Goal: Obtain resource: Download file/media

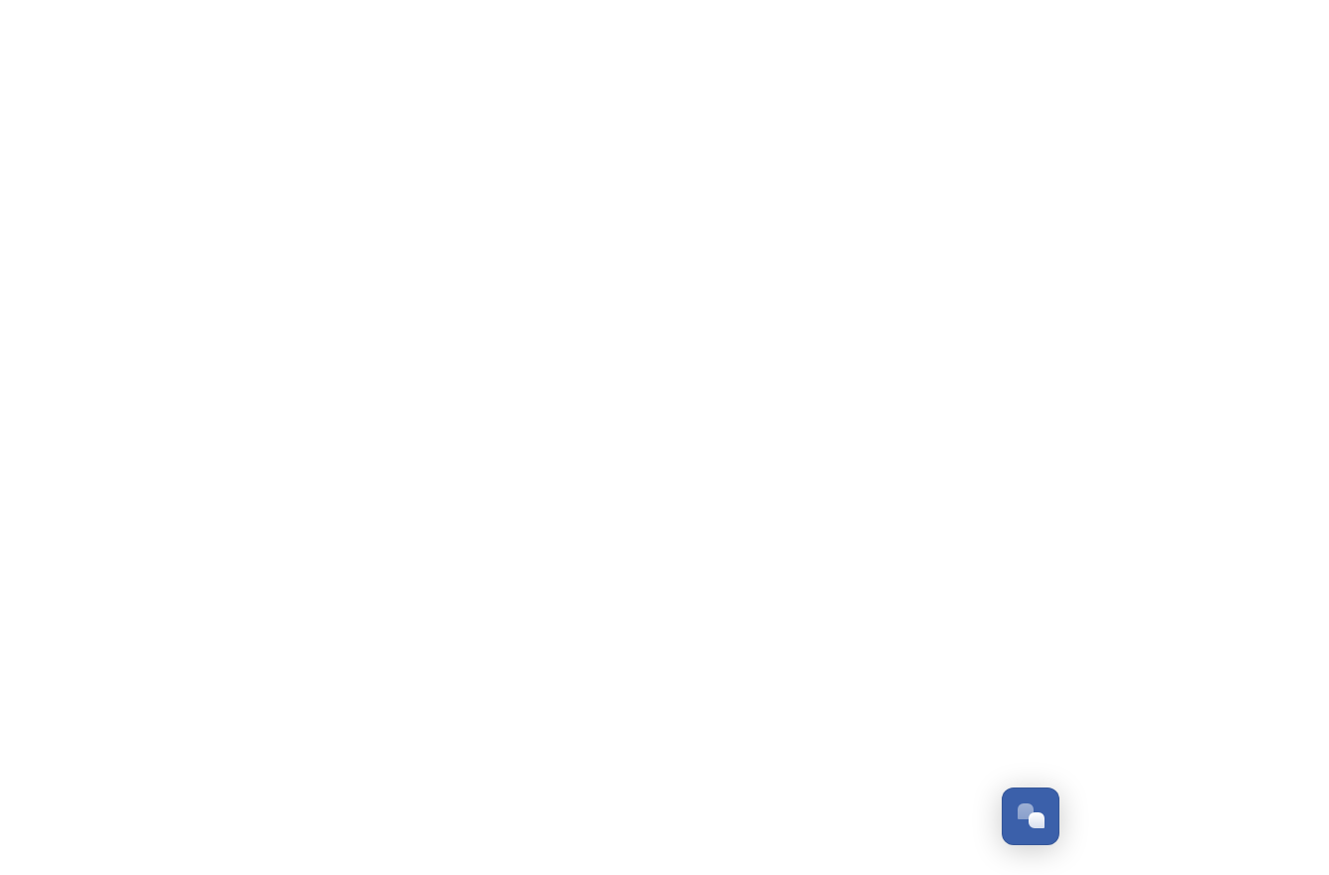
scroll to position [1653, 0]
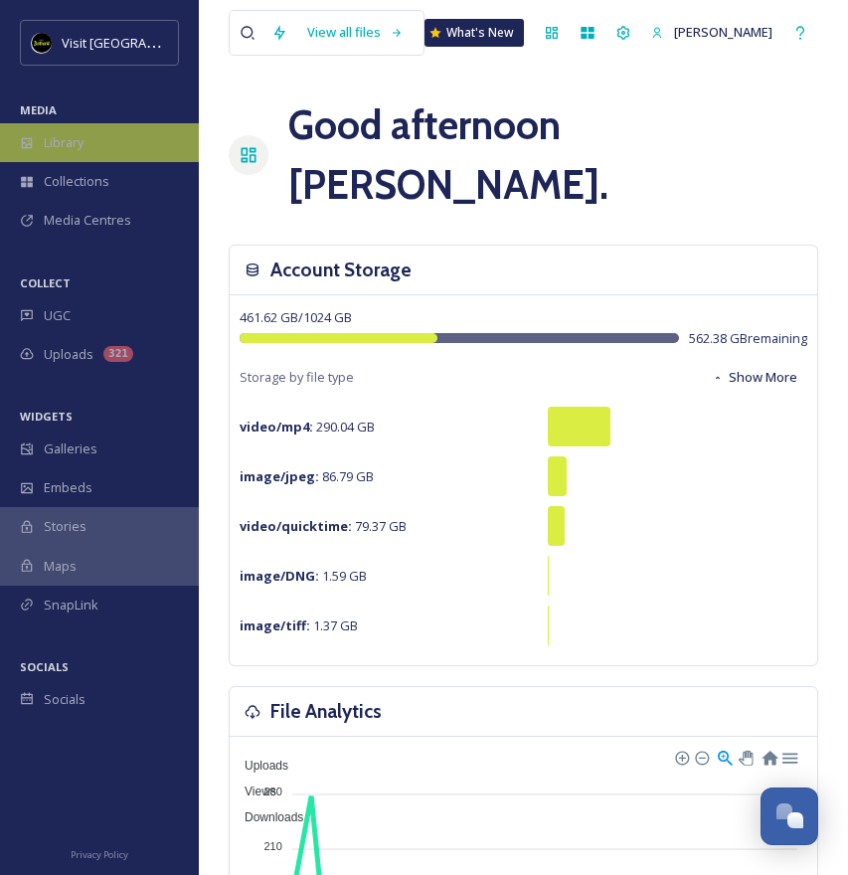
click at [79, 149] on span "Library" at bounding box center [64, 142] width 40 height 19
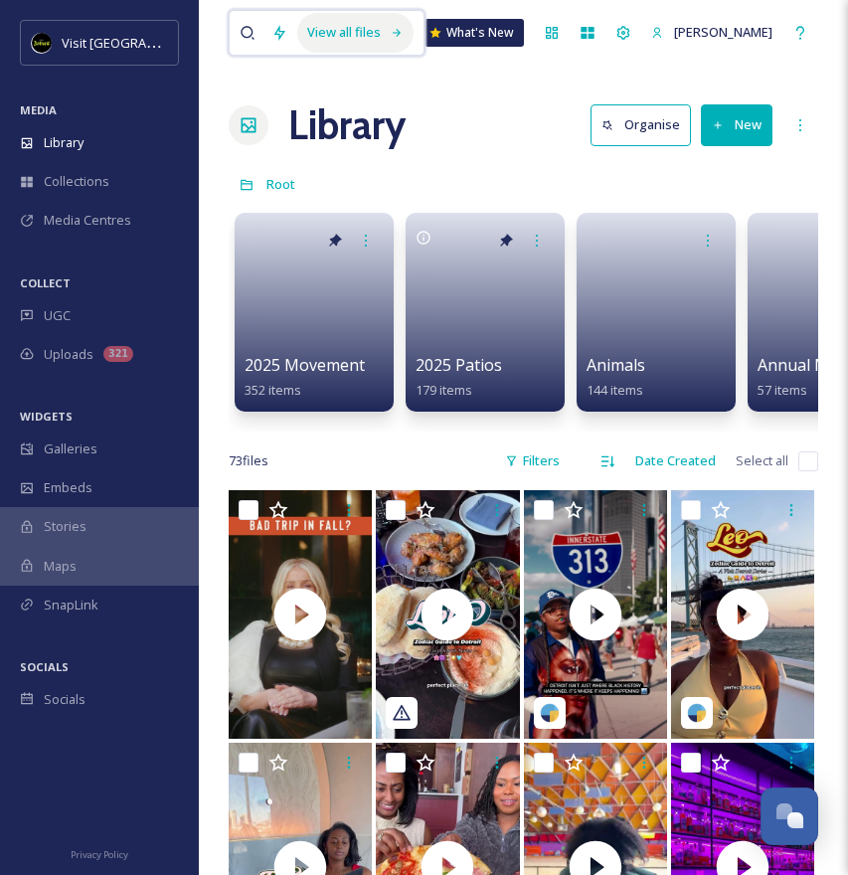
click at [329, 34] on div "View all files" at bounding box center [355, 32] width 116 height 39
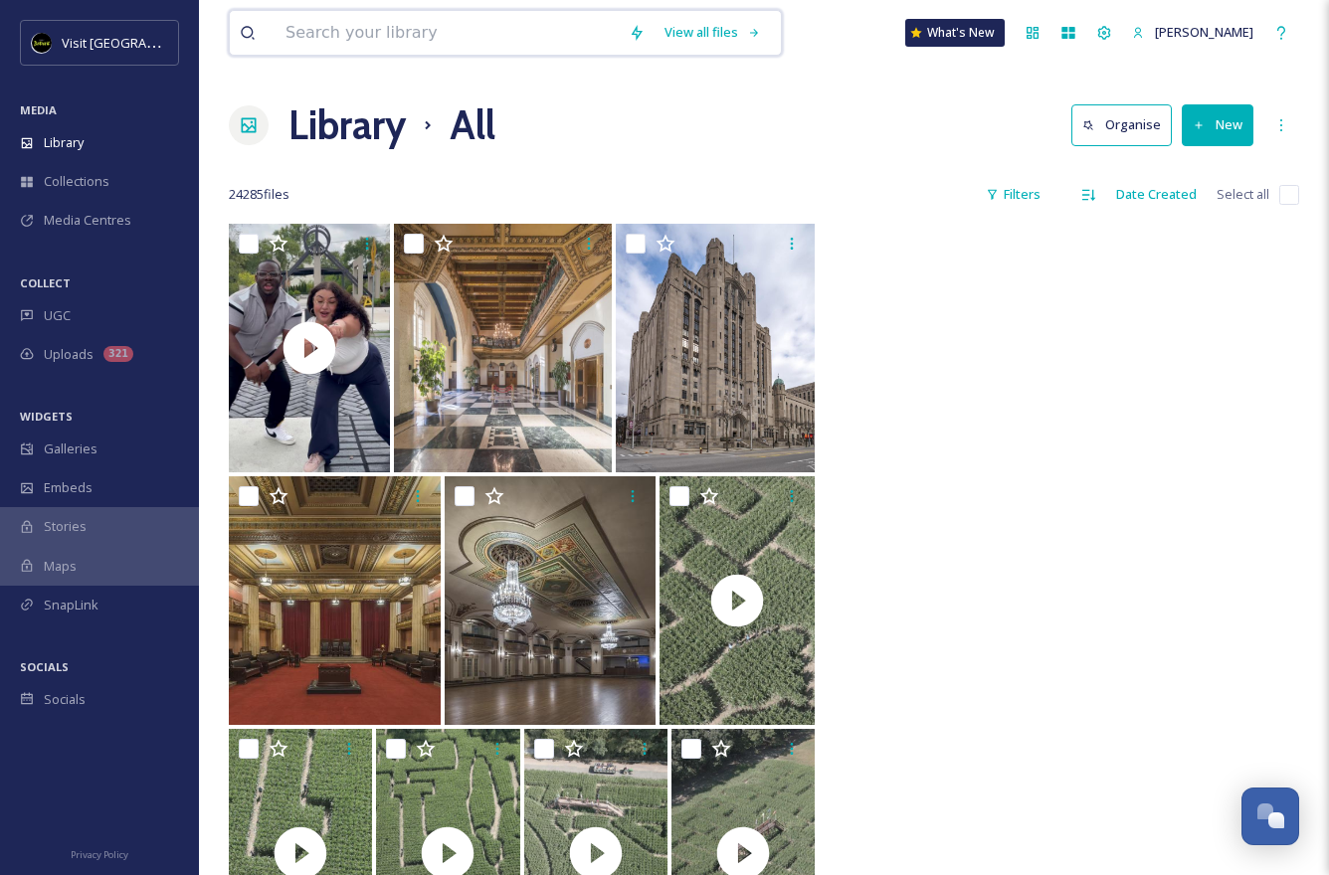
click at [364, 33] on input at bounding box center [446, 33] width 343 height 44
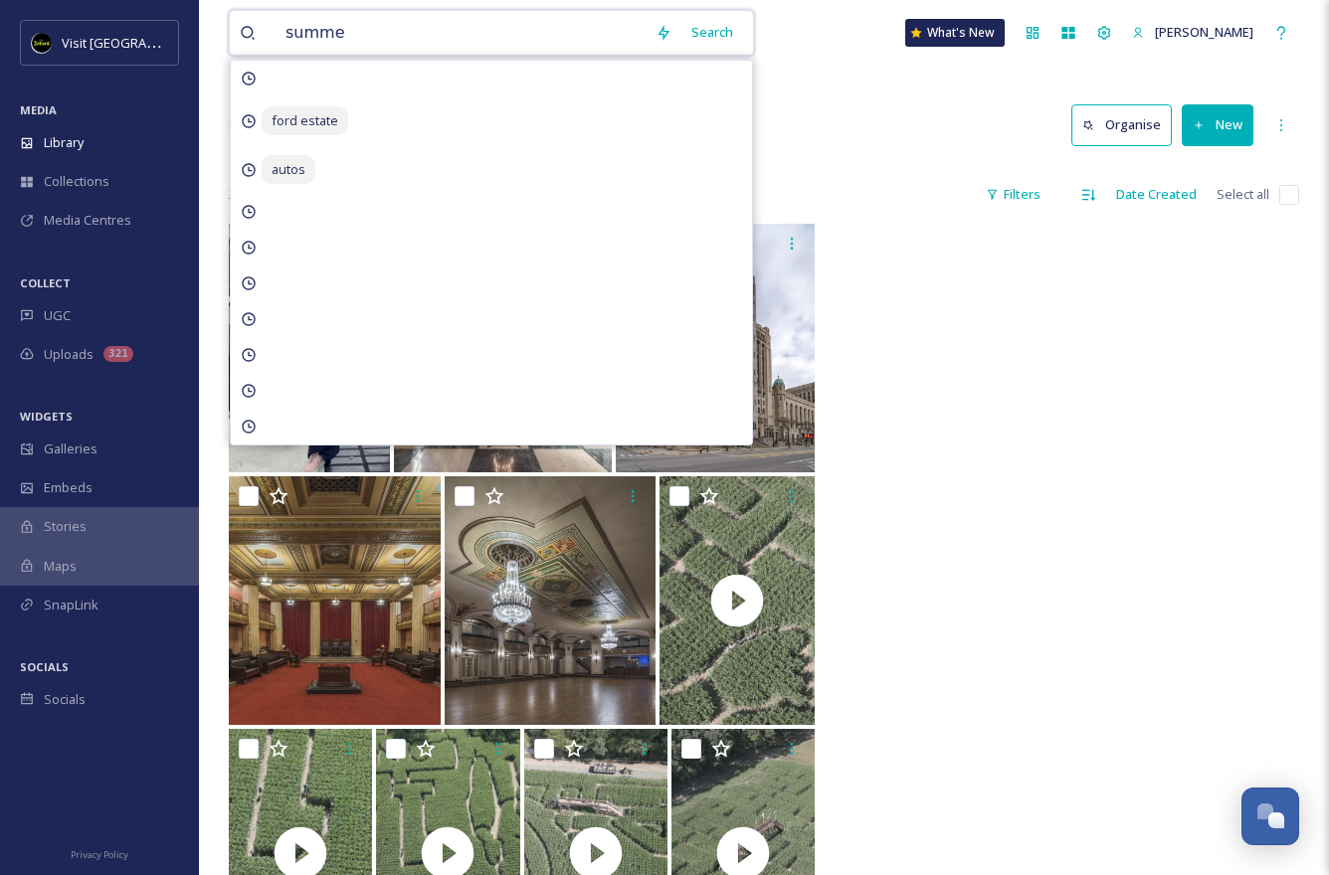
type input "summer"
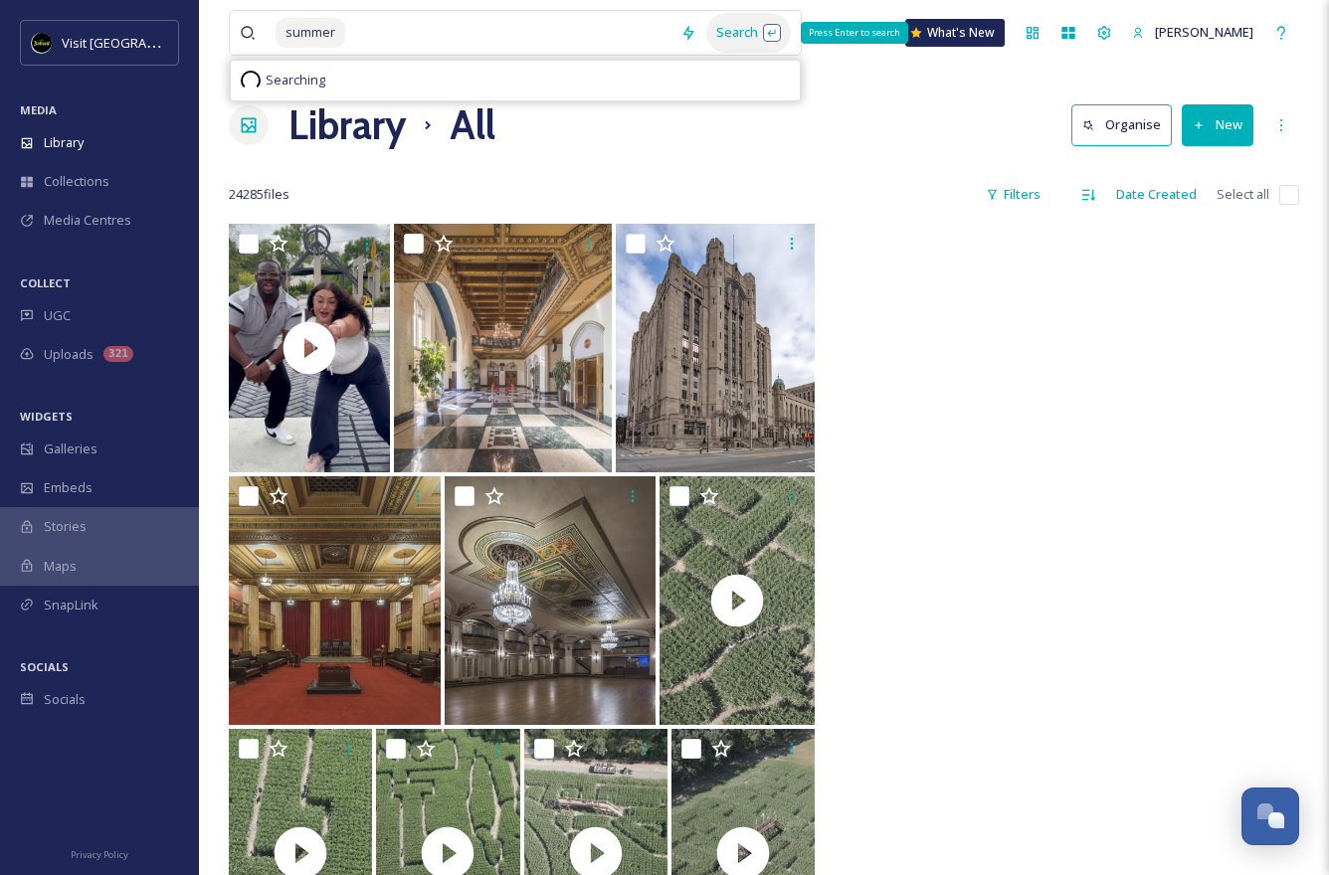
click at [729, 29] on div "Search Press Enter to search" at bounding box center [748, 32] width 85 height 39
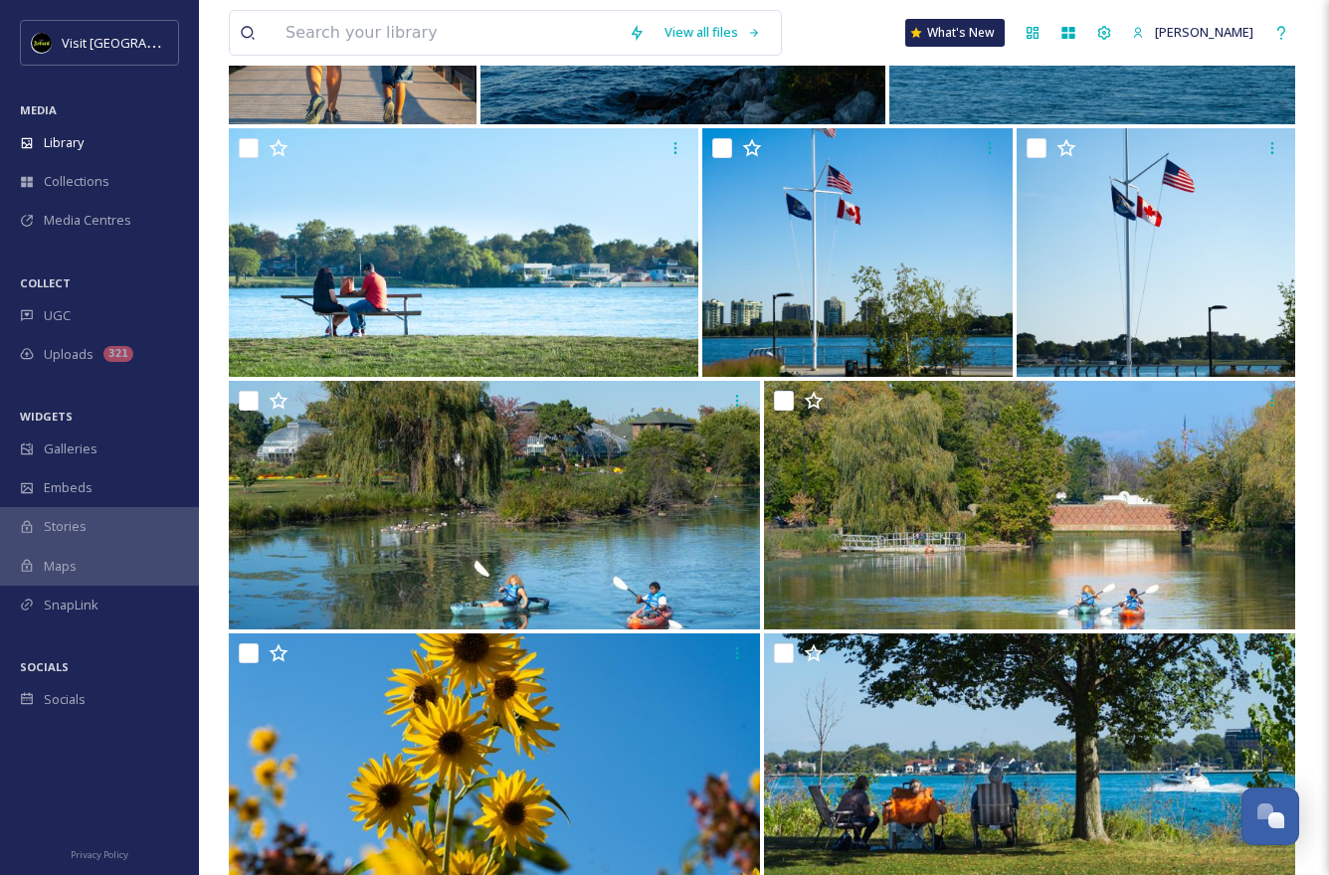
scroll to position [899, 0]
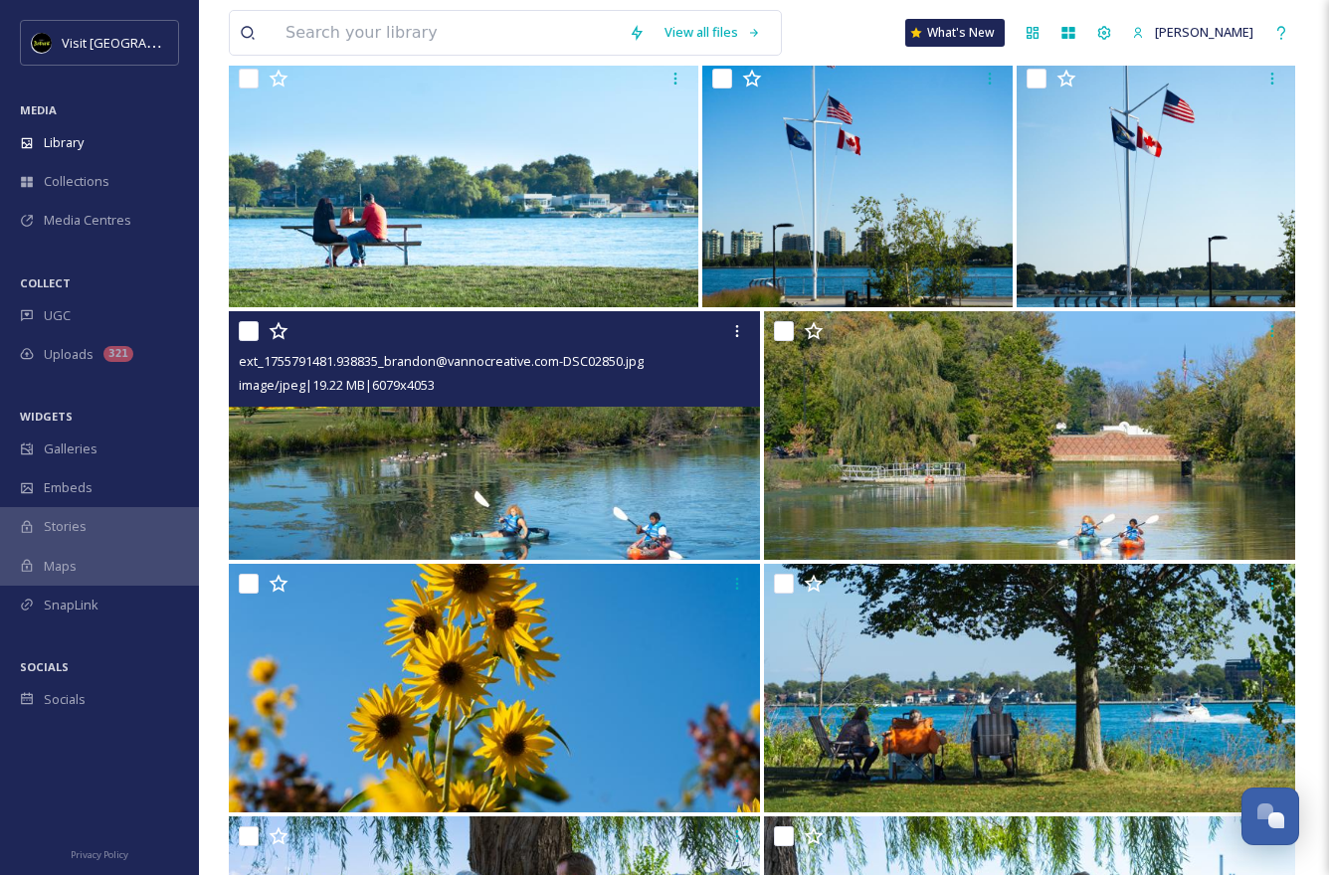
click at [510, 479] on img at bounding box center [494, 435] width 531 height 249
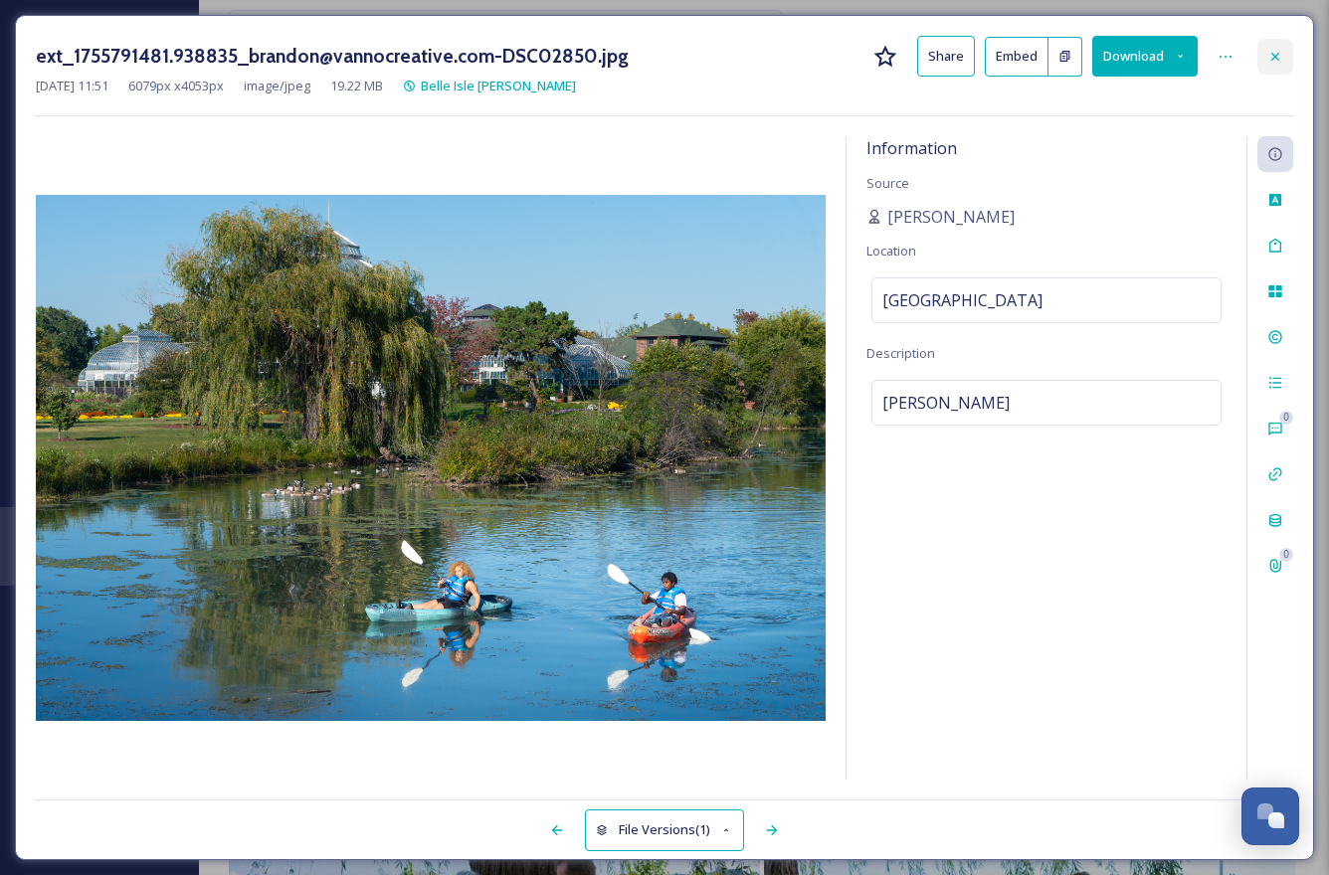
click at [847, 52] on icon at bounding box center [1275, 57] width 16 height 16
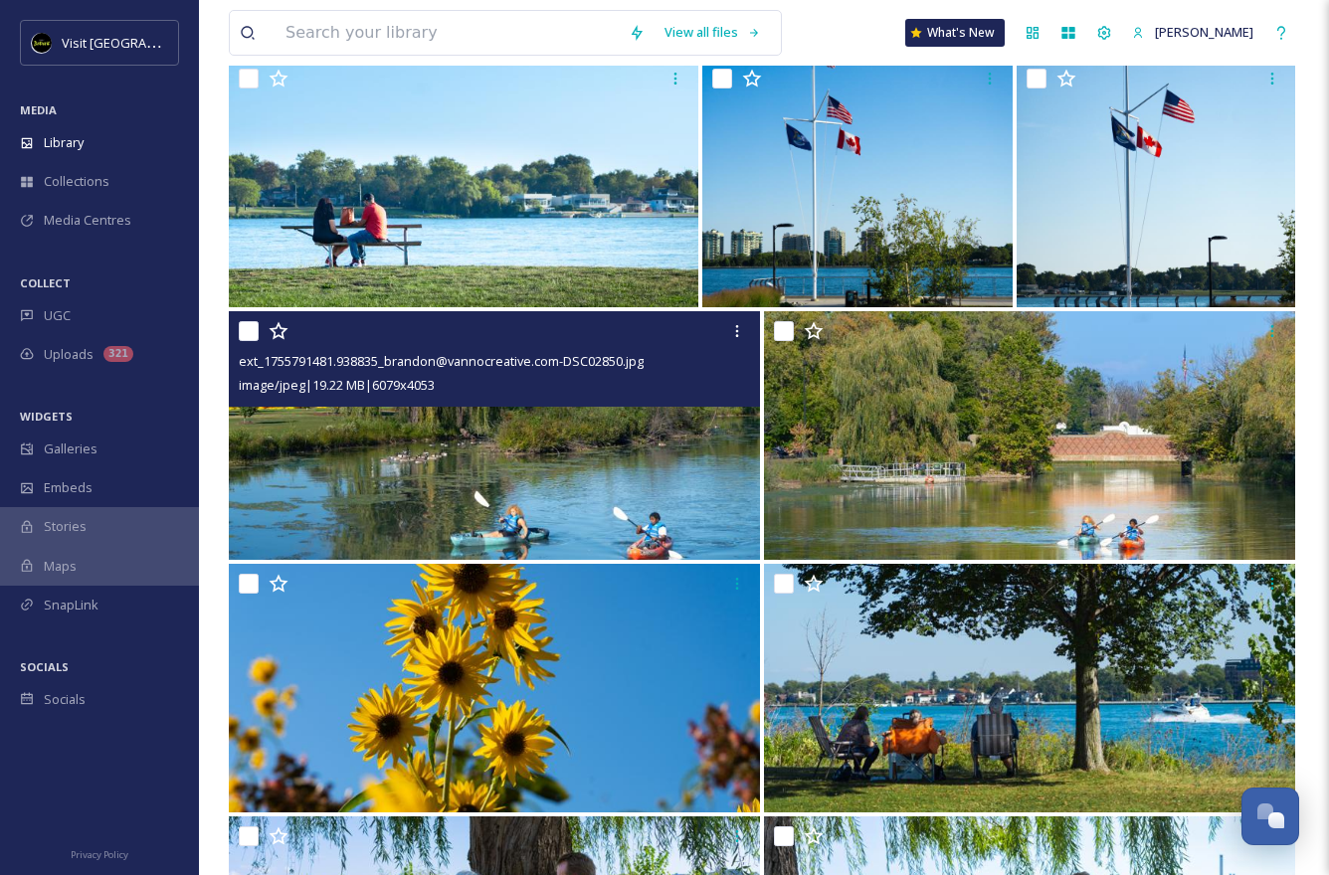
click at [244, 334] on input "checkbox" at bounding box center [249, 331] width 20 height 20
checkbox input "true"
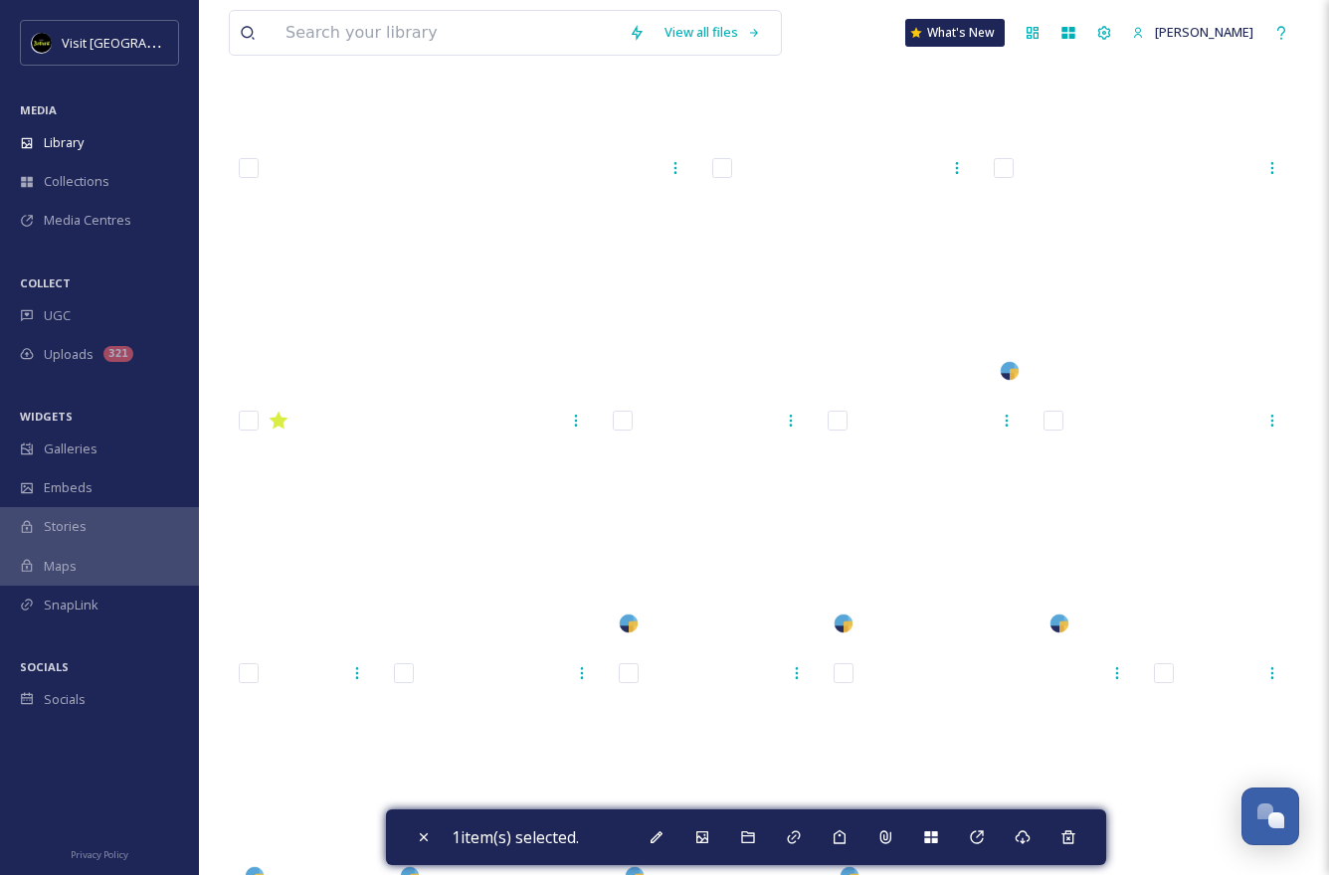
scroll to position [15265, 0]
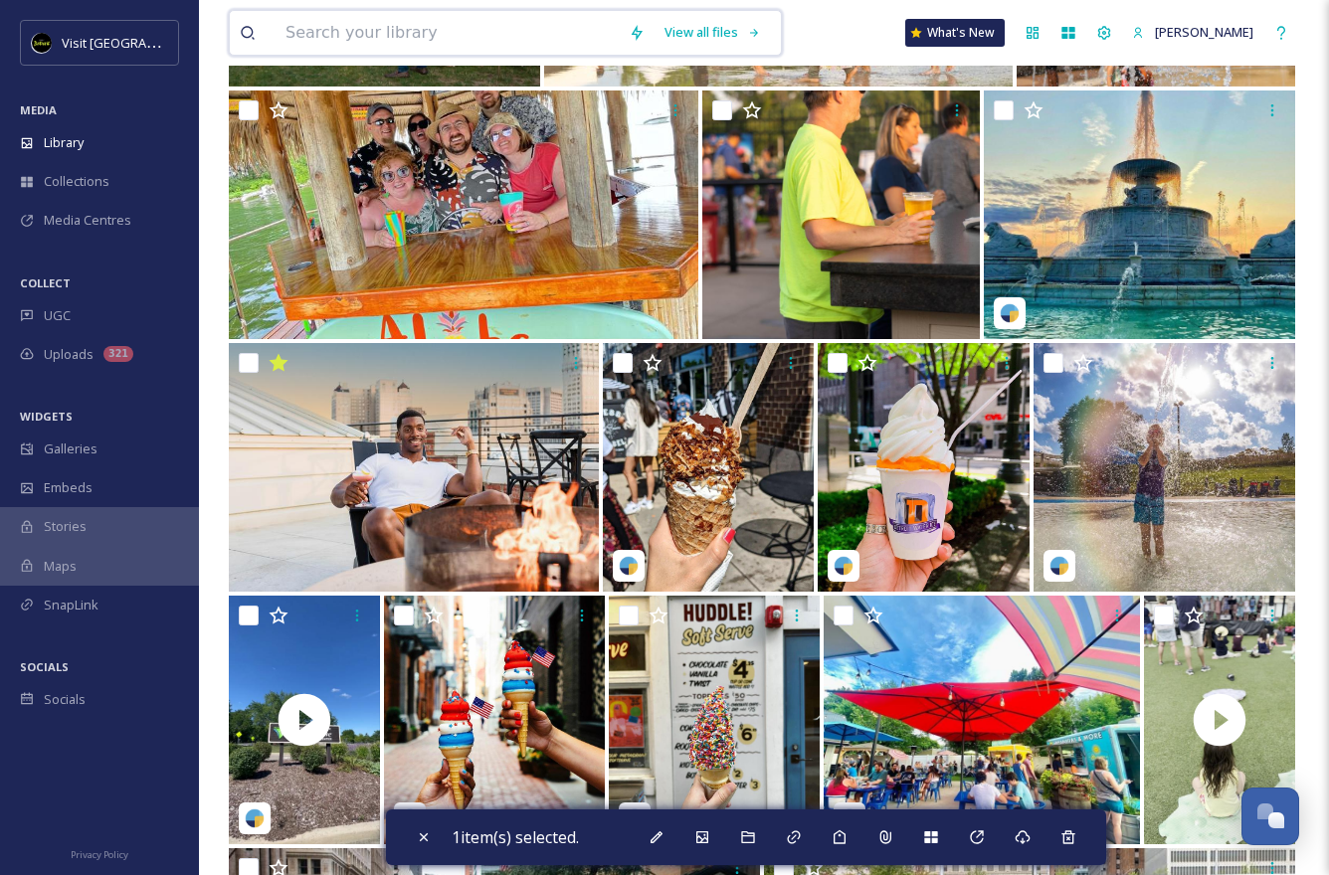
click at [488, 41] on input at bounding box center [446, 33] width 343 height 44
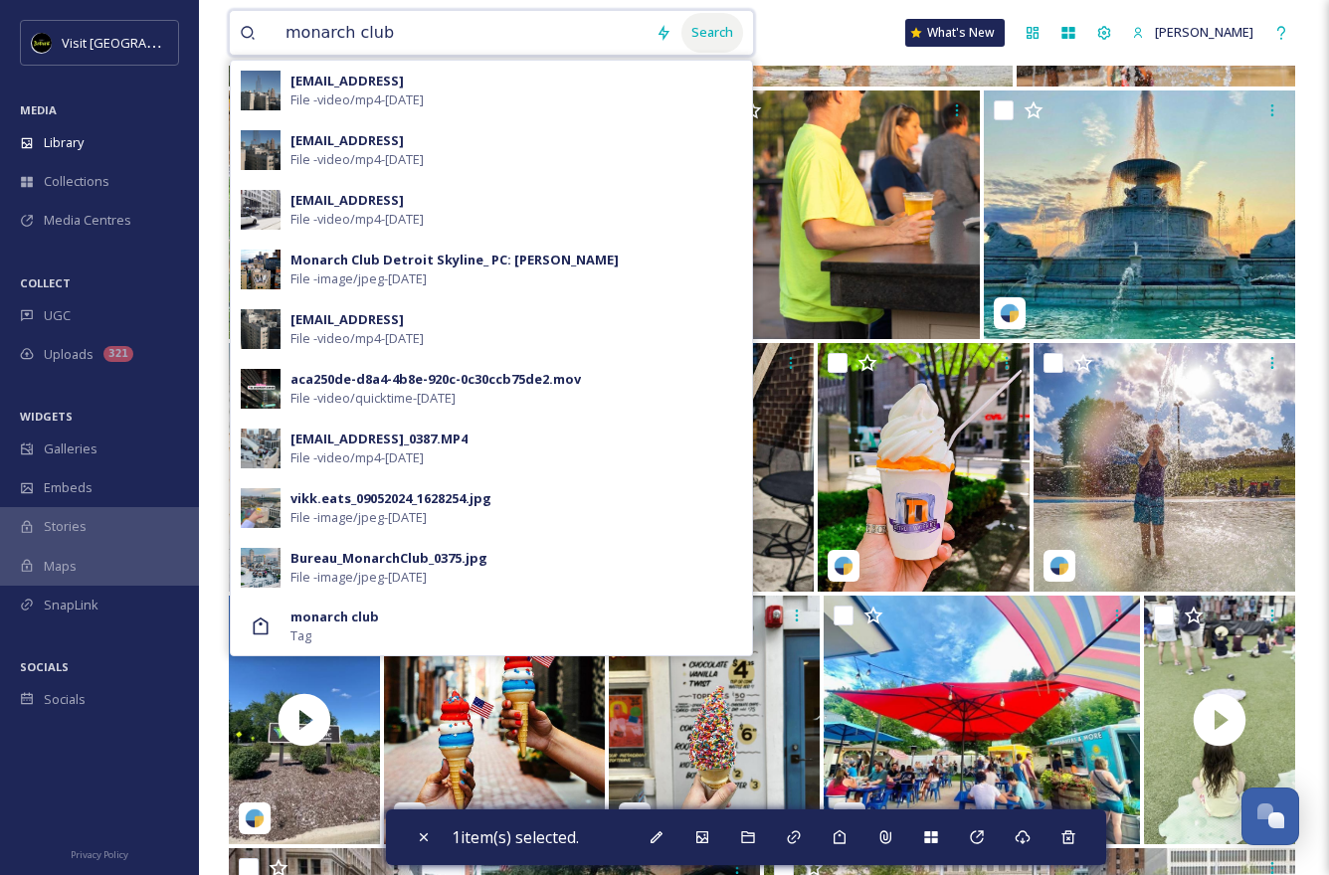
type input "monarch club"
click at [708, 36] on div "Search" at bounding box center [712, 32] width 62 height 39
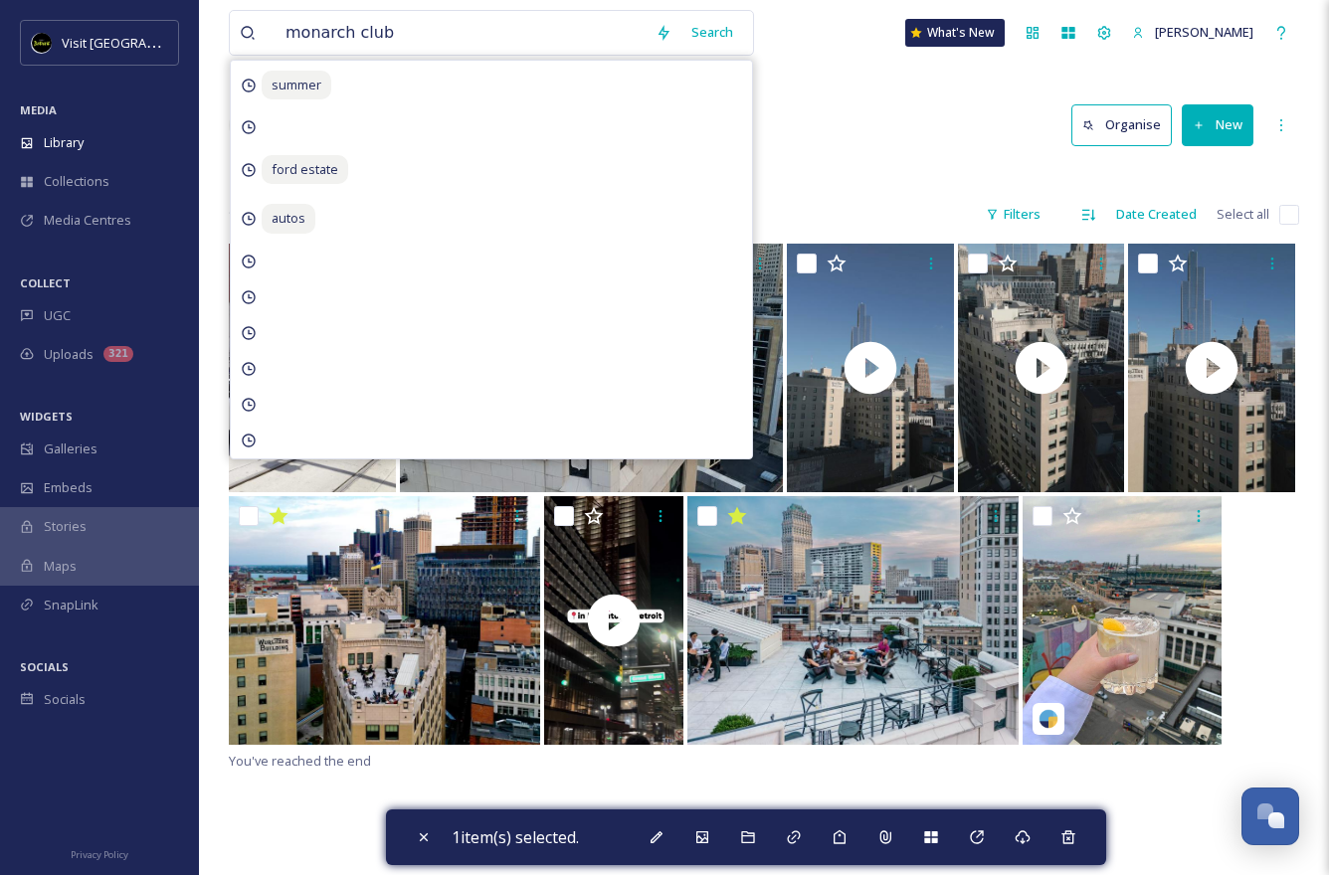
click at [847, 47] on div "monarch club Search summer ford estate autos What's New Samantha Scott" at bounding box center [764, 33] width 1070 height 66
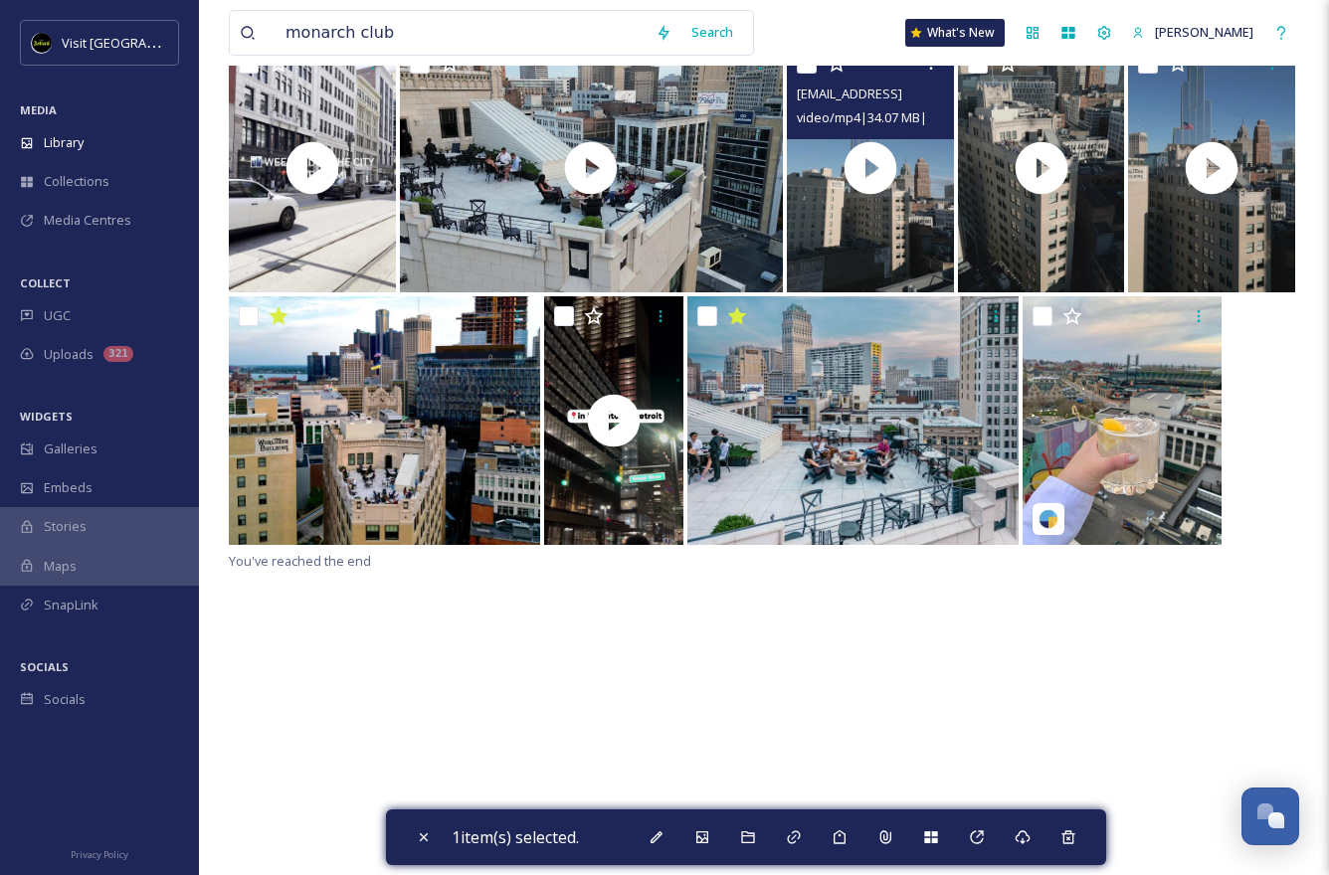
scroll to position [235, 0]
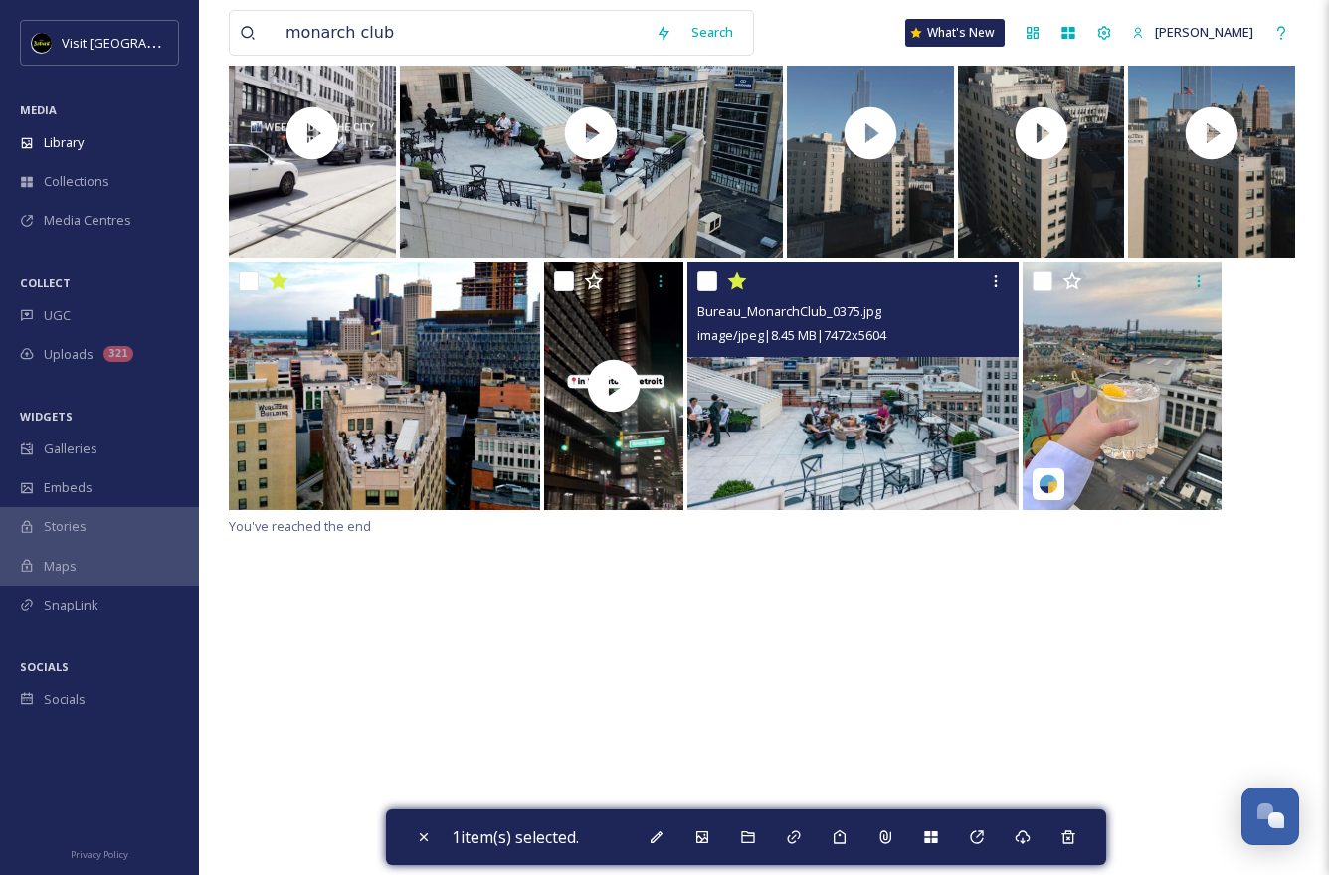
click at [829, 455] on img at bounding box center [852, 386] width 331 height 249
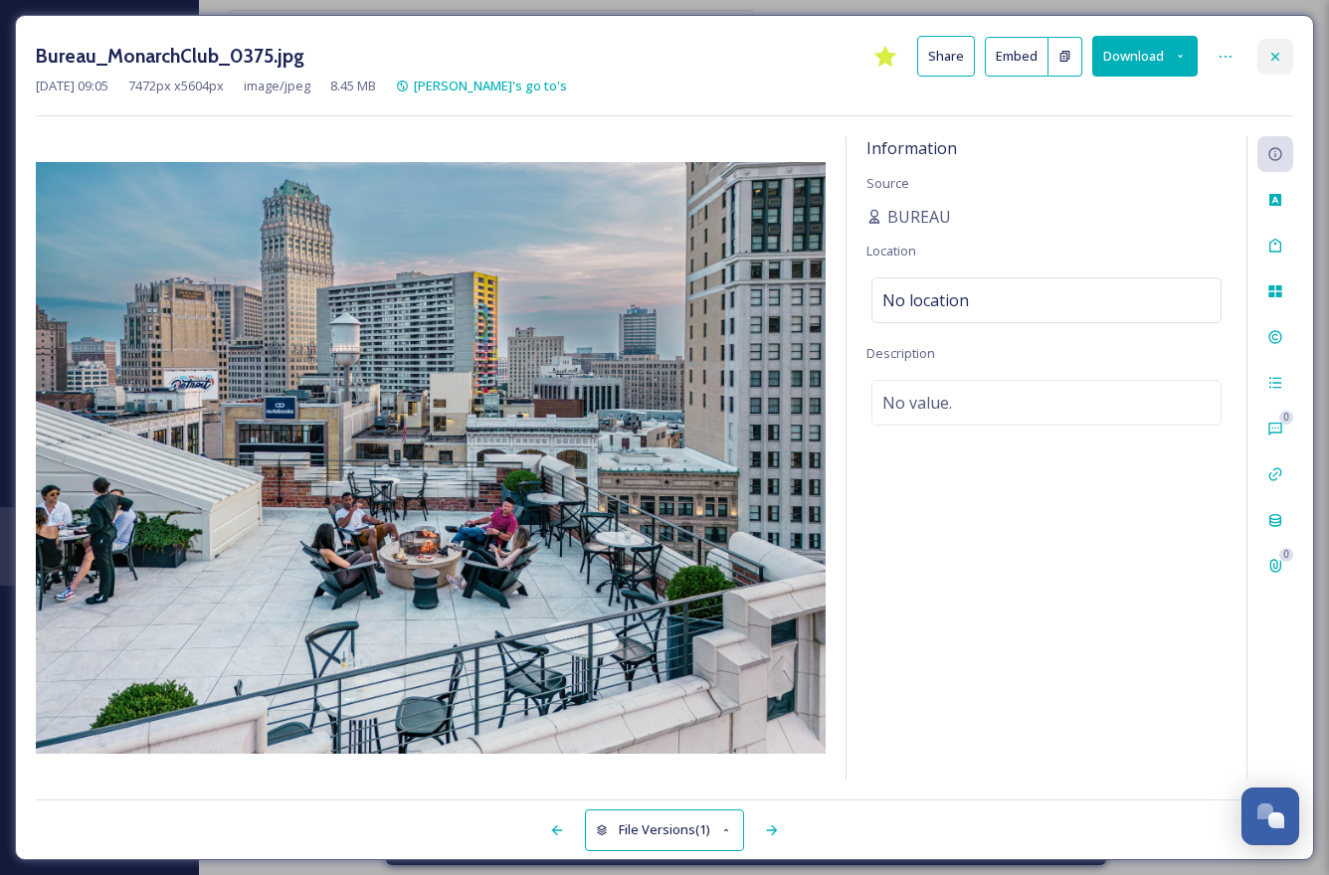
click at [847, 57] on icon at bounding box center [1275, 57] width 16 height 16
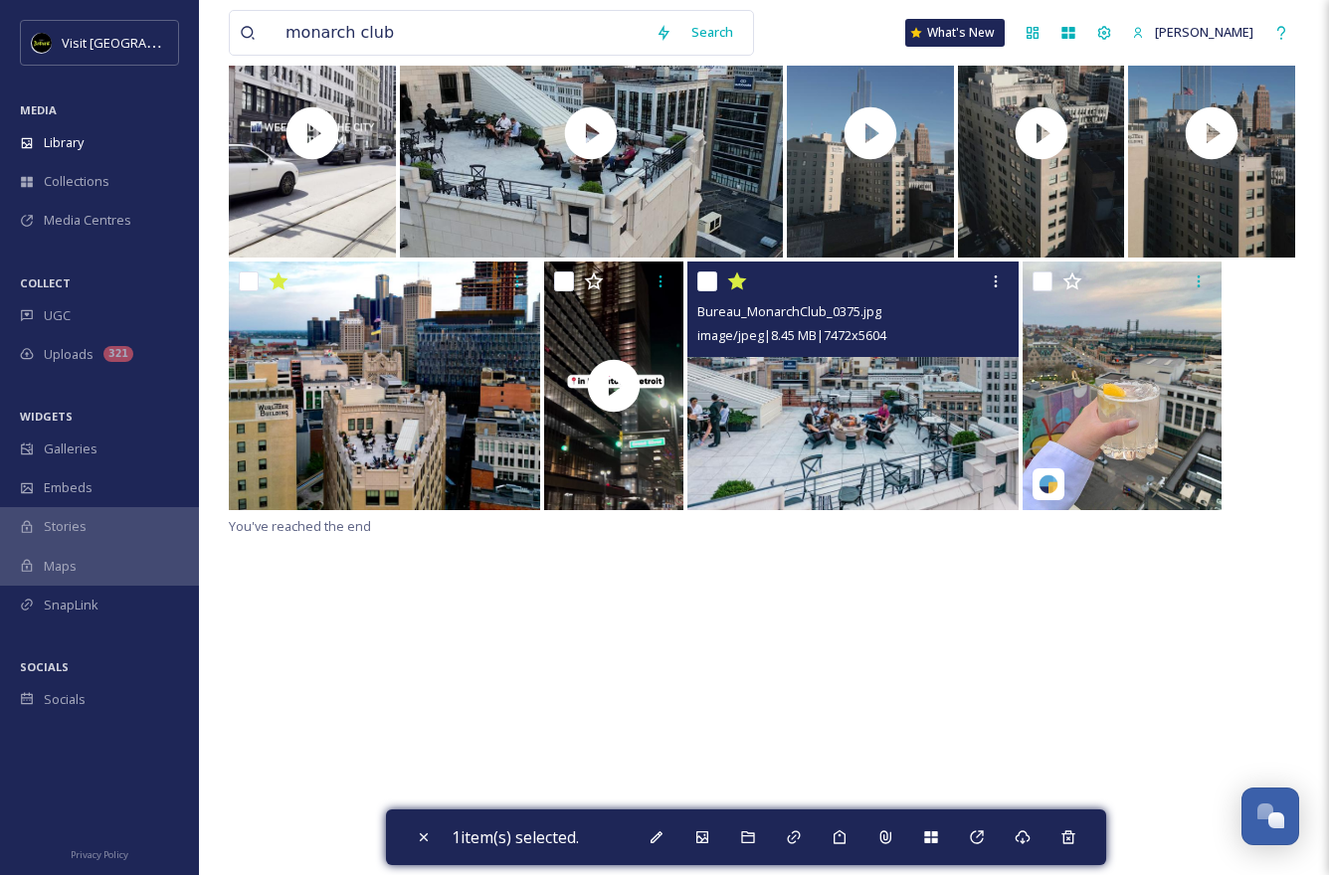
click at [710, 284] on input "checkbox" at bounding box center [707, 281] width 20 height 20
checkbox input "true"
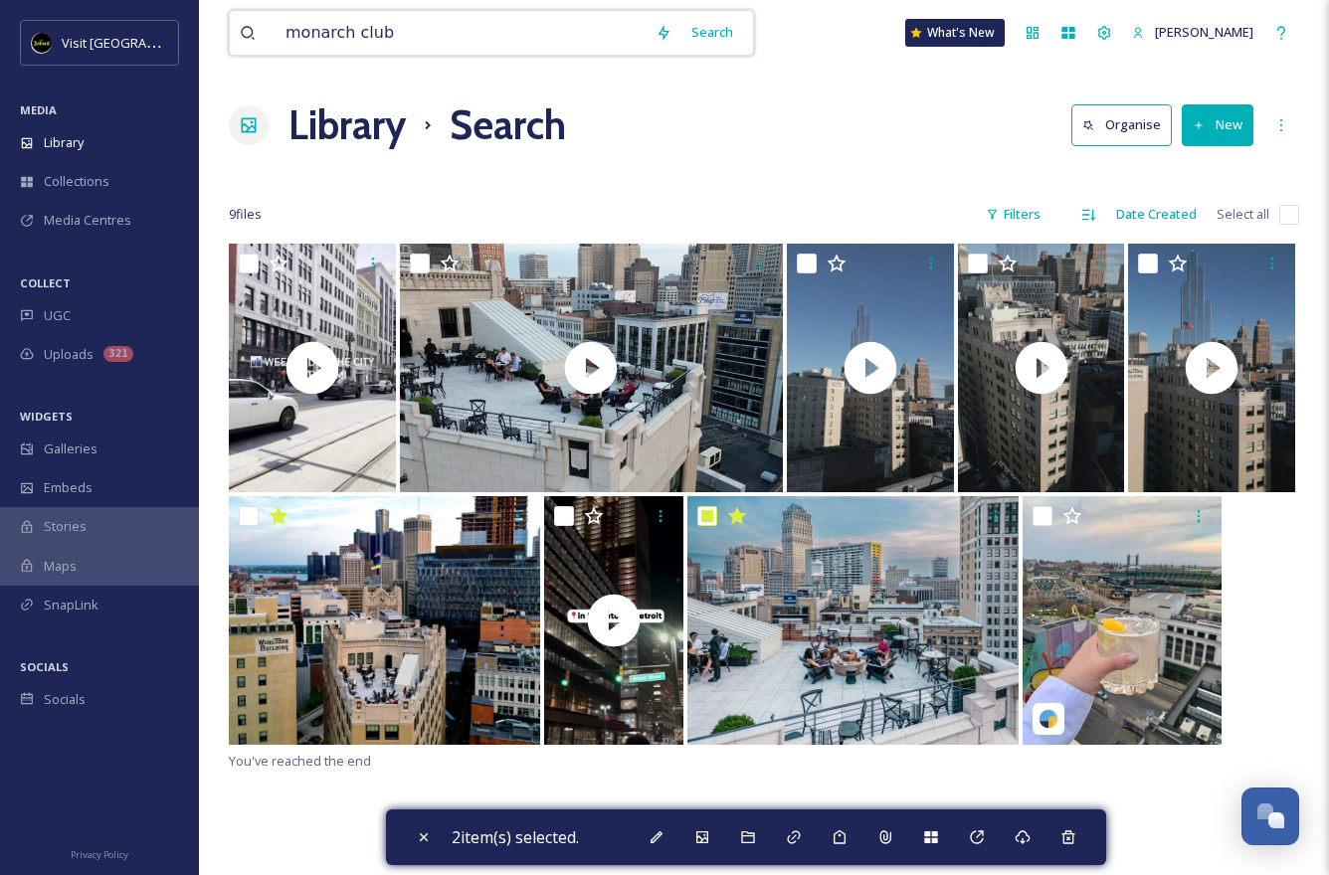
click at [439, 37] on input "monarch club" at bounding box center [460, 33] width 370 height 44
type input "winter"
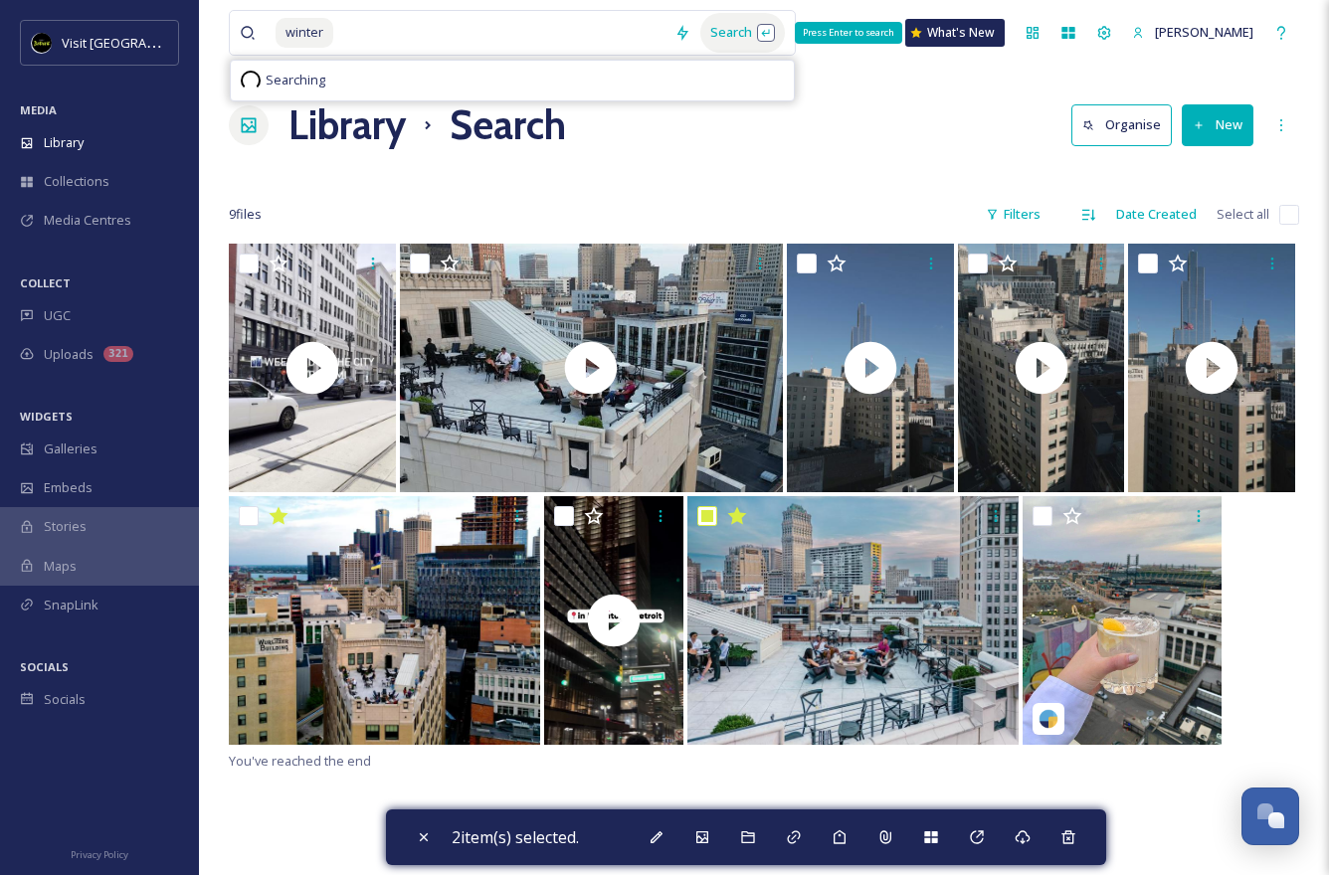
click at [732, 28] on div "Search Press Enter to search" at bounding box center [742, 32] width 85 height 39
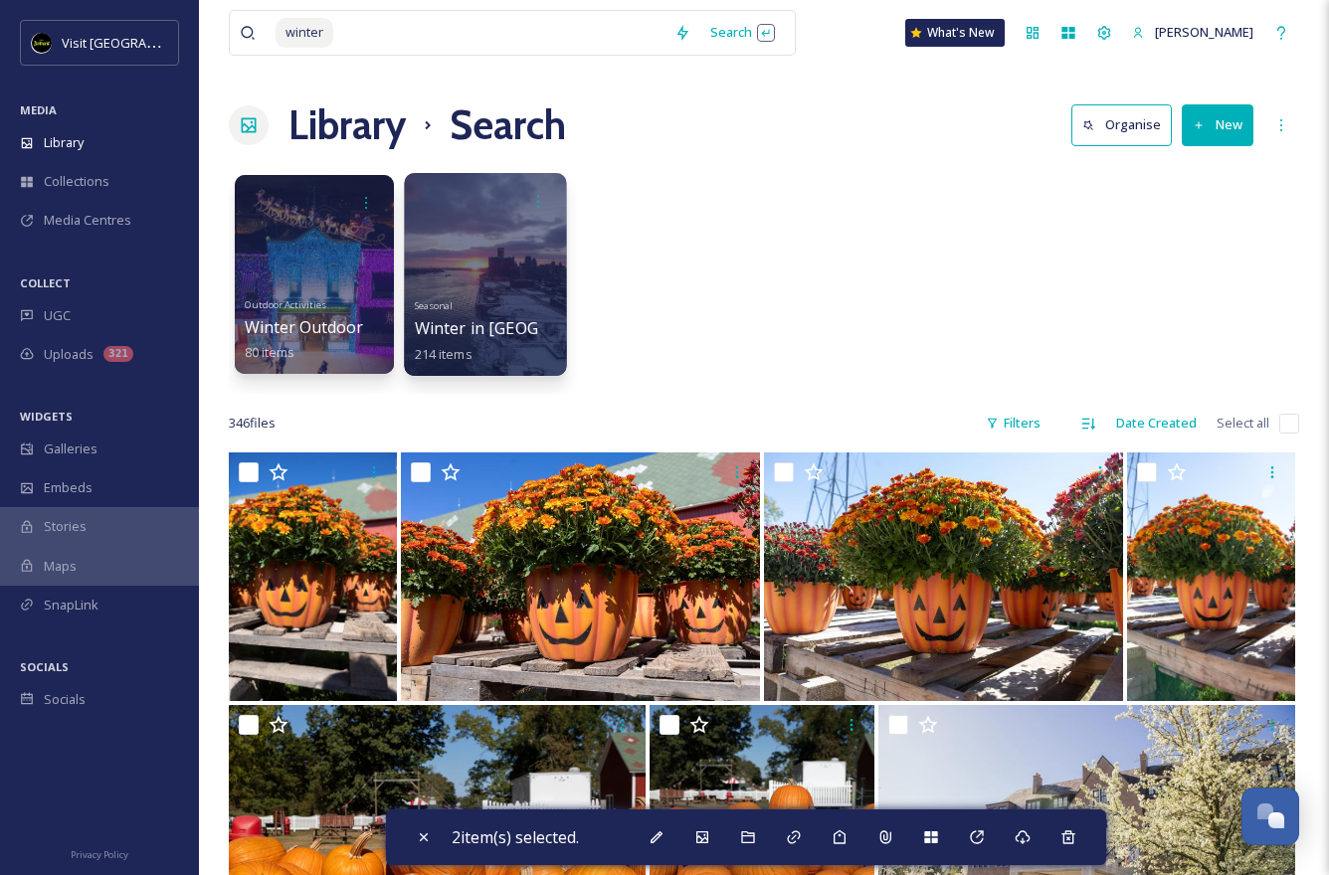
click at [507, 244] on div at bounding box center [485, 274] width 162 height 203
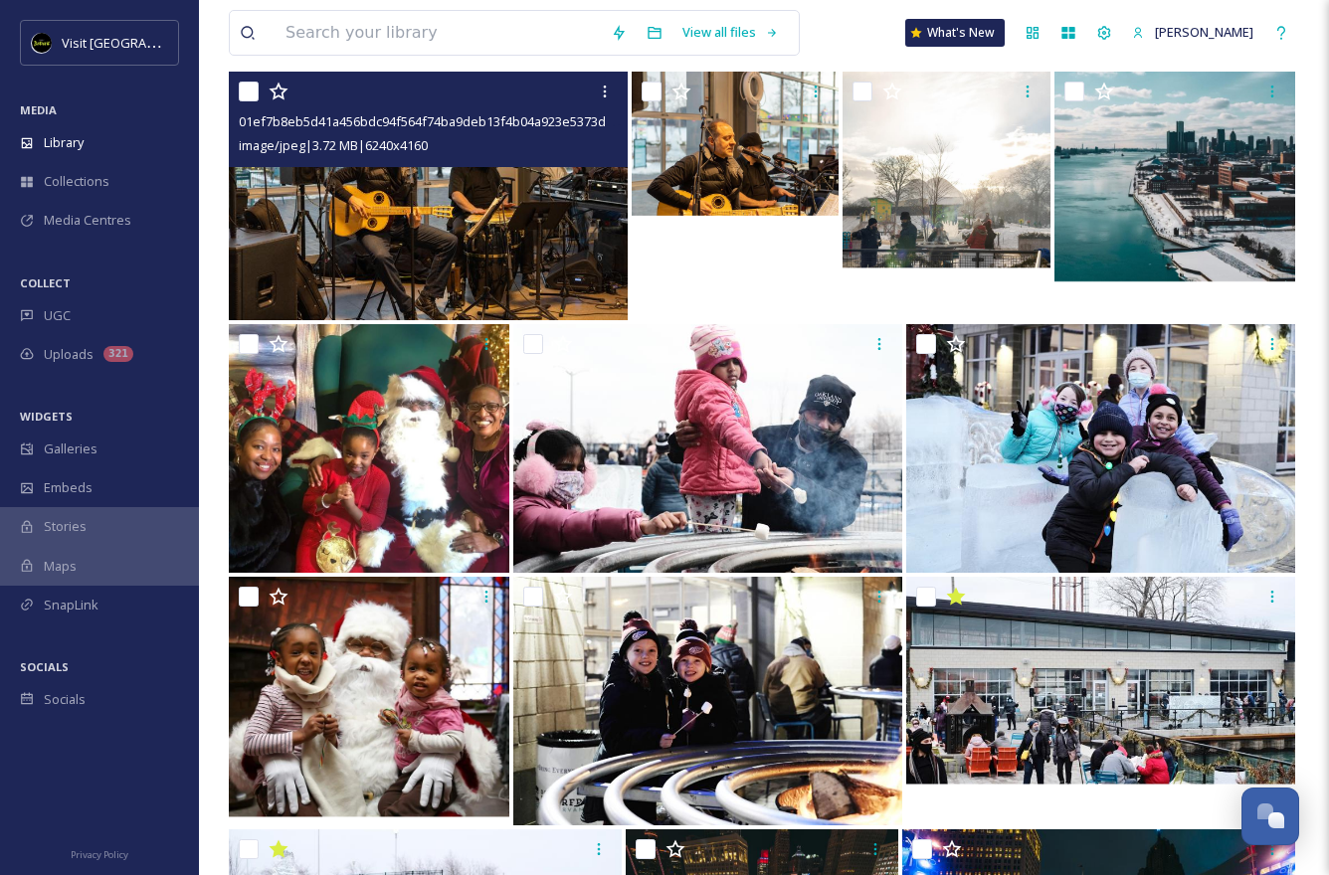
scroll to position [4208, 0]
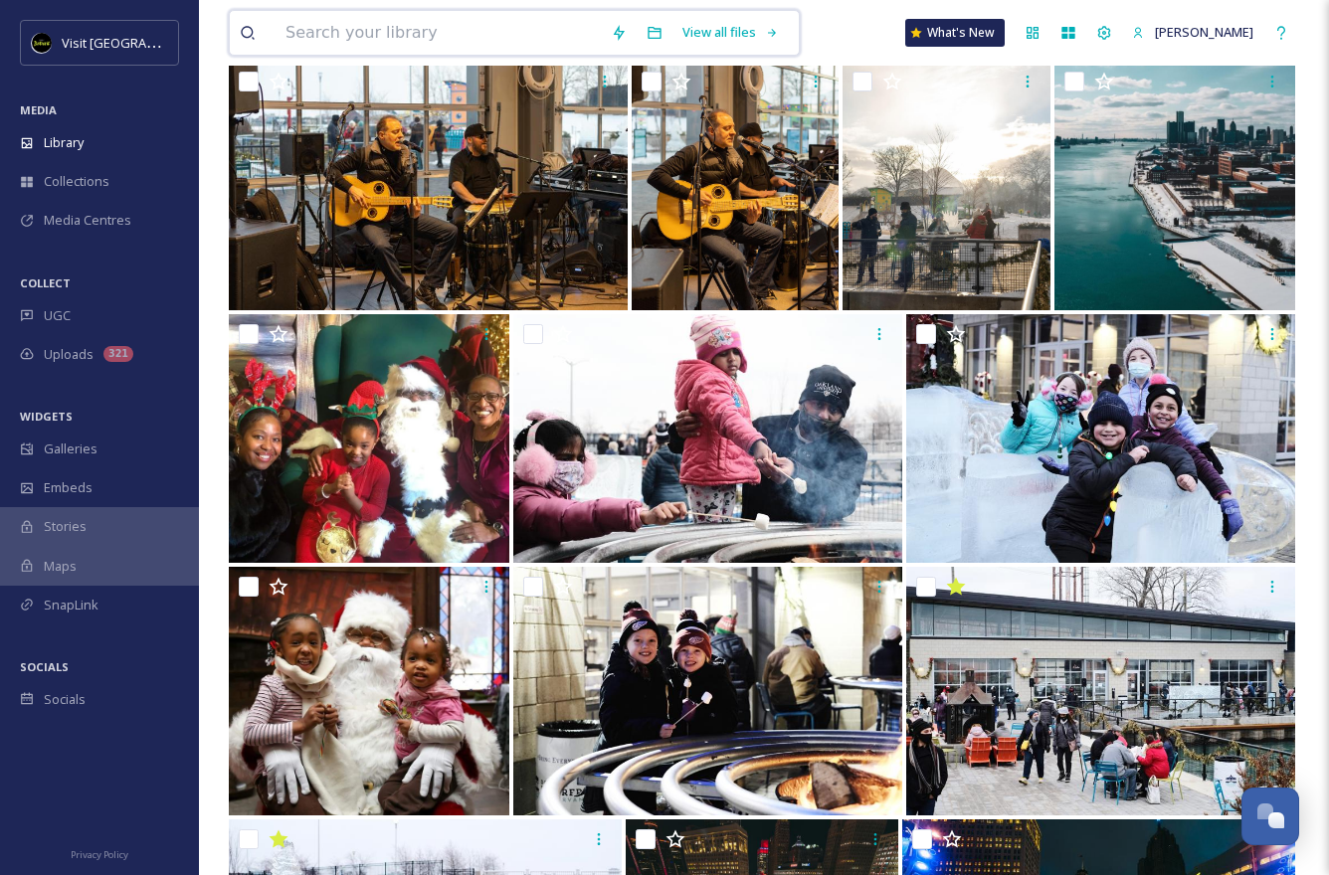
click at [384, 47] on input at bounding box center [437, 33] width 325 height 44
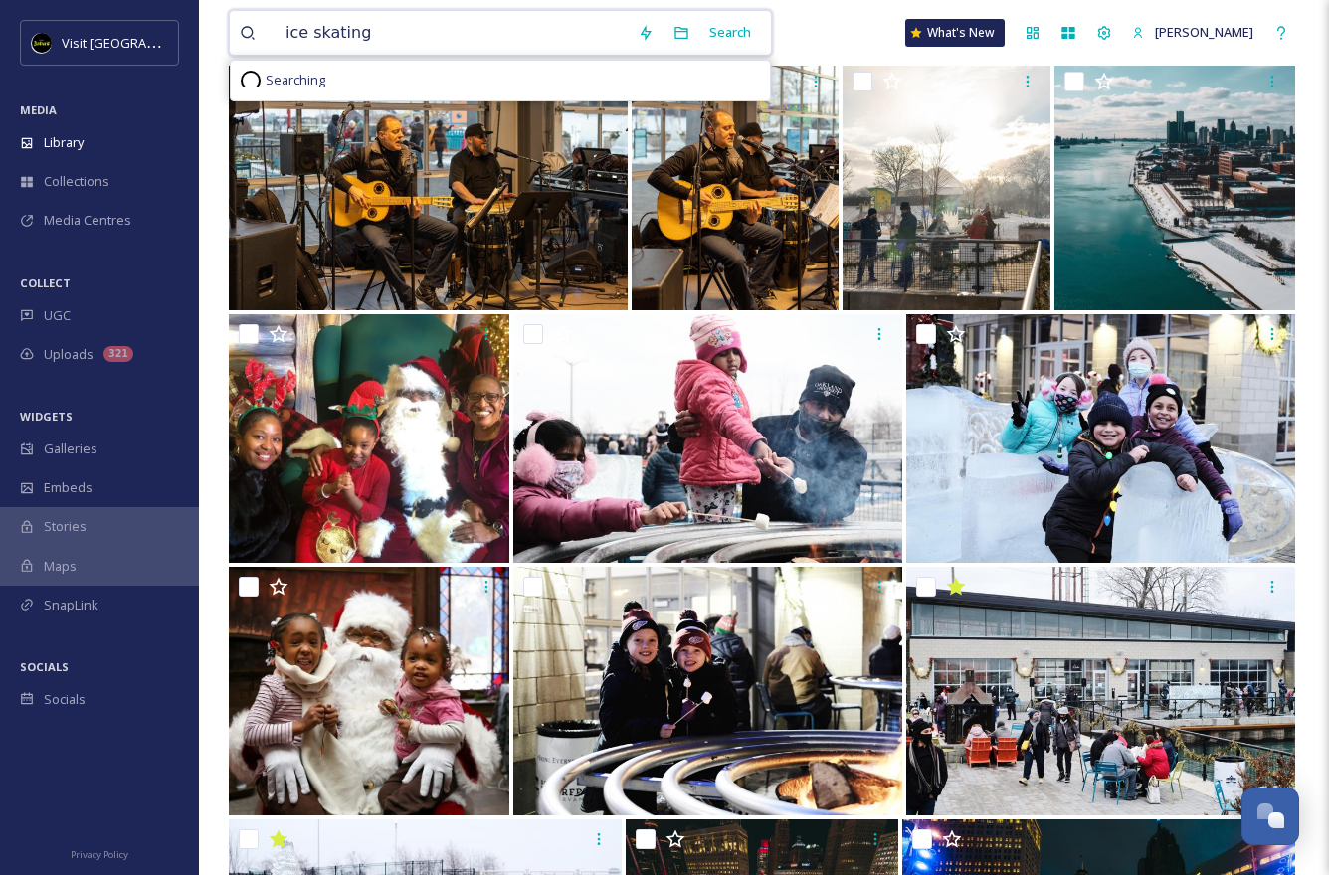
type input "ice skating"
click at [716, 55] on div "ice skating Search Searching" at bounding box center [500, 33] width 543 height 46
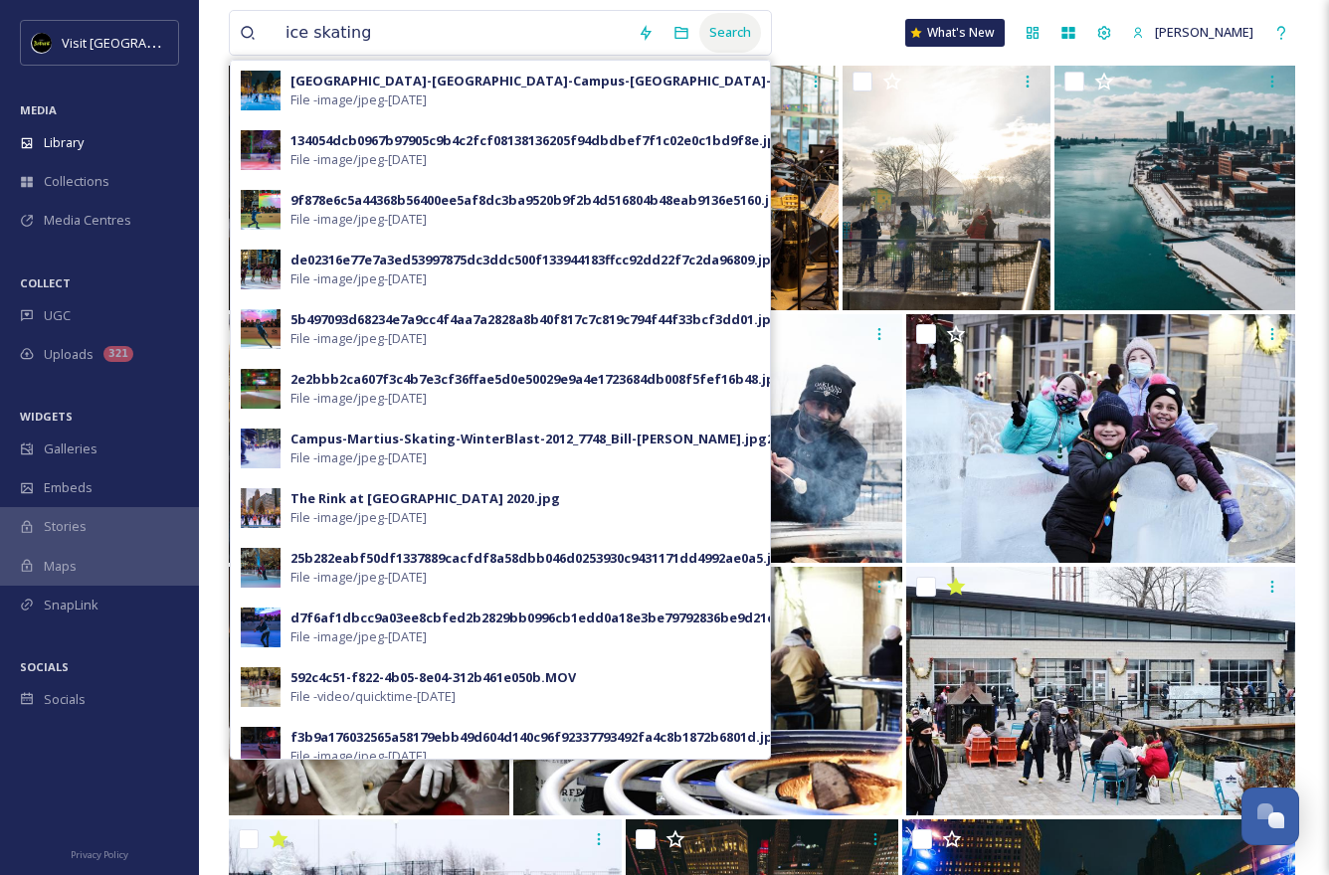
click at [719, 36] on div "Search" at bounding box center [730, 32] width 62 height 39
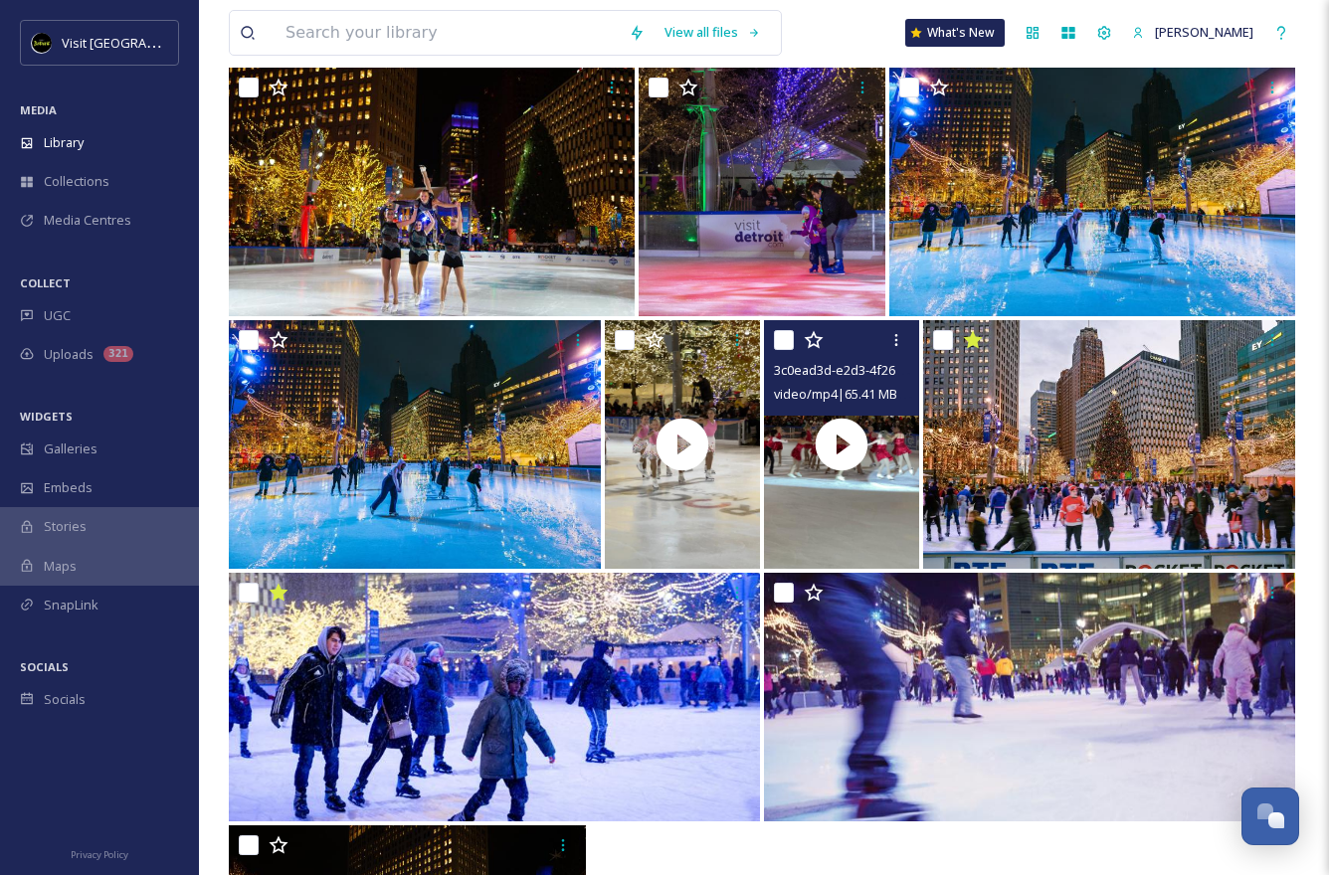
scroll to position [1698, 0]
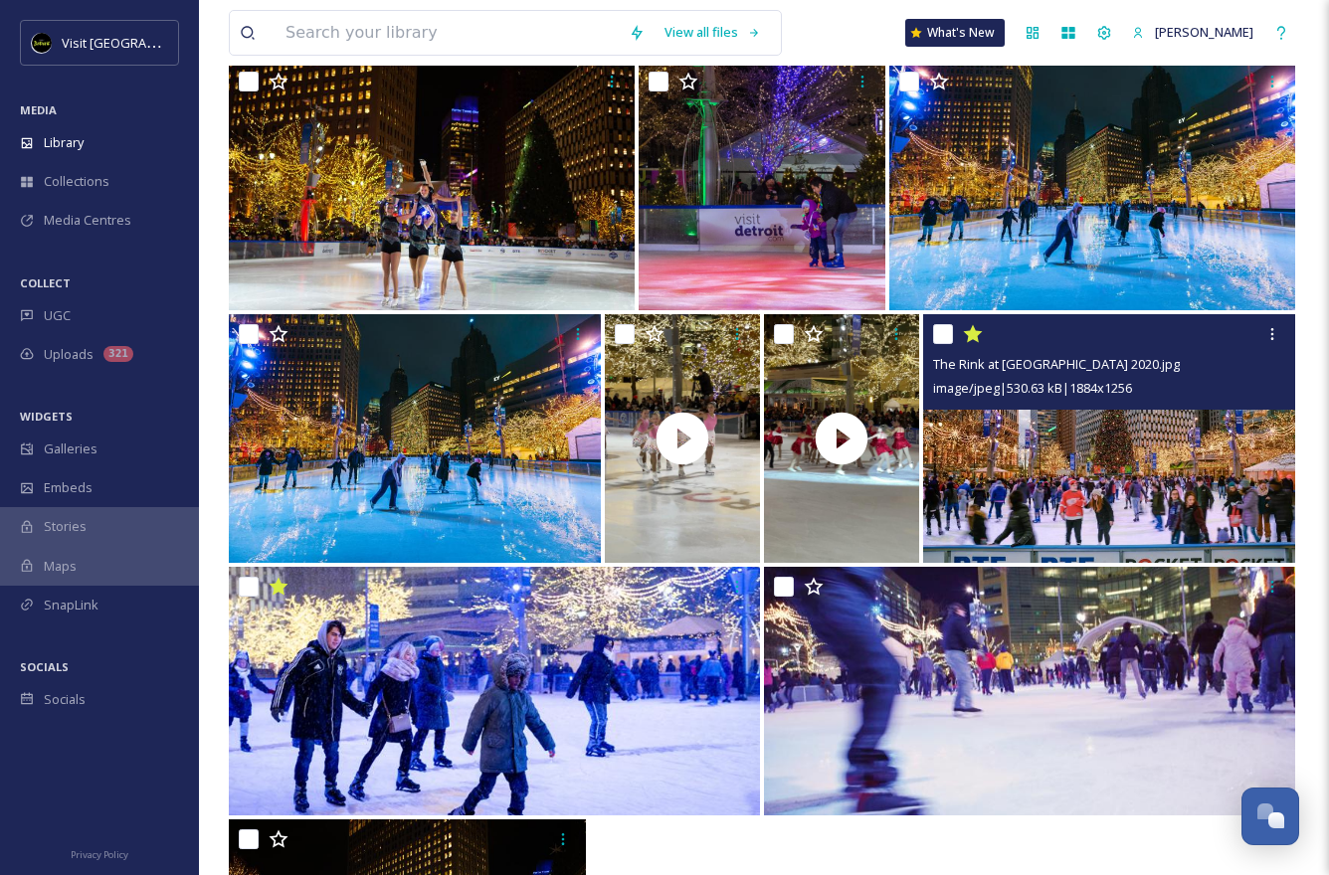
click at [847, 465] on img at bounding box center [1109, 438] width 372 height 249
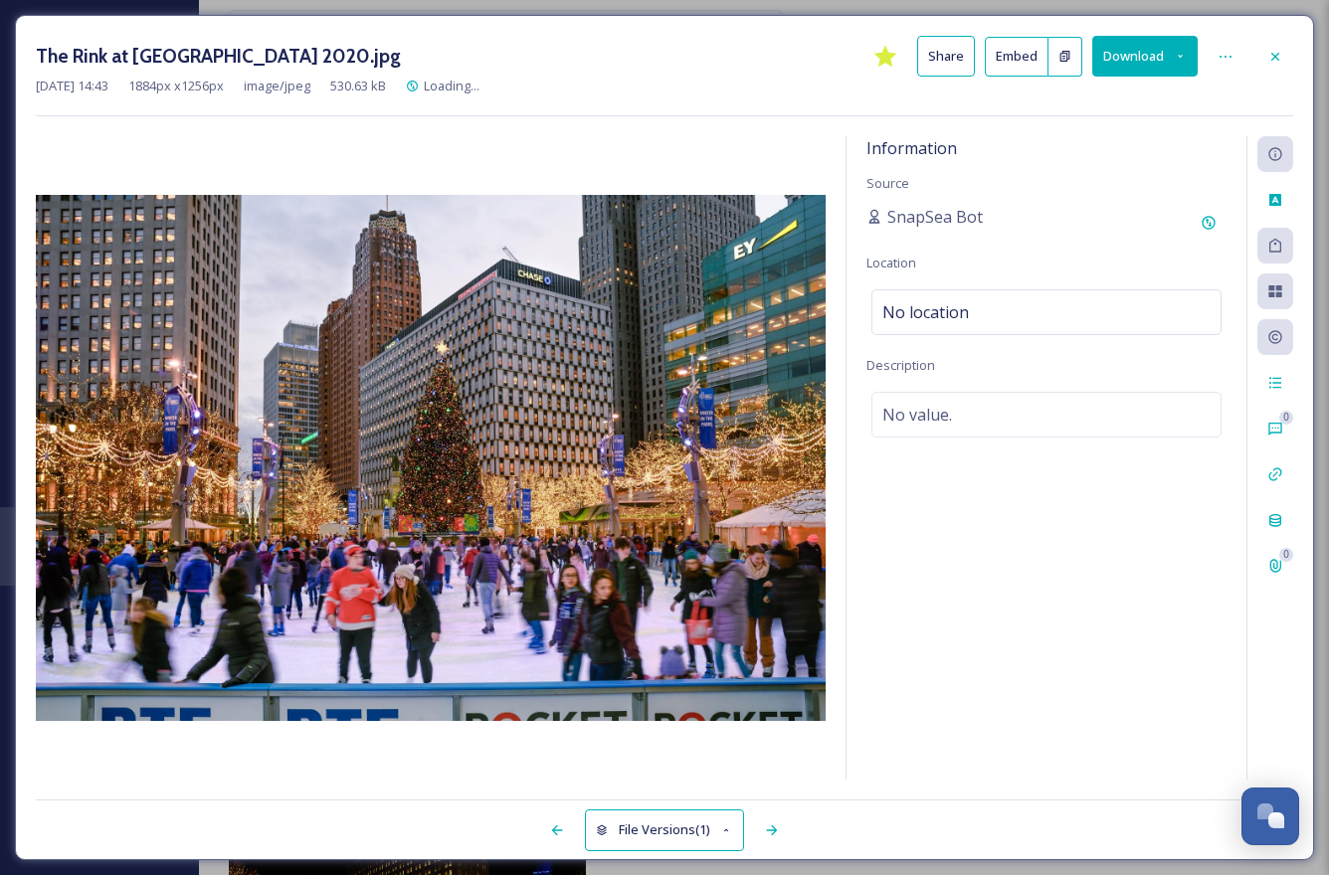
click at [710, 511] on img at bounding box center [431, 458] width 790 height 526
click at [847, 59] on icon at bounding box center [1275, 57] width 16 height 16
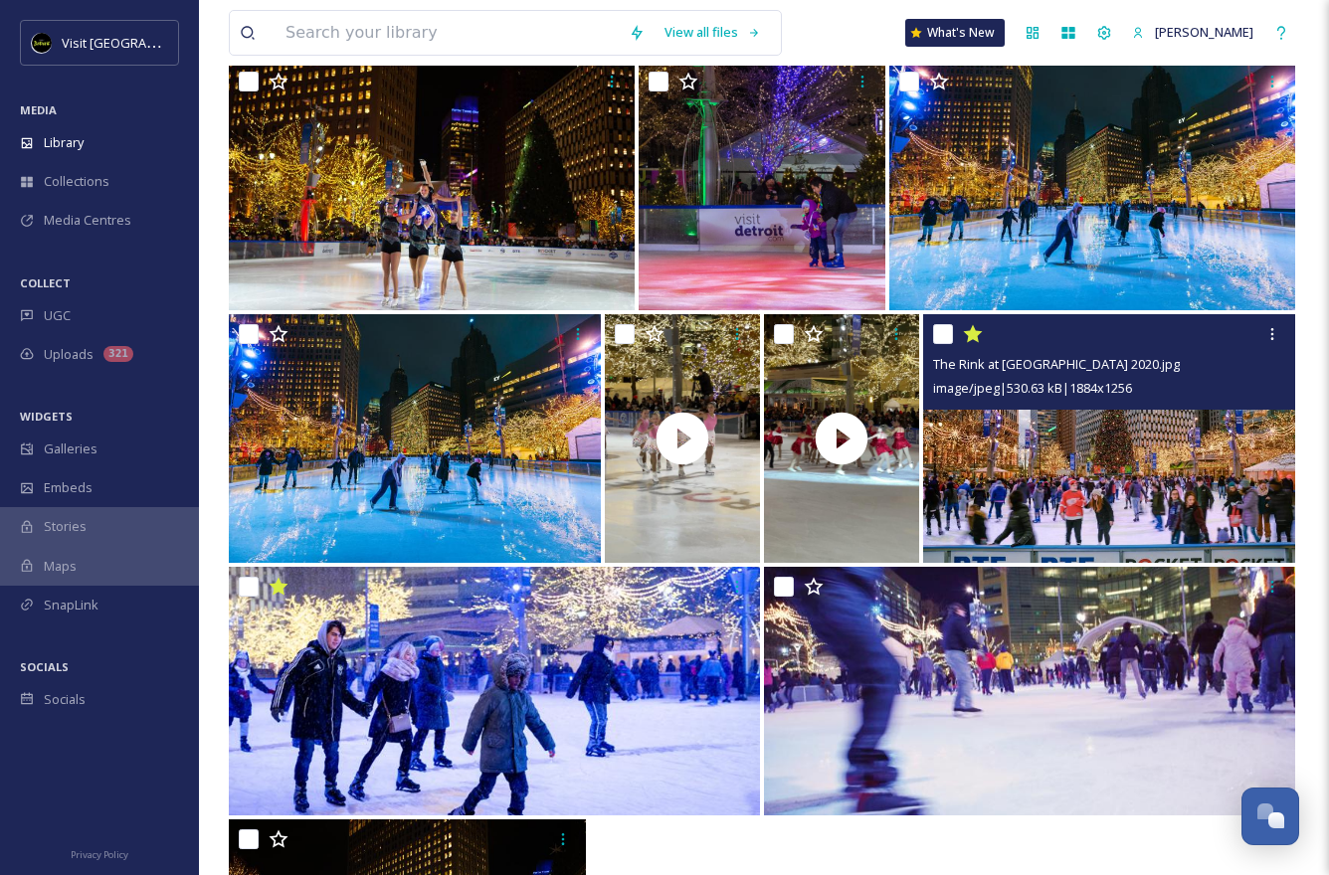
click at [847, 336] on input "checkbox" at bounding box center [943, 334] width 20 height 20
checkbox input "true"
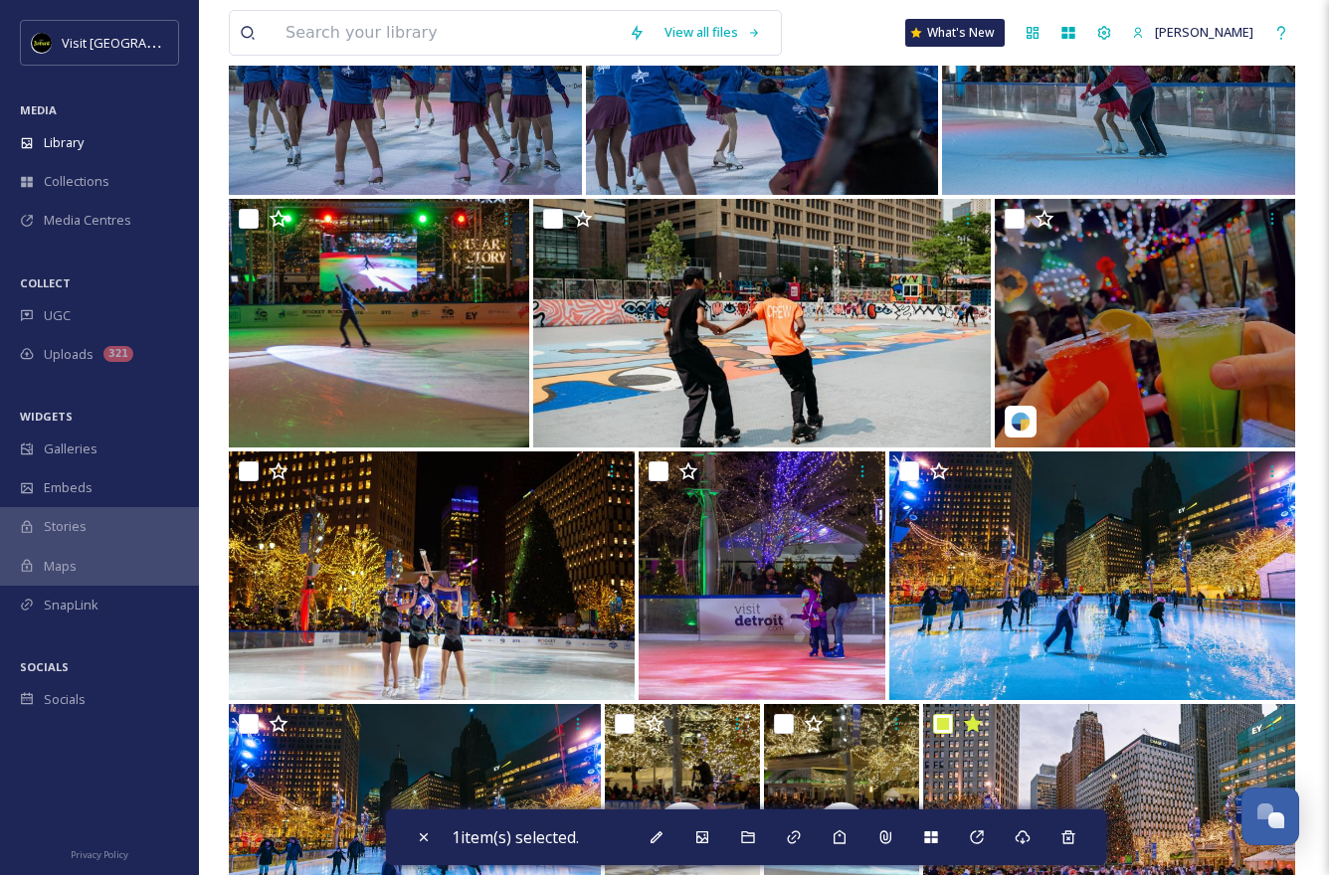
scroll to position [1918, 0]
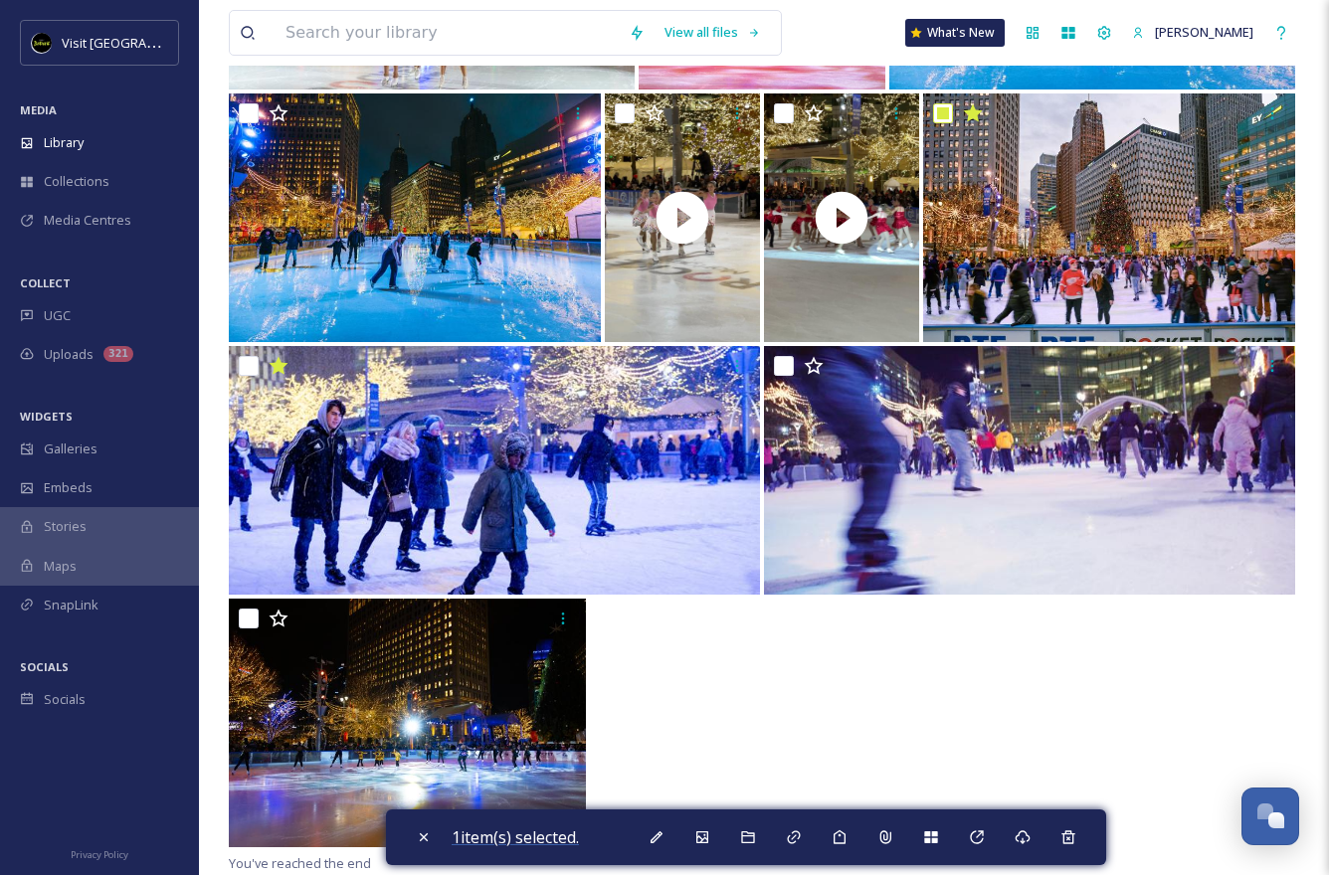
click at [479, 840] on span "1 item(s) selected." at bounding box center [514, 837] width 127 height 22
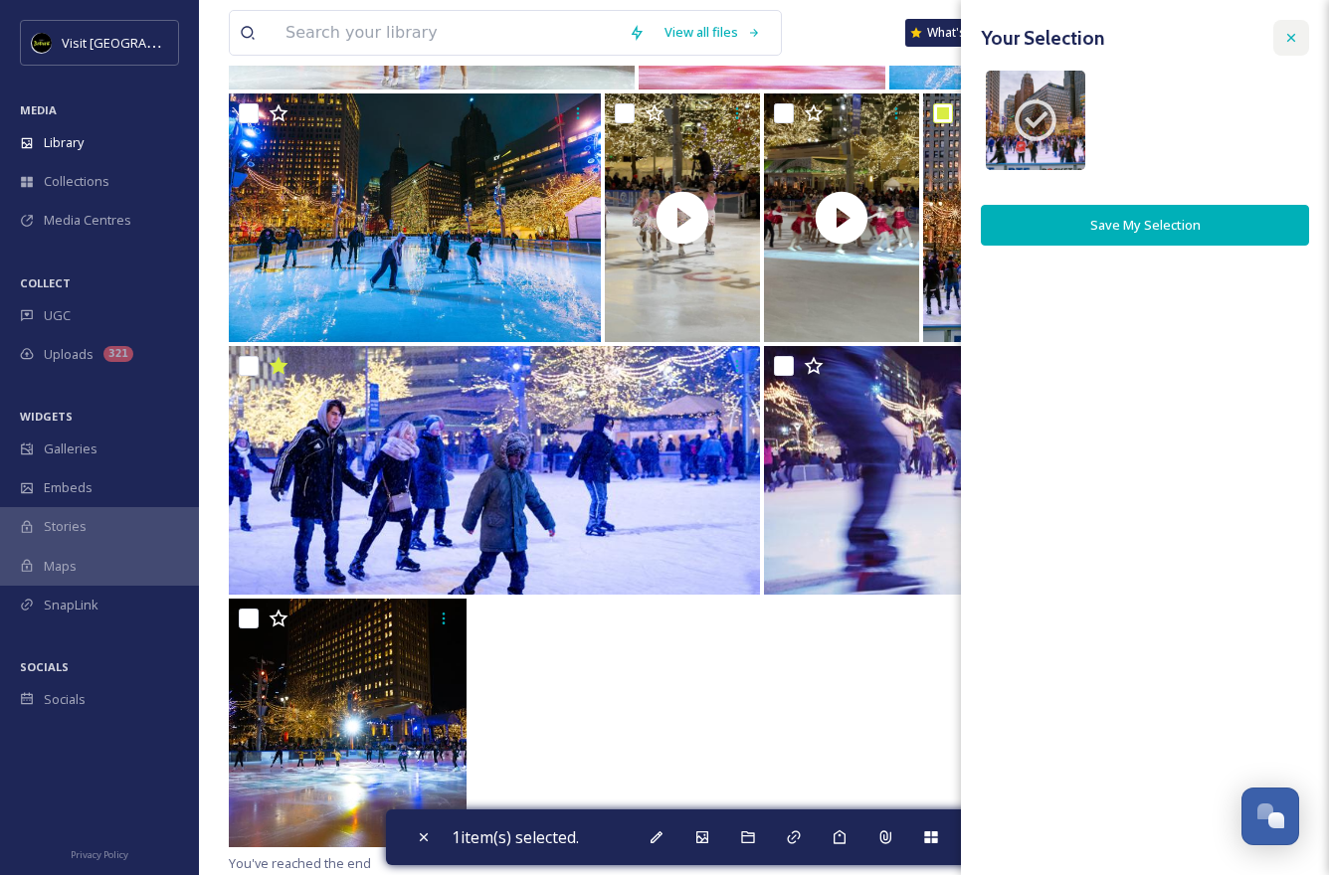
click at [847, 39] on div at bounding box center [1291, 38] width 36 height 36
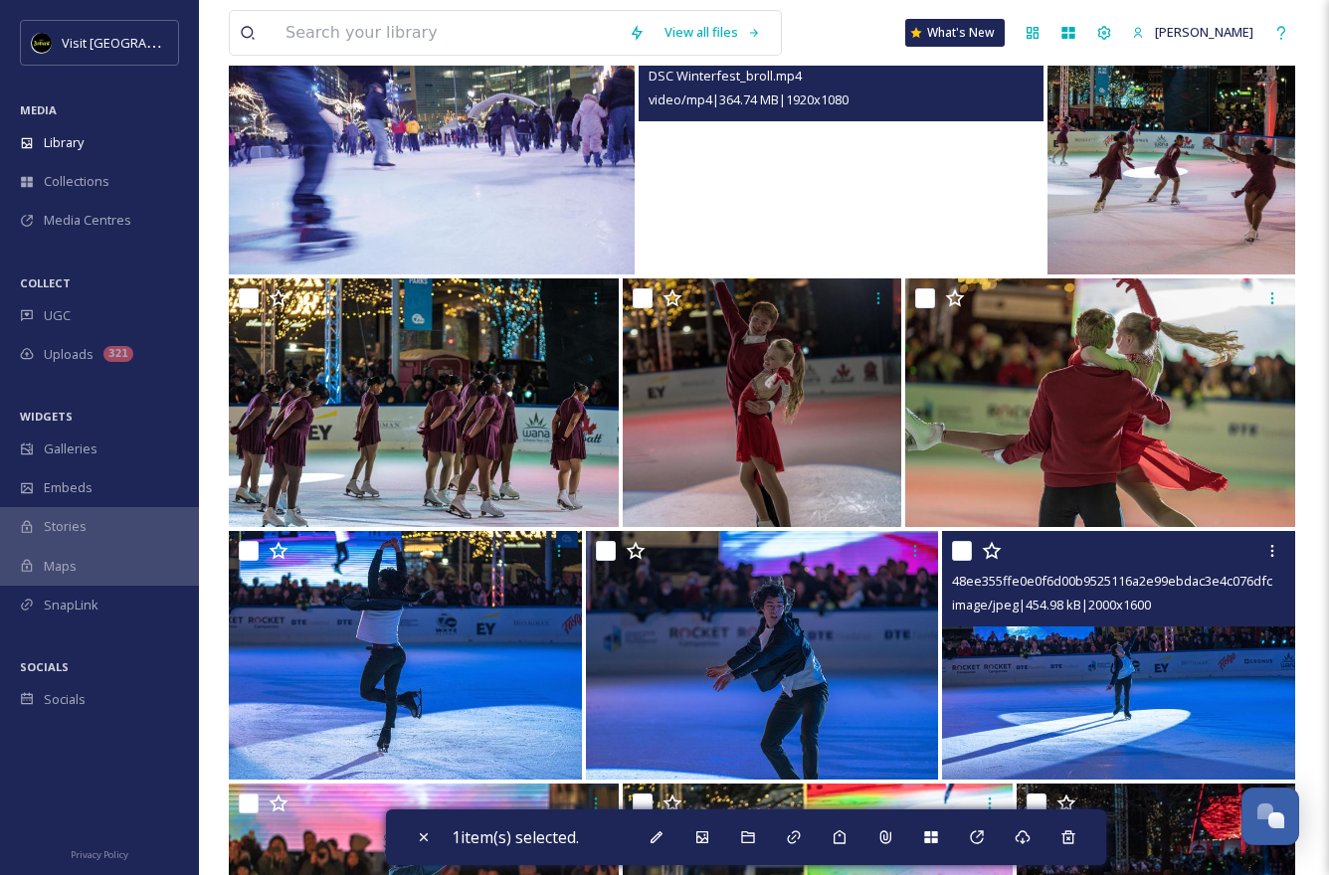
scroll to position [0, 0]
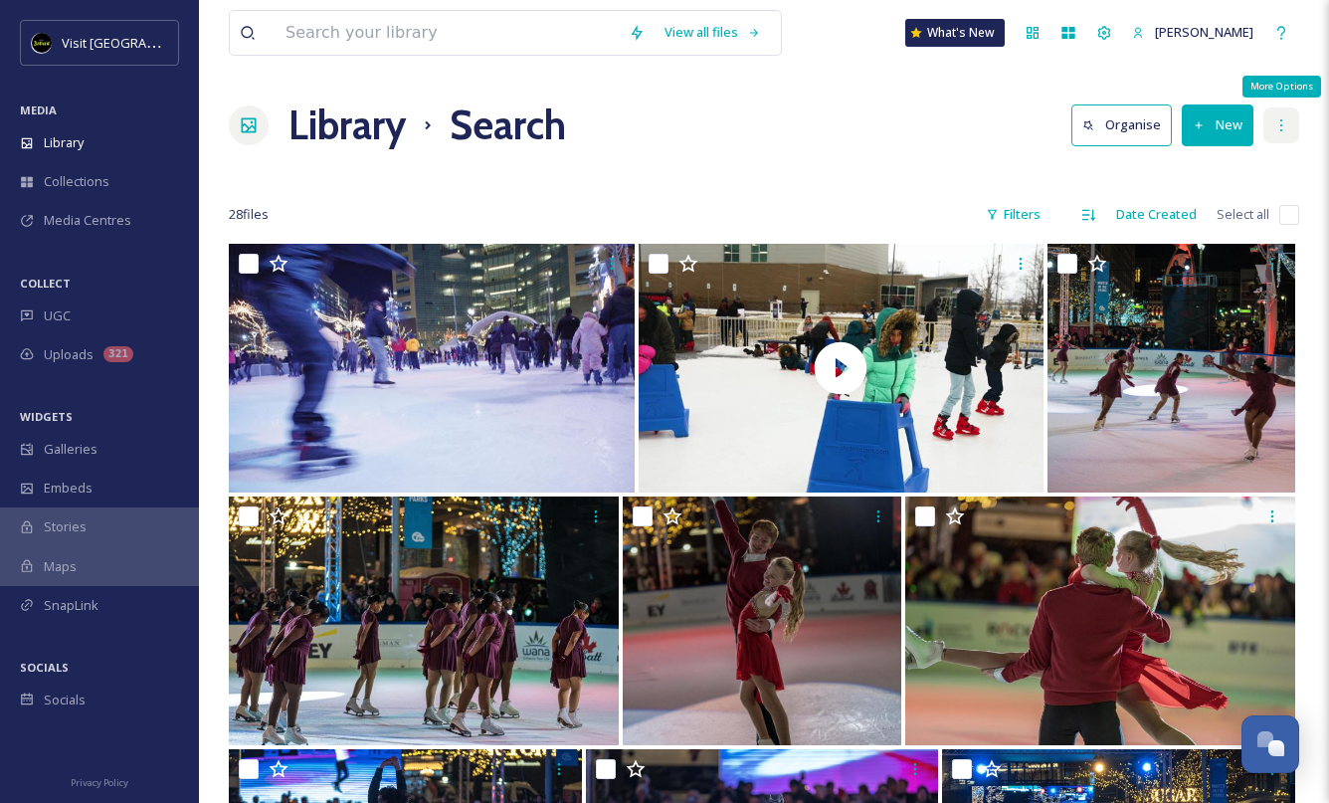
click at [1277, 122] on icon at bounding box center [1281, 125] width 16 height 16
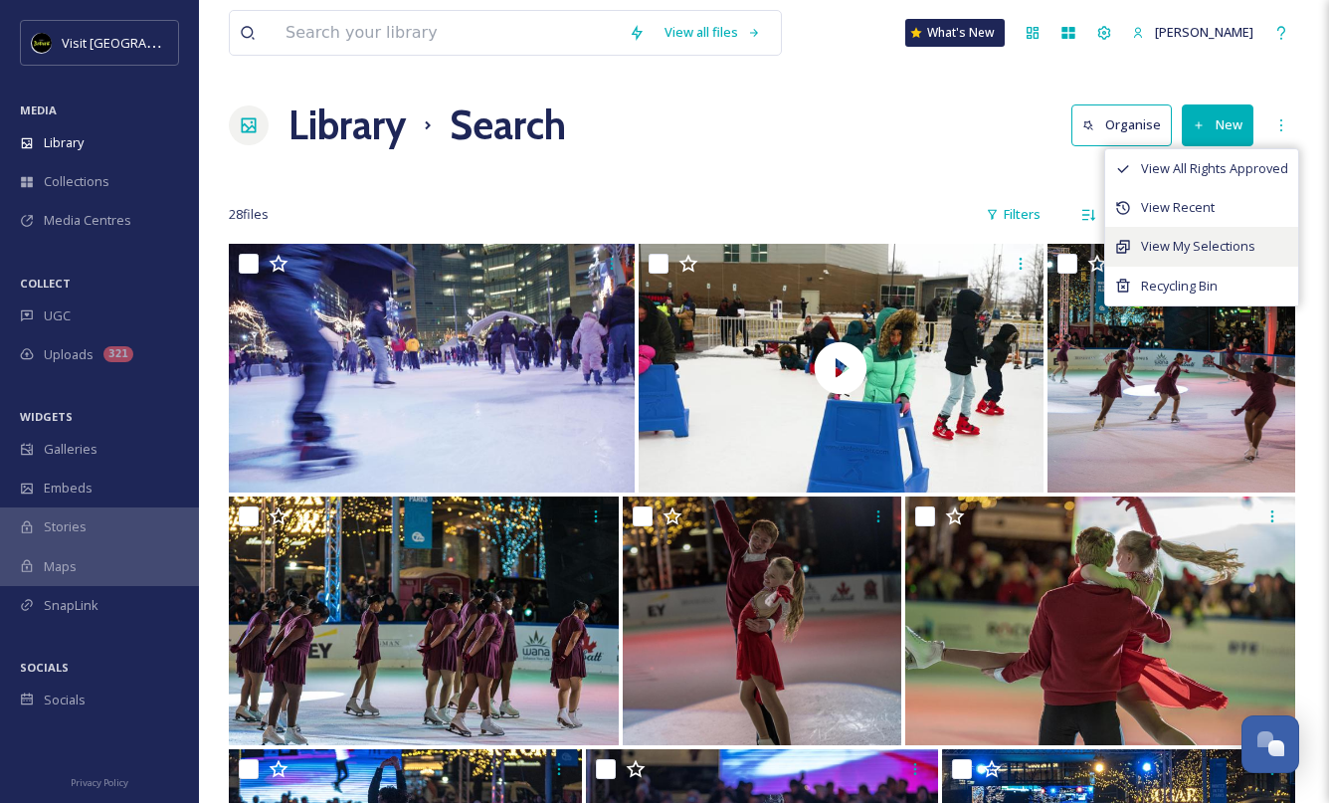
click at [1224, 240] on span "View My Selections" at bounding box center [1198, 246] width 114 height 19
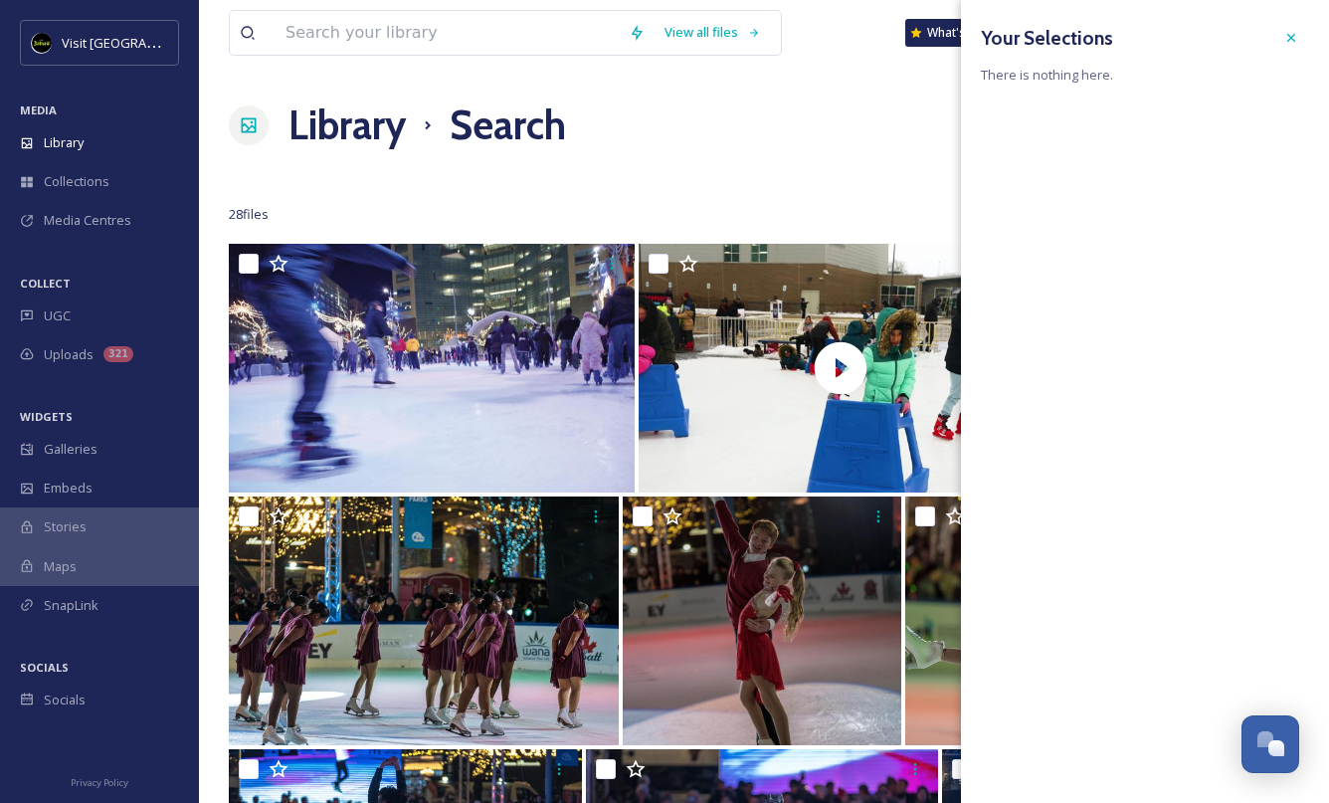
click at [727, 143] on div "Library Search Organise New View All Rights Approved View Recent View My Select…" at bounding box center [764, 125] width 1070 height 60
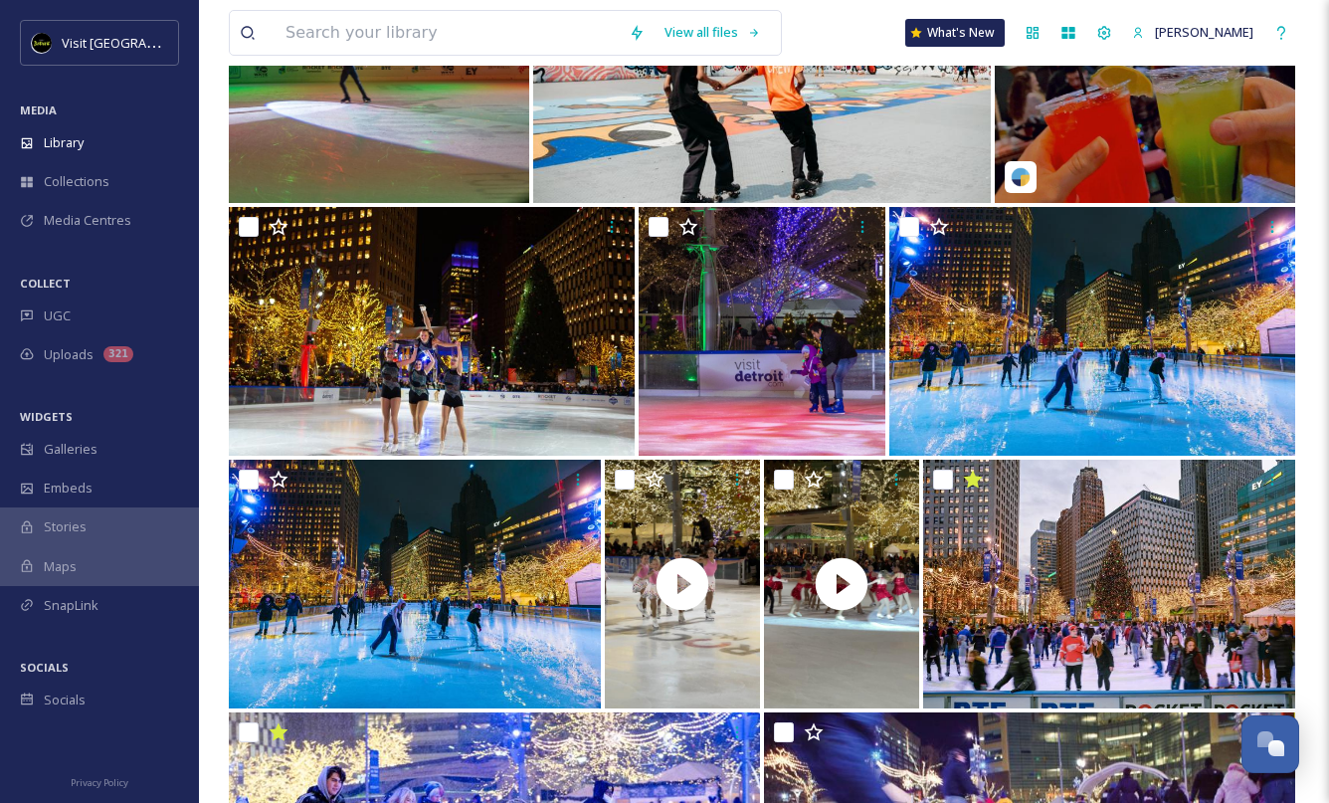
scroll to position [1667, 0]
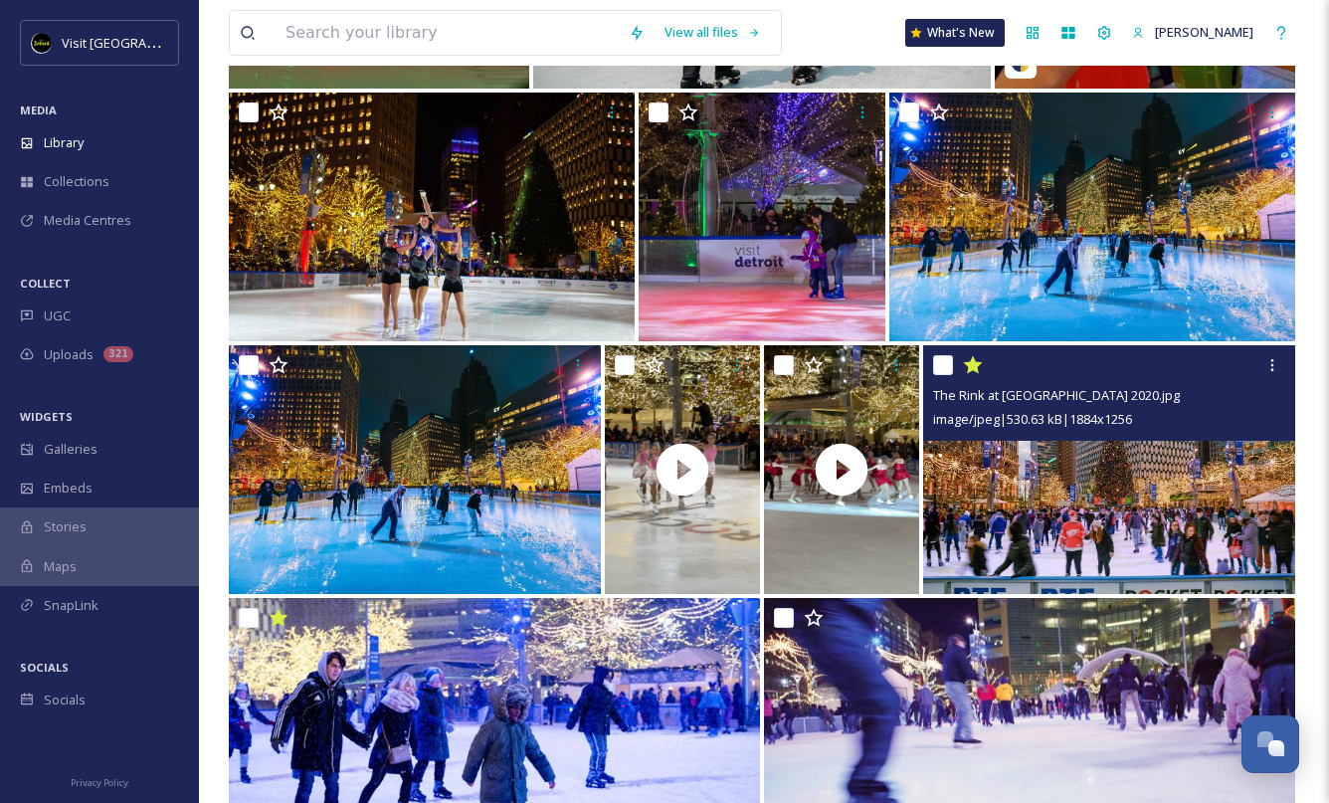
click at [943, 365] on input "checkbox" at bounding box center [943, 365] width 20 height 20
checkbox input "true"
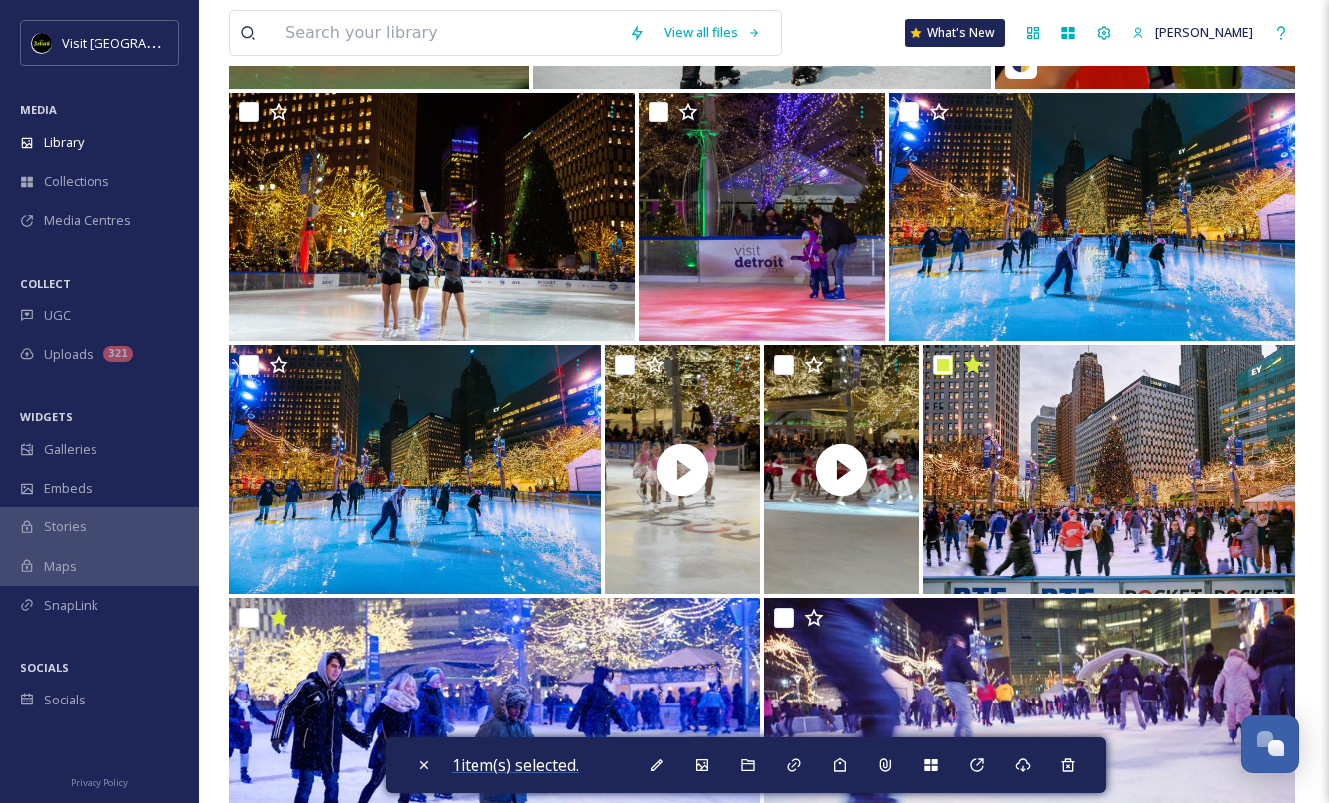
click at [547, 765] on span "1 item(s) selected." at bounding box center [514, 765] width 127 height 22
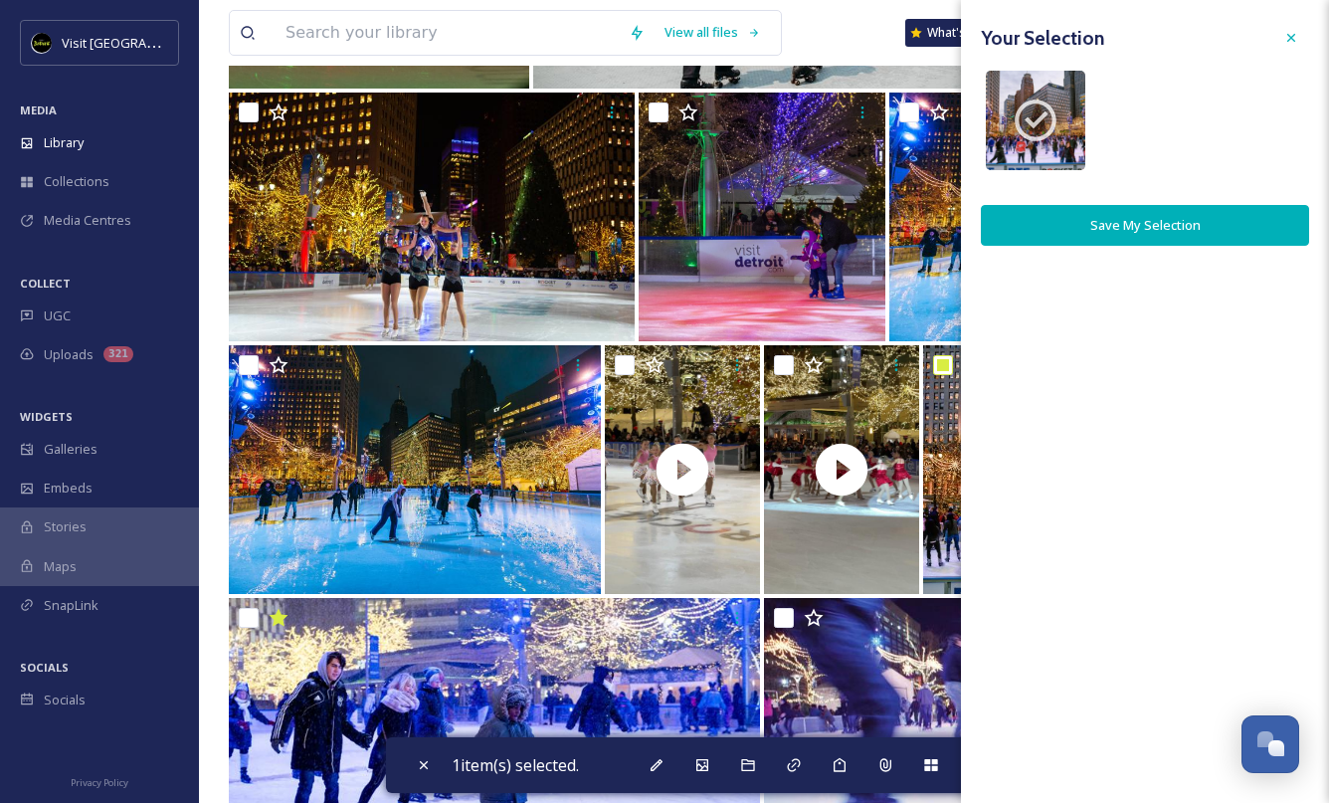
click at [1185, 236] on button "Save My Selection" at bounding box center [1145, 225] width 328 height 41
click at [1280, 42] on div at bounding box center [1291, 38] width 36 height 36
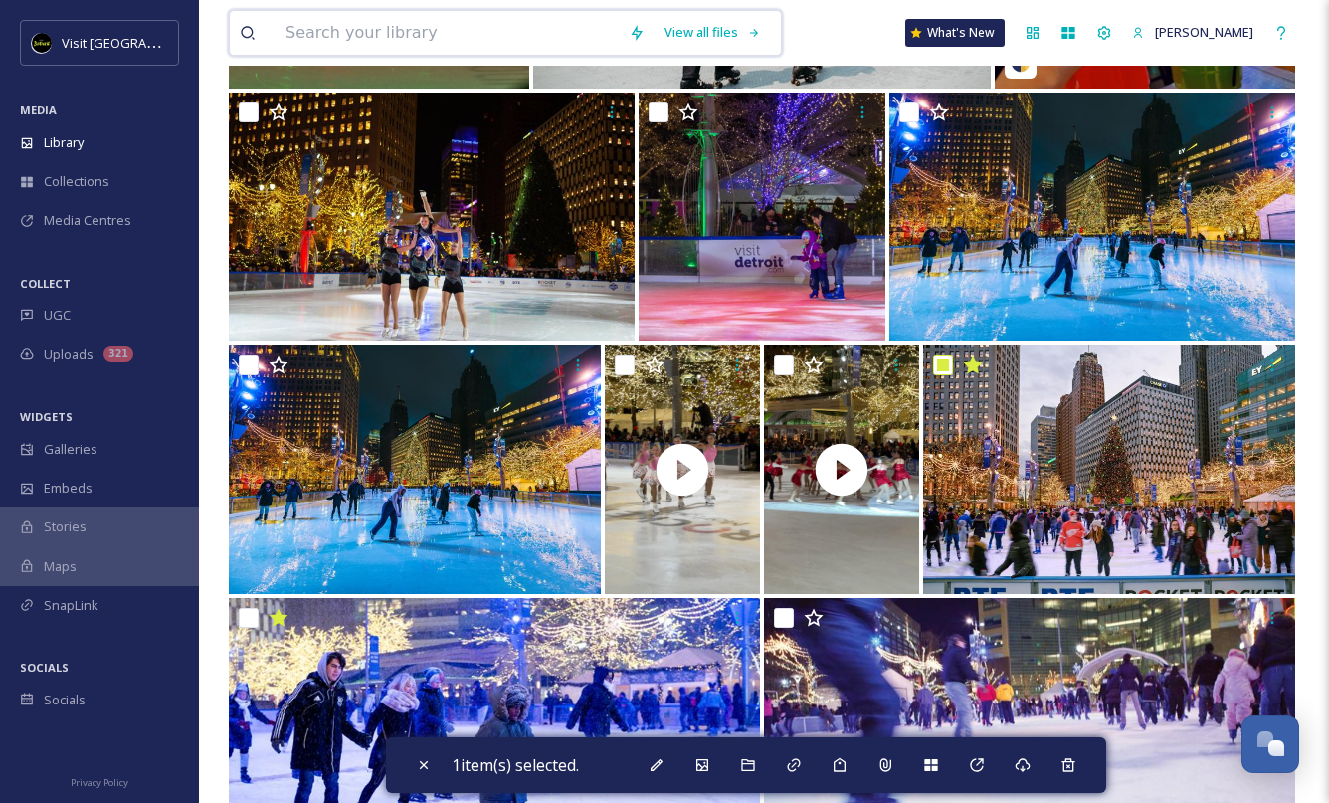
click at [391, 42] on input at bounding box center [446, 33] width 343 height 44
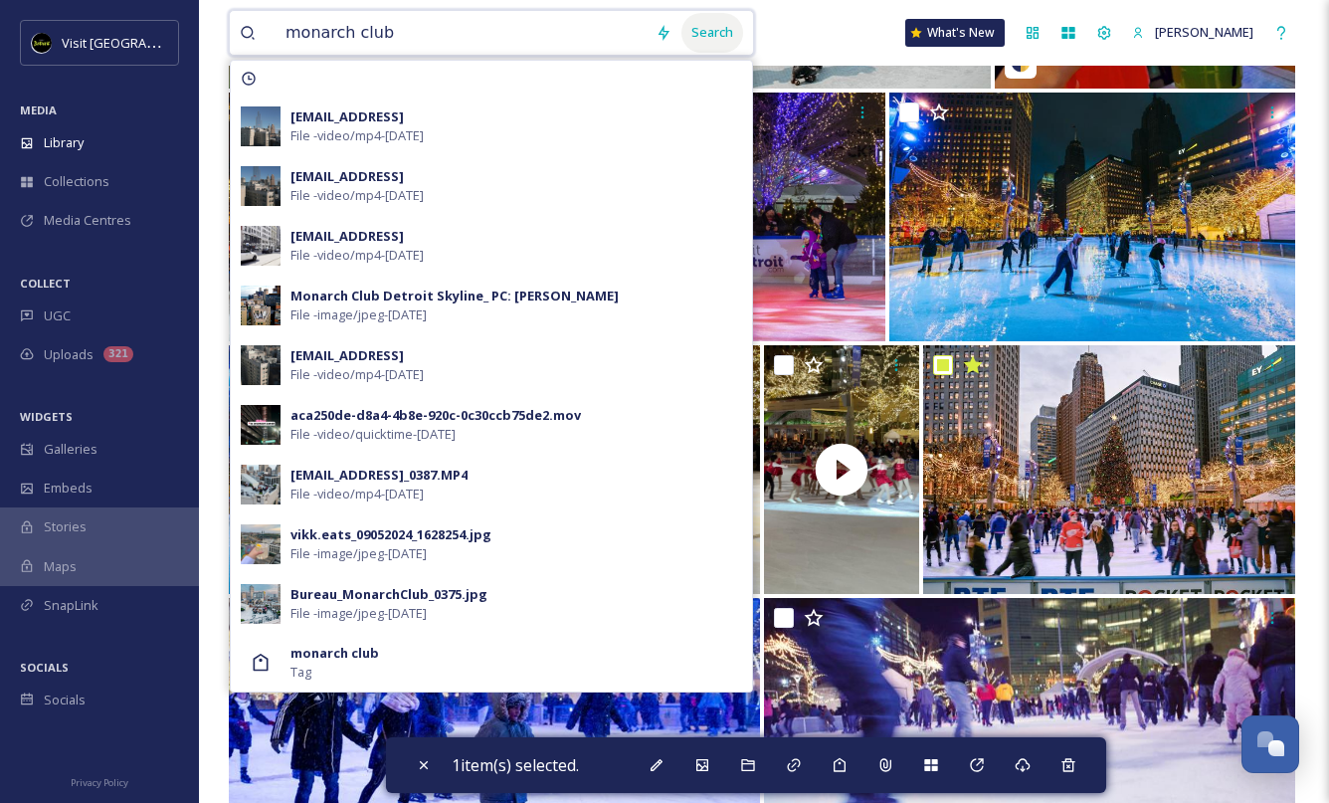
type input "monarch club"
click at [707, 29] on div "Search" at bounding box center [712, 32] width 62 height 39
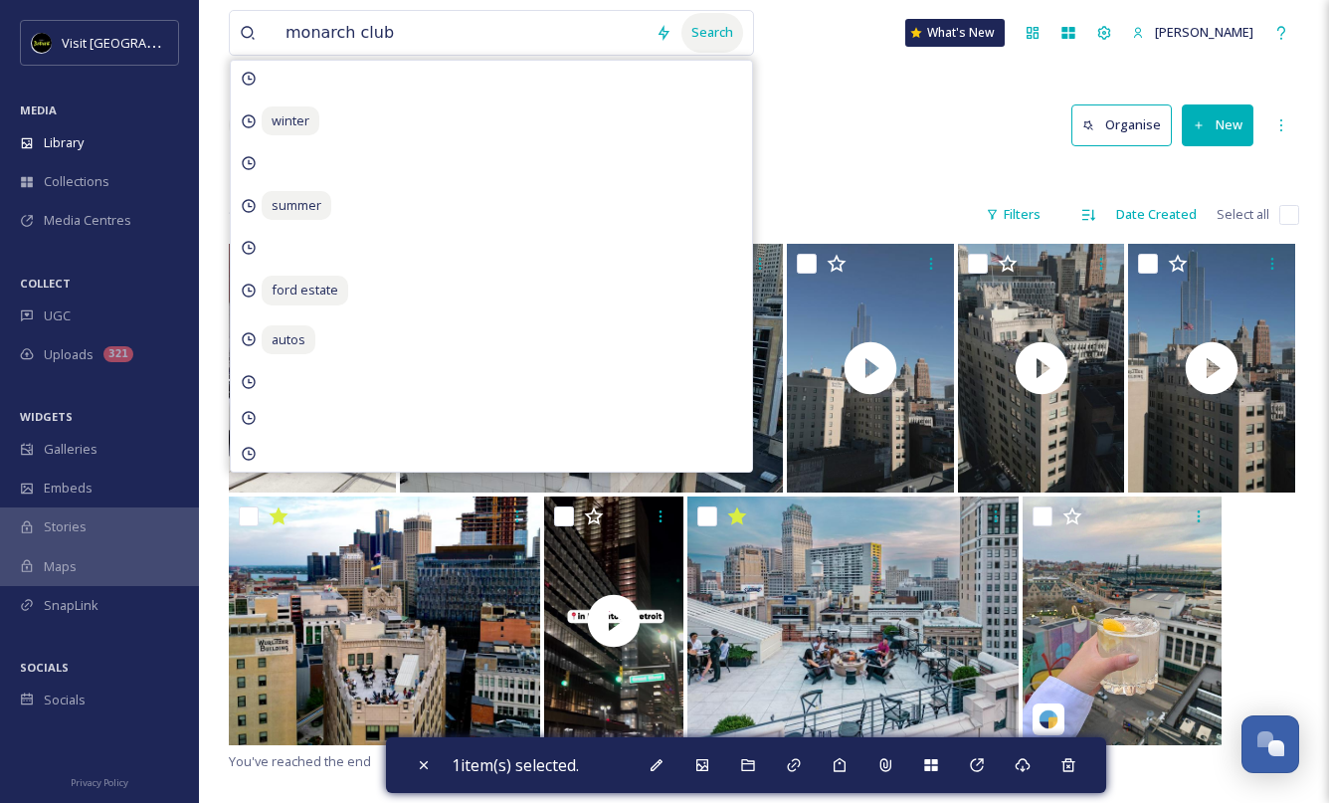
click at [699, 37] on div "Search" at bounding box center [712, 32] width 62 height 39
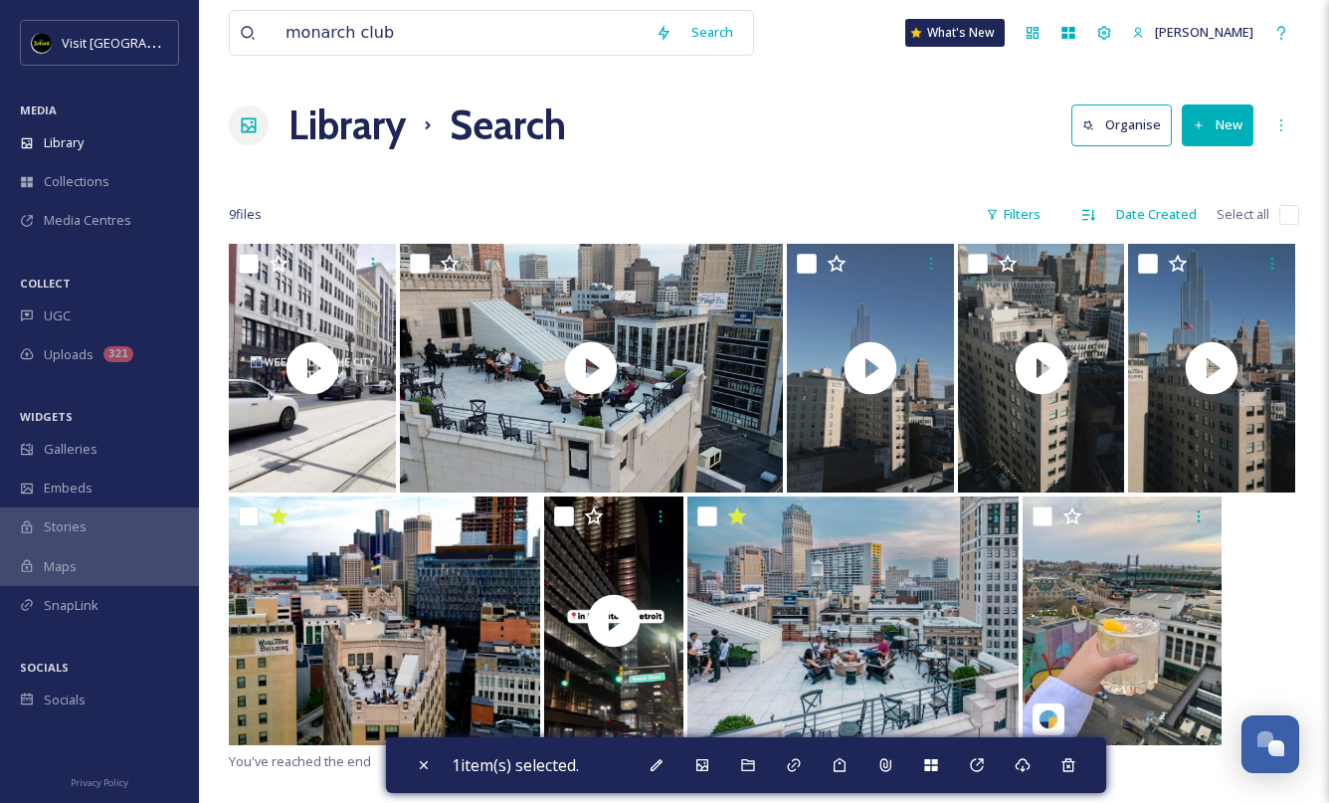
click at [805, 63] on div "monarch club Search What's New [PERSON_NAME]" at bounding box center [764, 33] width 1070 height 66
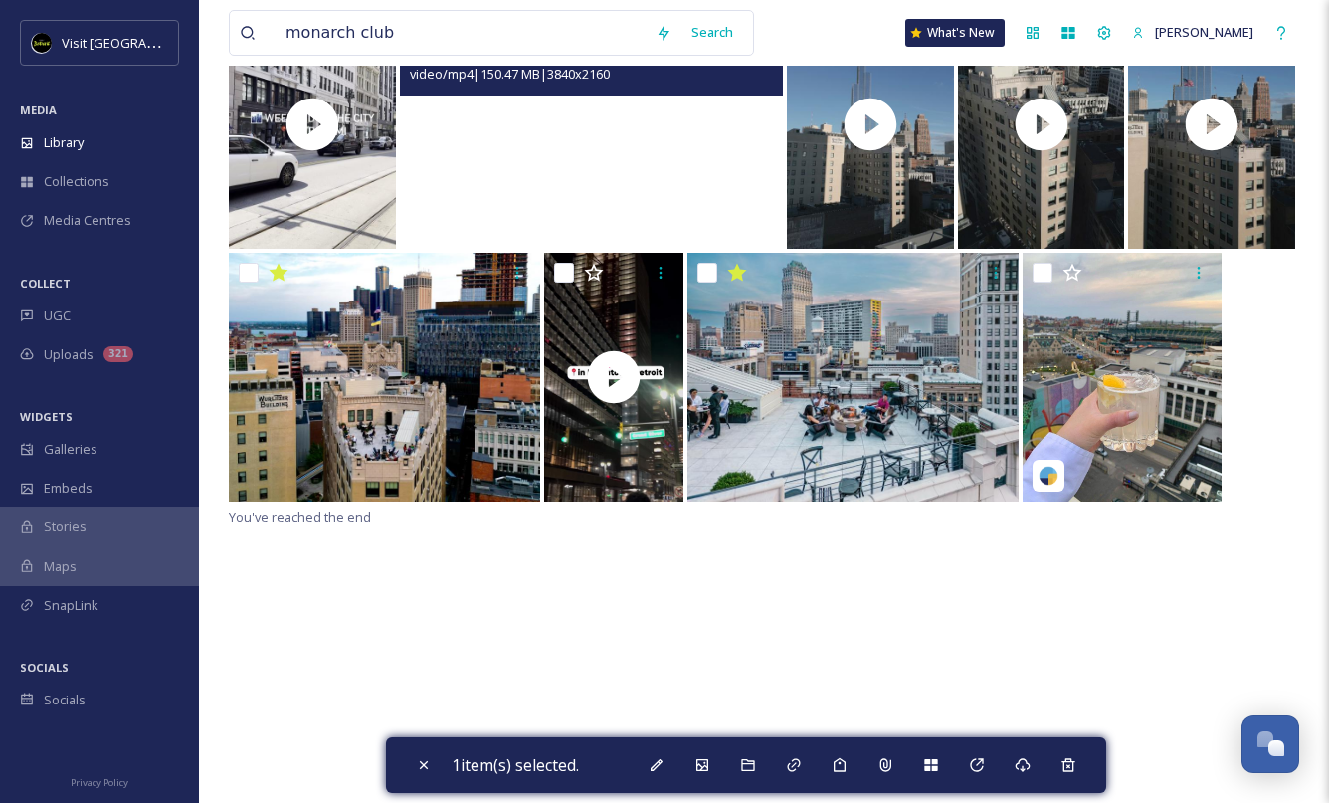
scroll to position [191, 0]
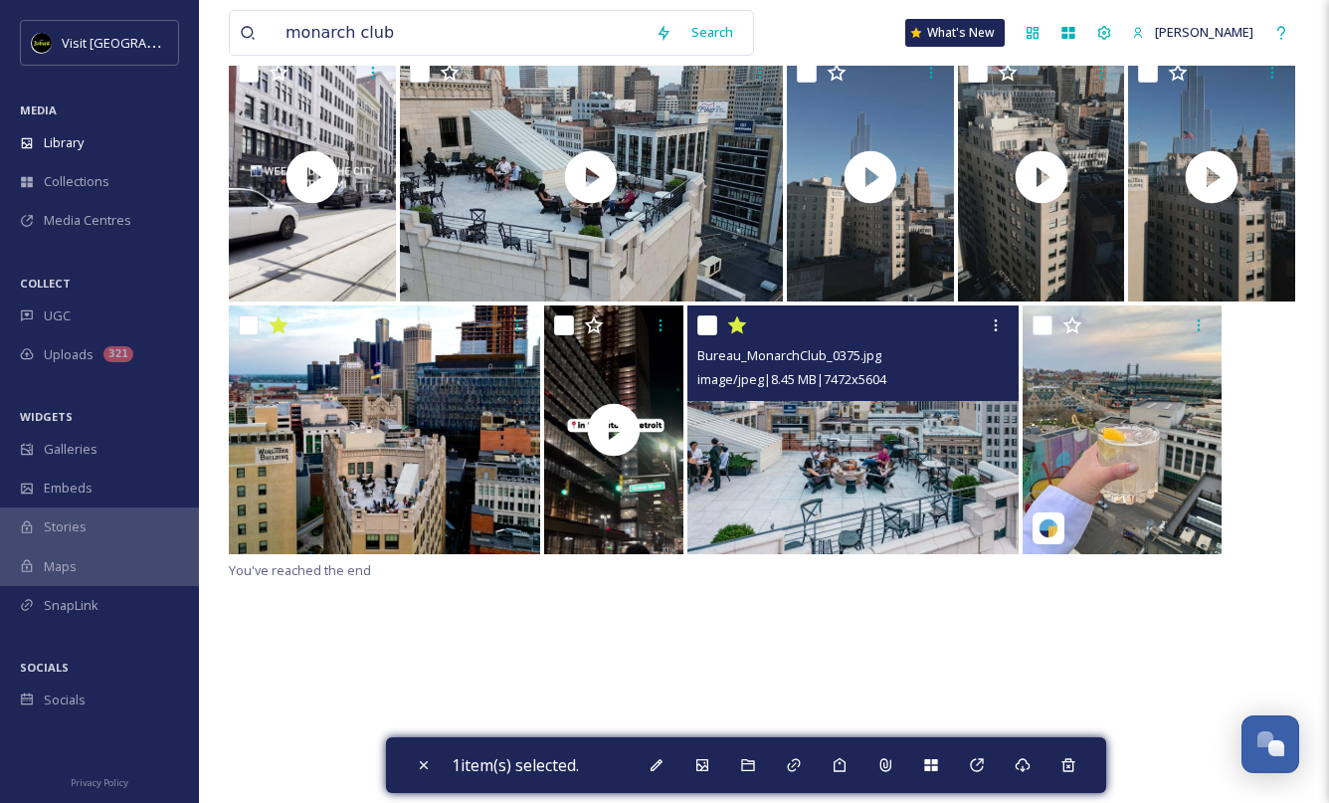
click at [703, 326] on input "checkbox" at bounding box center [707, 325] width 20 height 20
checkbox input "true"
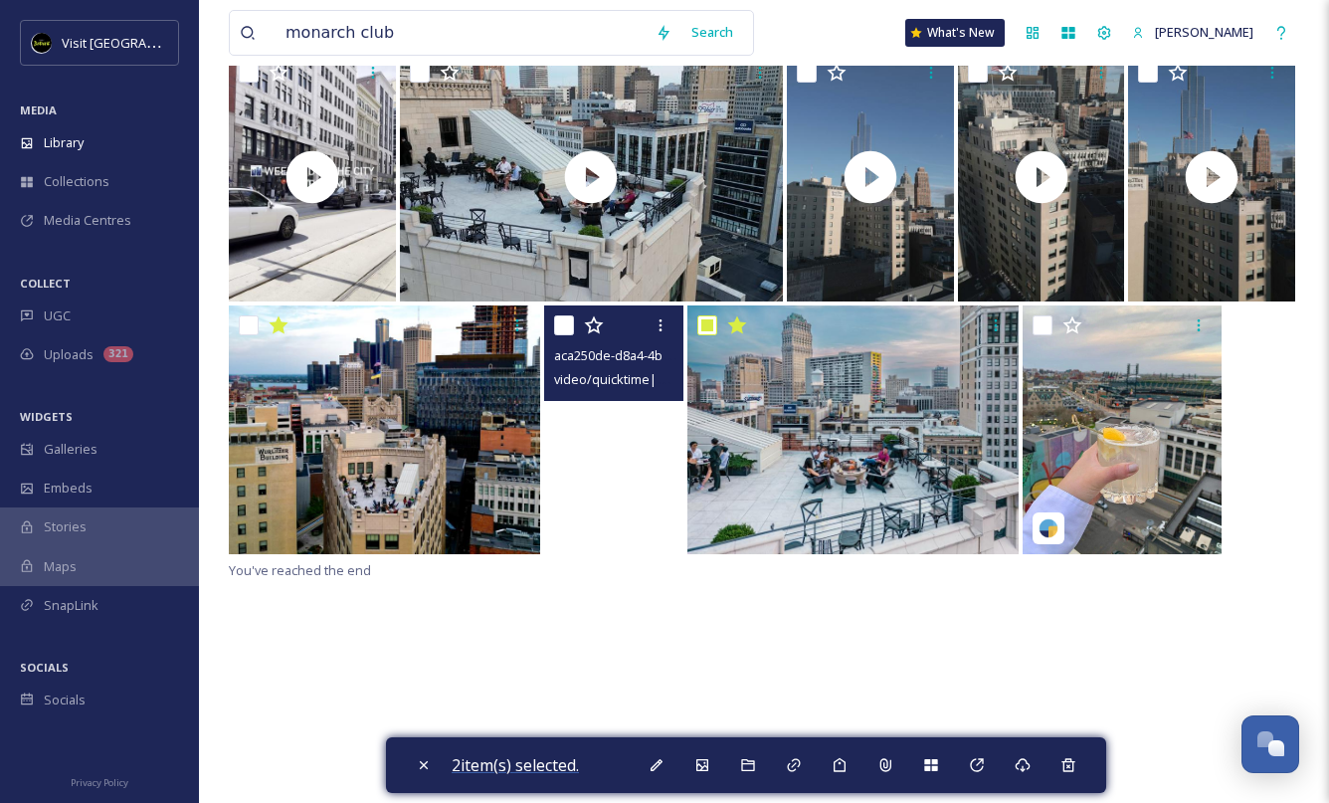
click at [549, 764] on span "2 item(s) selected." at bounding box center [514, 765] width 127 height 22
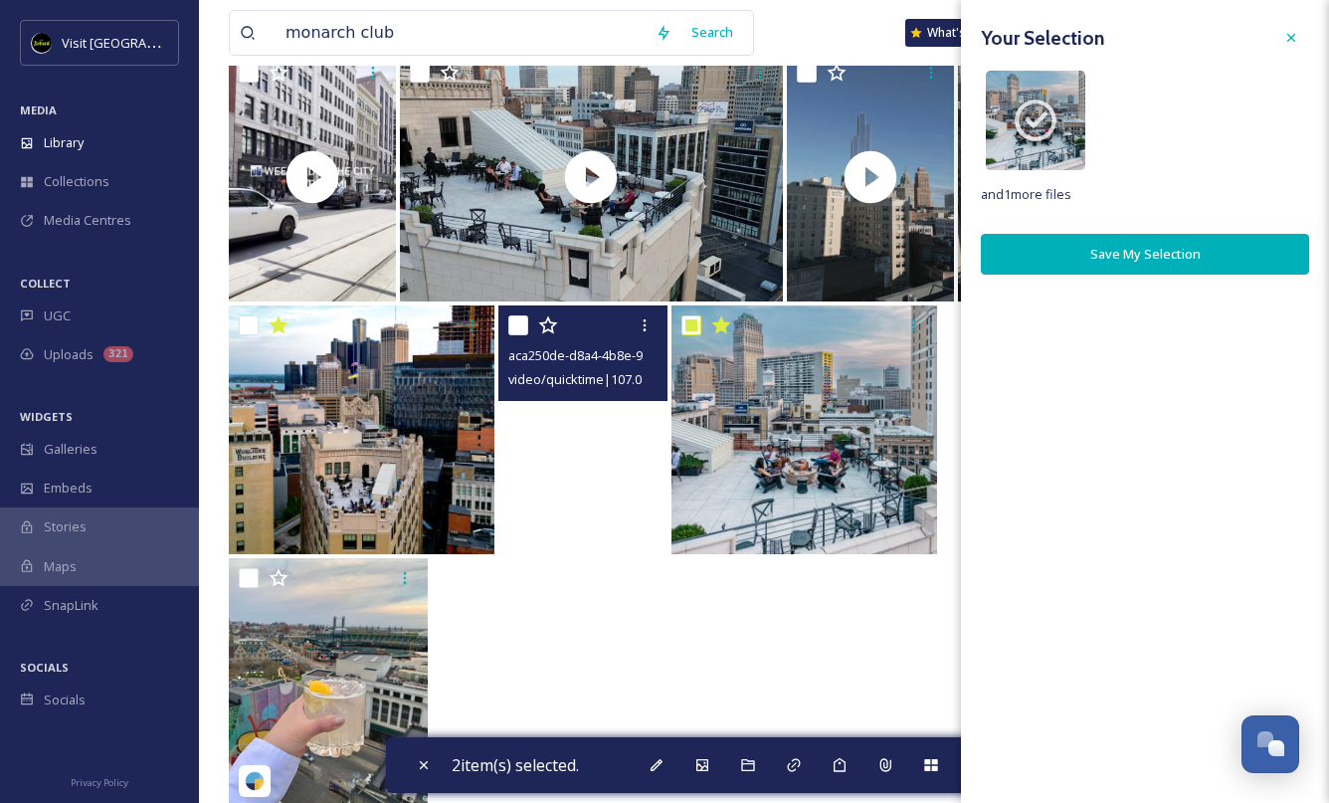
click at [1154, 257] on button "Save My Selection" at bounding box center [1145, 254] width 328 height 41
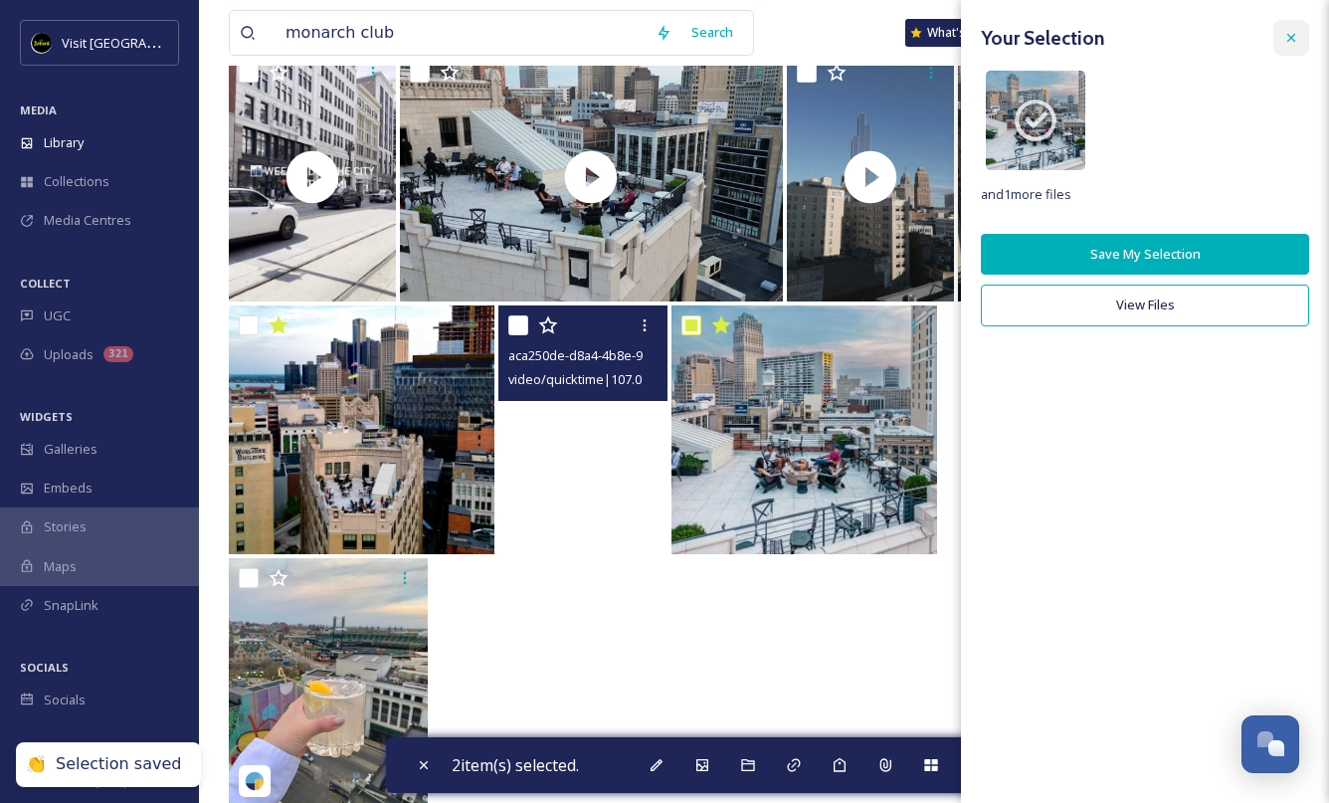
click at [1295, 43] on icon at bounding box center [1291, 38] width 16 height 16
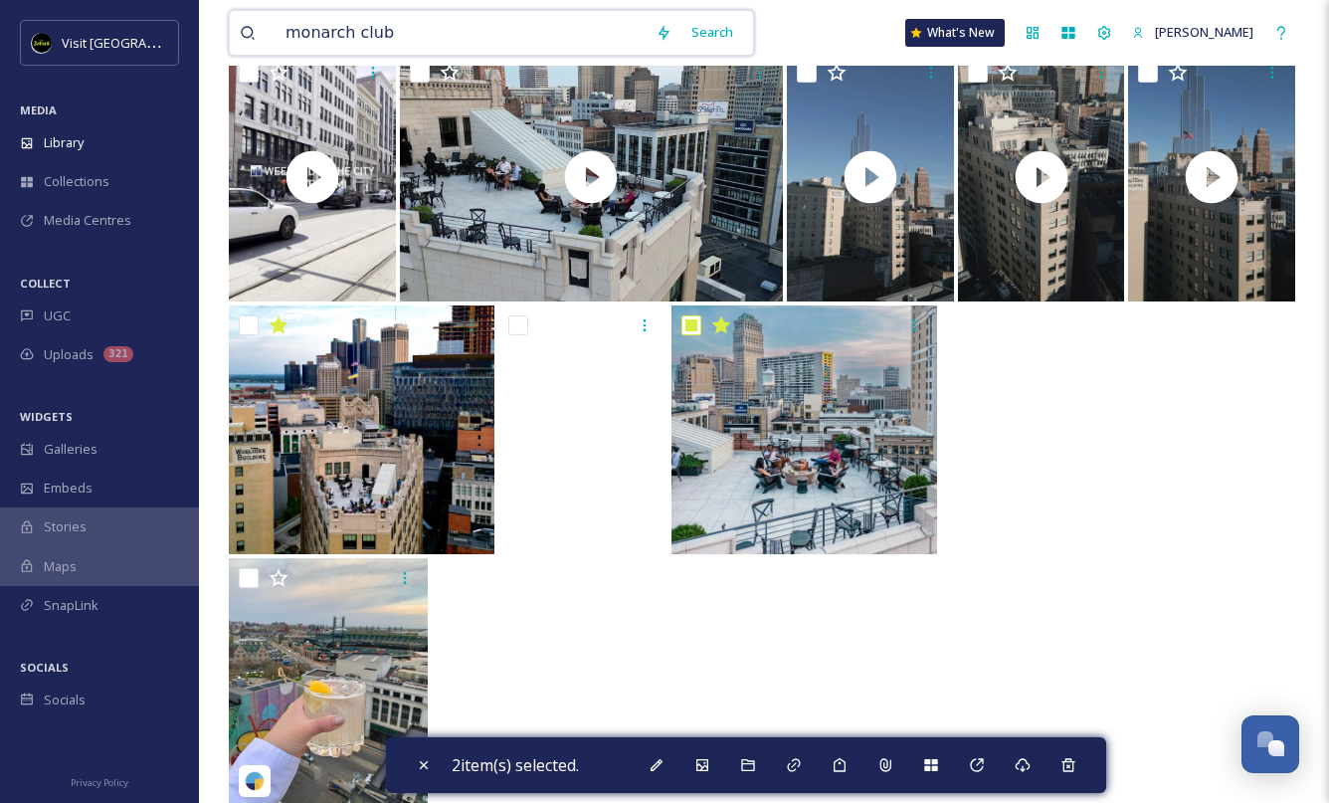
click at [458, 28] on input "monarch club" at bounding box center [460, 33] width 370 height 44
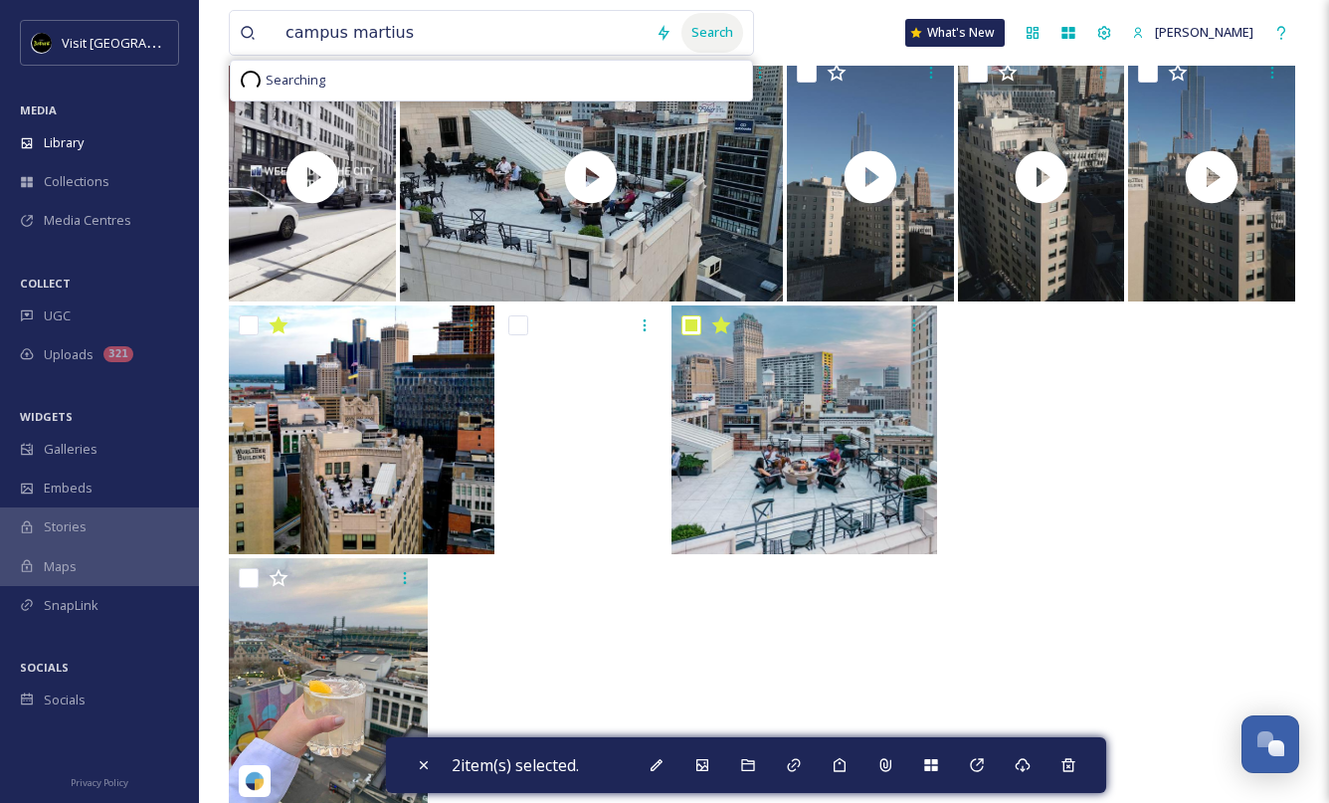
click at [711, 29] on div "Search" at bounding box center [712, 32] width 62 height 39
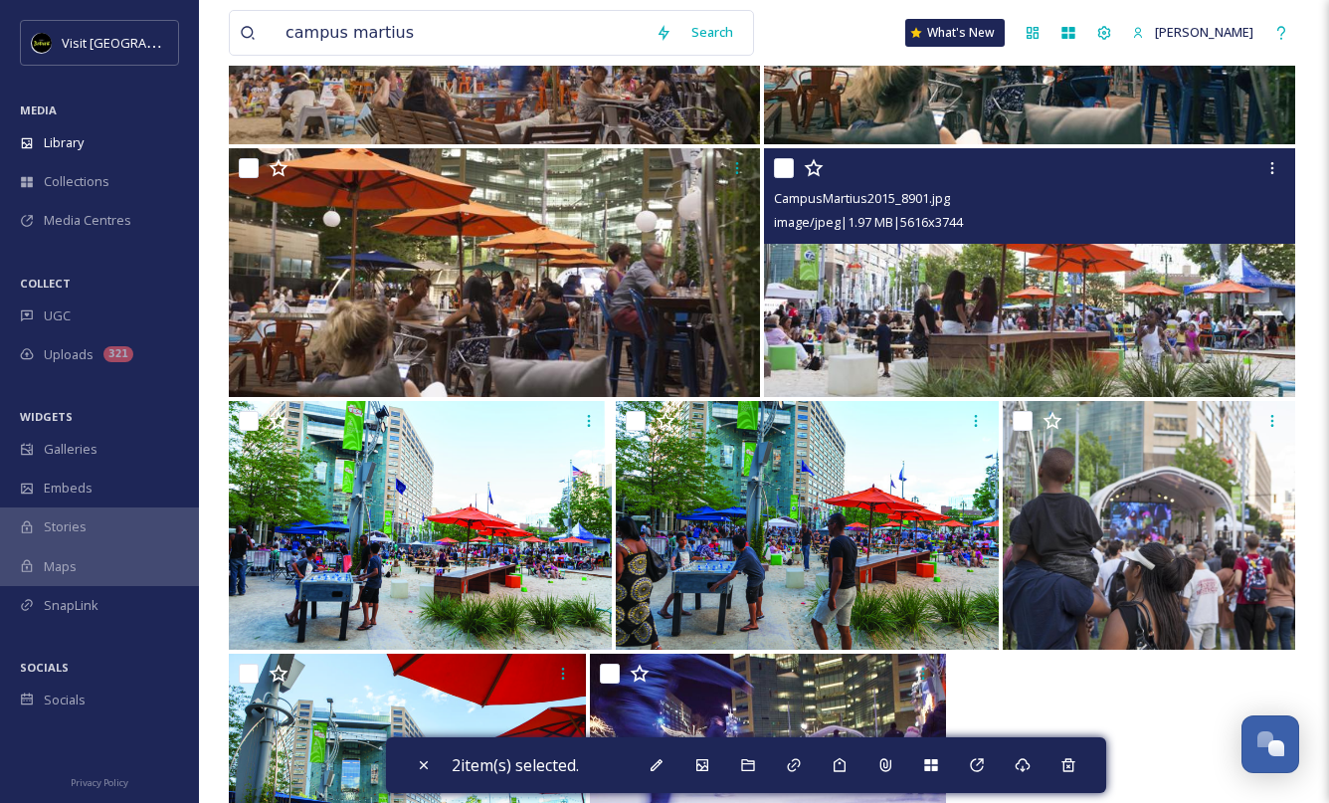
scroll to position [6999, 0]
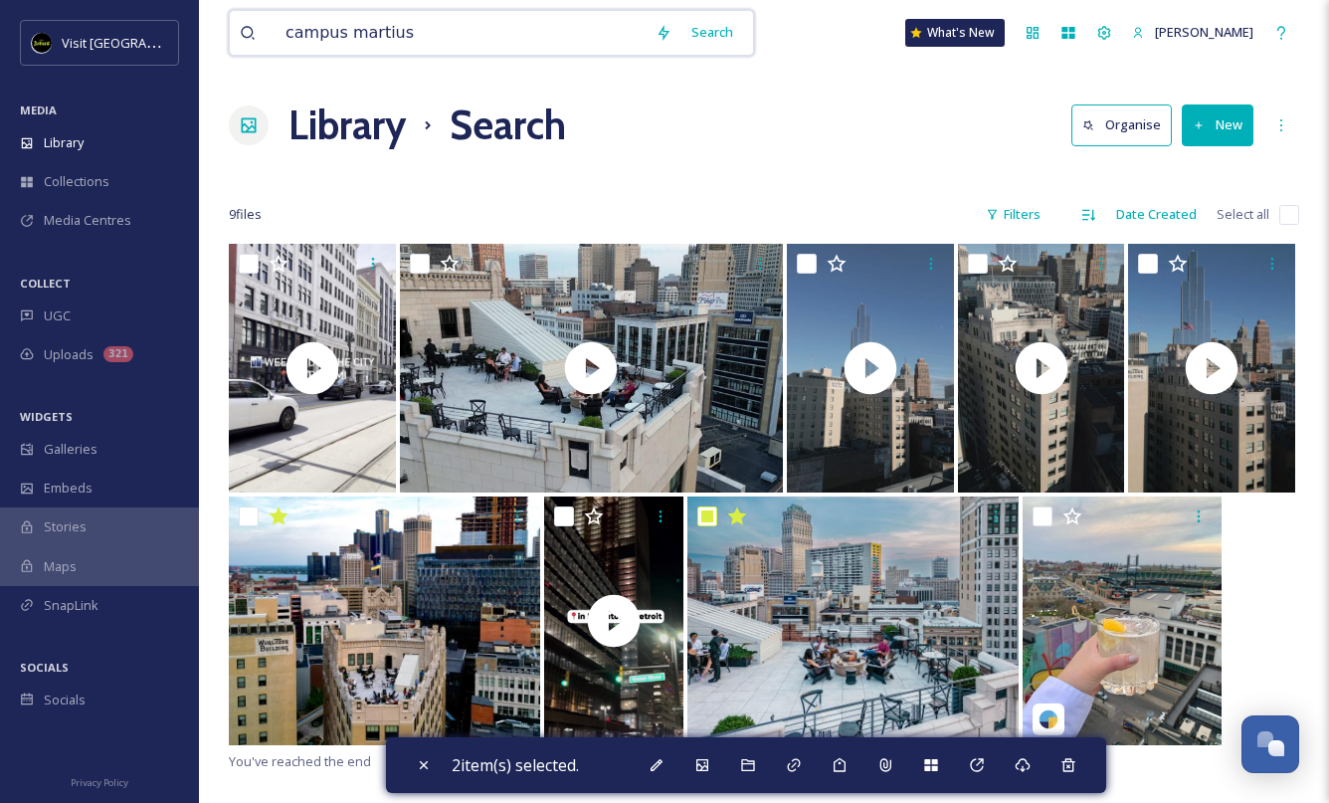
click at [449, 26] on input "campus martius" at bounding box center [460, 33] width 370 height 44
type input "riverwalk"
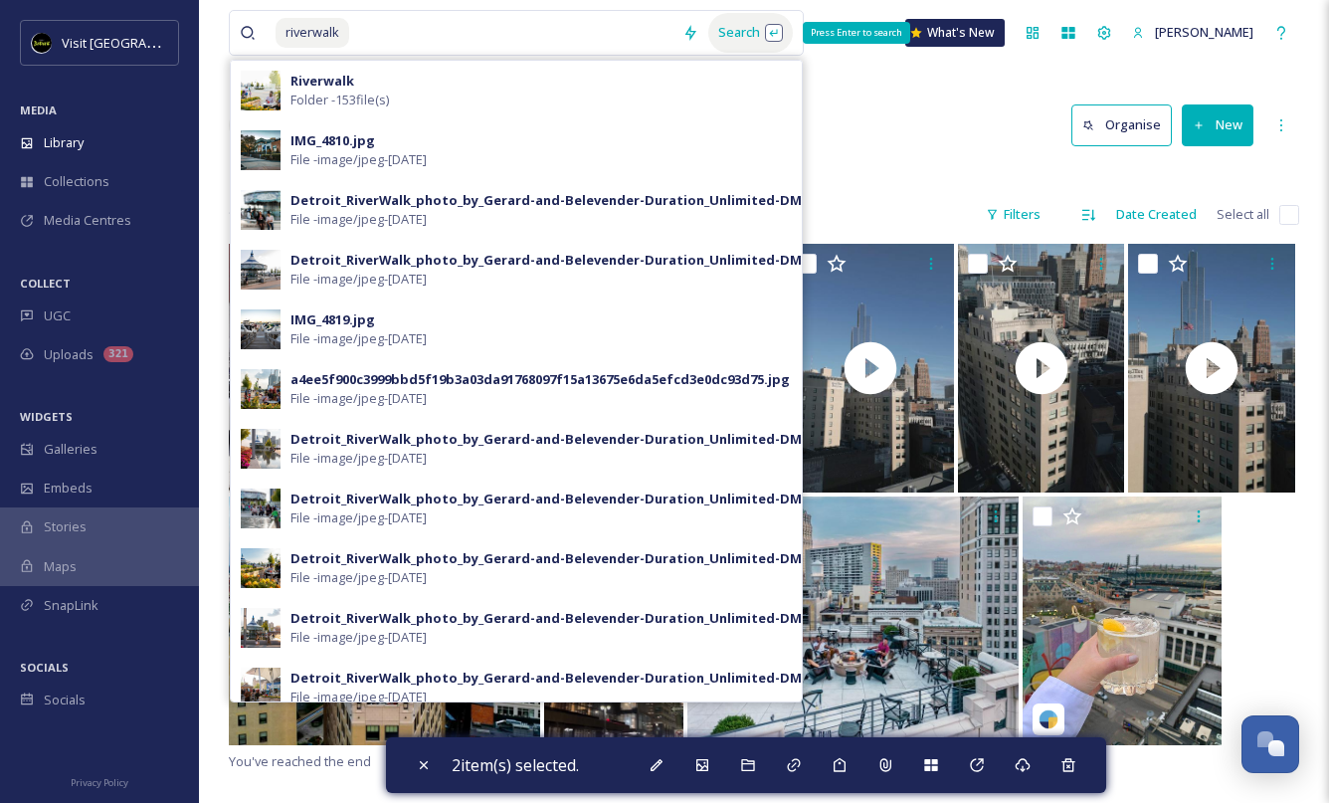
click at [713, 33] on div "Search Press Enter to search" at bounding box center [750, 32] width 85 height 39
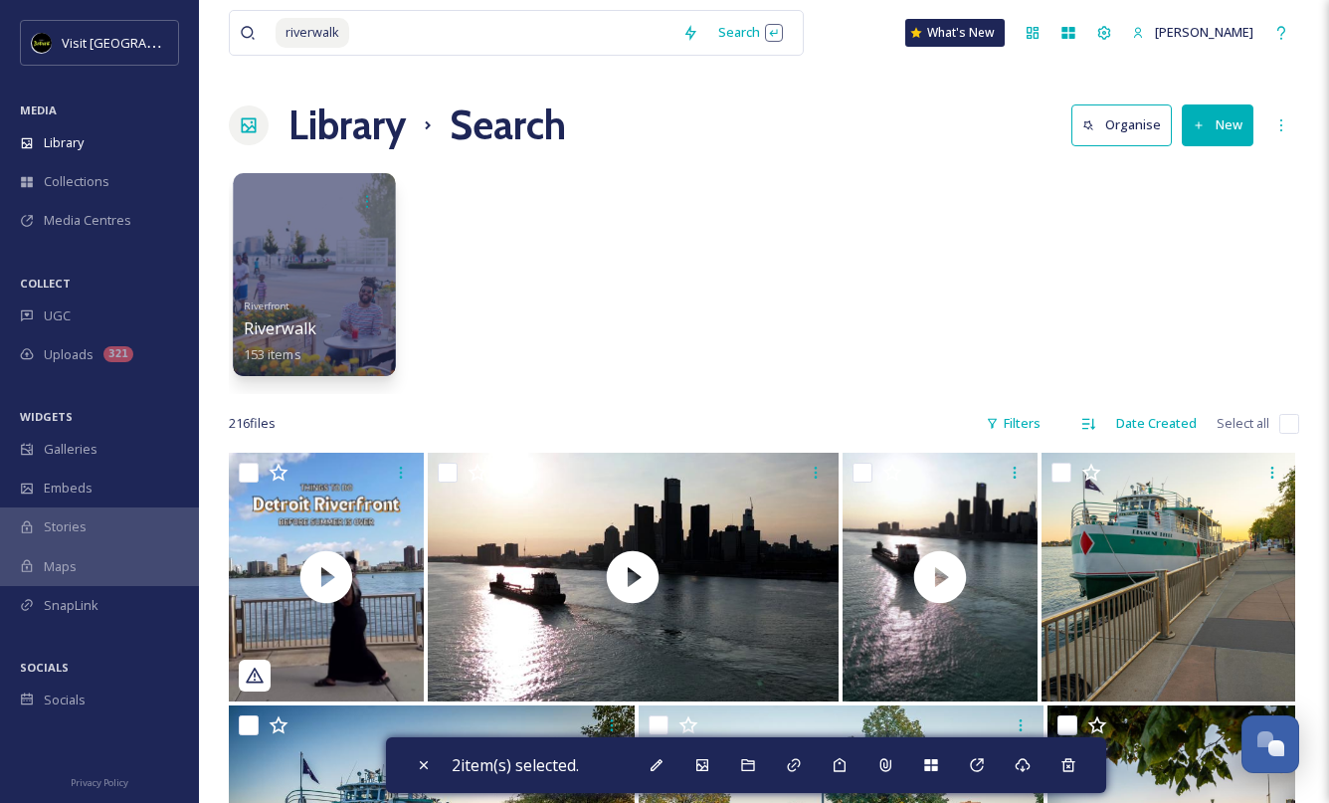
click at [341, 257] on div at bounding box center [314, 274] width 162 height 203
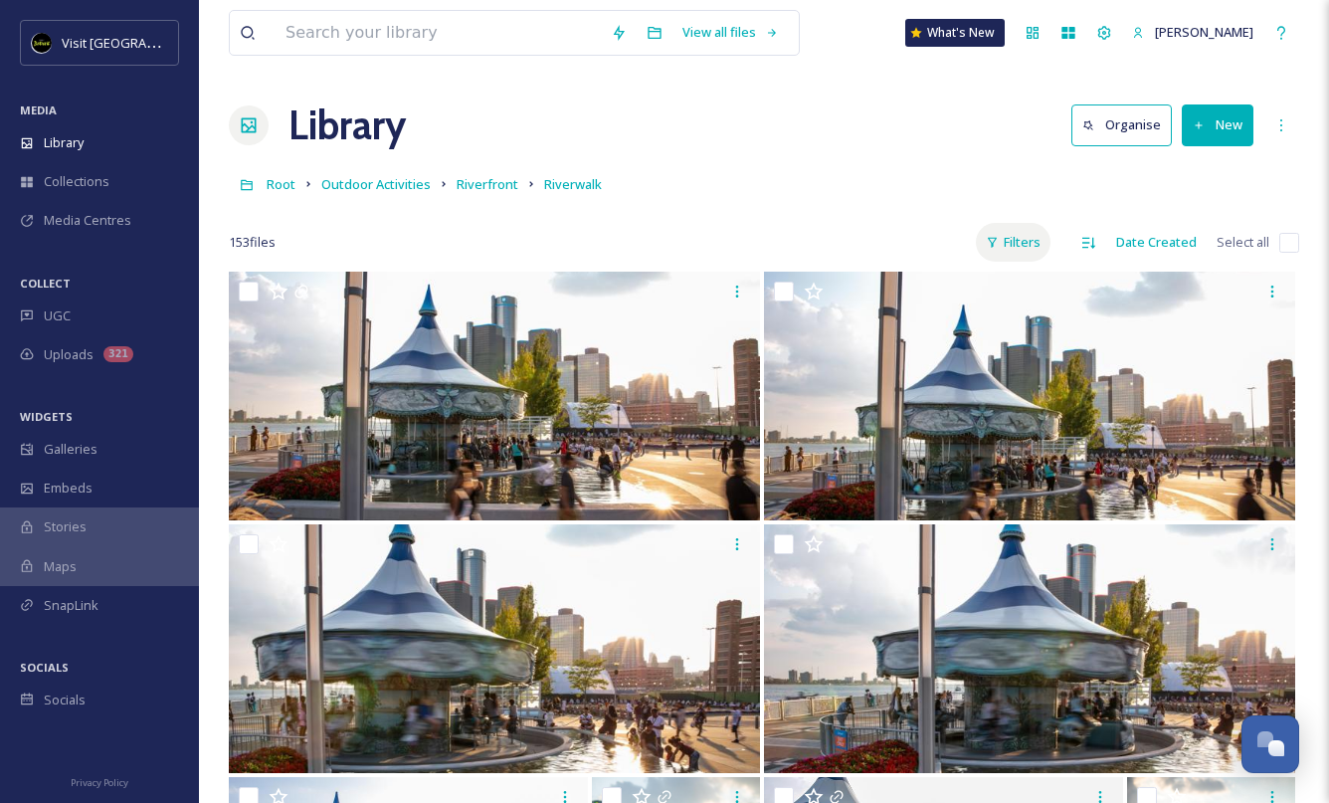
click at [1022, 251] on div "Filters" at bounding box center [1013, 242] width 75 height 39
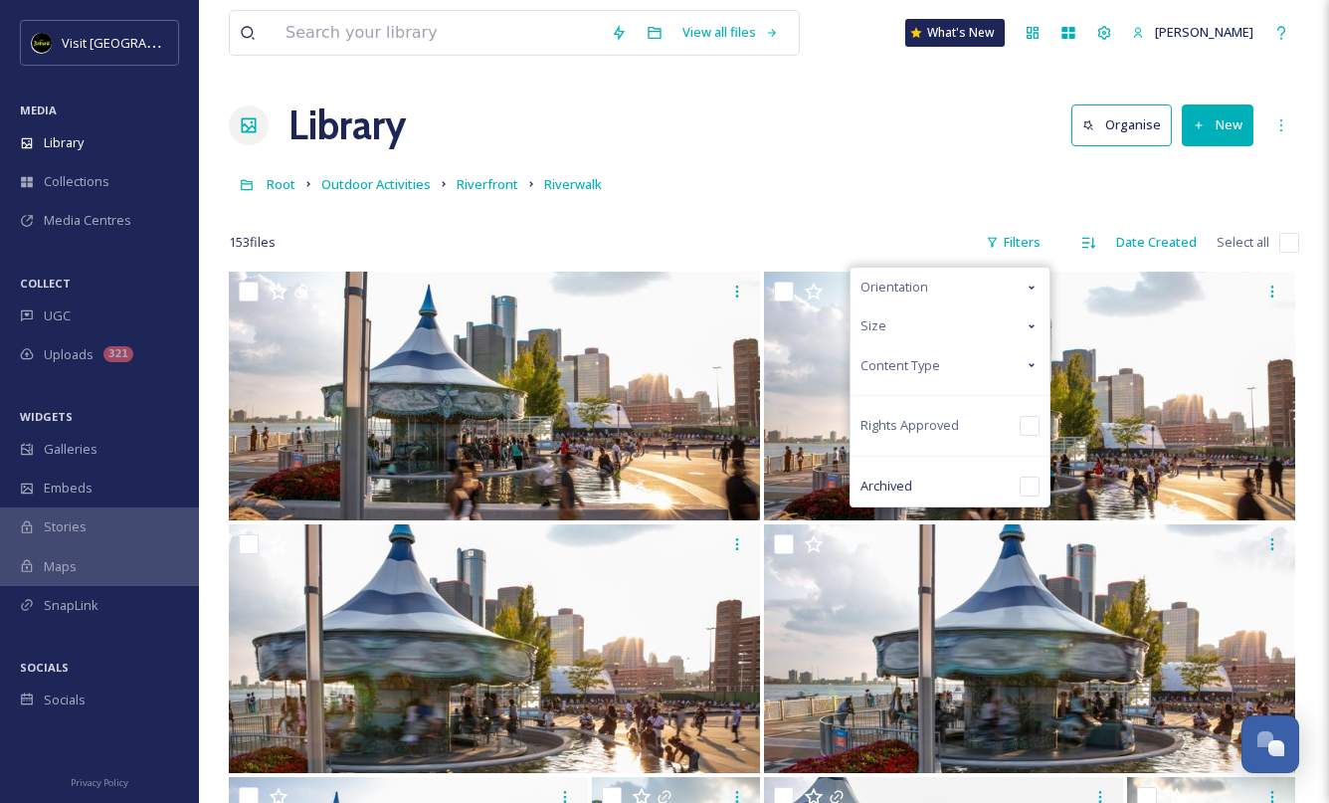
click at [948, 367] on div "Content Type" at bounding box center [949, 365] width 199 height 39
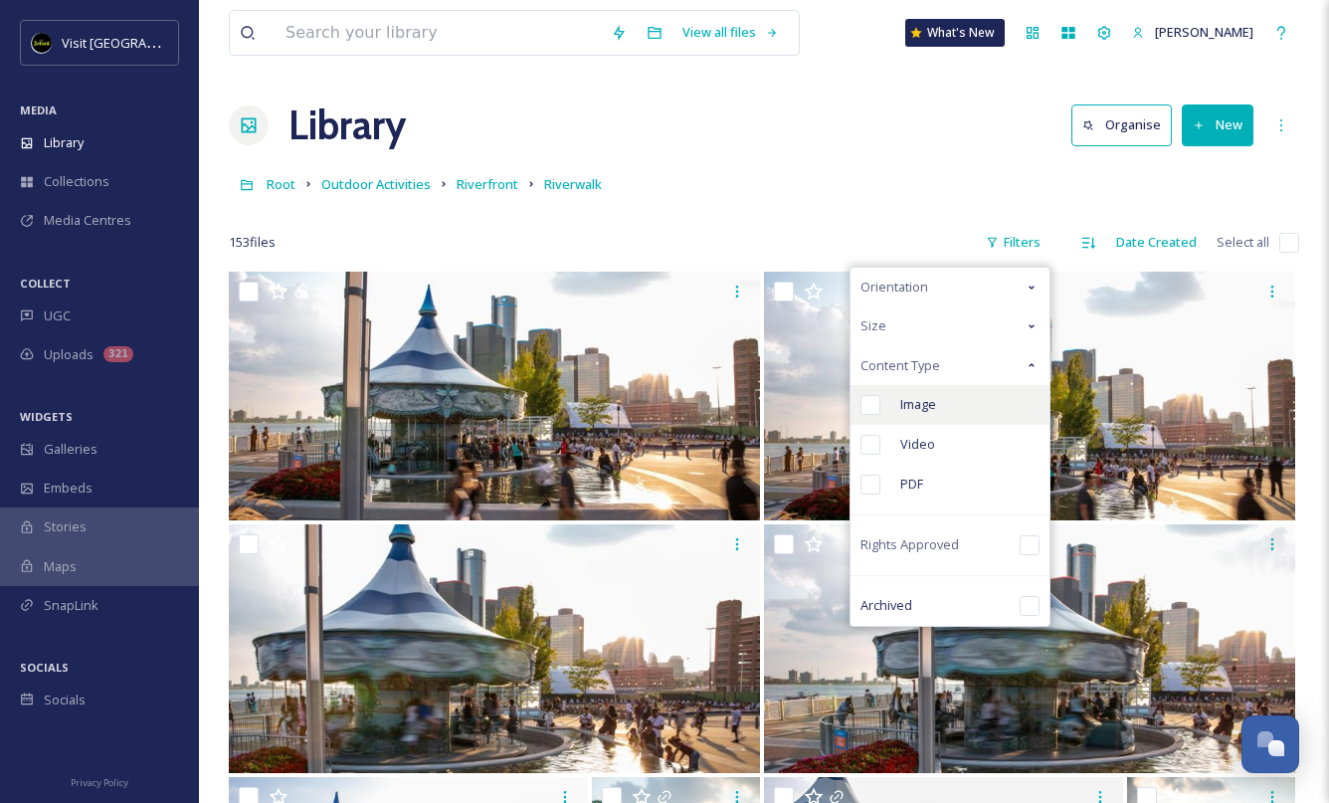
click at [914, 409] on span "Image" at bounding box center [918, 404] width 36 height 19
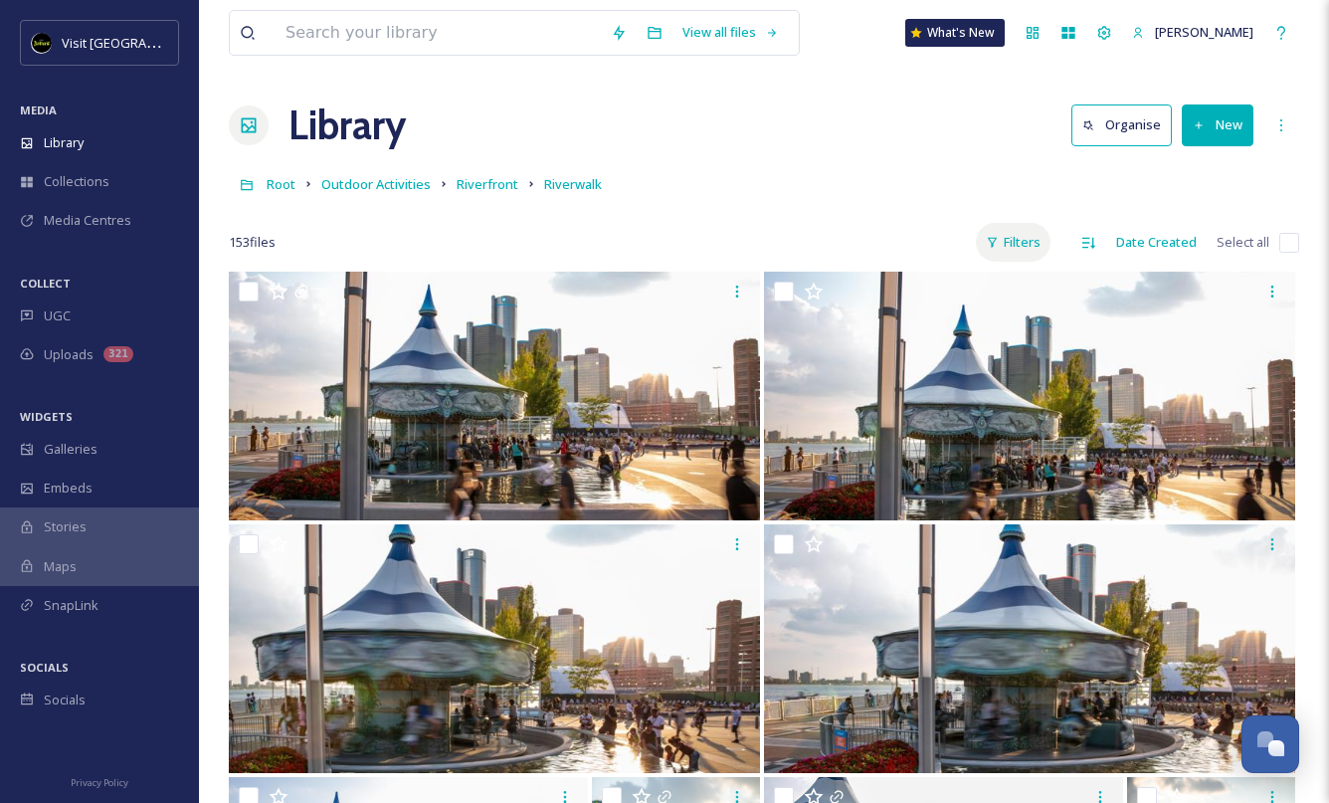
click at [1025, 235] on div "Filters" at bounding box center [1013, 242] width 75 height 39
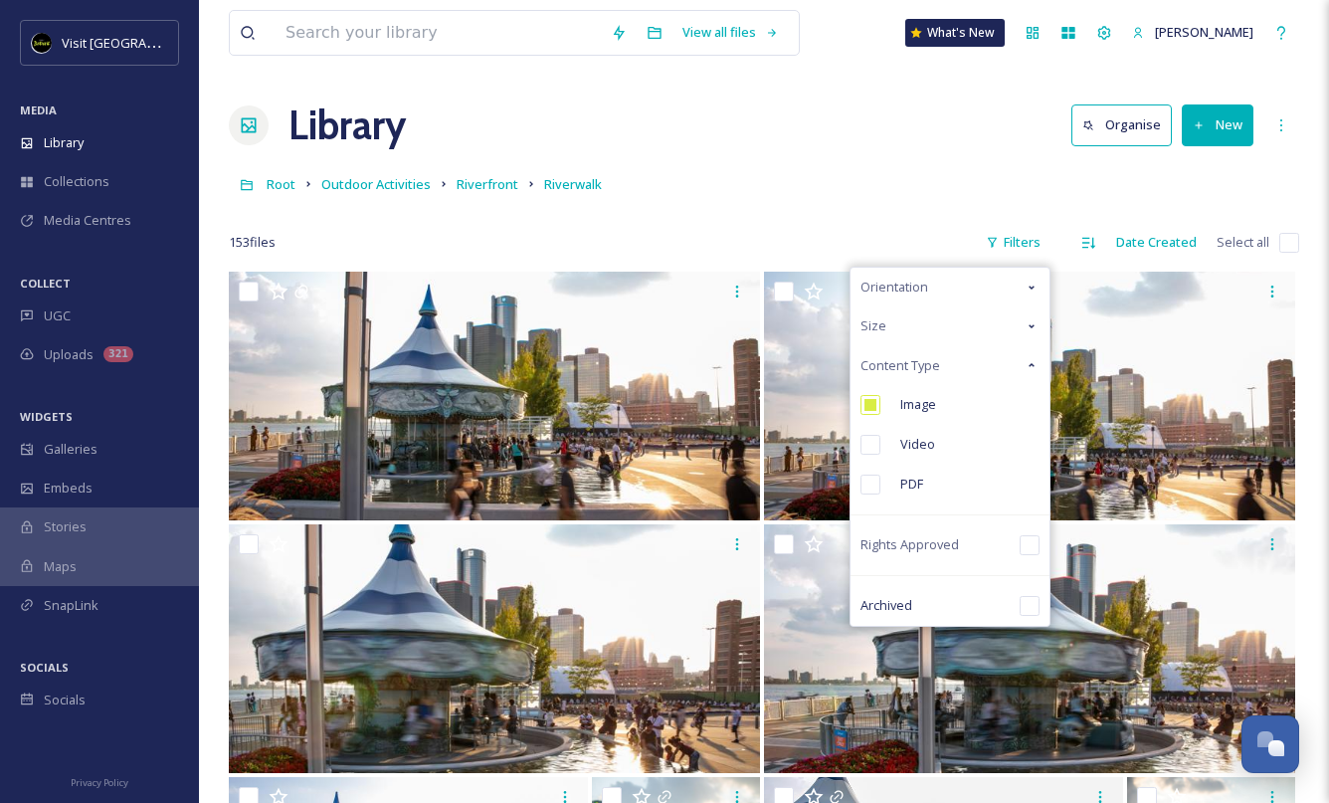
click at [1037, 367] on icon at bounding box center [1031, 365] width 16 height 16
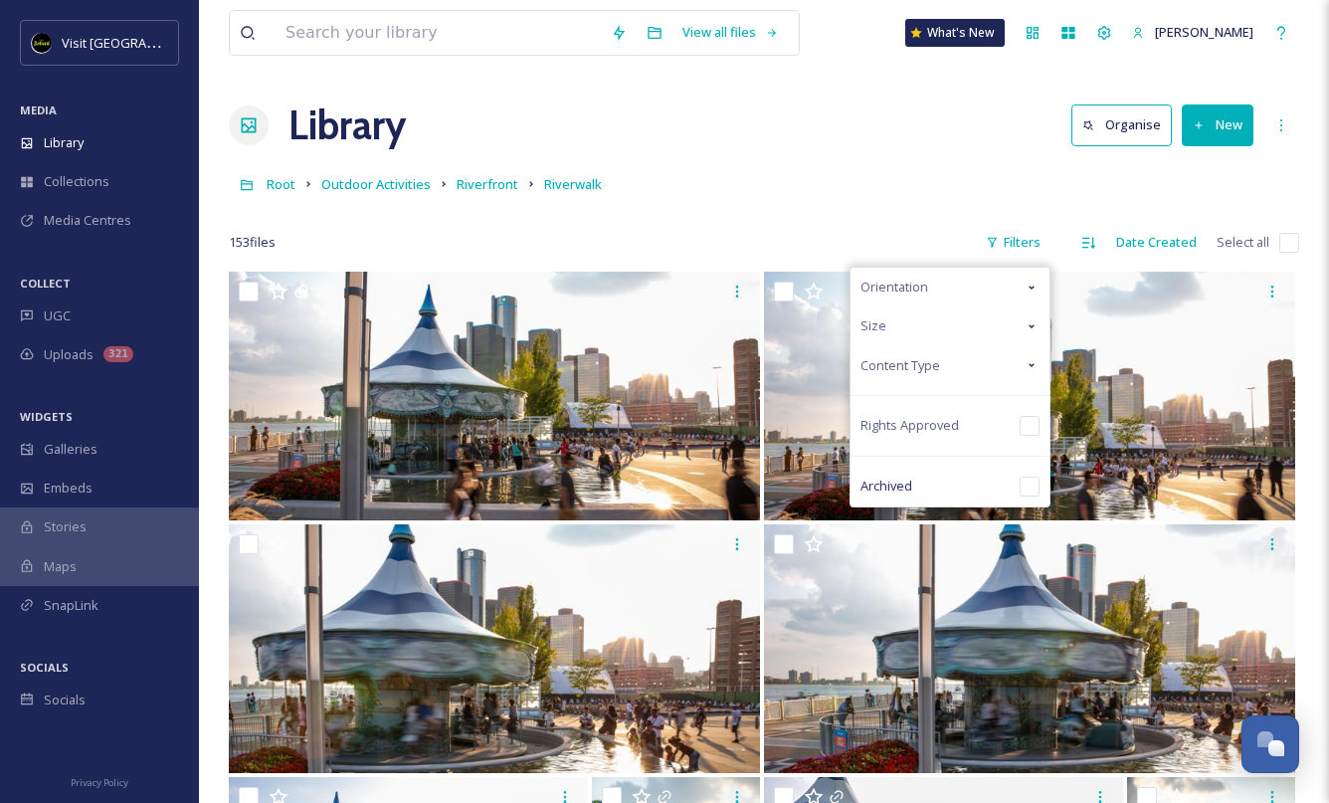
click at [1032, 288] on icon at bounding box center [1031, 287] width 16 height 16
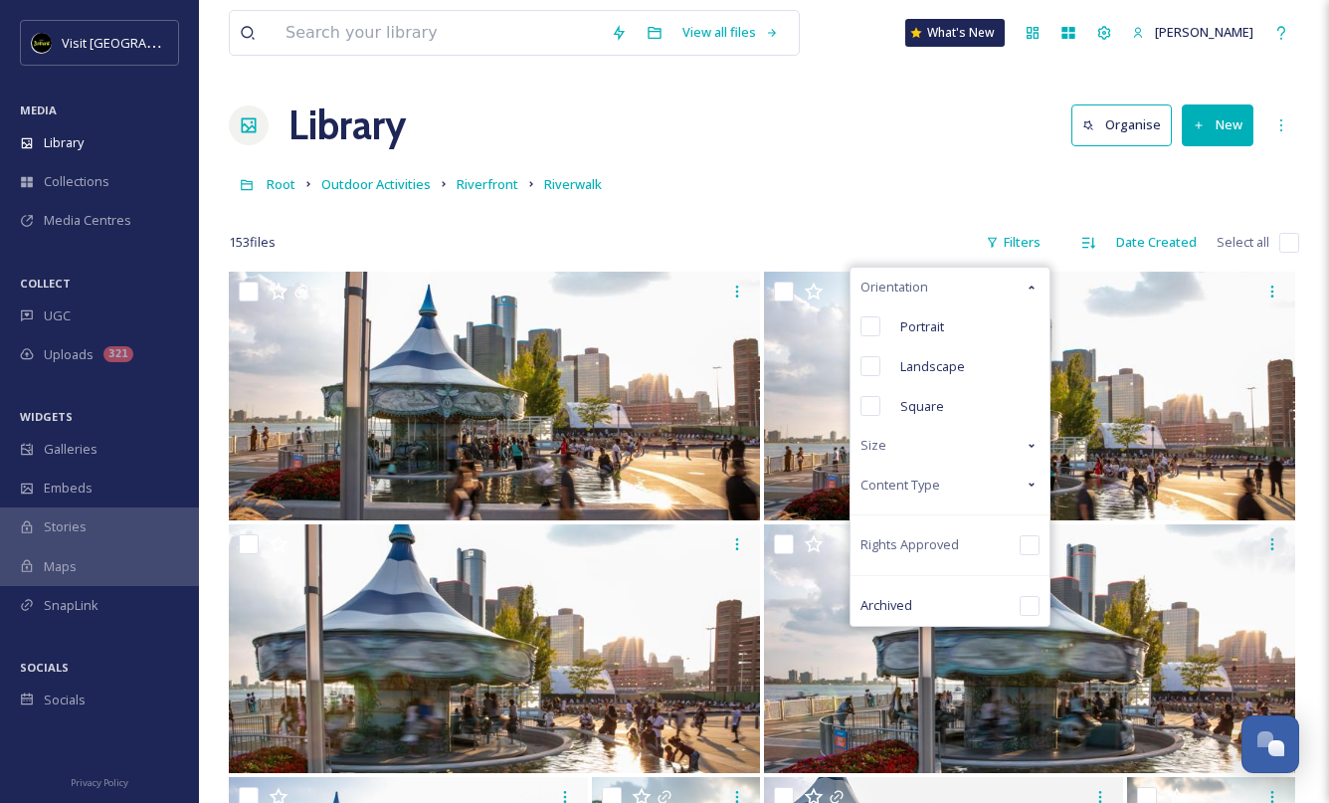
click at [848, 193] on div "Root Outdoor Activities [GEOGRAPHIC_DATA]" at bounding box center [764, 184] width 1070 height 38
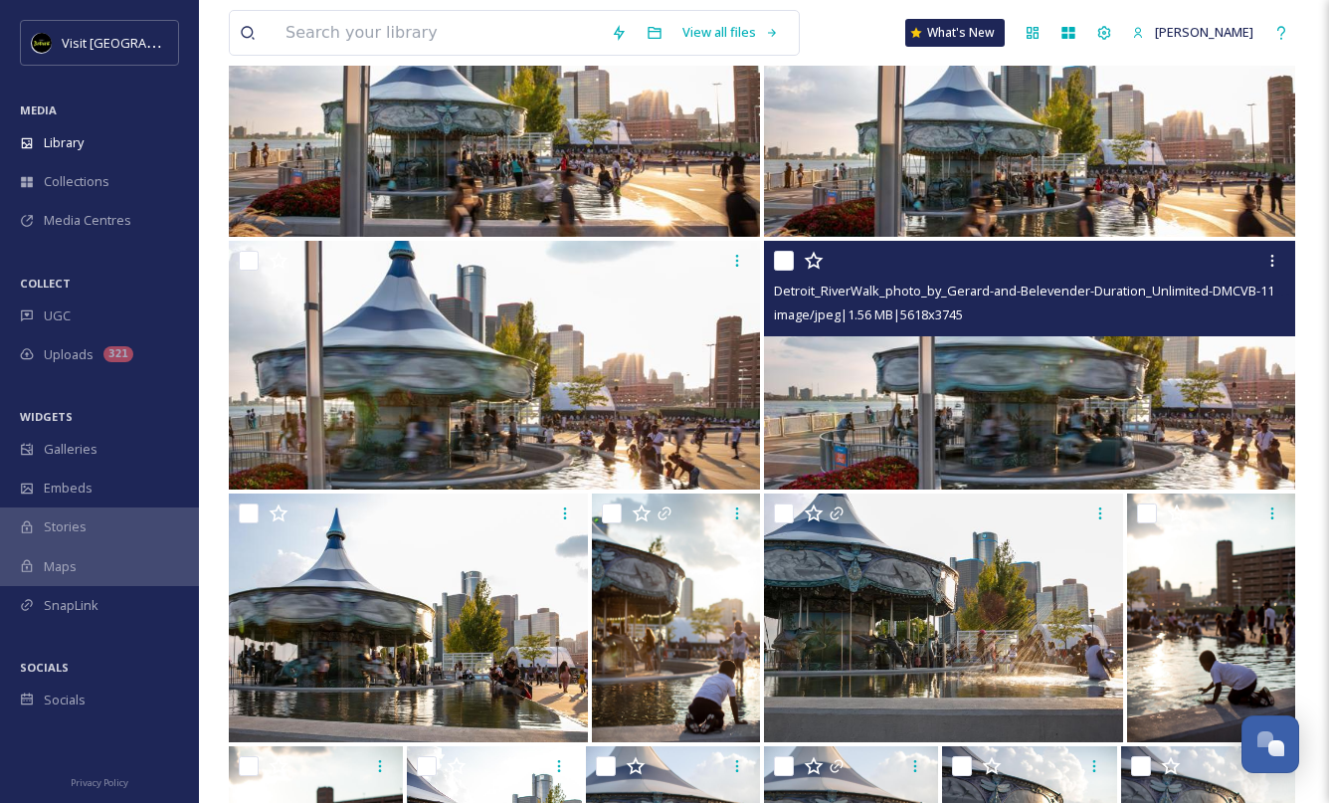
scroll to position [282, 0]
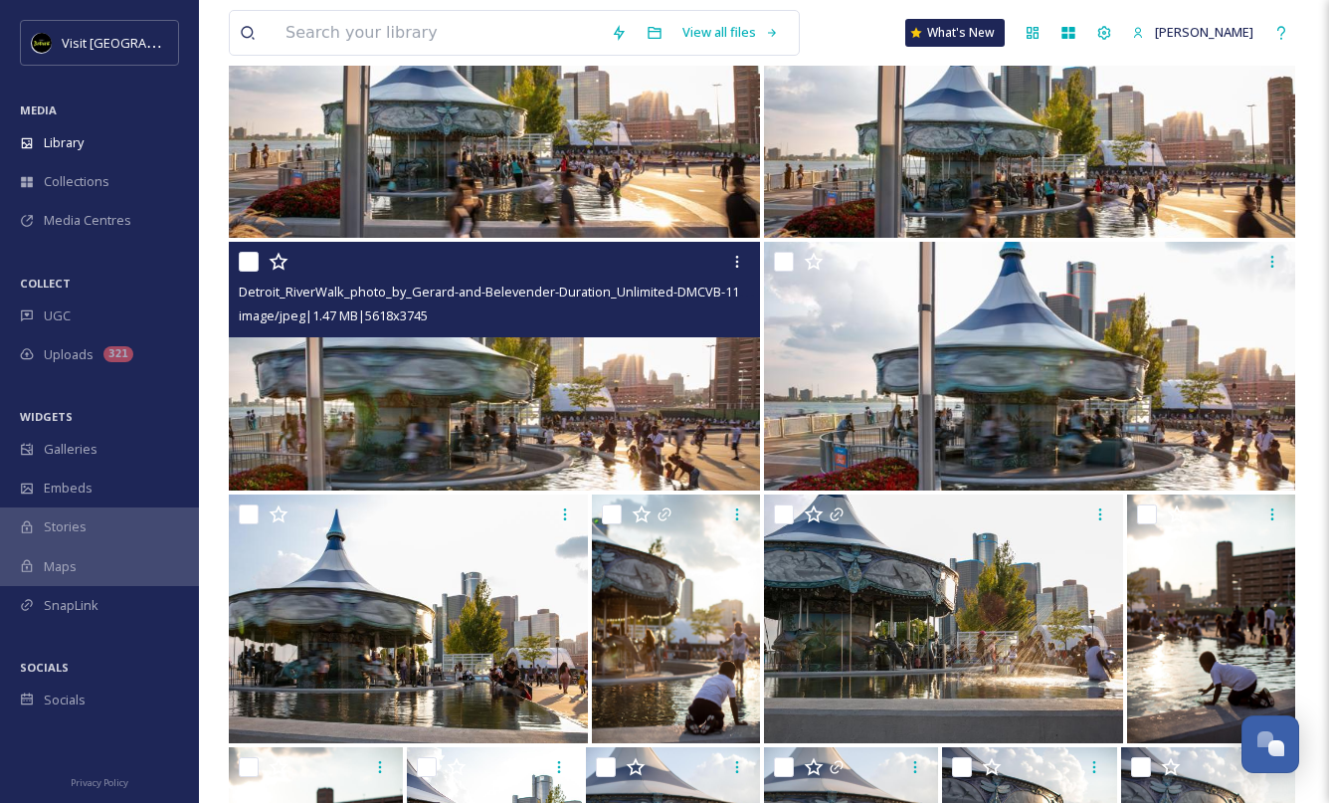
click at [253, 266] on input "checkbox" at bounding box center [249, 262] width 20 height 20
checkbox input "true"
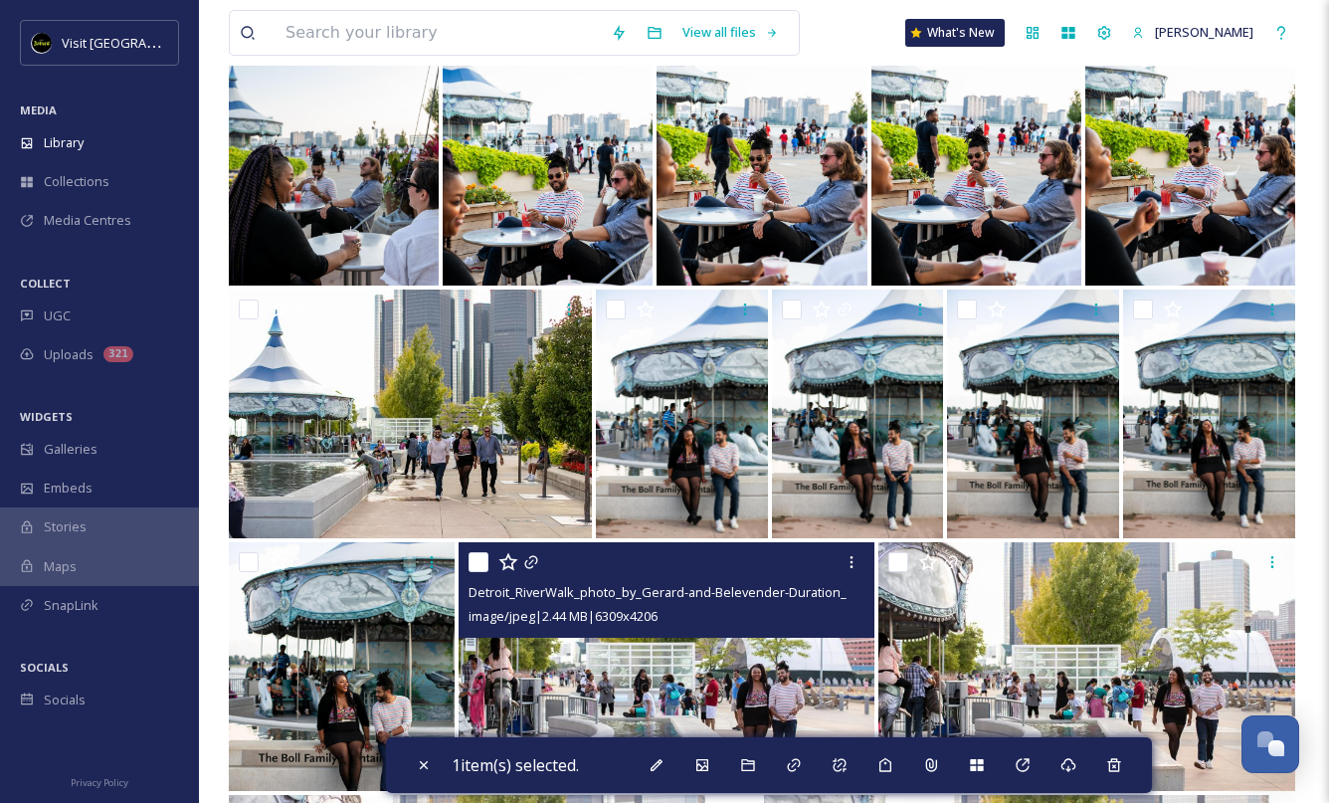
scroll to position [7305, 0]
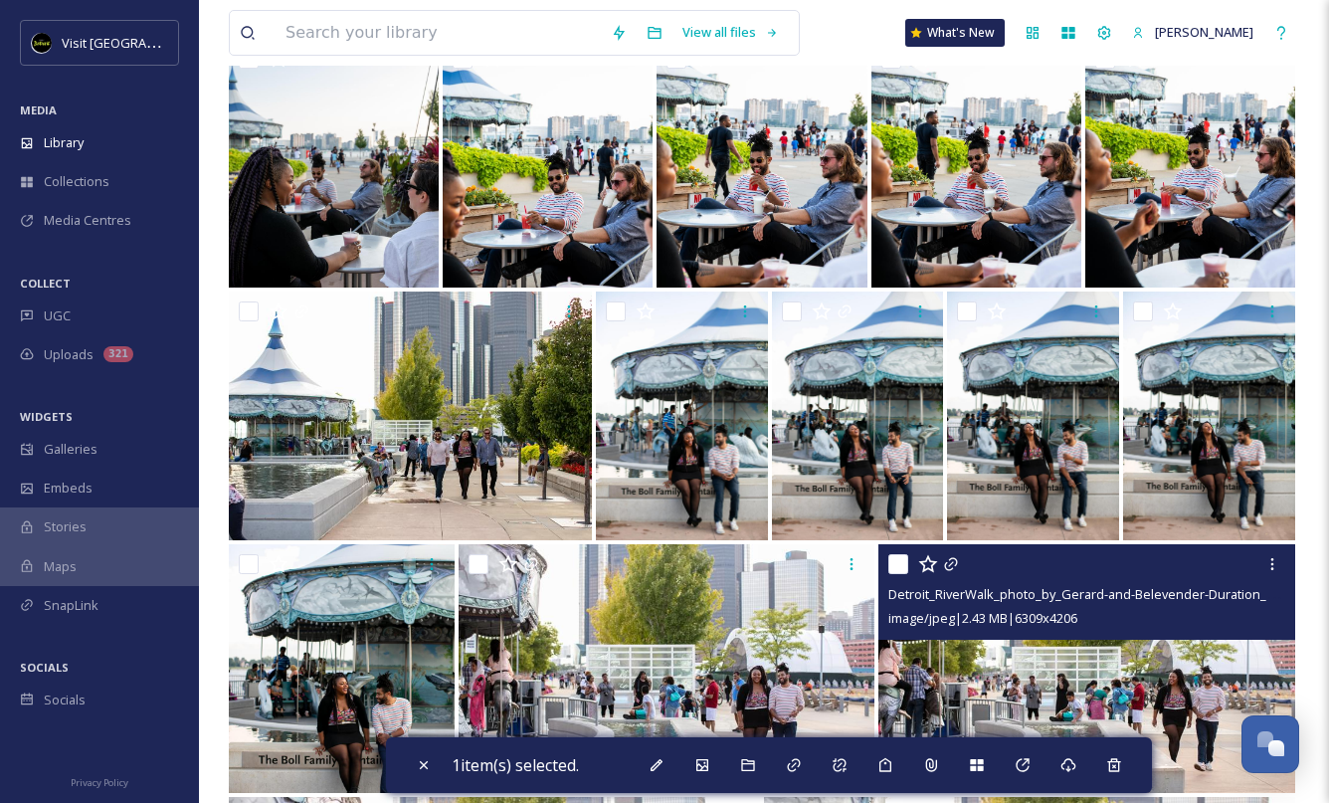
click at [898, 565] on input "checkbox" at bounding box center [898, 564] width 20 height 20
checkbox input "true"
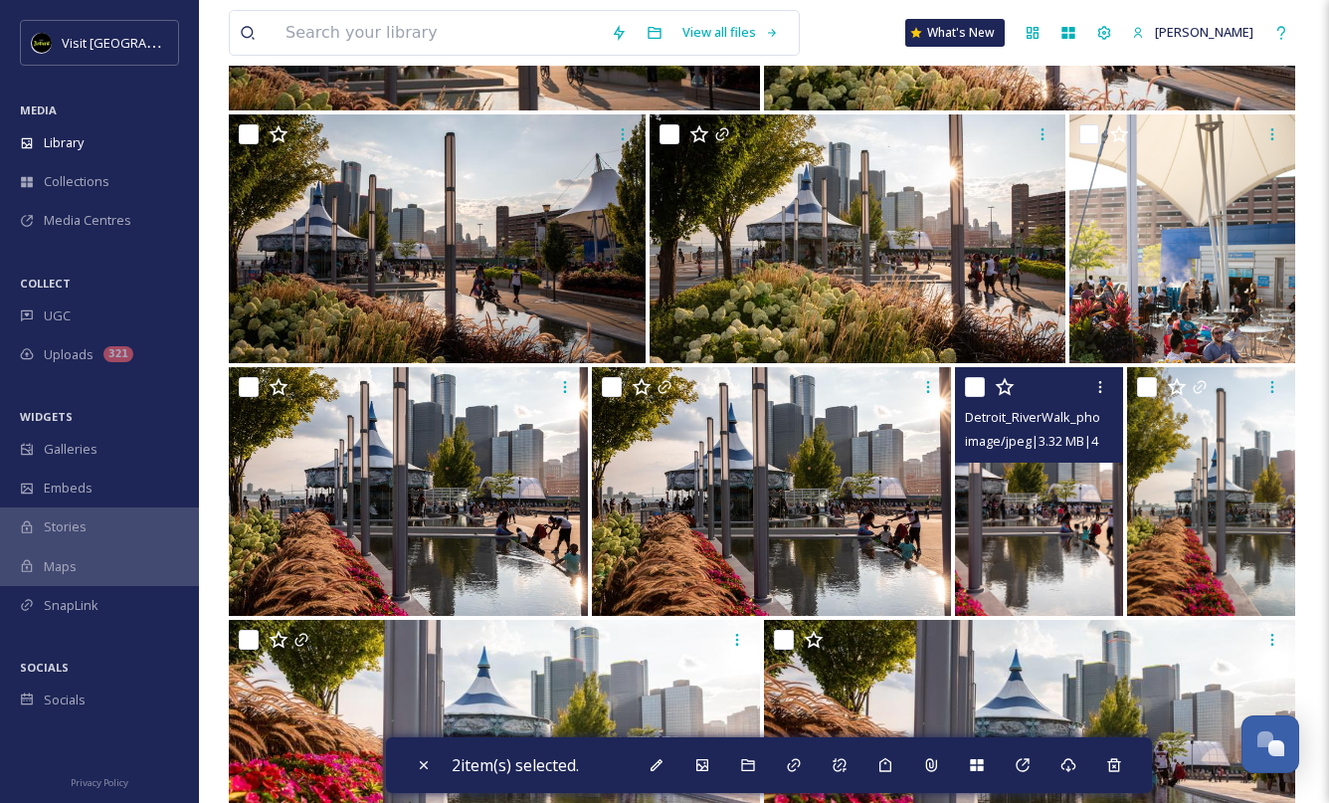
scroll to position [2672, 0]
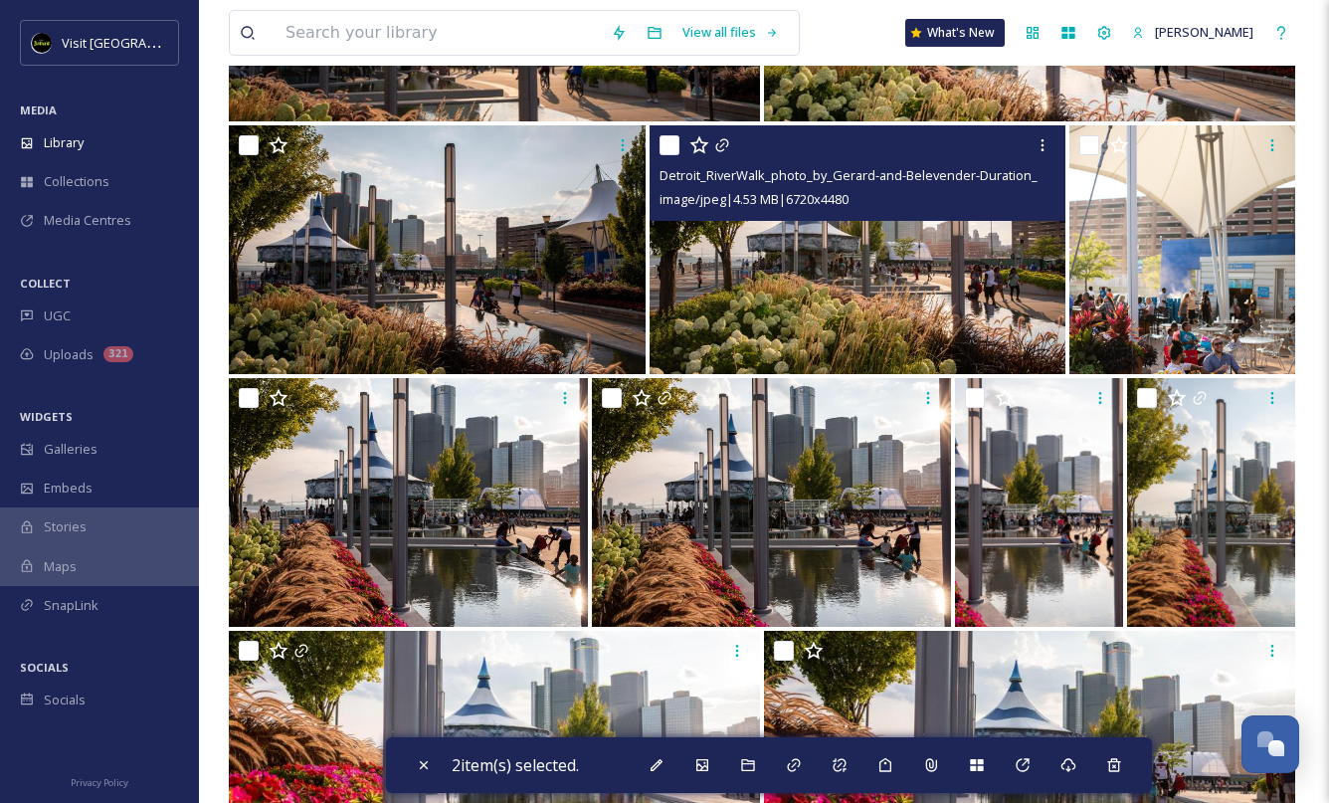
click at [676, 143] on input "checkbox" at bounding box center [669, 145] width 20 height 20
checkbox input "true"
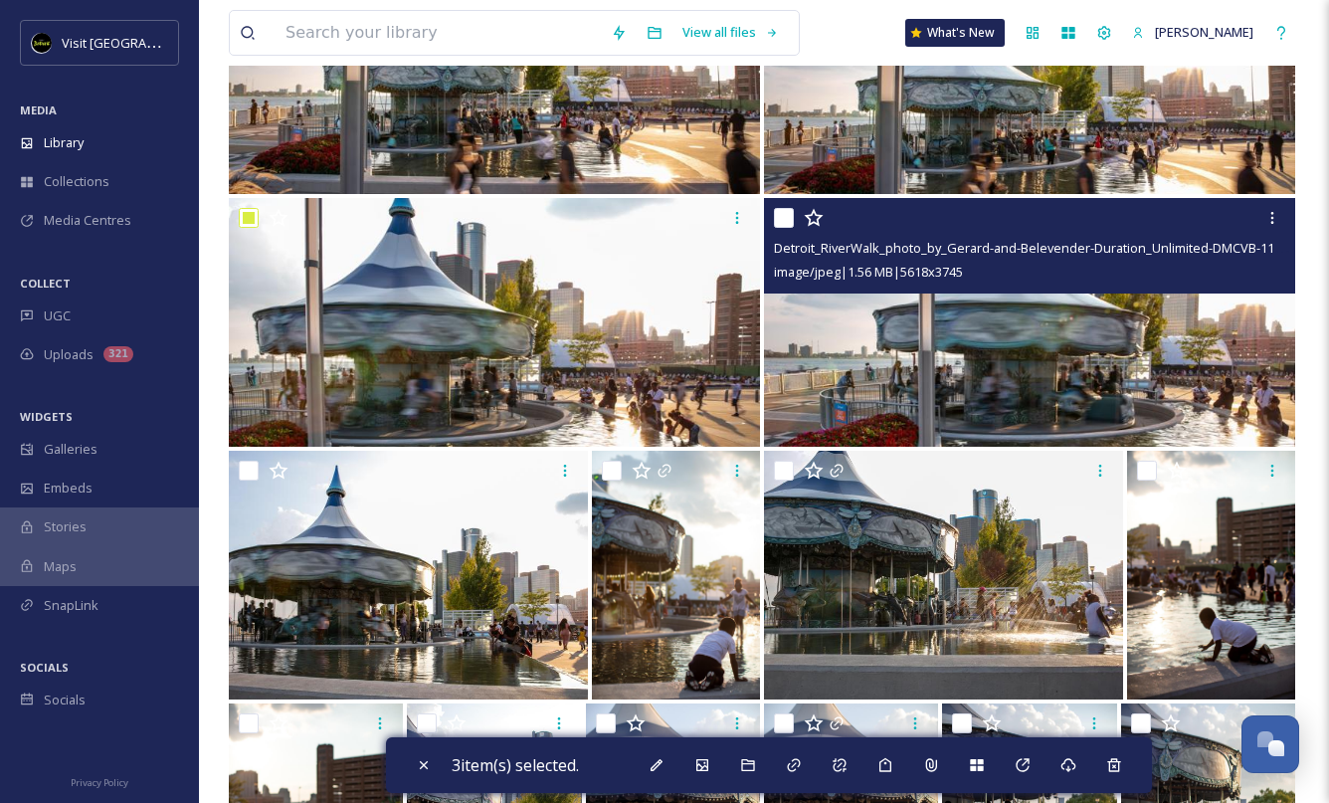
scroll to position [0, 0]
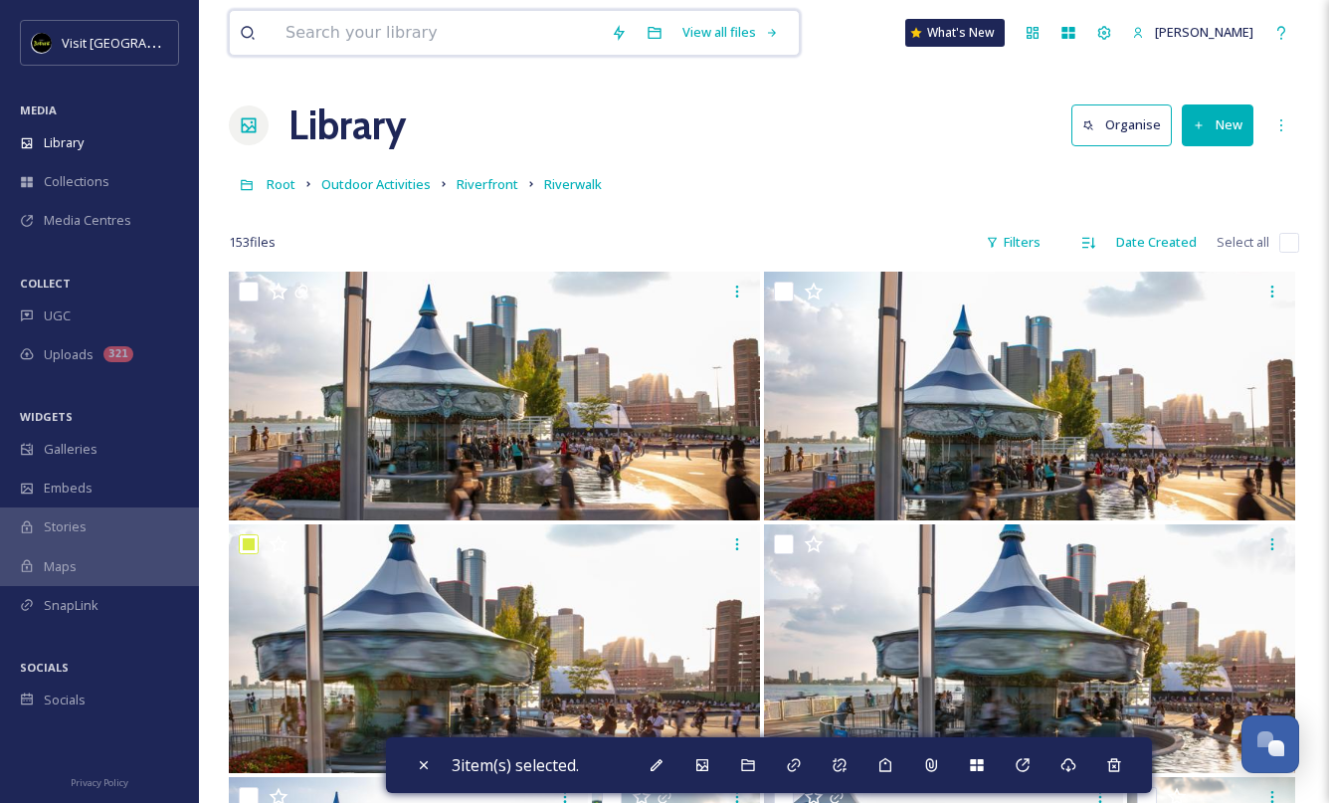
click at [444, 39] on input at bounding box center [437, 33] width 325 height 44
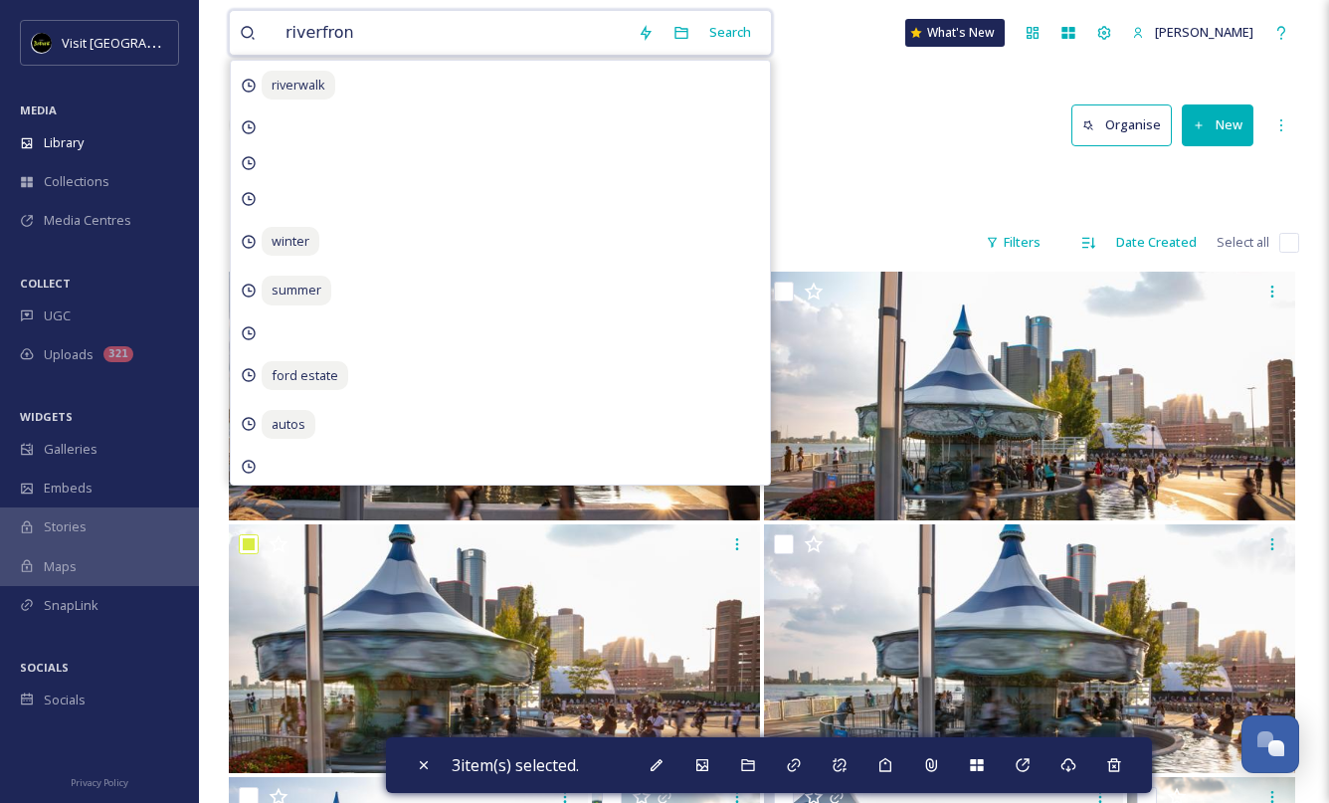
type input "riverfront"
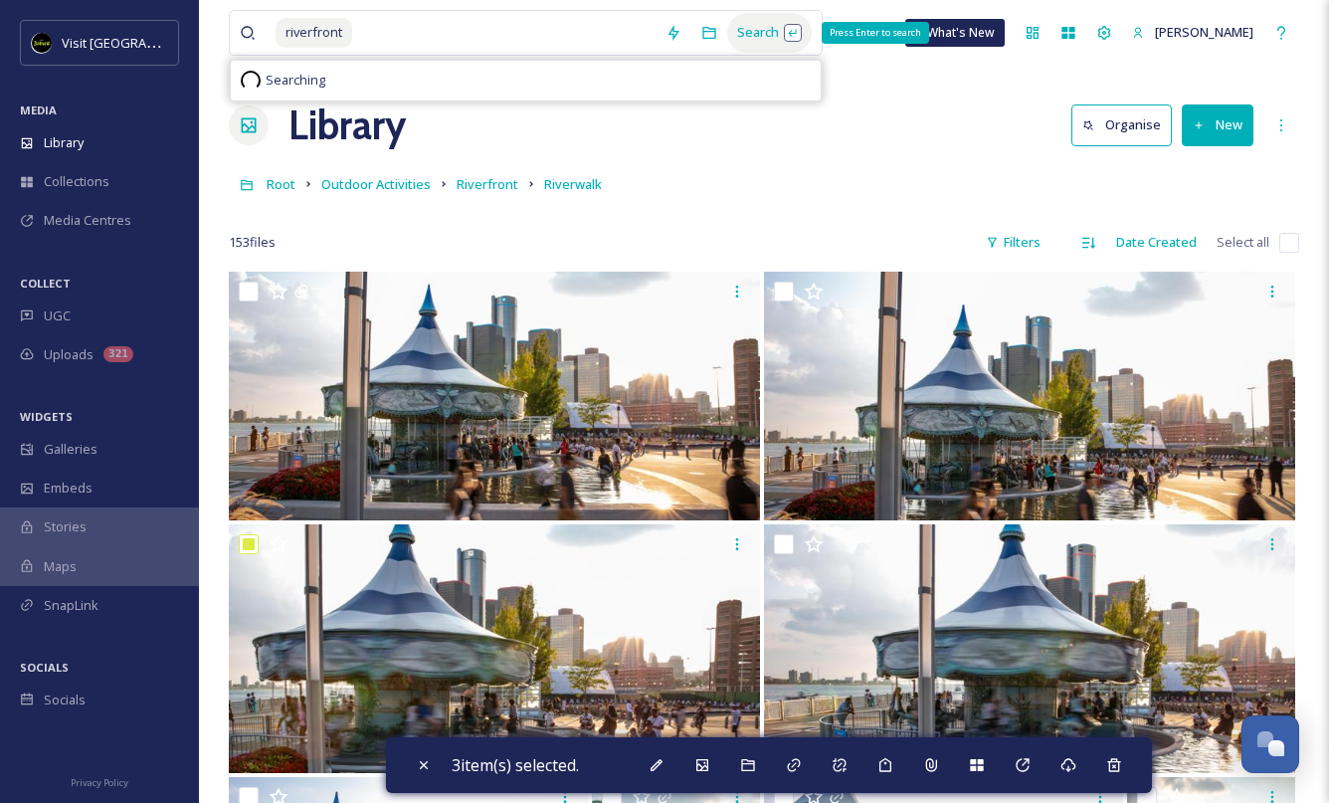
click at [741, 35] on div "Search Press Enter to search" at bounding box center [769, 32] width 85 height 39
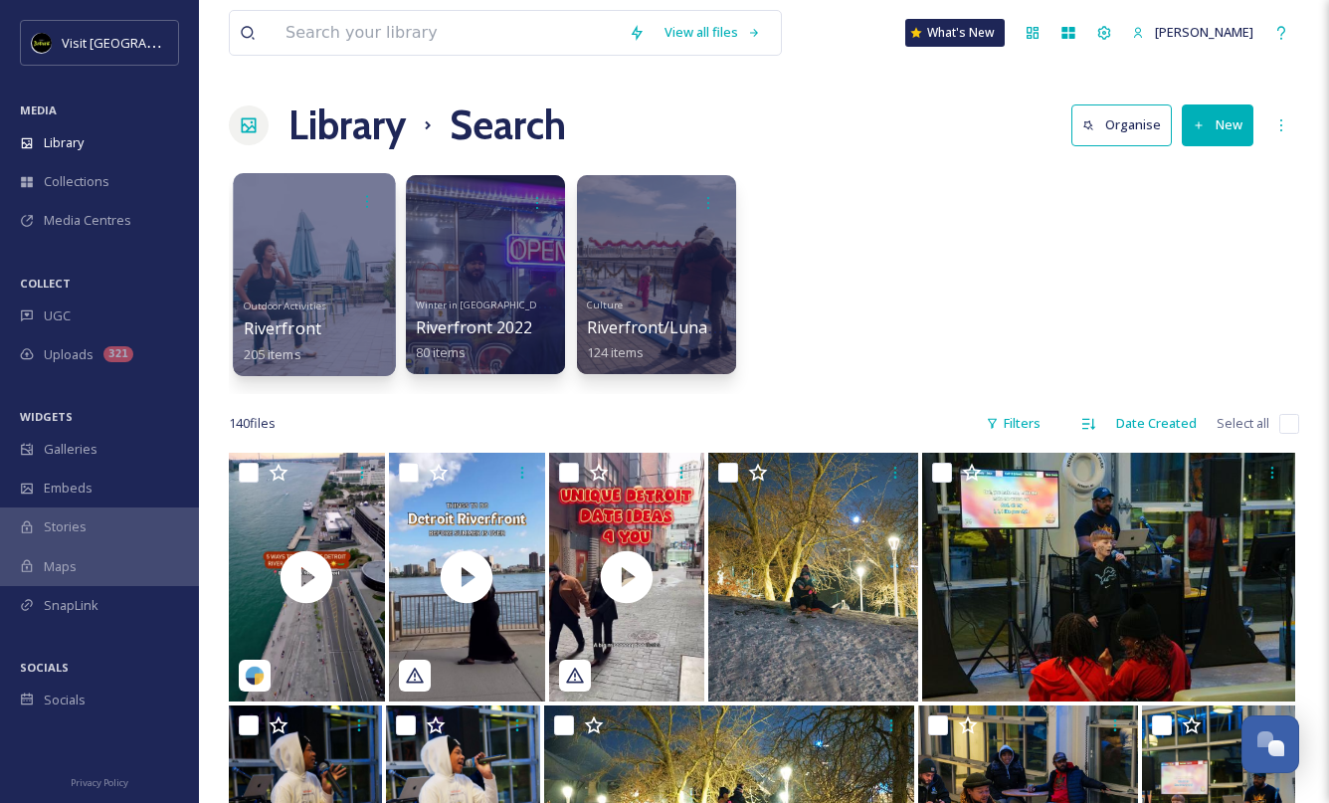
click at [320, 275] on div at bounding box center [314, 274] width 162 height 203
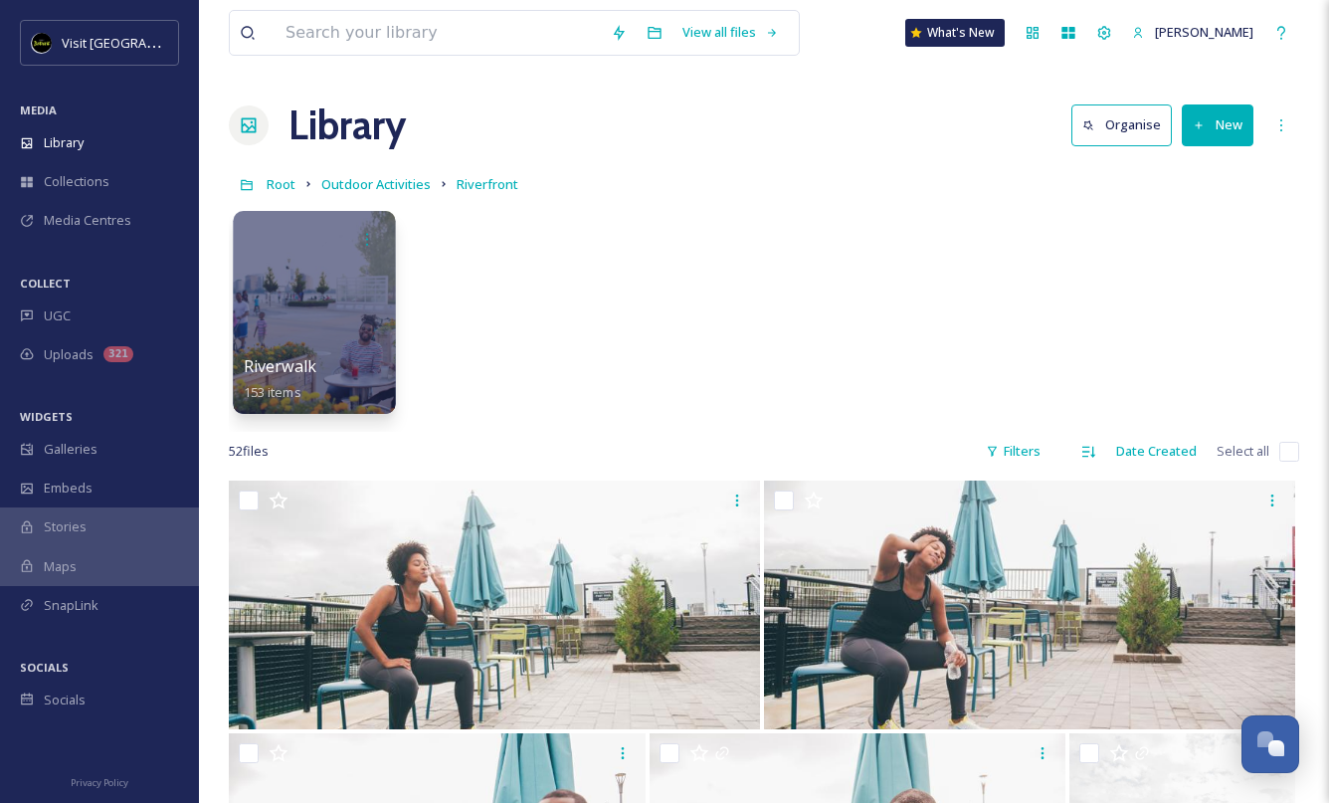
click at [292, 284] on div at bounding box center [314, 312] width 162 height 203
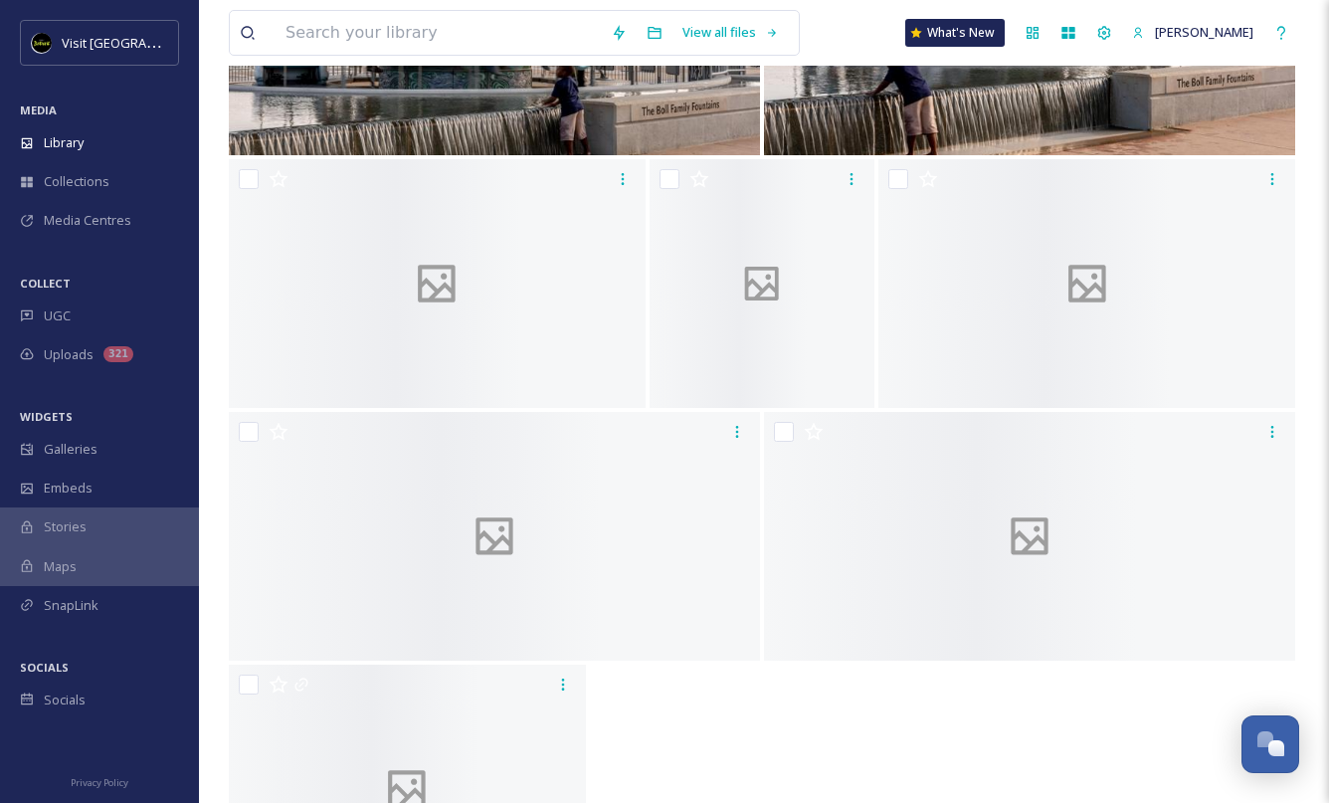
scroll to position [12375, 0]
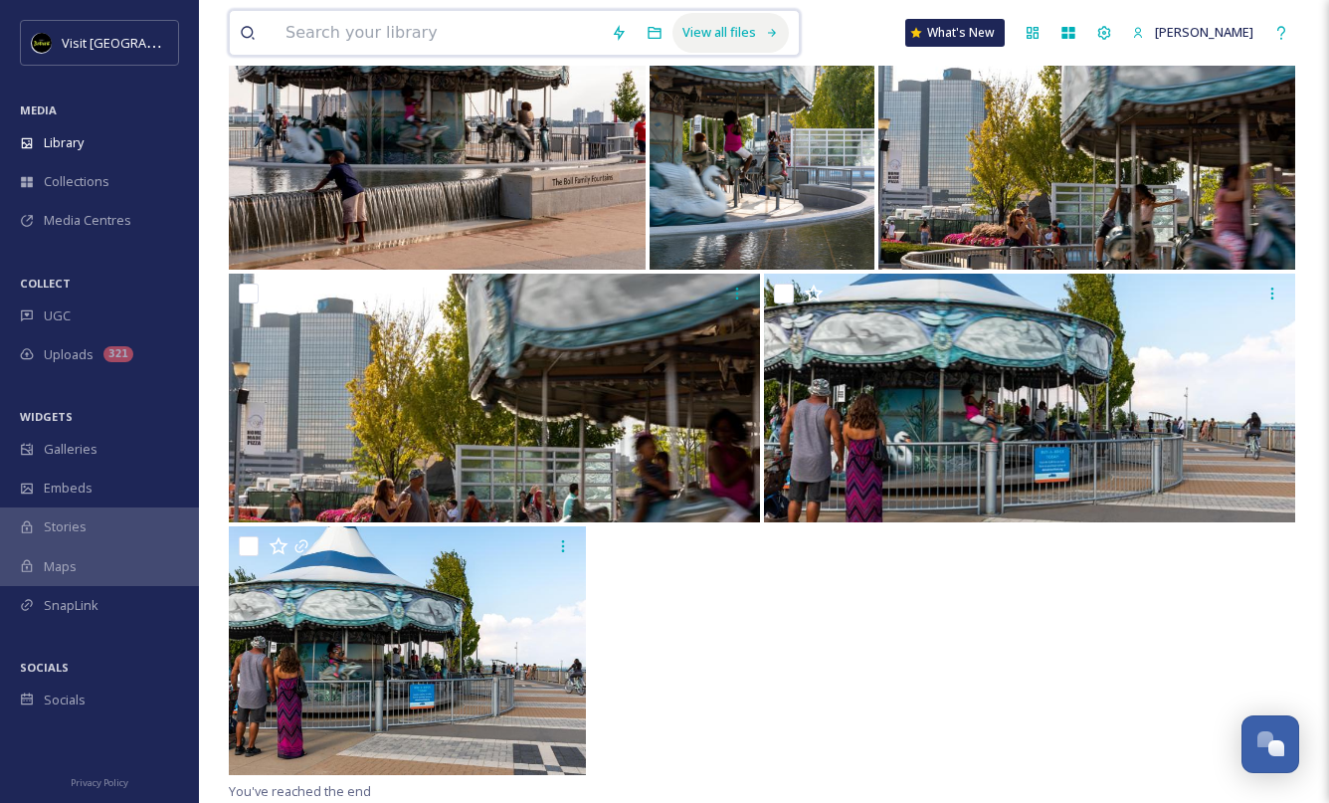
click at [753, 39] on div "View all files" at bounding box center [730, 32] width 116 height 39
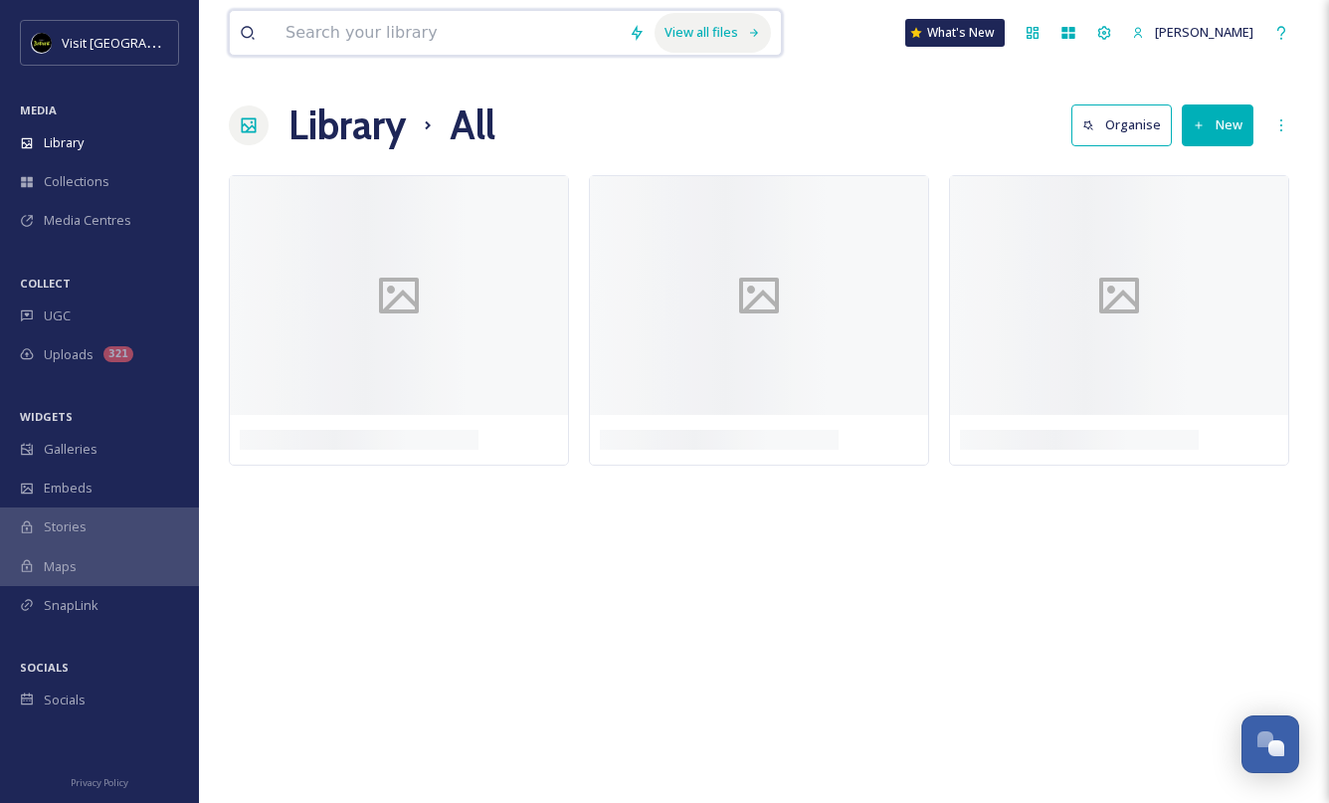
click at [750, 34] on icon at bounding box center [754, 33] width 9 height 8
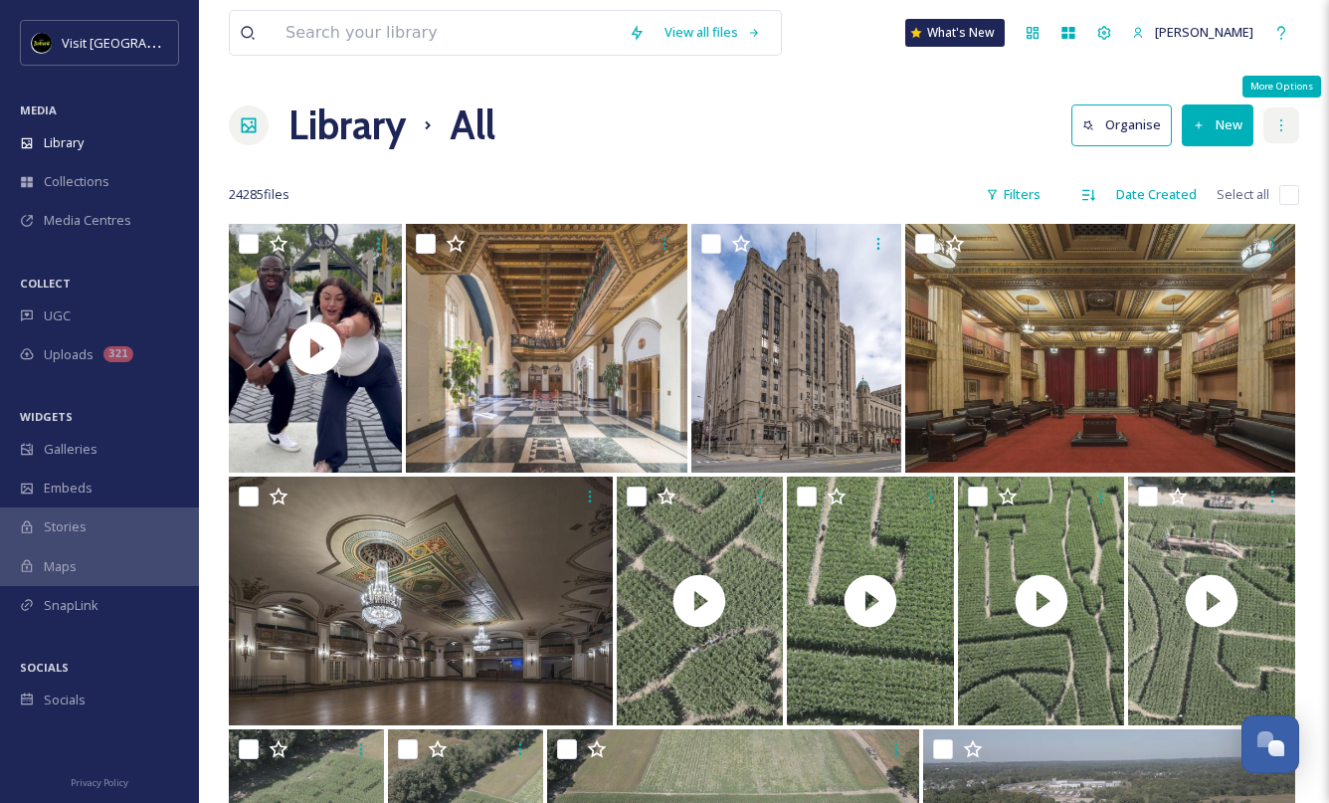
click at [1280, 124] on icon at bounding box center [1281, 125] width 2 height 12
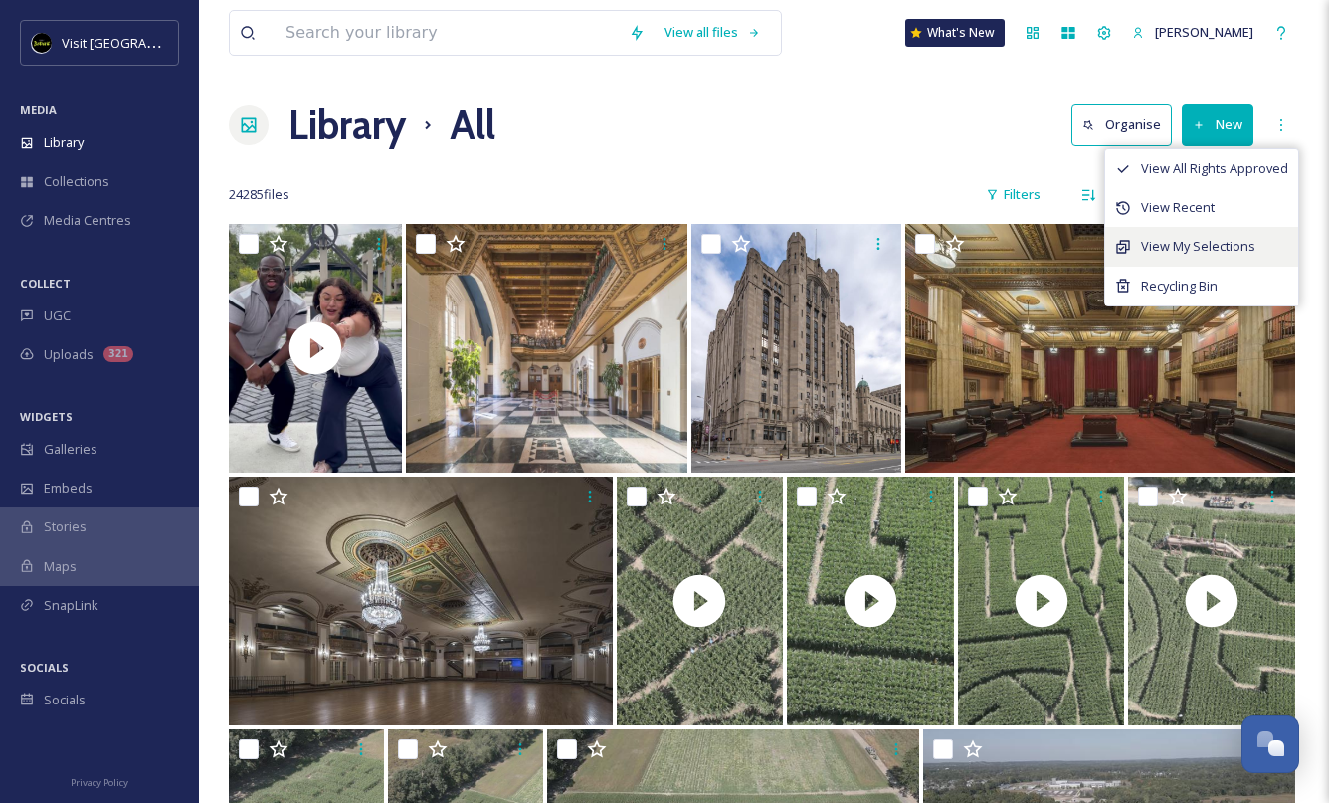
click at [1213, 249] on span "View My Selections" at bounding box center [1198, 246] width 114 height 19
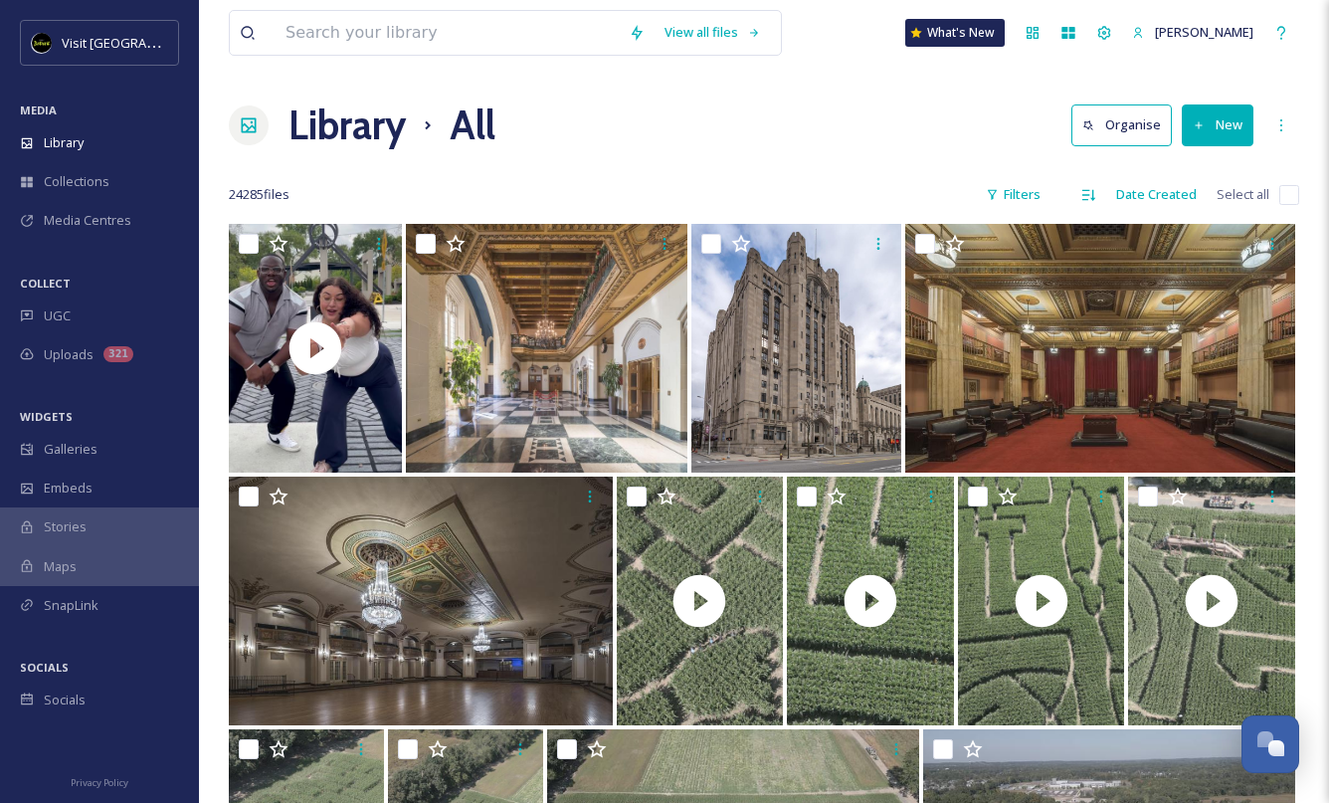
click at [825, 148] on div "Library All Organise New" at bounding box center [764, 125] width 1070 height 60
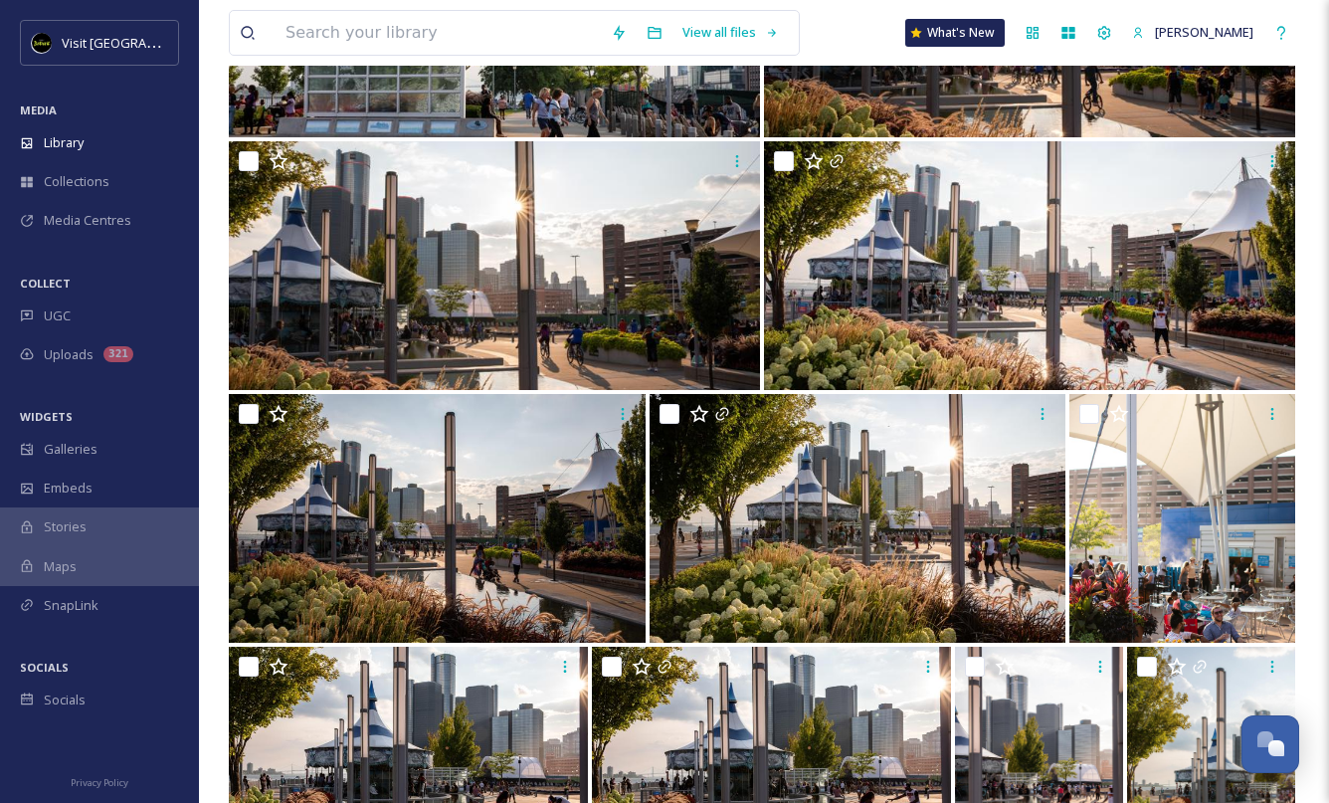
scroll to position [2585, 0]
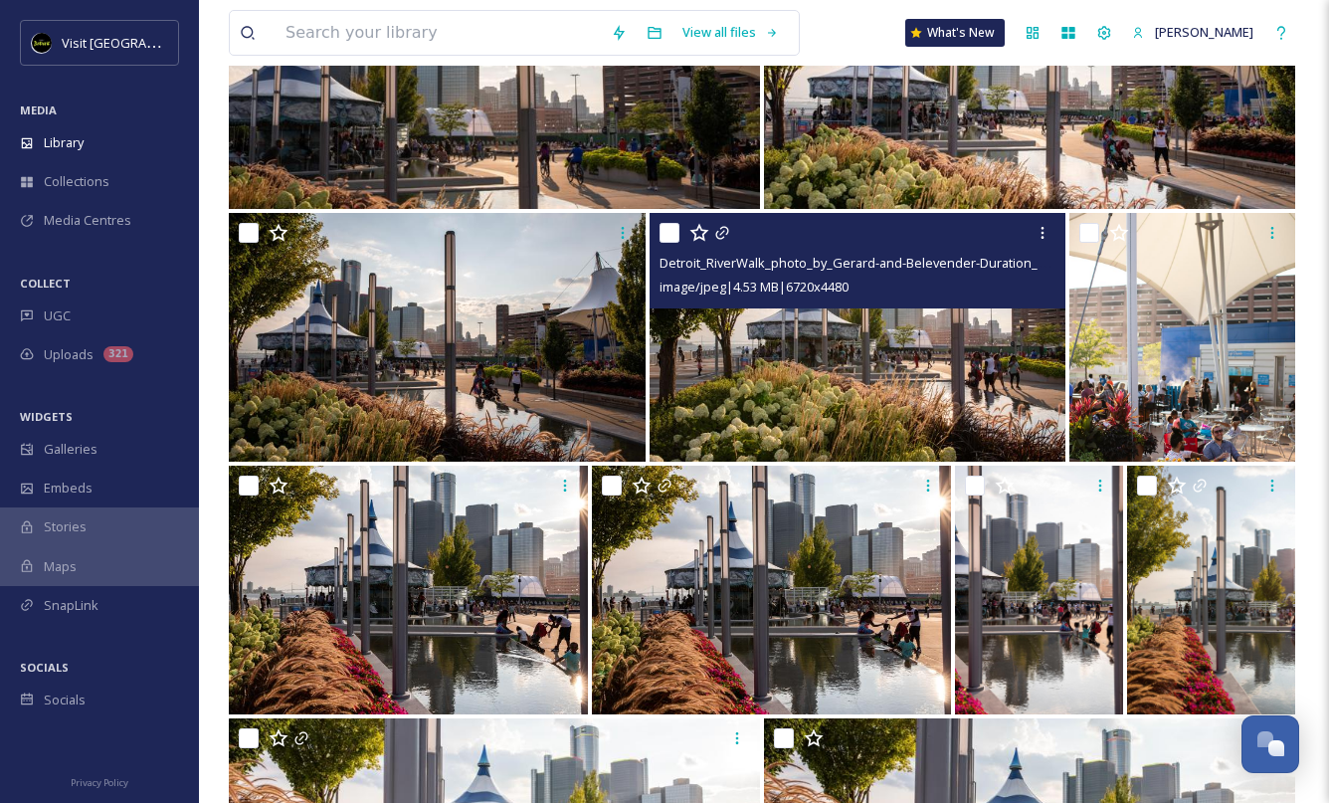
click at [708, 349] on img at bounding box center [857, 337] width 417 height 249
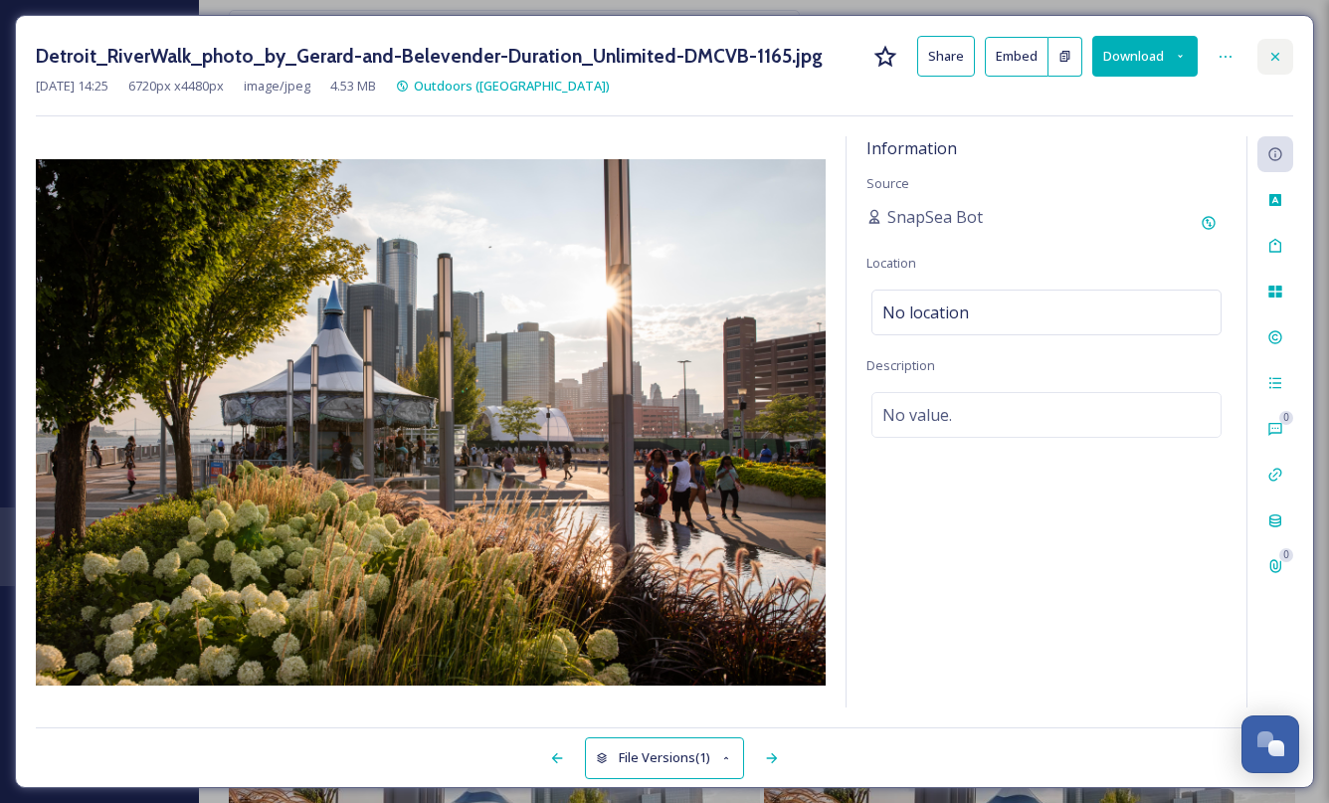
click at [1273, 62] on icon at bounding box center [1275, 57] width 16 height 16
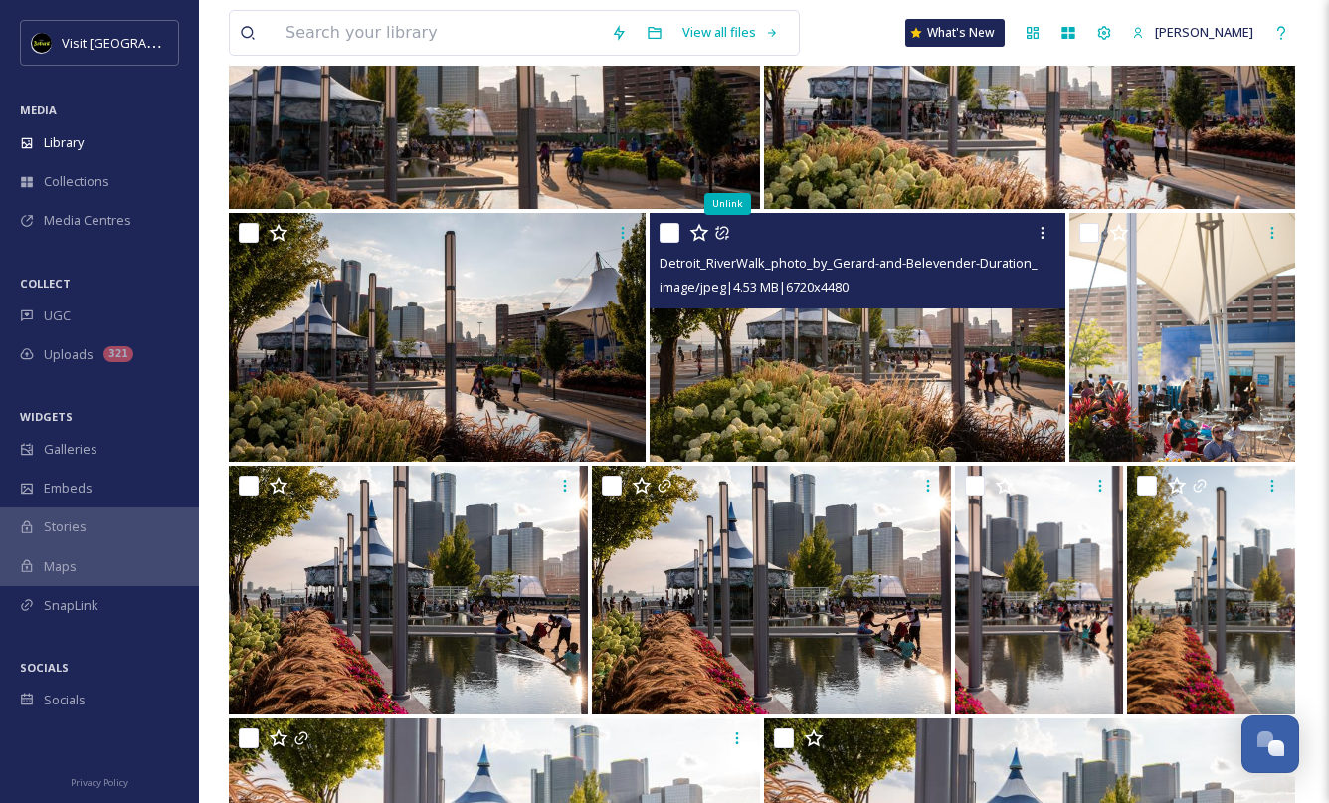
click at [663, 235] on input "checkbox" at bounding box center [669, 233] width 20 height 20
checkbox input "true"
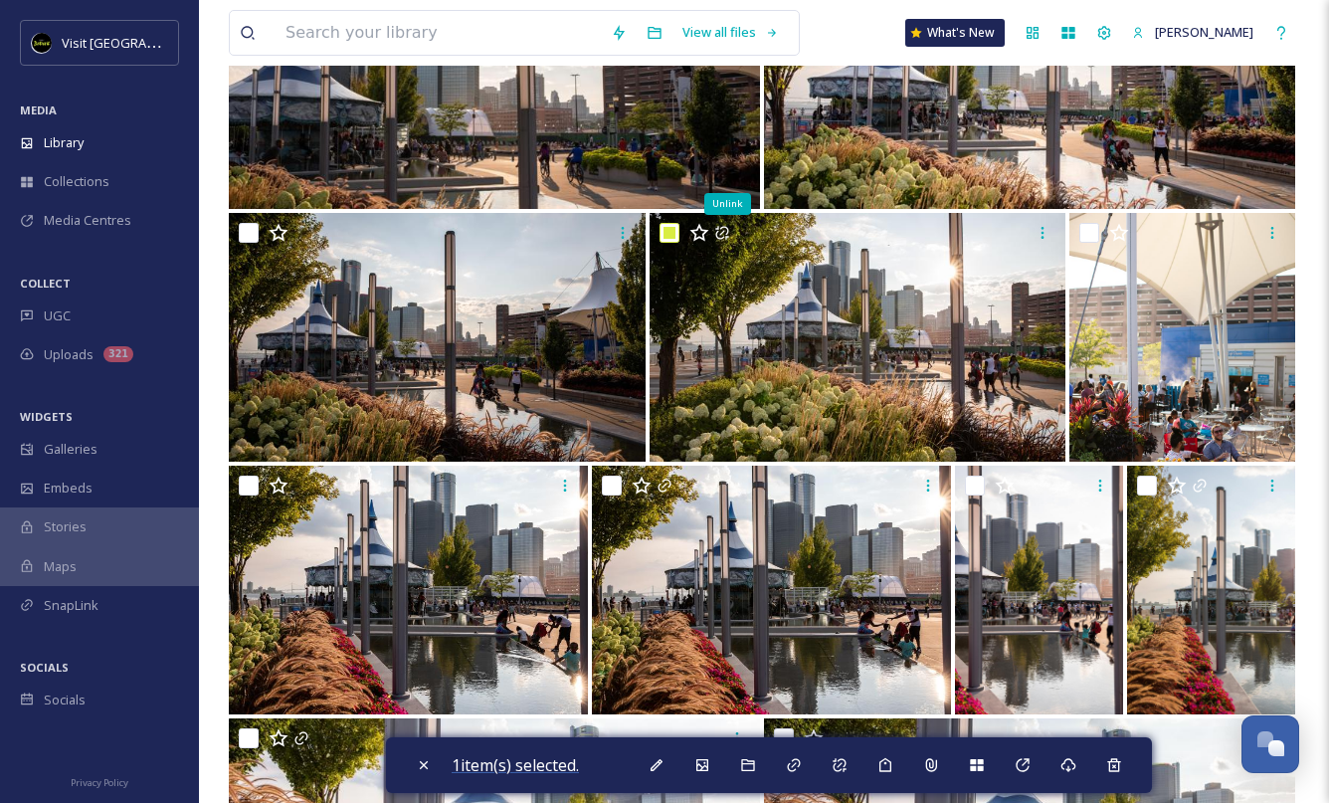
click at [528, 765] on span "1 item(s) selected." at bounding box center [514, 765] width 127 height 22
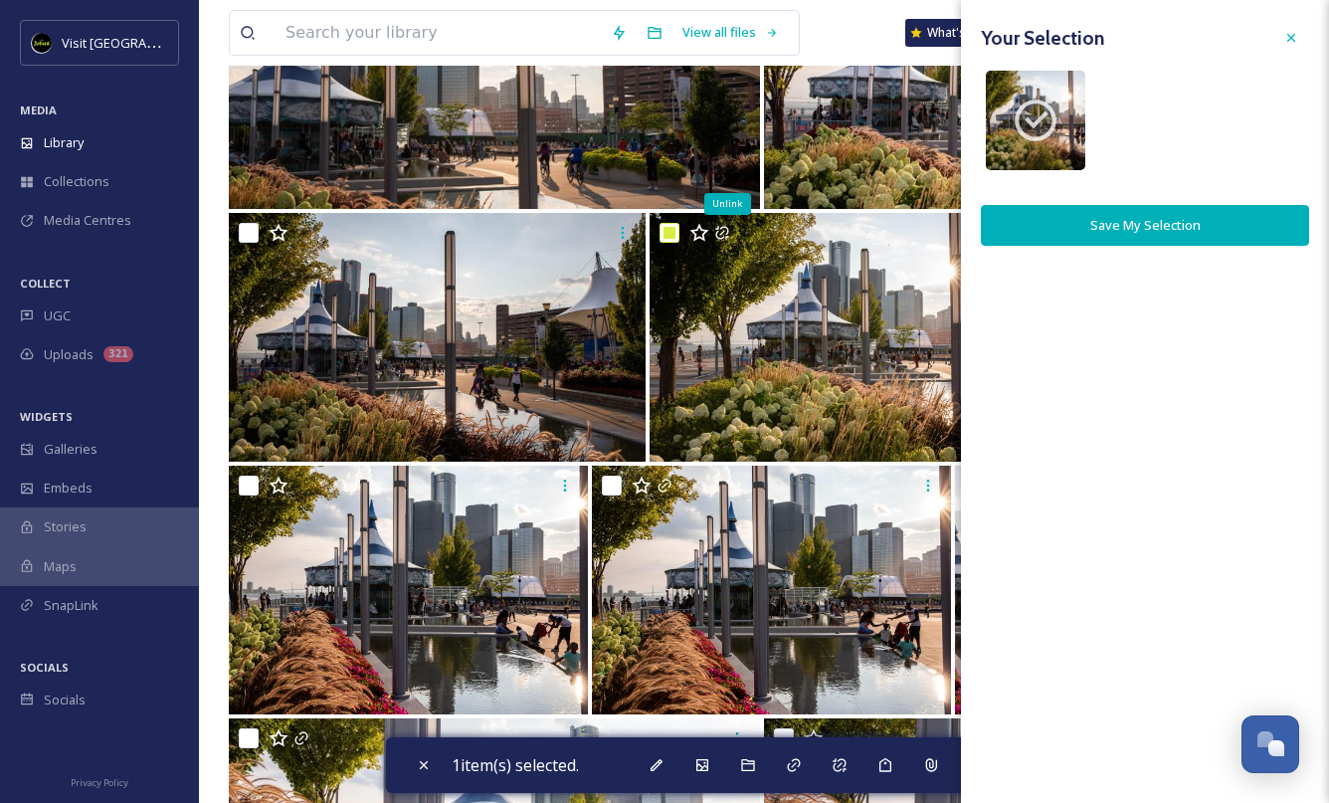
click at [1145, 225] on button "Save My Selection" at bounding box center [1145, 225] width 328 height 41
click at [1295, 37] on icon at bounding box center [1291, 38] width 16 height 16
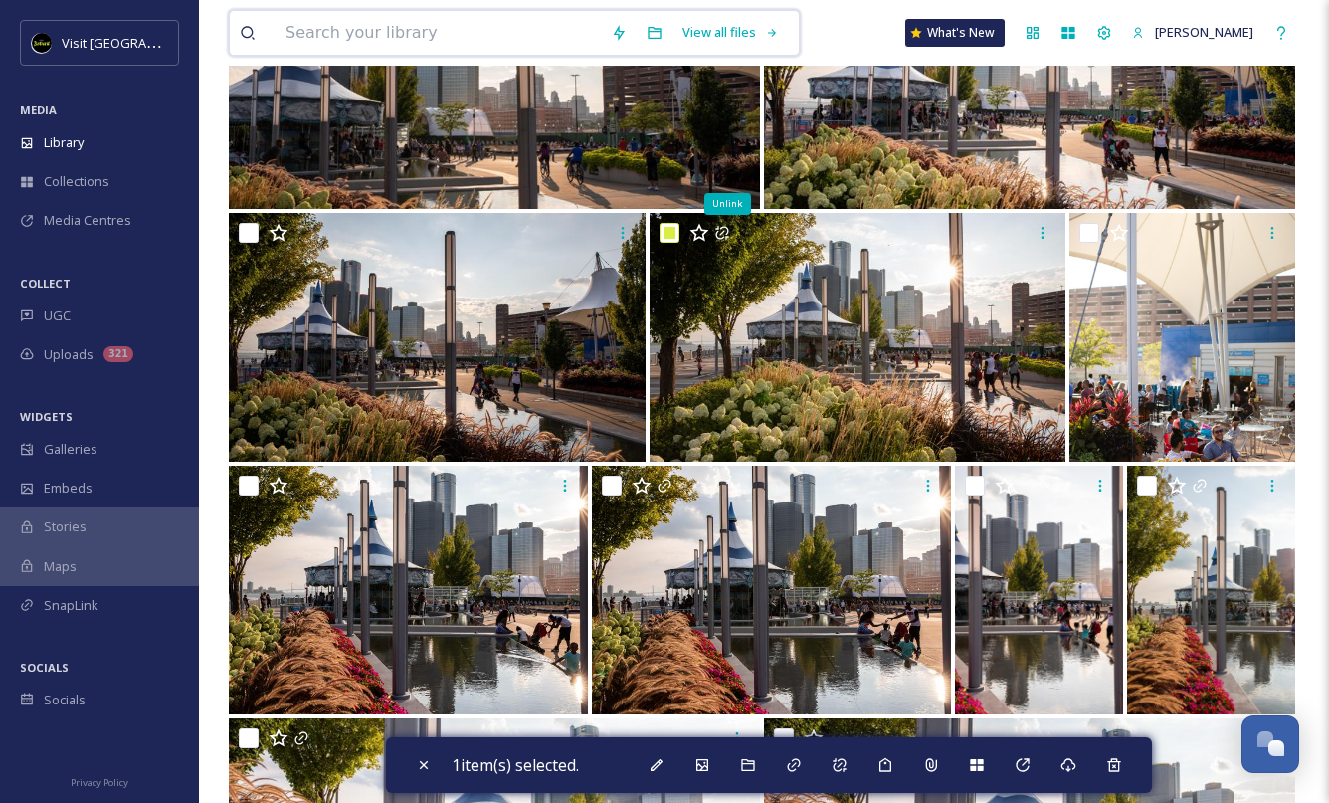
click at [455, 23] on input at bounding box center [437, 33] width 325 height 44
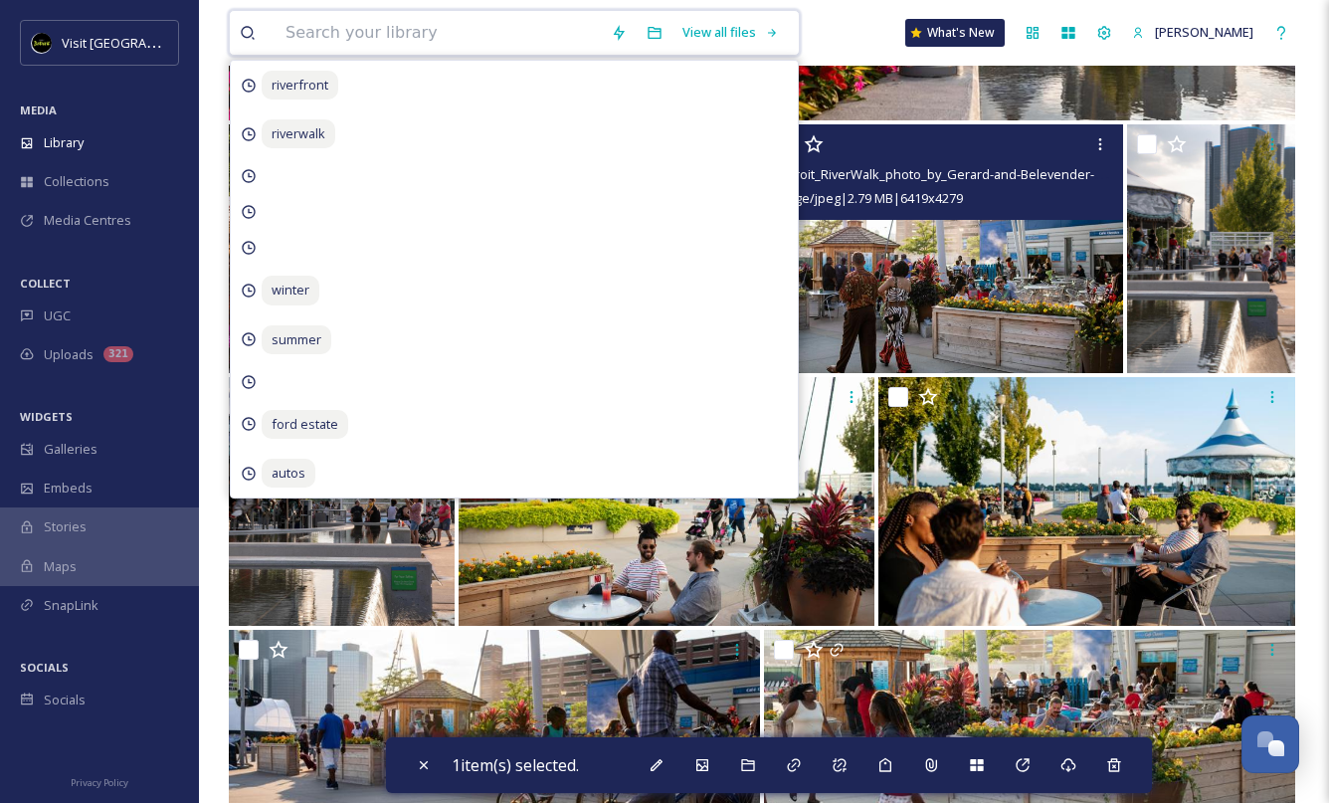
scroll to position [3541, 0]
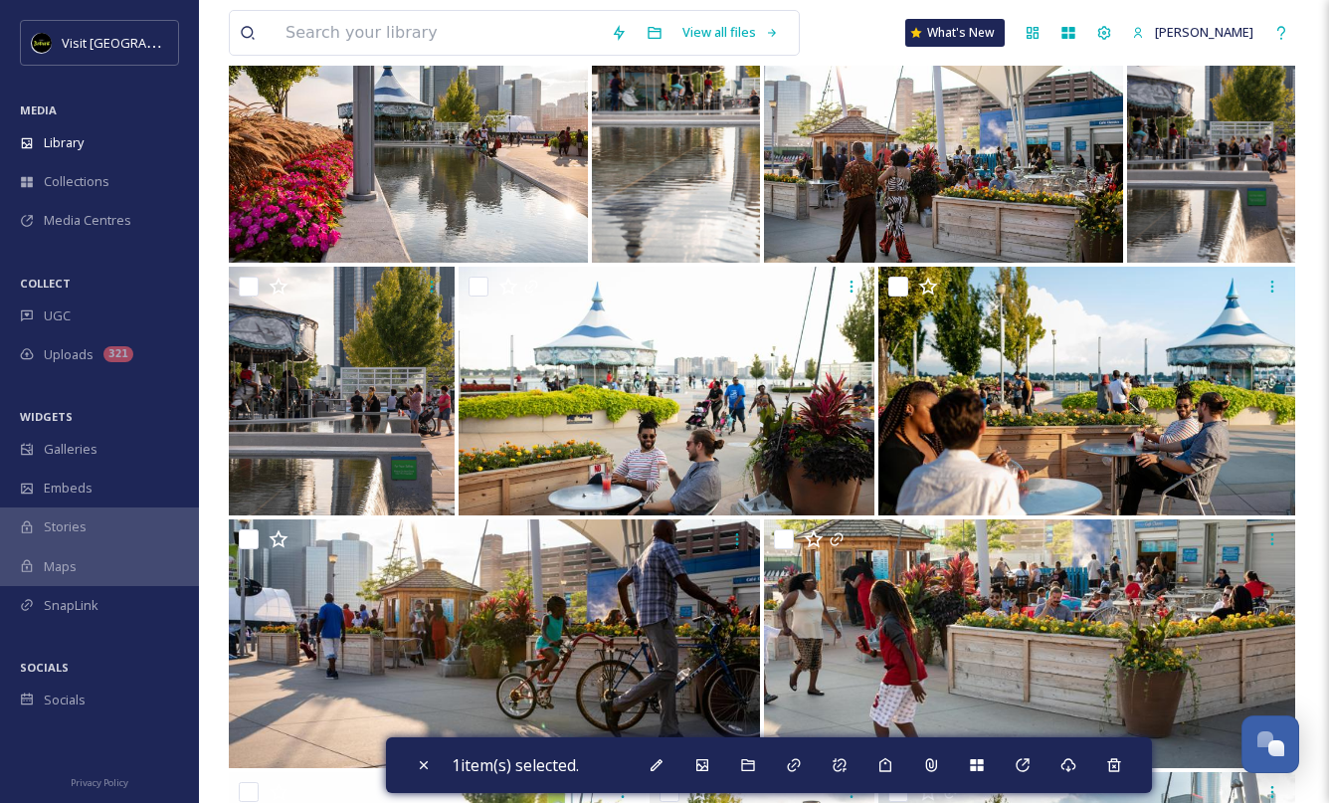
click at [825, 19] on div "View all files What's New [PERSON_NAME]" at bounding box center [764, 33] width 1070 height 66
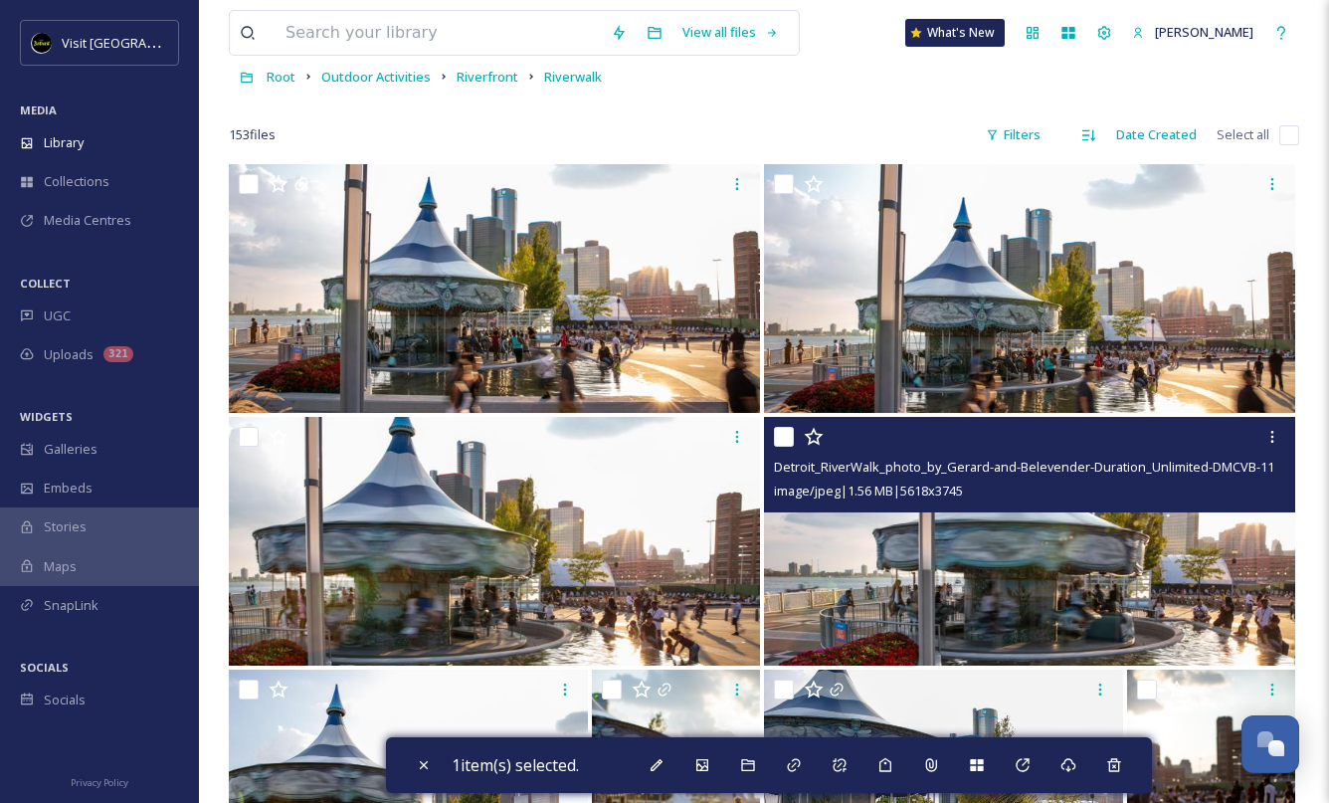
scroll to position [0, 0]
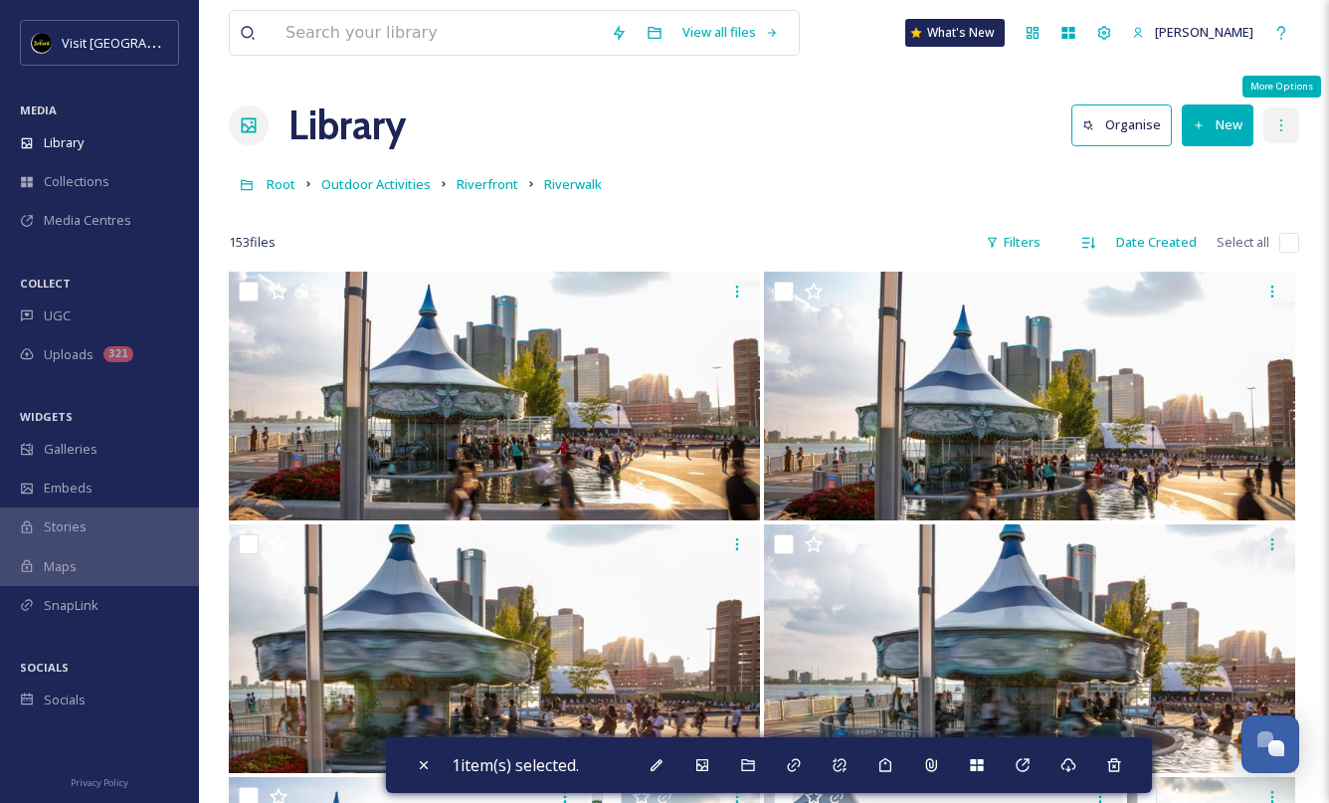
click at [1280, 132] on icon at bounding box center [1281, 125] width 16 height 16
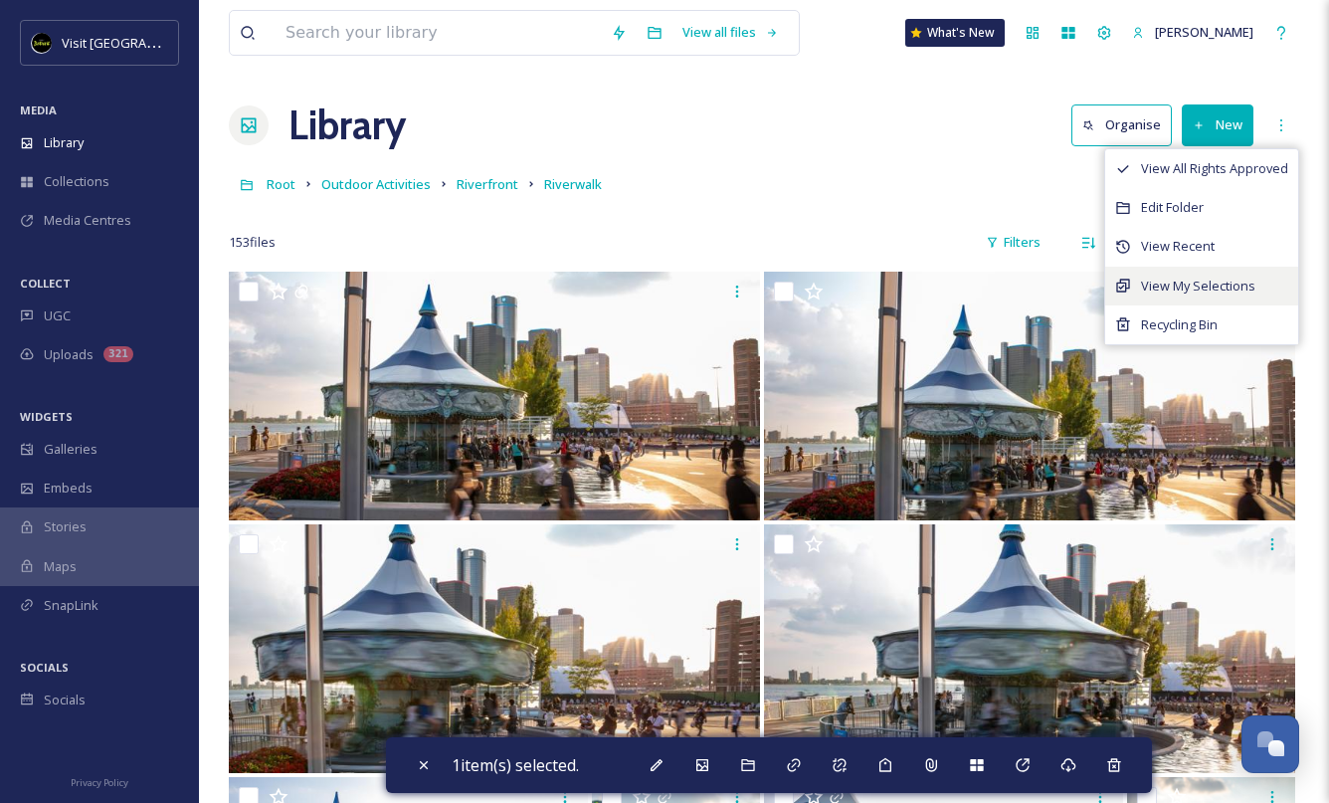
click at [1192, 282] on span "View My Selections" at bounding box center [1198, 285] width 114 height 19
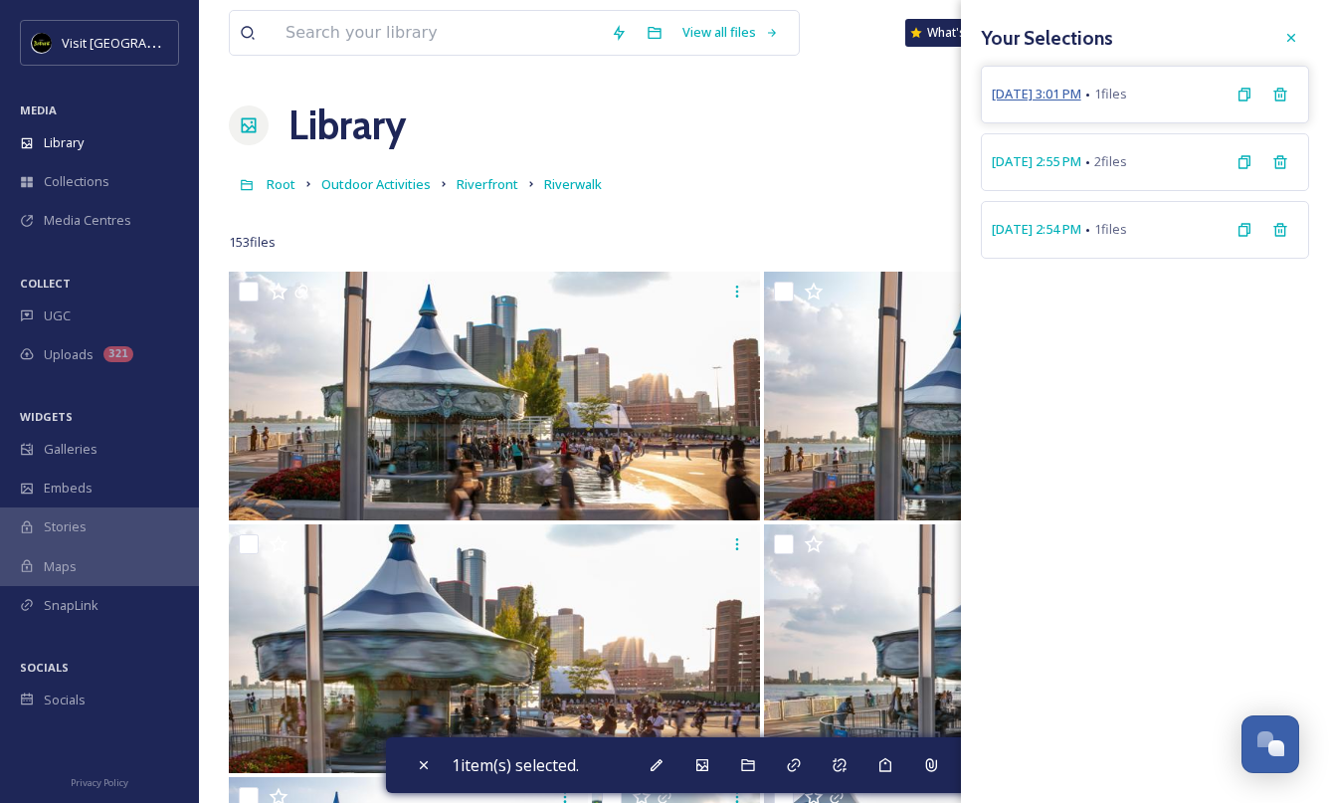
click at [1039, 90] on span "[DATE] 3:01 PM" at bounding box center [1036, 94] width 90 height 19
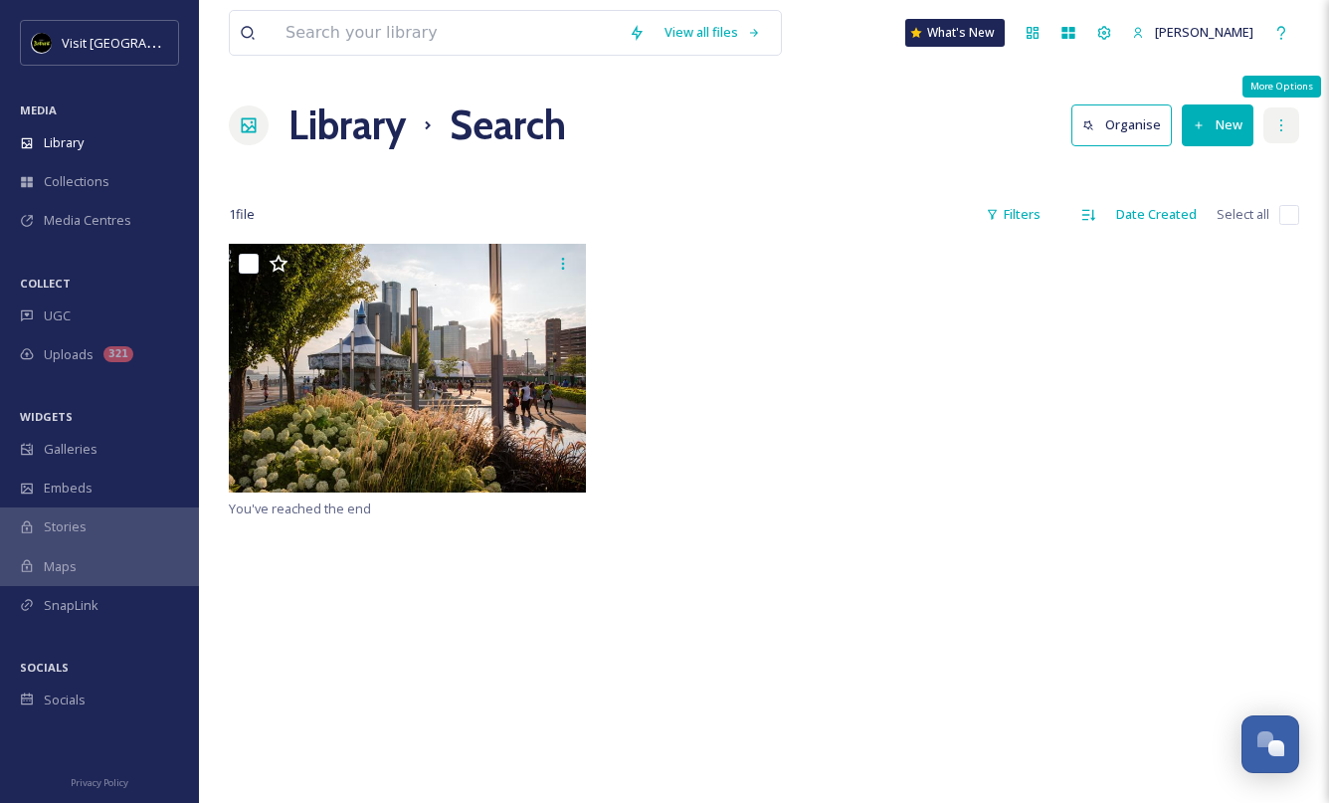
click at [1276, 130] on icon at bounding box center [1281, 125] width 16 height 16
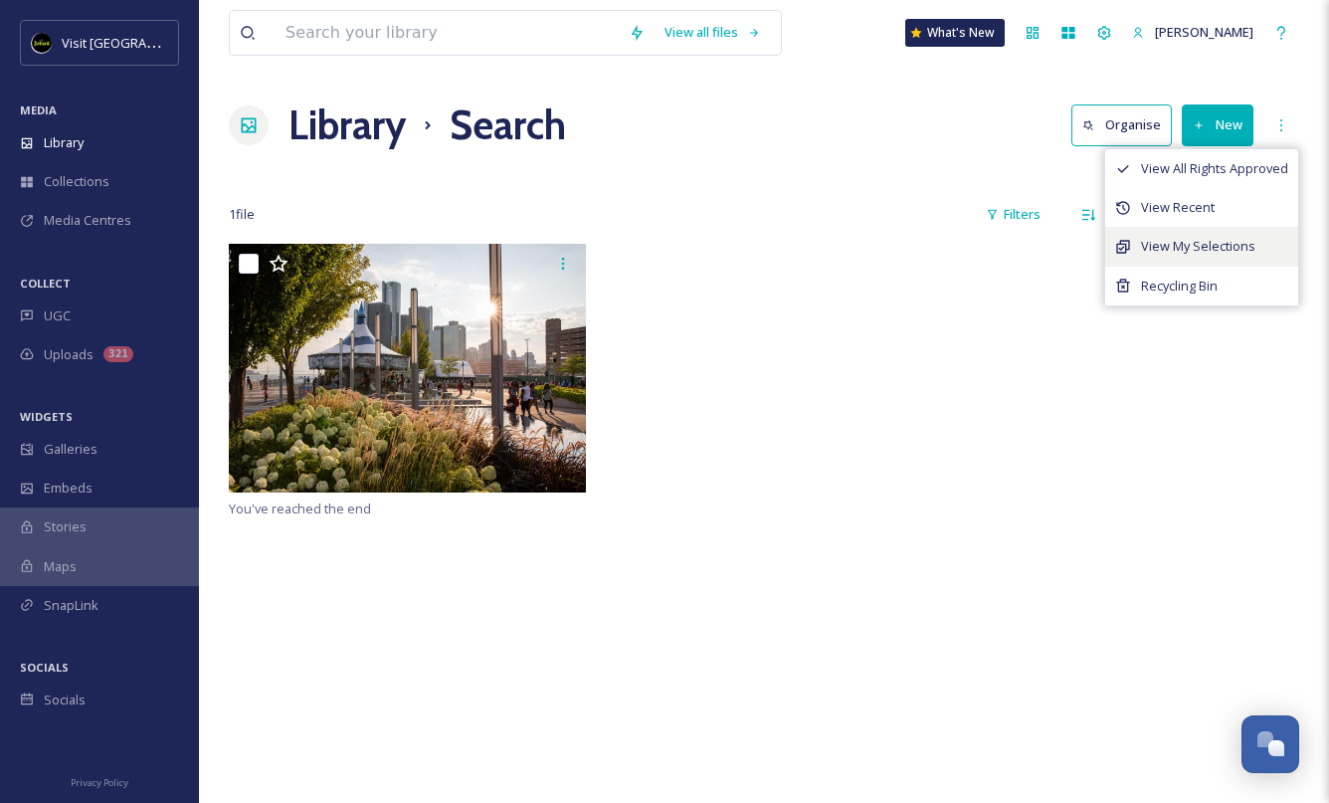
click at [1195, 236] on div "View My Selections" at bounding box center [1201, 246] width 193 height 39
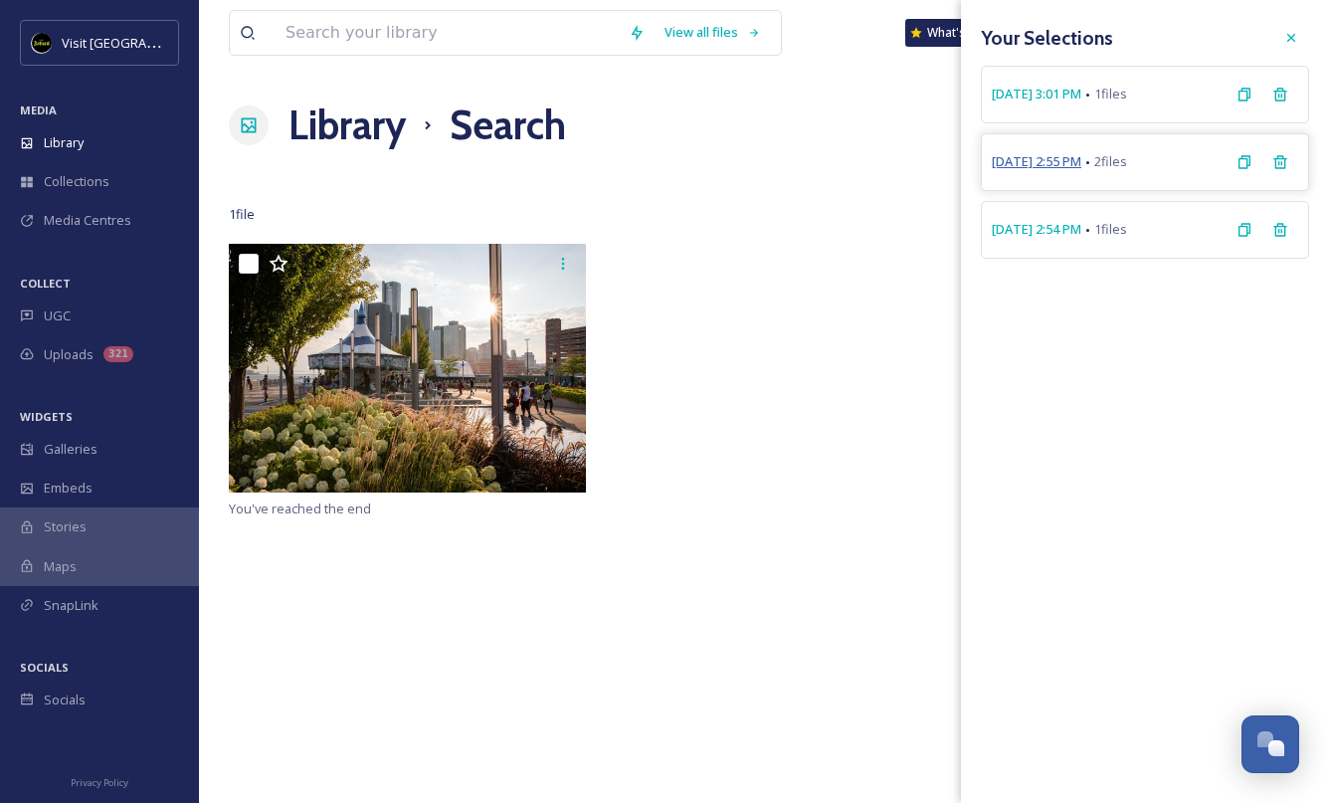
click at [1061, 161] on span "[DATE] 2:55 PM" at bounding box center [1036, 161] width 90 height 19
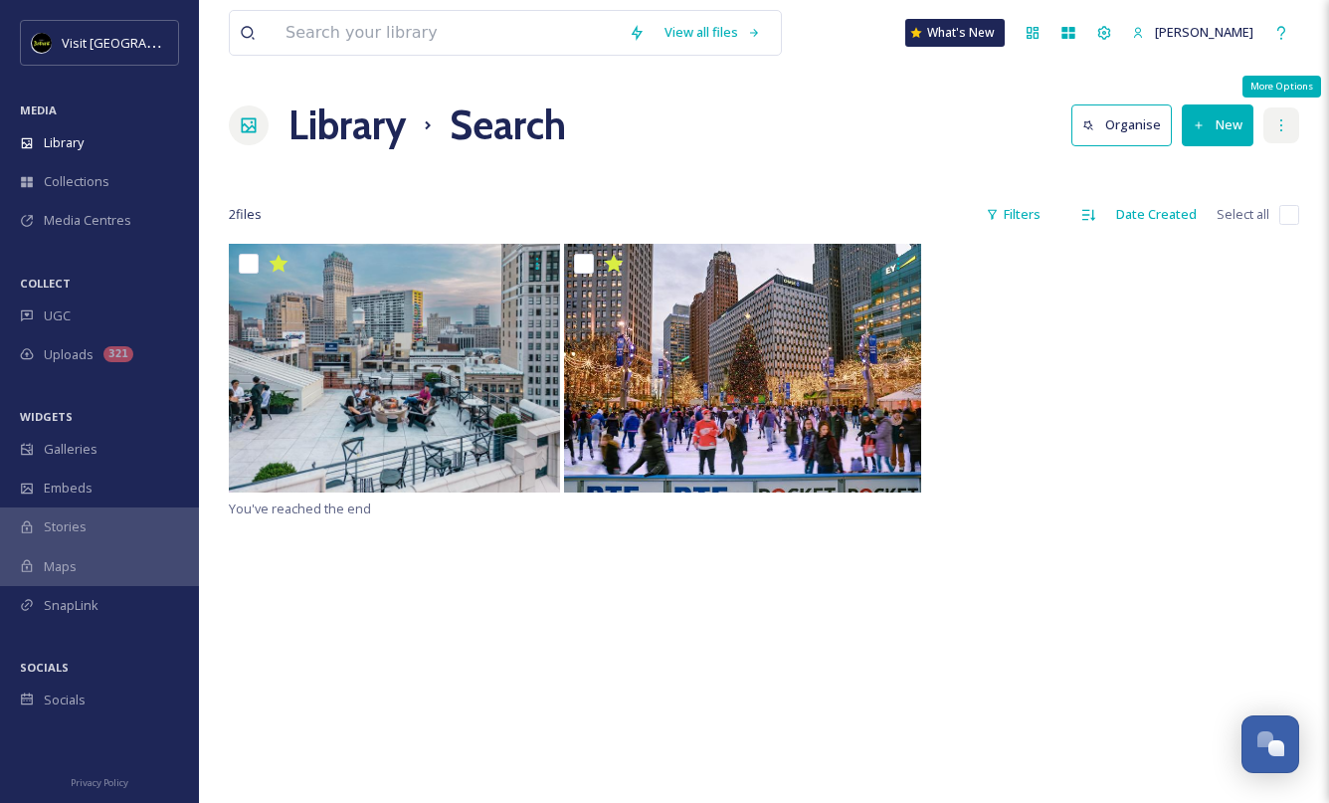
click at [1273, 132] on icon at bounding box center [1281, 125] width 16 height 16
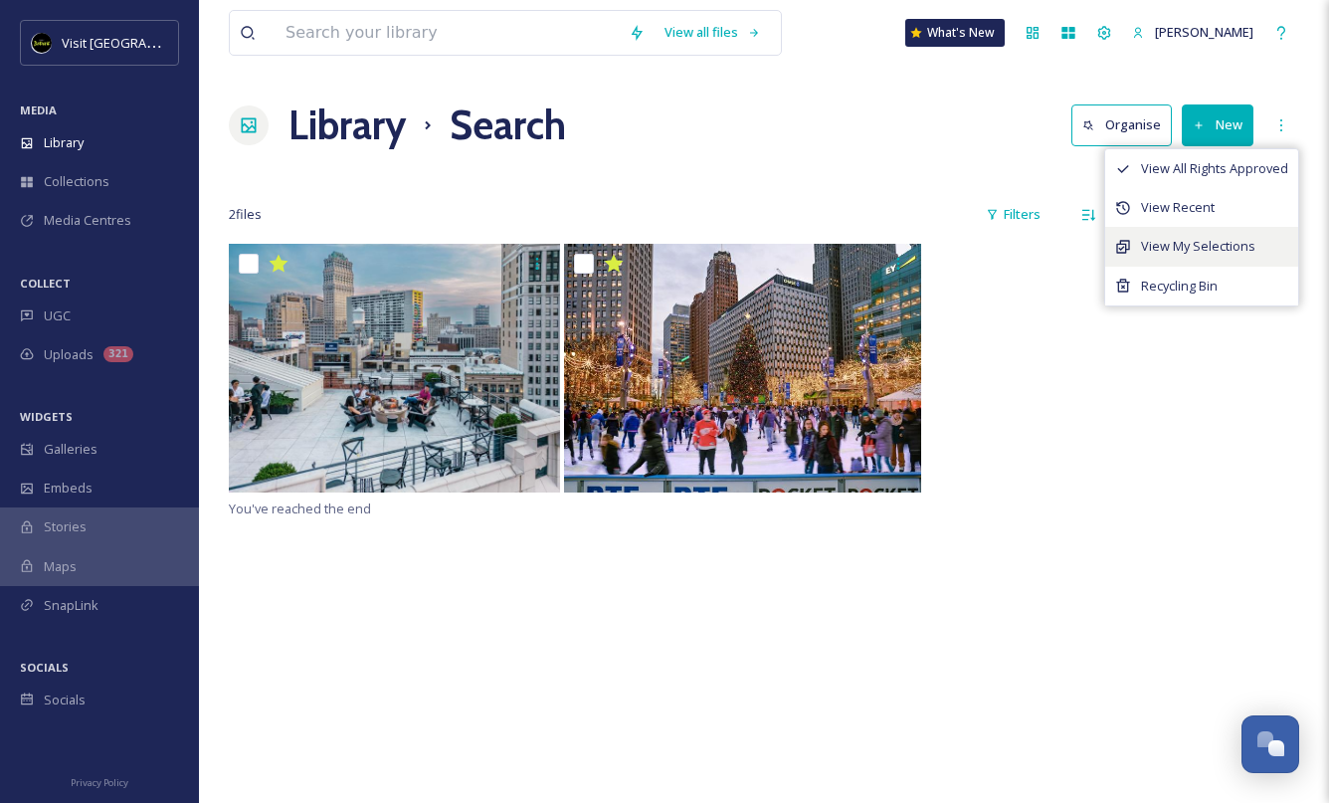
click at [1222, 239] on span "View My Selections" at bounding box center [1198, 246] width 114 height 19
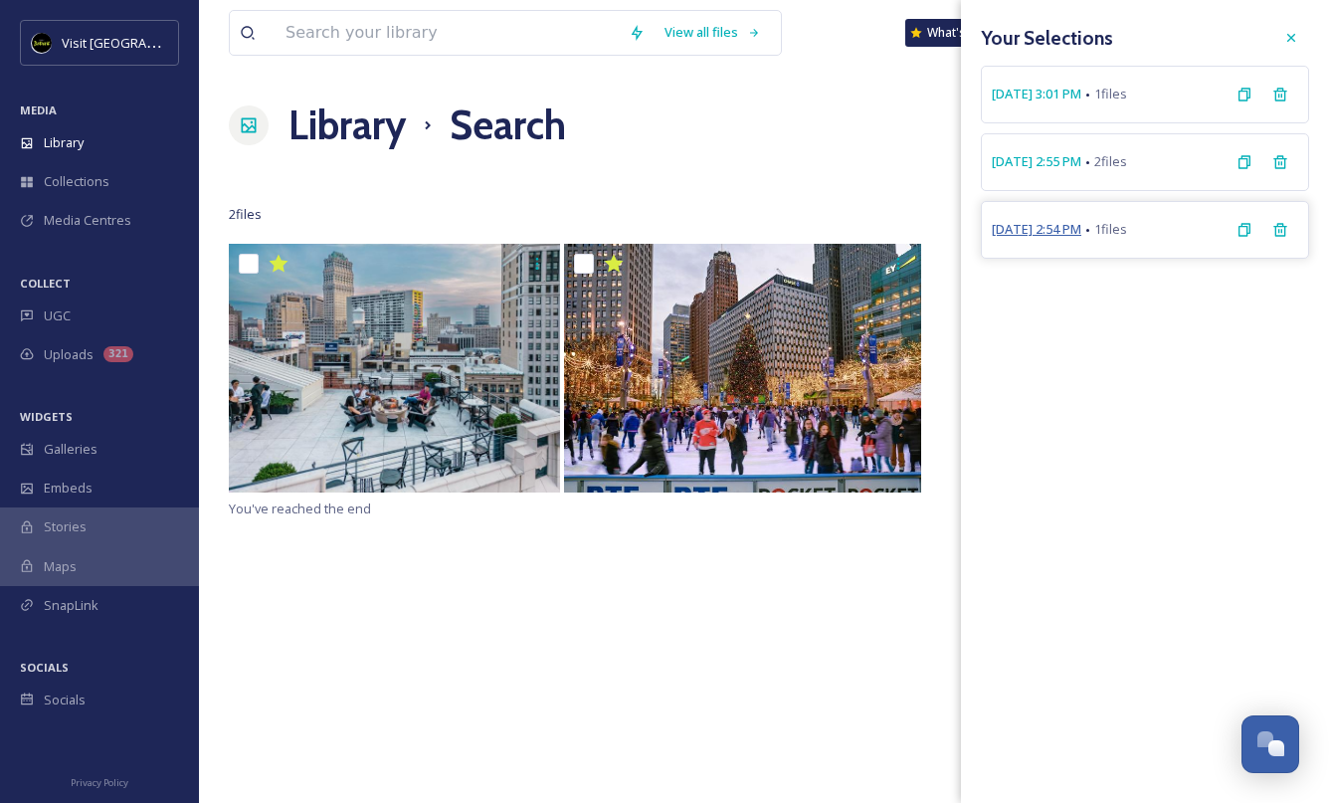
click at [1065, 231] on span "[DATE] 2:54 PM" at bounding box center [1036, 229] width 90 height 19
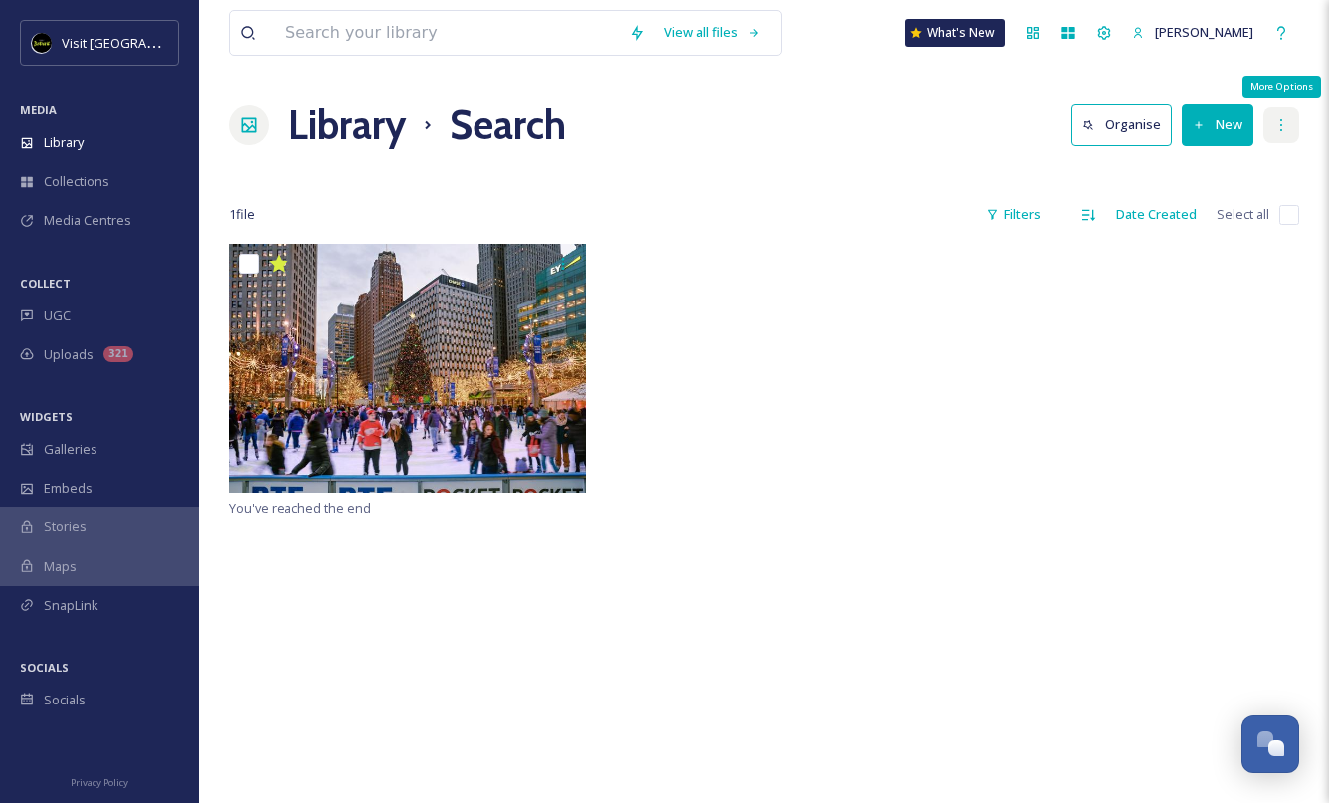
click at [1279, 139] on div "More Options" at bounding box center [1281, 125] width 36 height 36
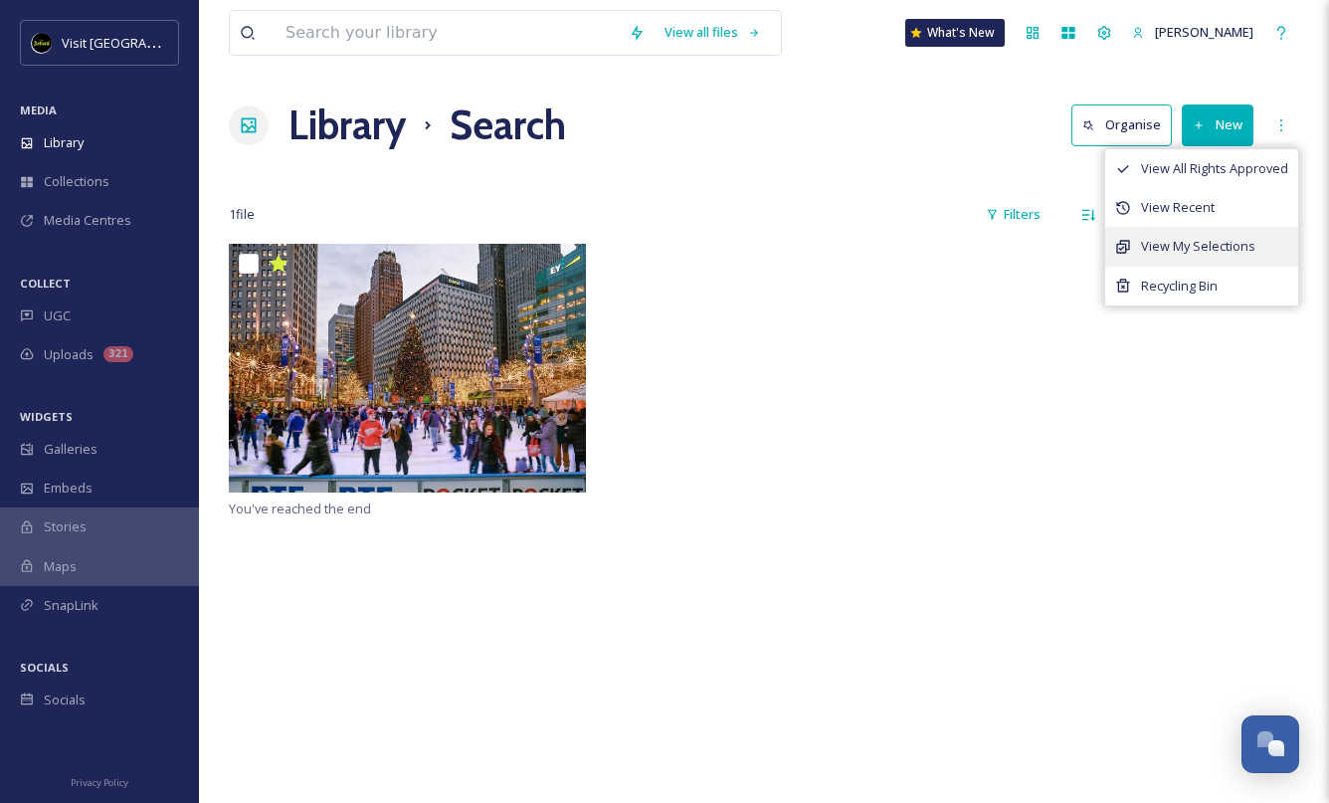
click at [1143, 255] on span "View My Selections" at bounding box center [1198, 246] width 114 height 19
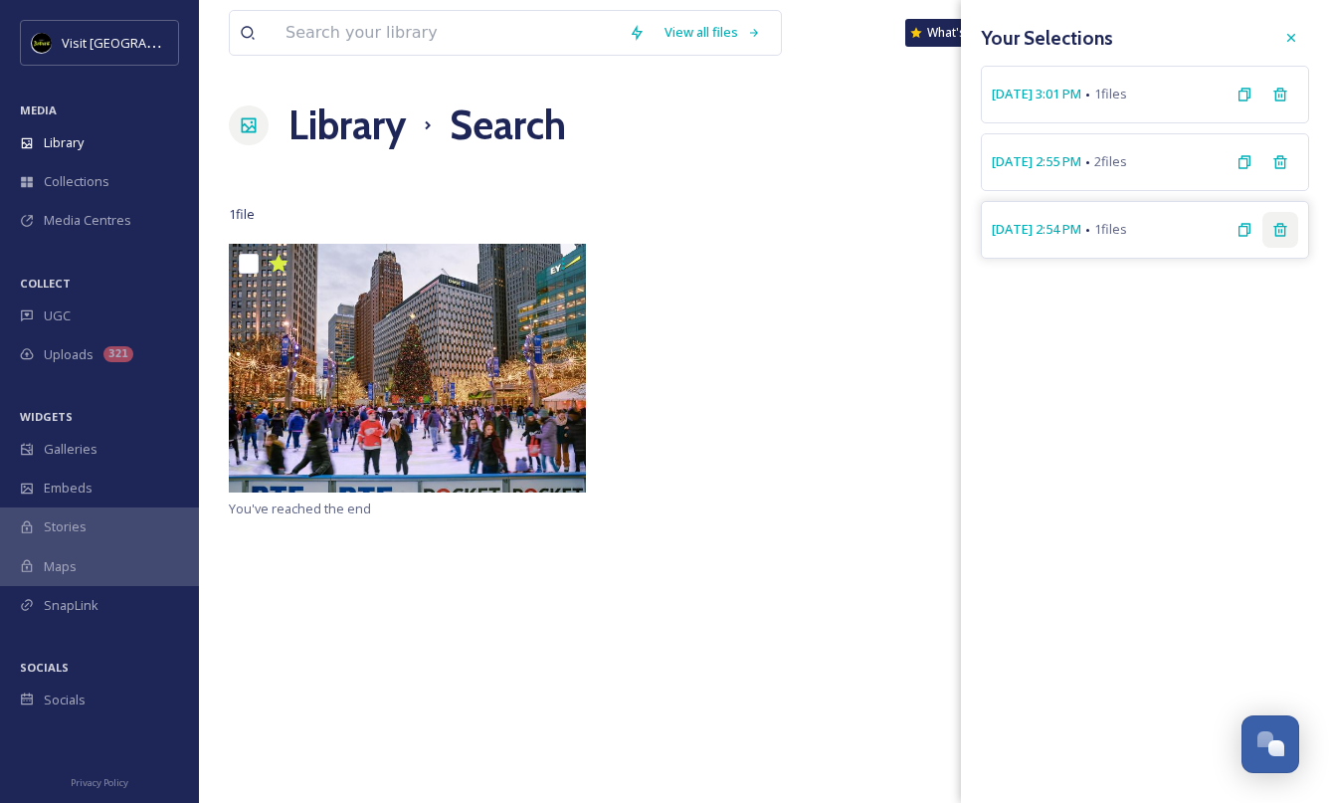
click at [1285, 233] on icon at bounding box center [1279, 229] width 13 height 13
click at [1281, 44] on div at bounding box center [1291, 38] width 36 height 36
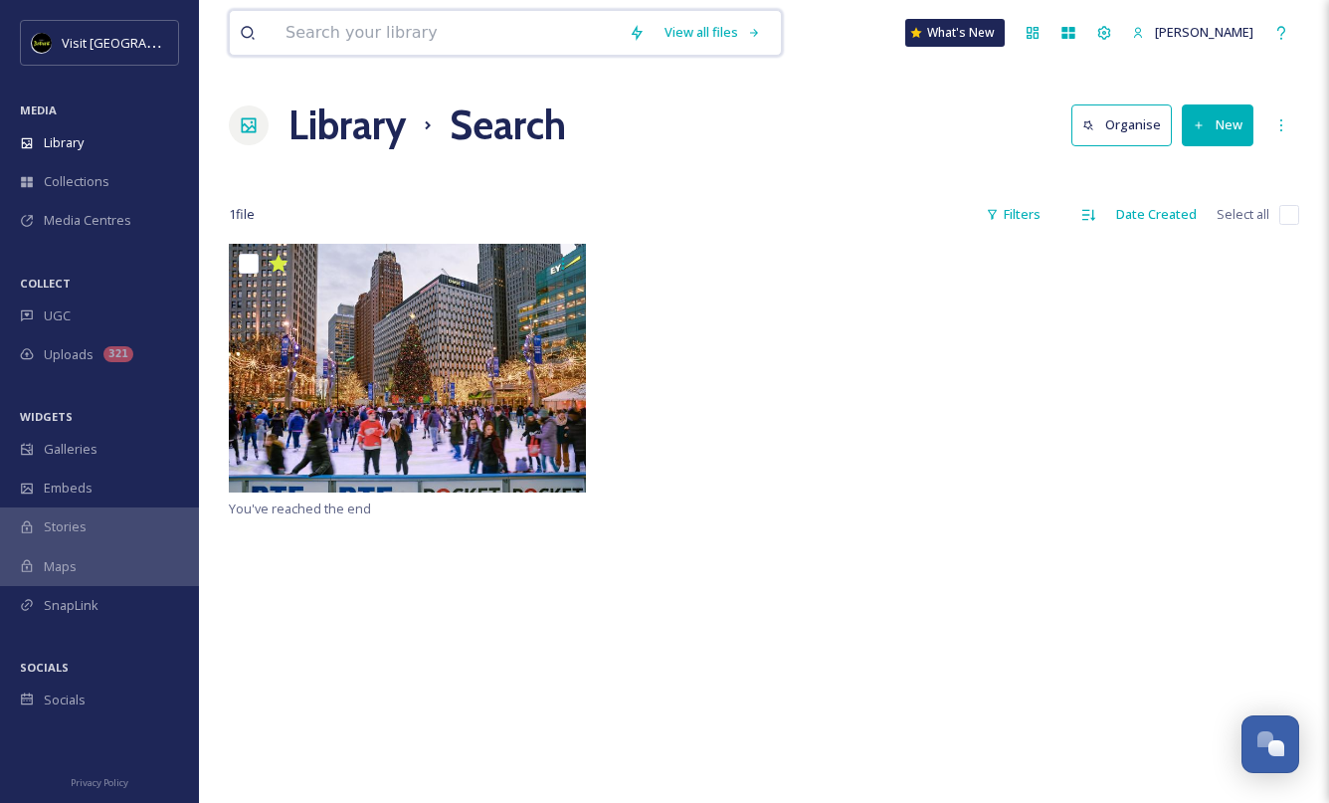
click at [440, 33] on input at bounding box center [446, 33] width 343 height 44
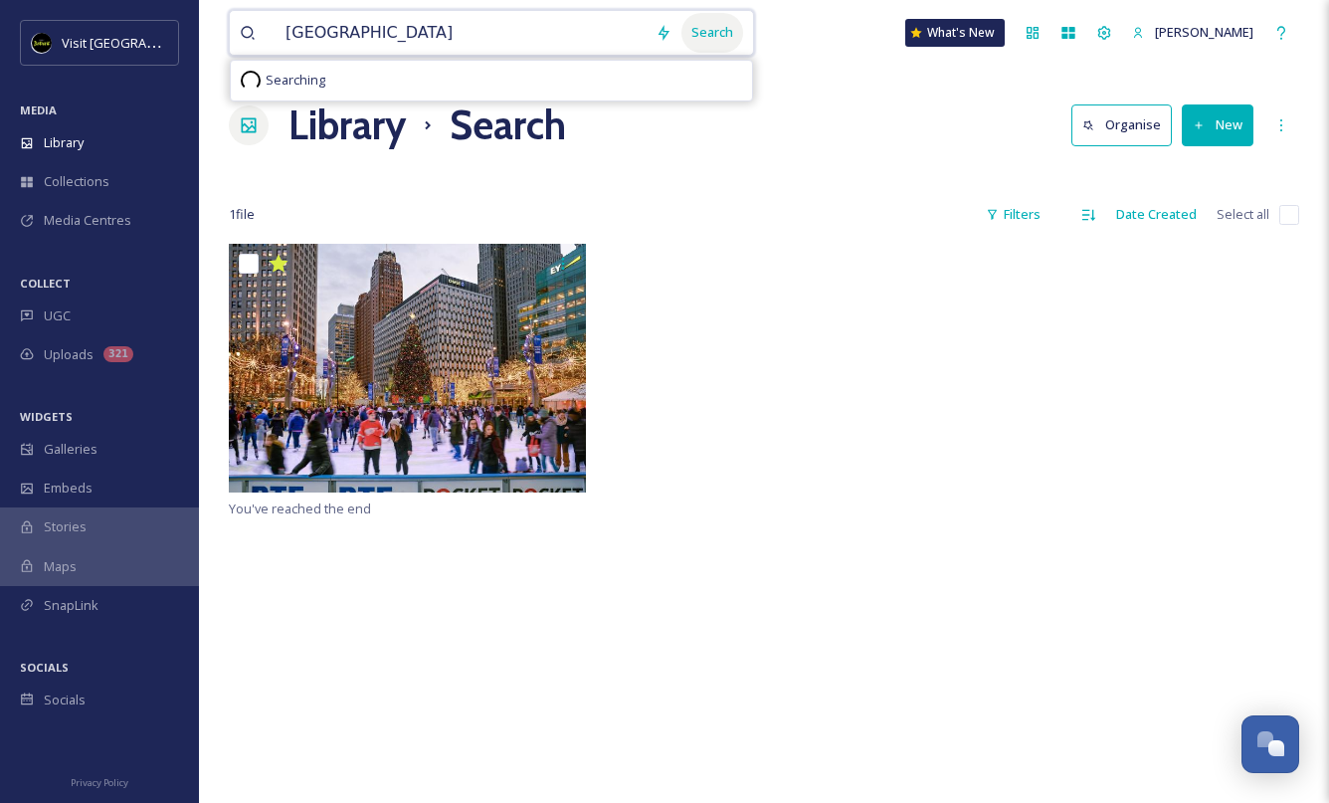
type input "[GEOGRAPHIC_DATA]"
click at [718, 28] on div "Search" at bounding box center [712, 32] width 62 height 39
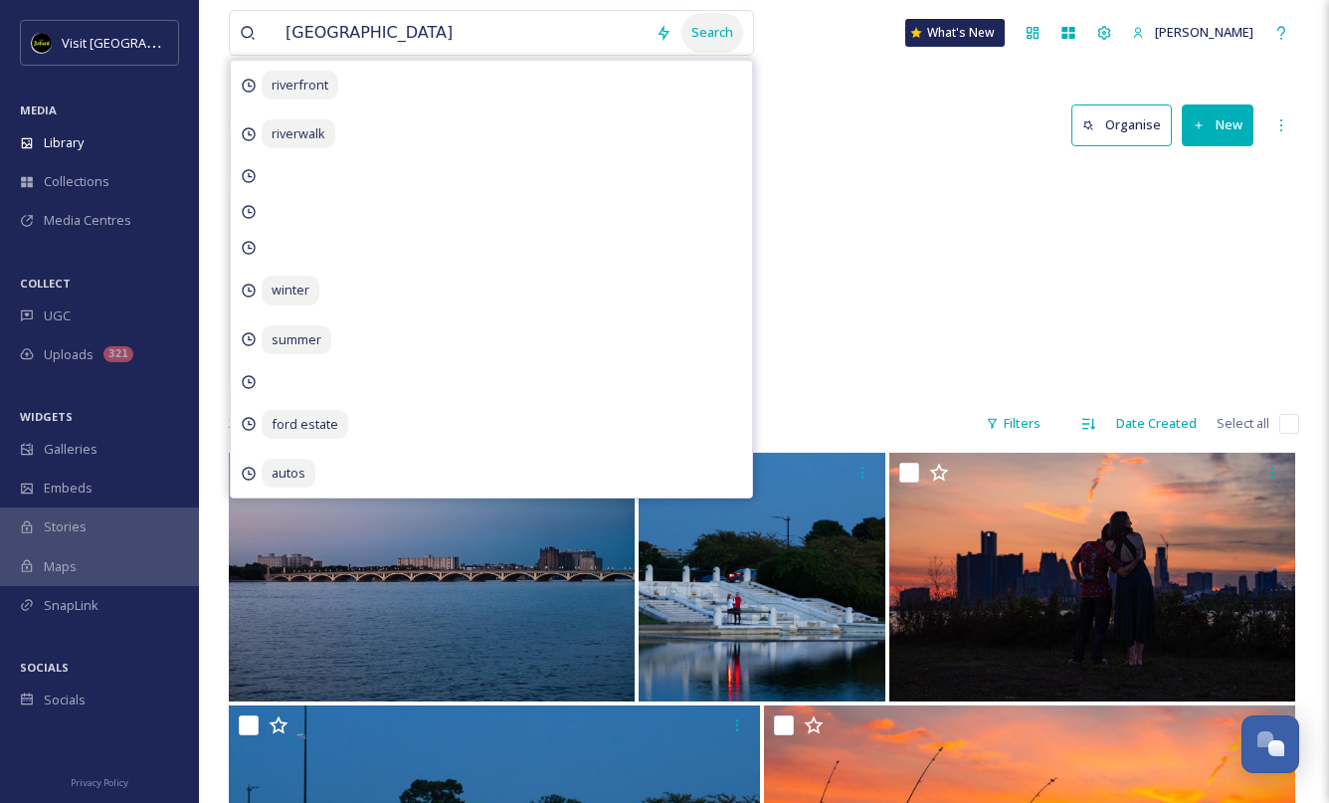
click at [712, 33] on div "Search" at bounding box center [712, 32] width 62 height 39
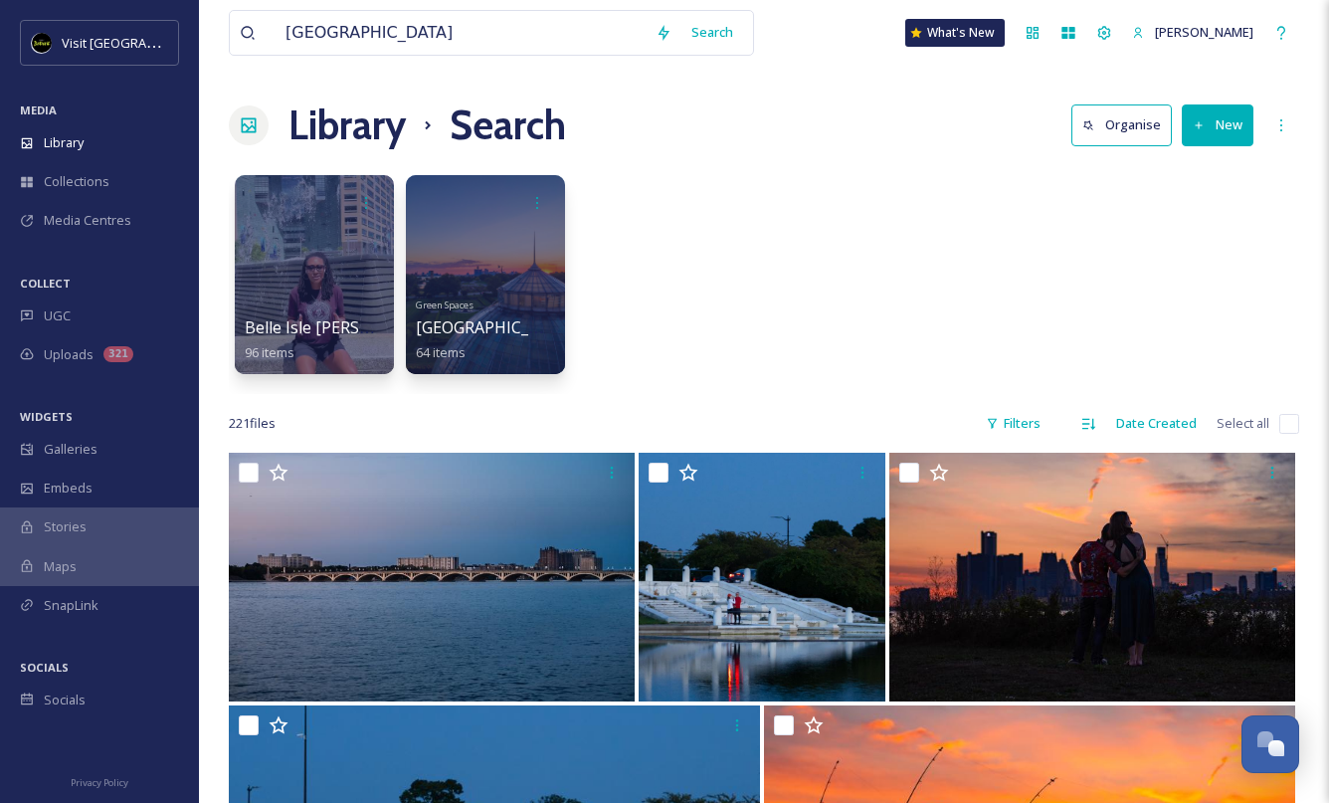
click at [893, 148] on div "Library Search Organise New" at bounding box center [764, 125] width 1070 height 60
click at [492, 251] on div at bounding box center [485, 274] width 162 height 203
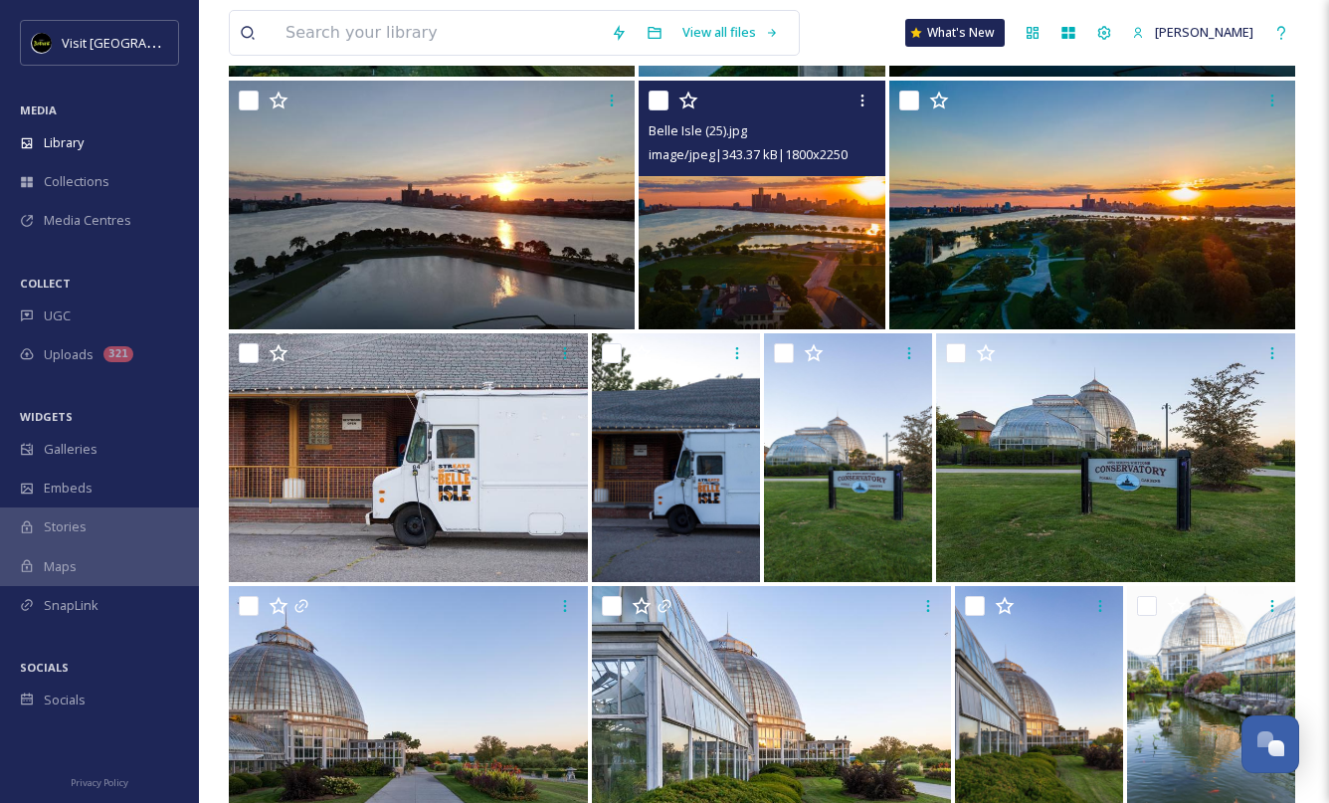
scroll to position [1093, 0]
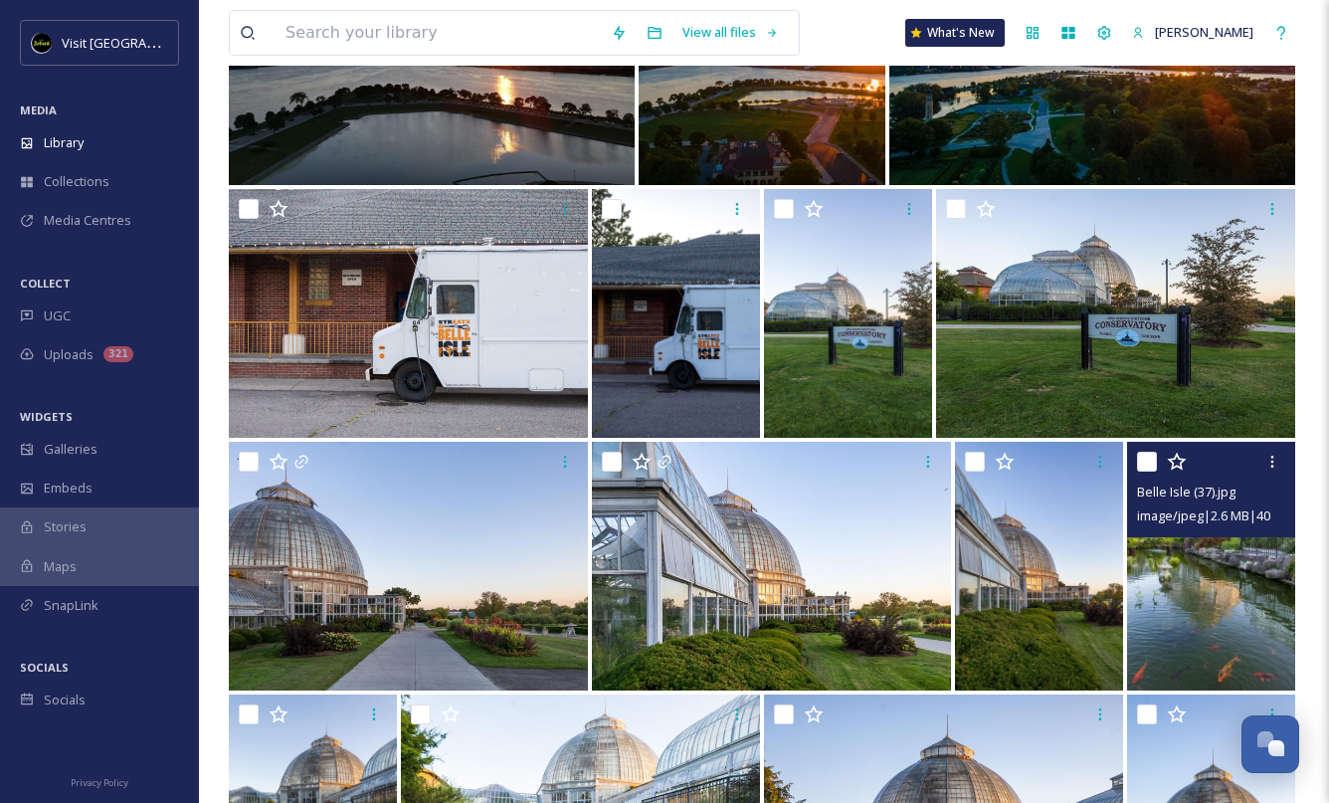
click at [1194, 637] on img at bounding box center [1211, 566] width 168 height 249
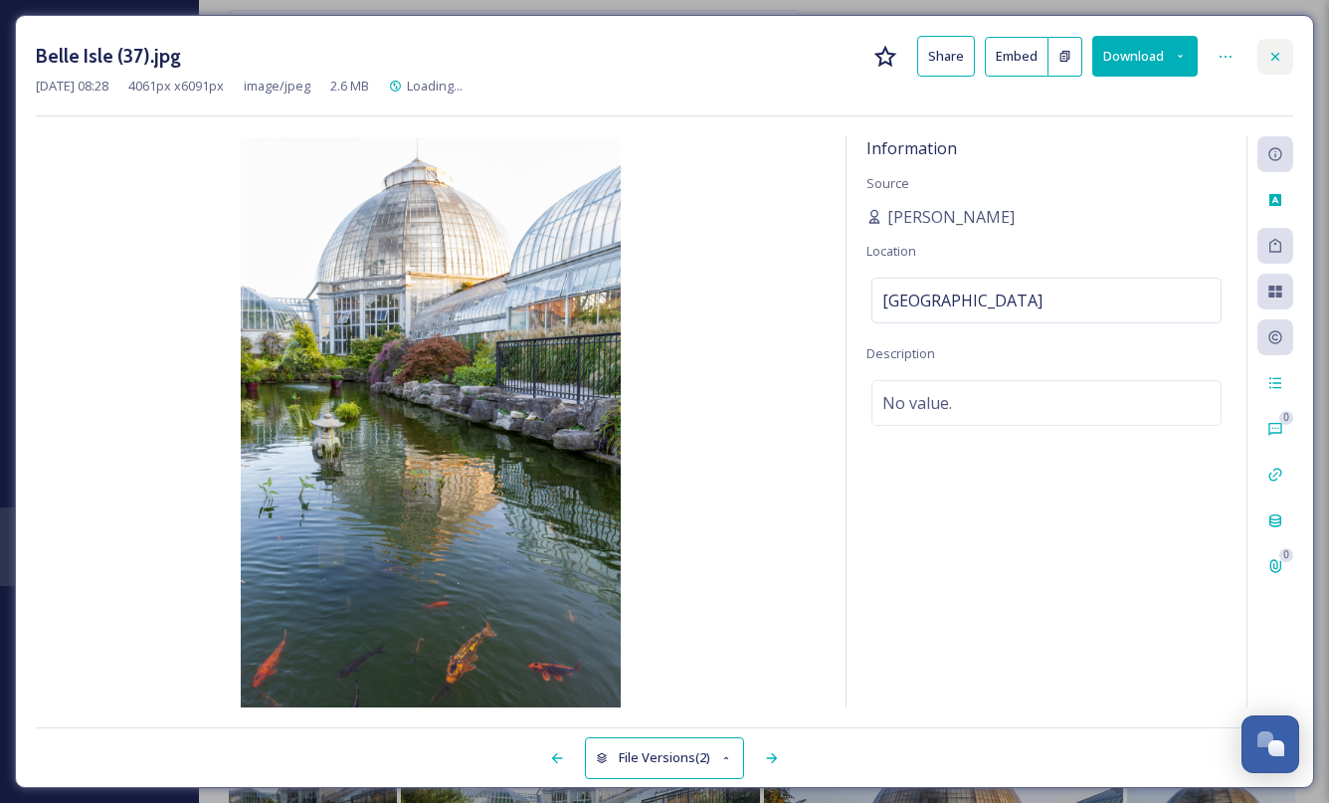
click at [1284, 68] on div at bounding box center [1275, 57] width 36 height 36
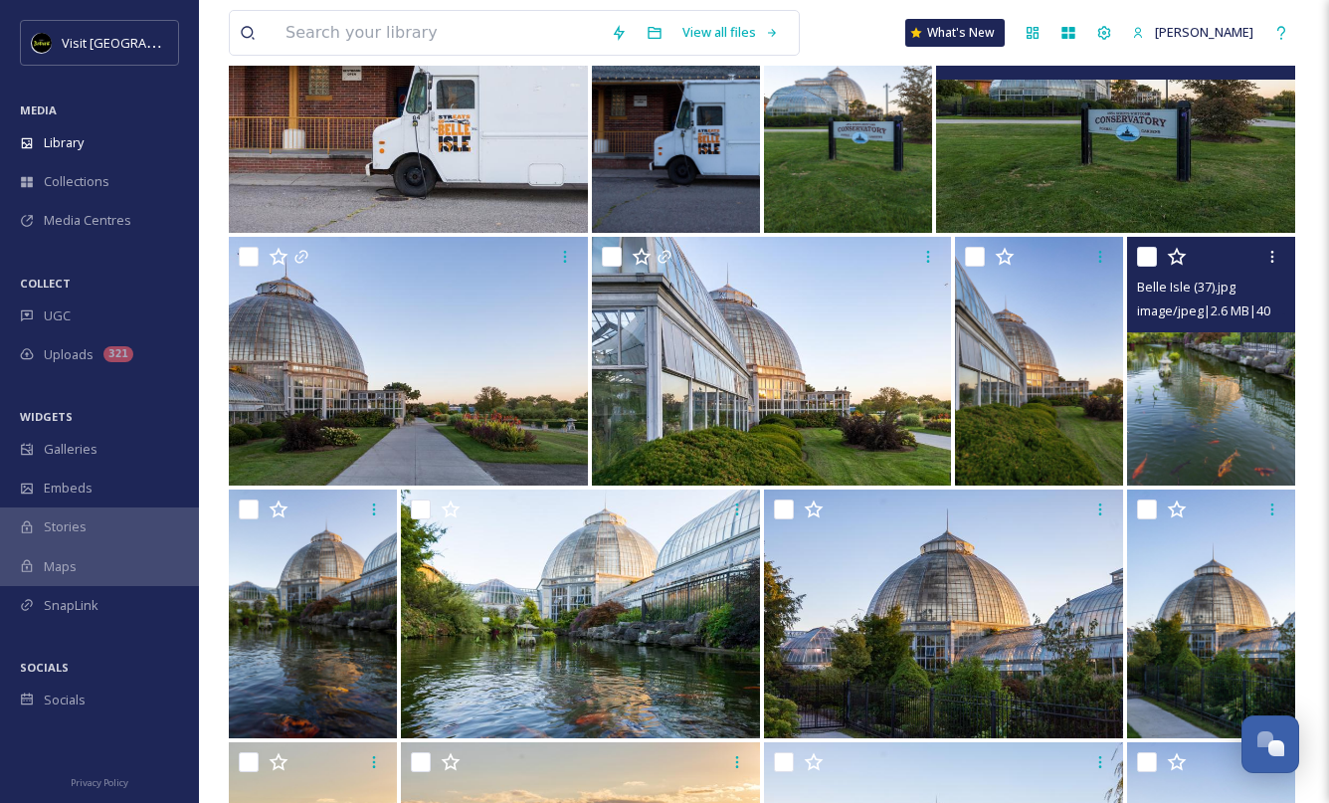
scroll to position [1454, 0]
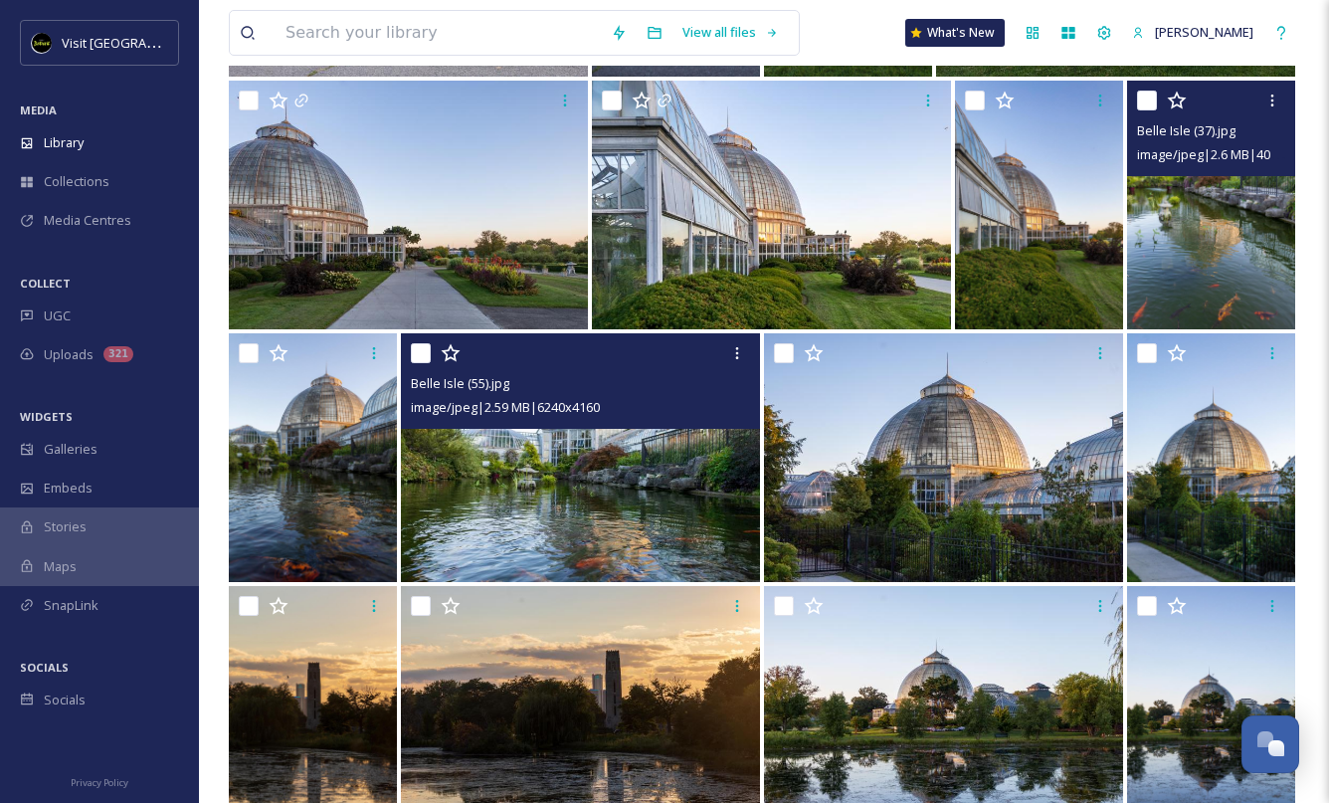
click at [635, 496] on img at bounding box center [580, 457] width 359 height 249
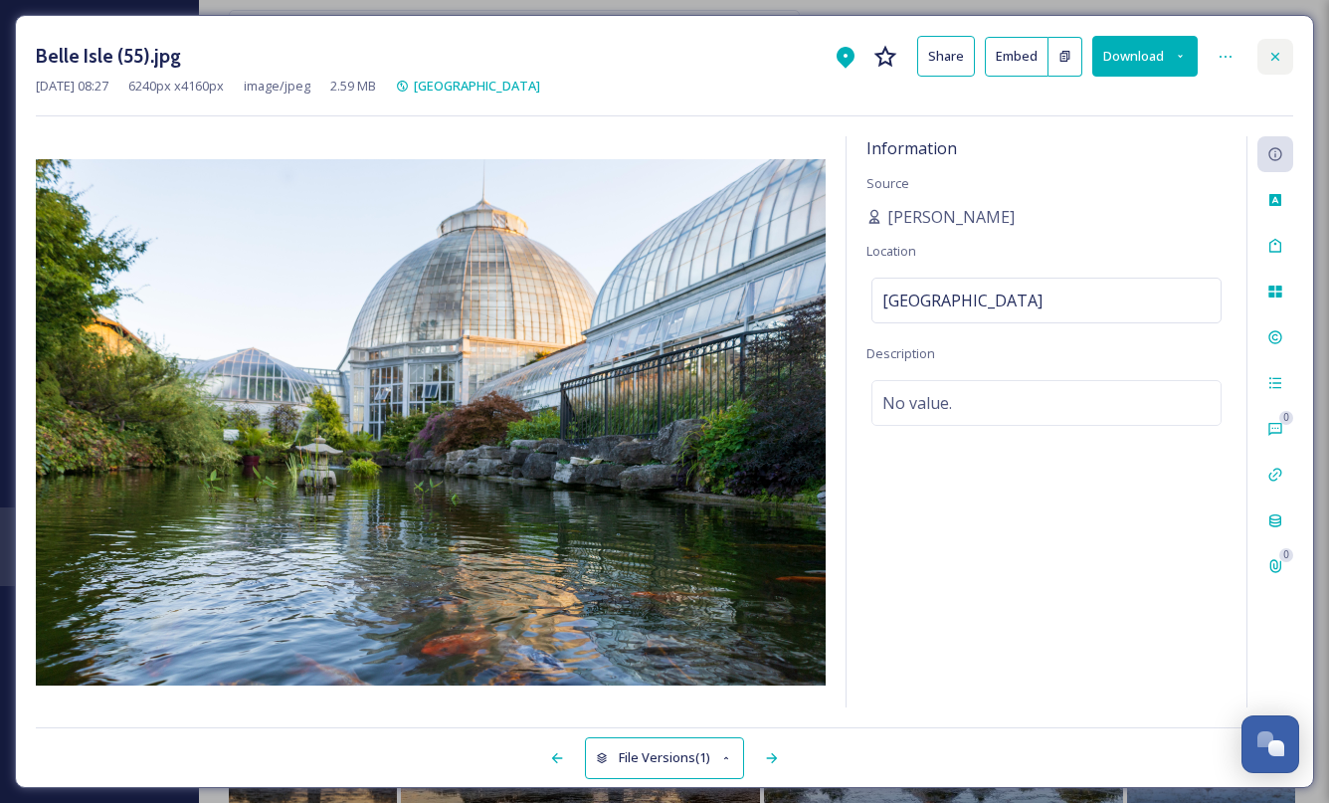
click at [1271, 63] on icon at bounding box center [1275, 57] width 16 height 16
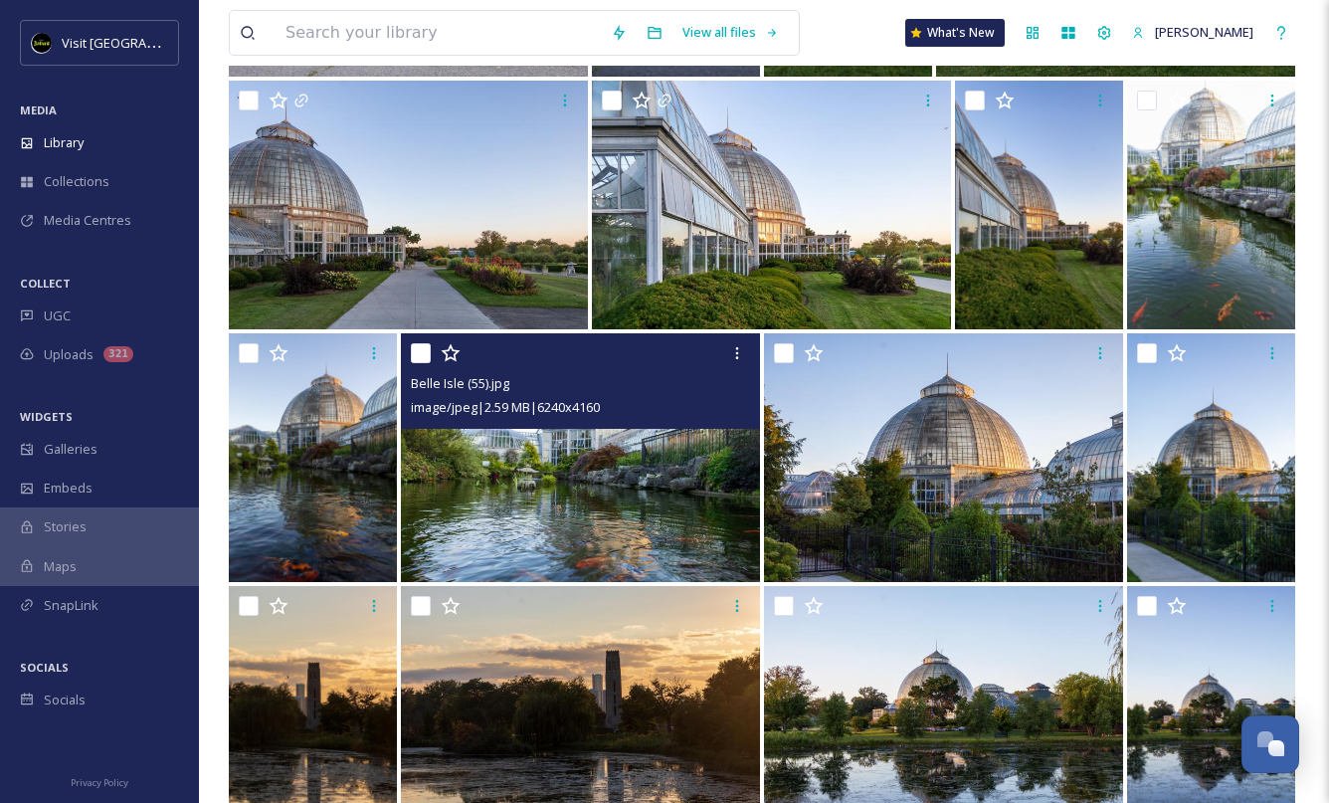
click at [419, 359] on input "checkbox" at bounding box center [421, 353] width 20 height 20
checkbox input "true"
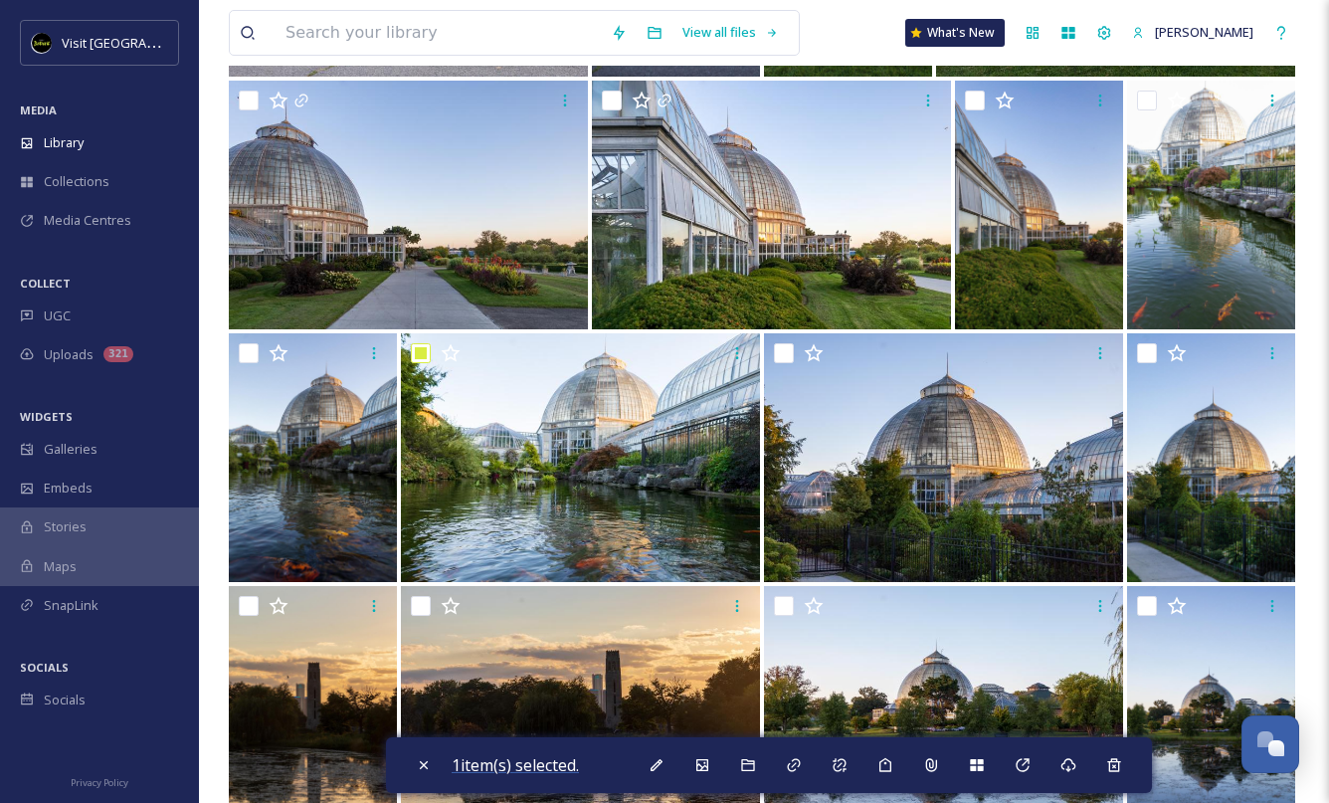
click at [530, 763] on span "1 item(s) selected." at bounding box center [514, 765] width 127 height 22
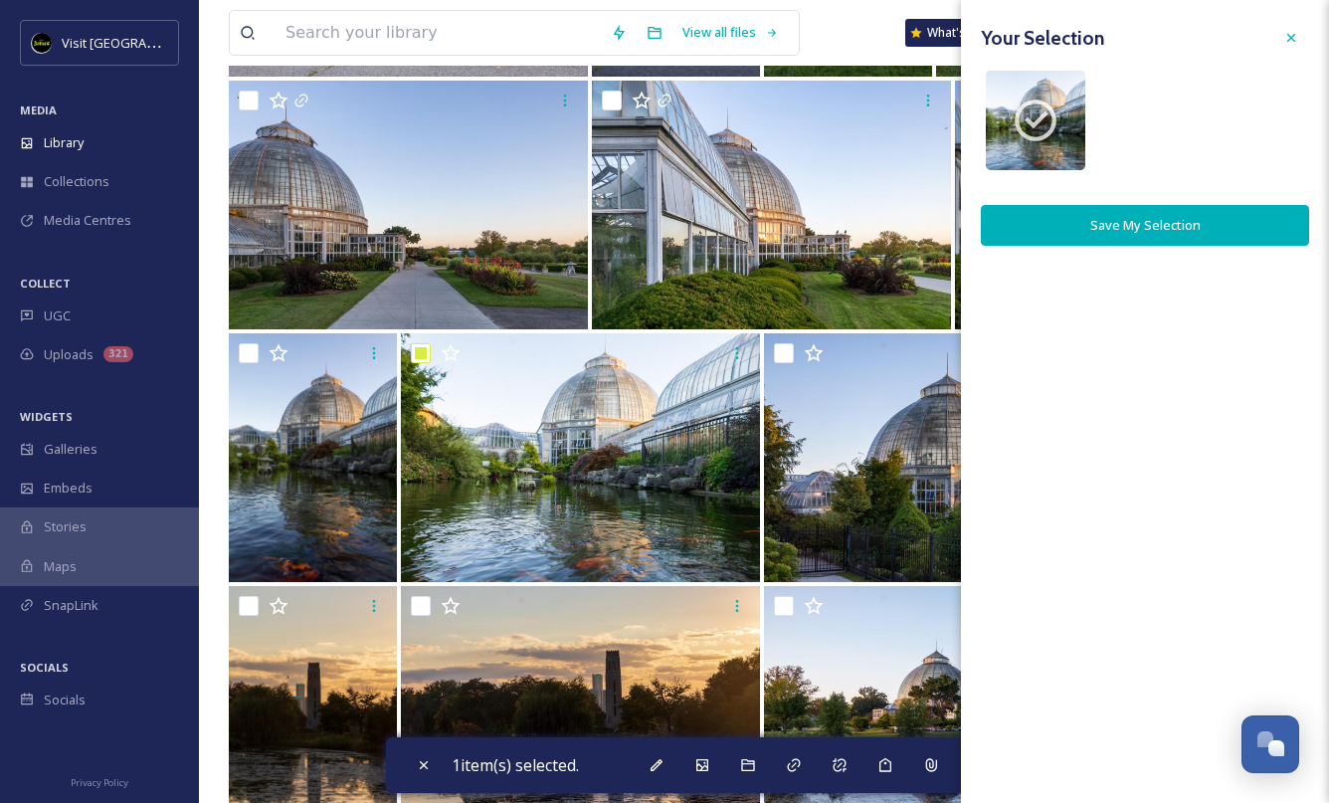
click at [1237, 225] on button "Save My Selection" at bounding box center [1145, 225] width 328 height 41
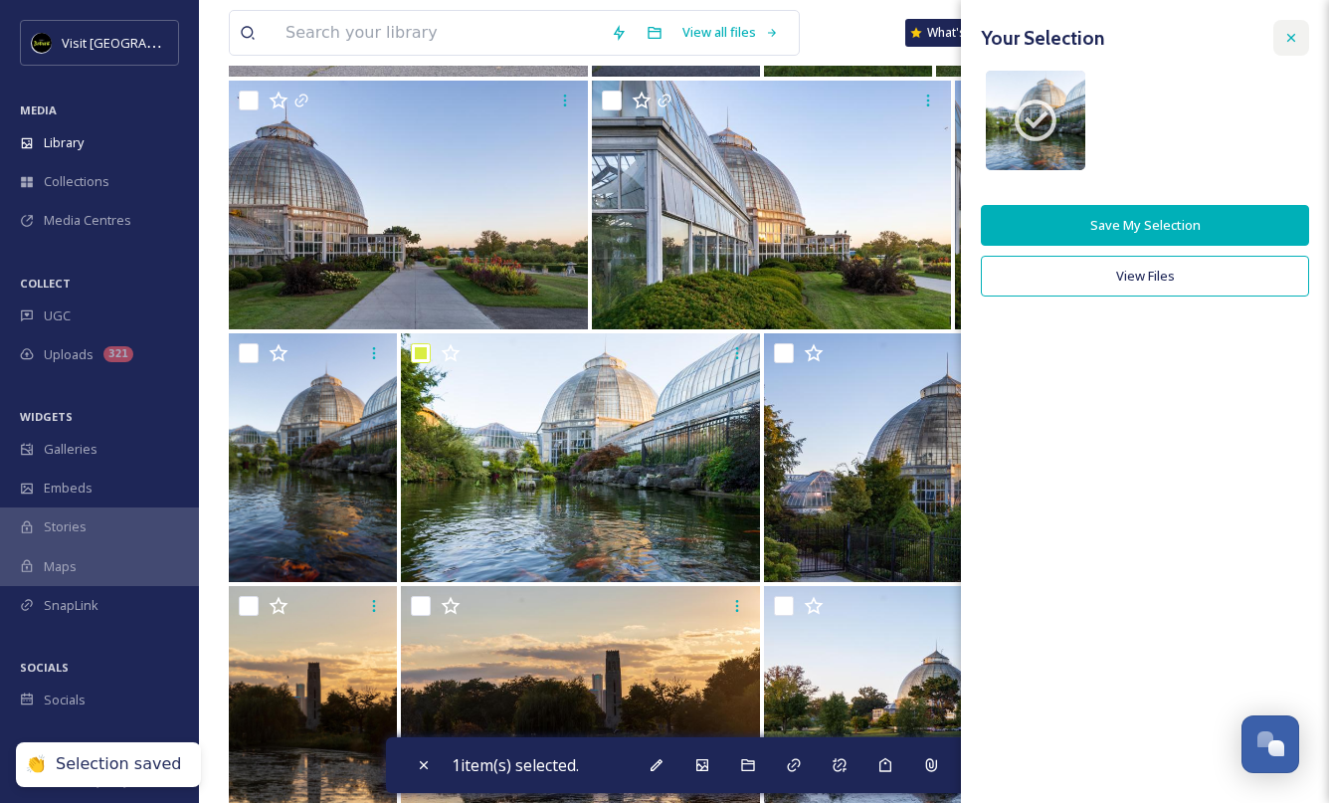
click at [1302, 32] on div at bounding box center [1291, 38] width 36 height 36
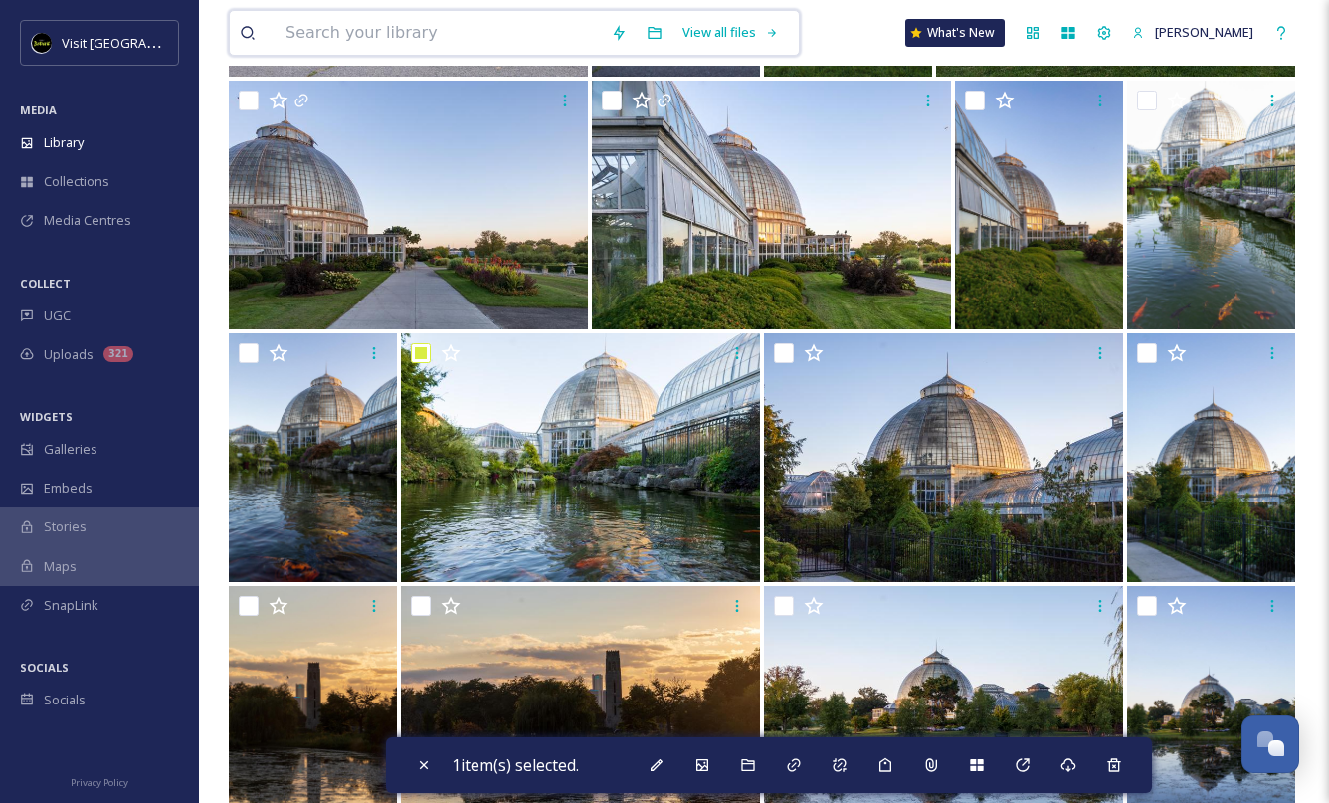
click at [510, 36] on input at bounding box center [437, 33] width 325 height 44
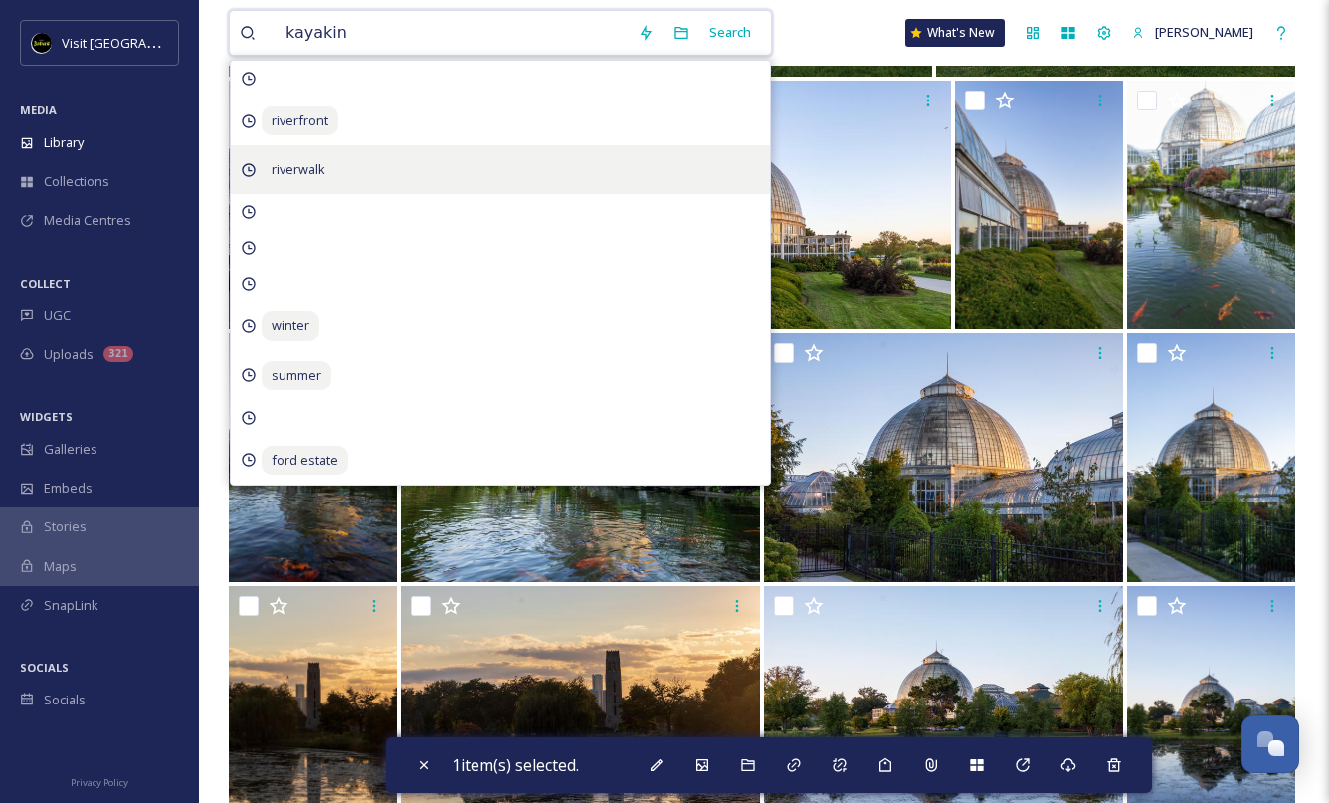
type input "kayaking"
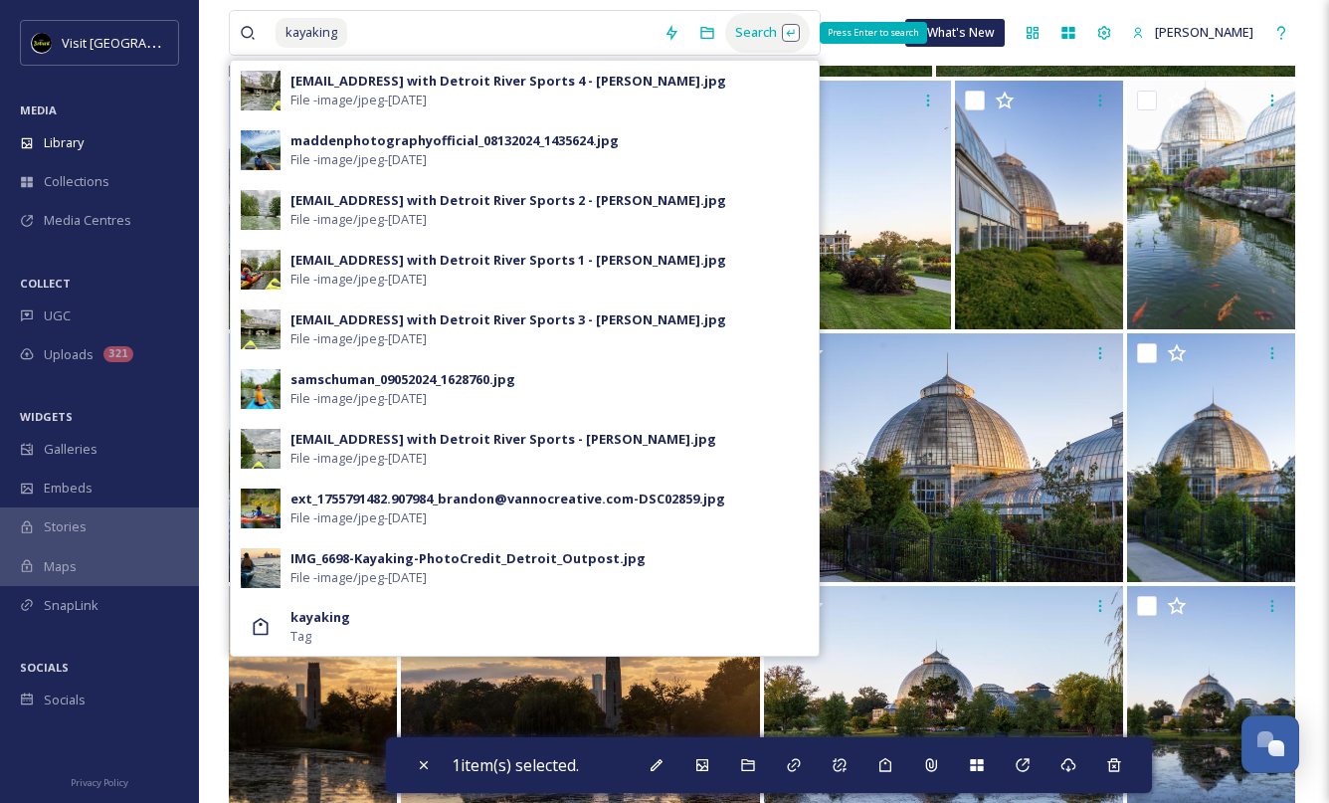
click at [745, 34] on div "Search Press Enter to search" at bounding box center [767, 32] width 85 height 39
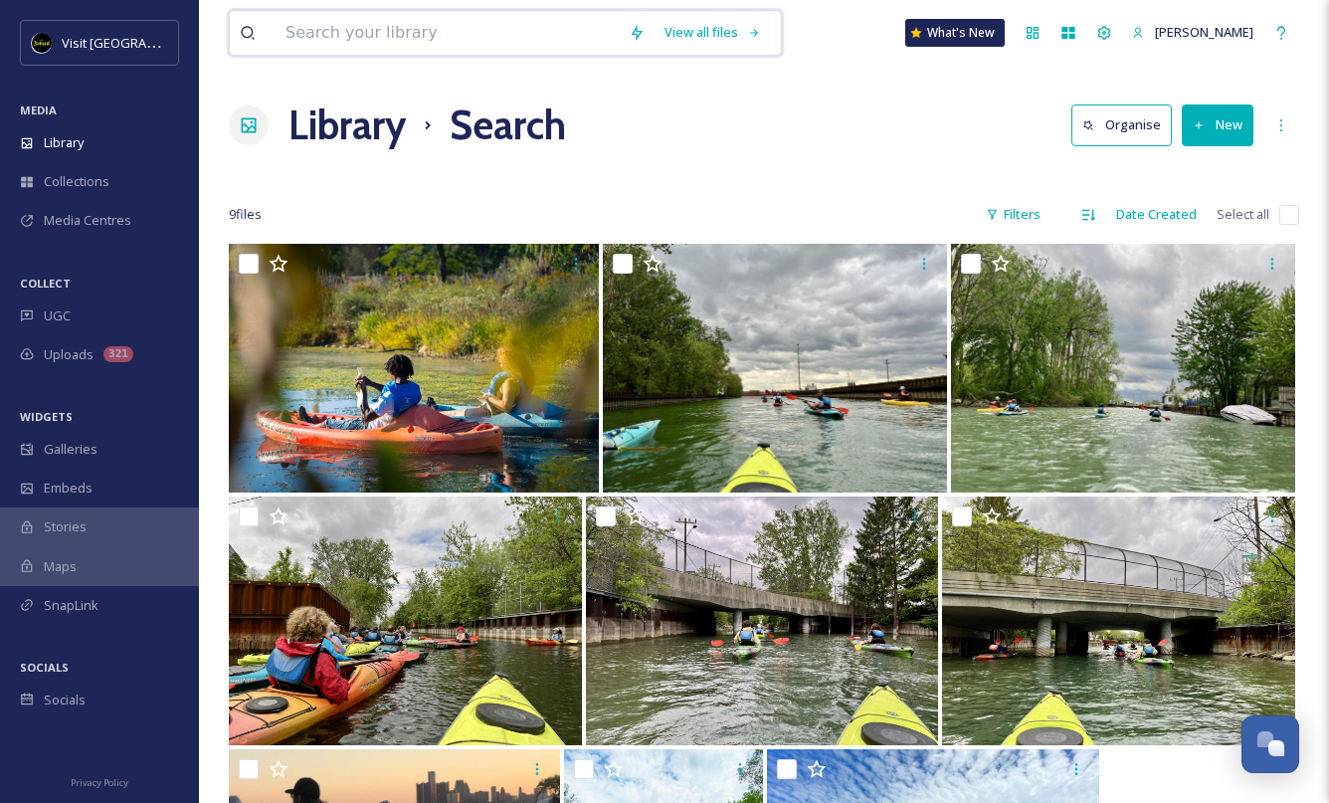
click at [431, 38] on input at bounding box center [446, 33] width 343 height 44
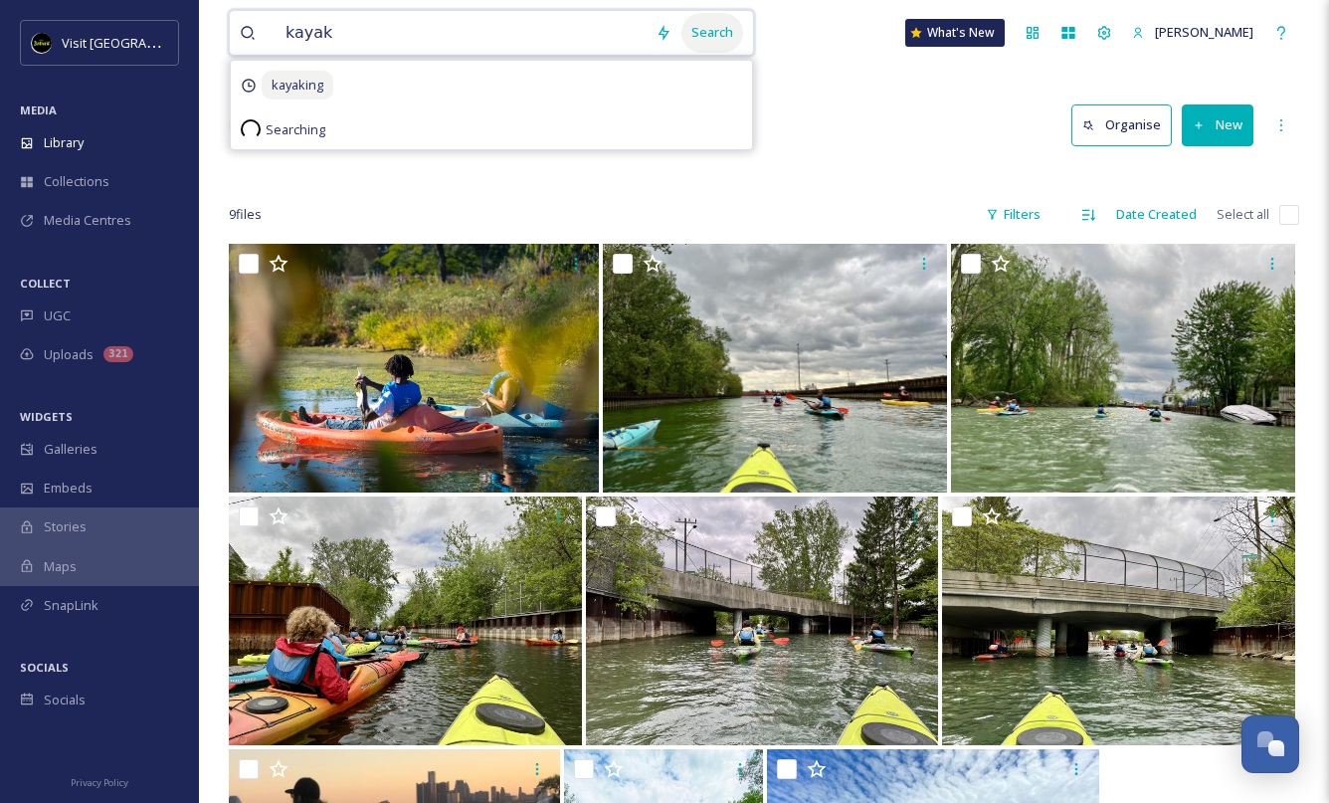
type input "kayak"
click at [702, 26] on div "Search" at bounding box center [712, 32] width 62 height 39
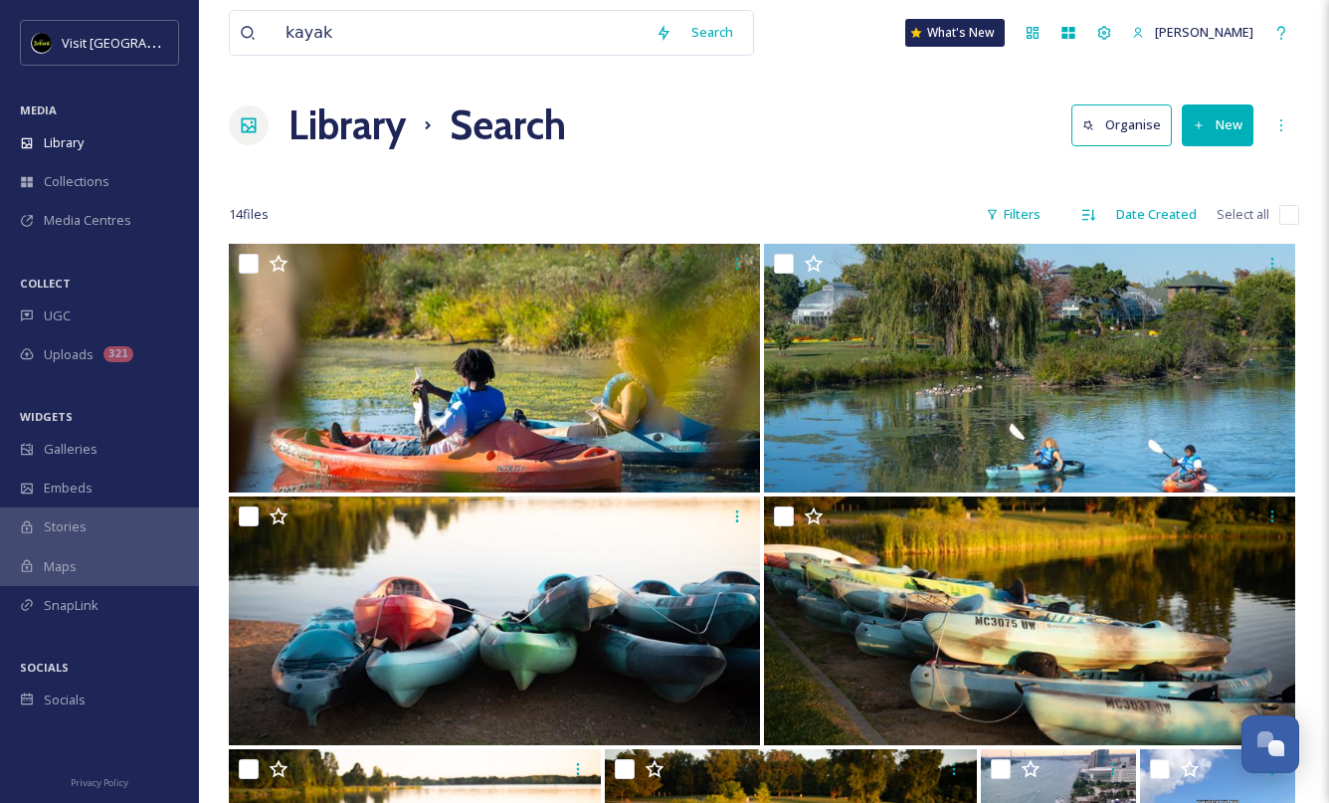
click at [838, 135] on div "Library Search Organise New" at bounding box center [764, 125] width 1070 height 60
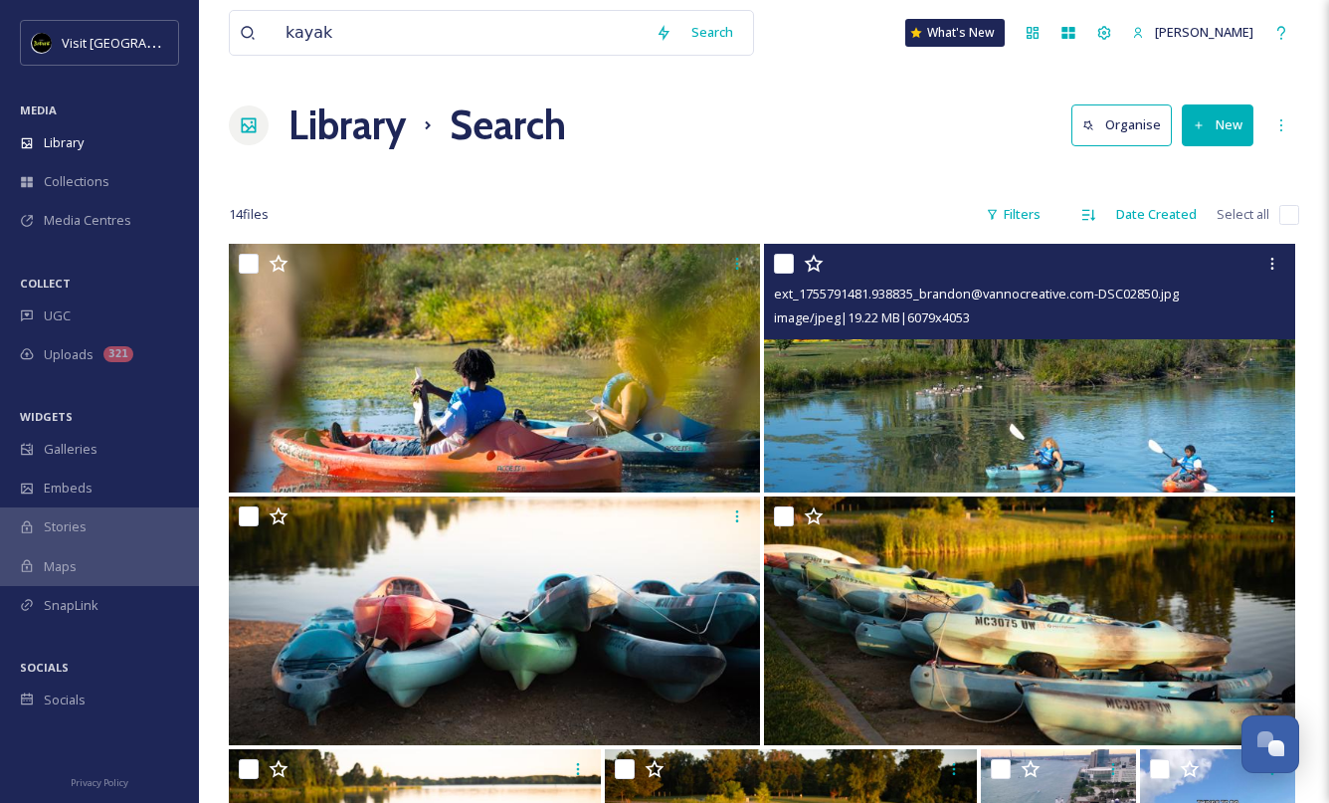
click at [894, 382] on img at bounding box center [1029, 368] width 531 height 249
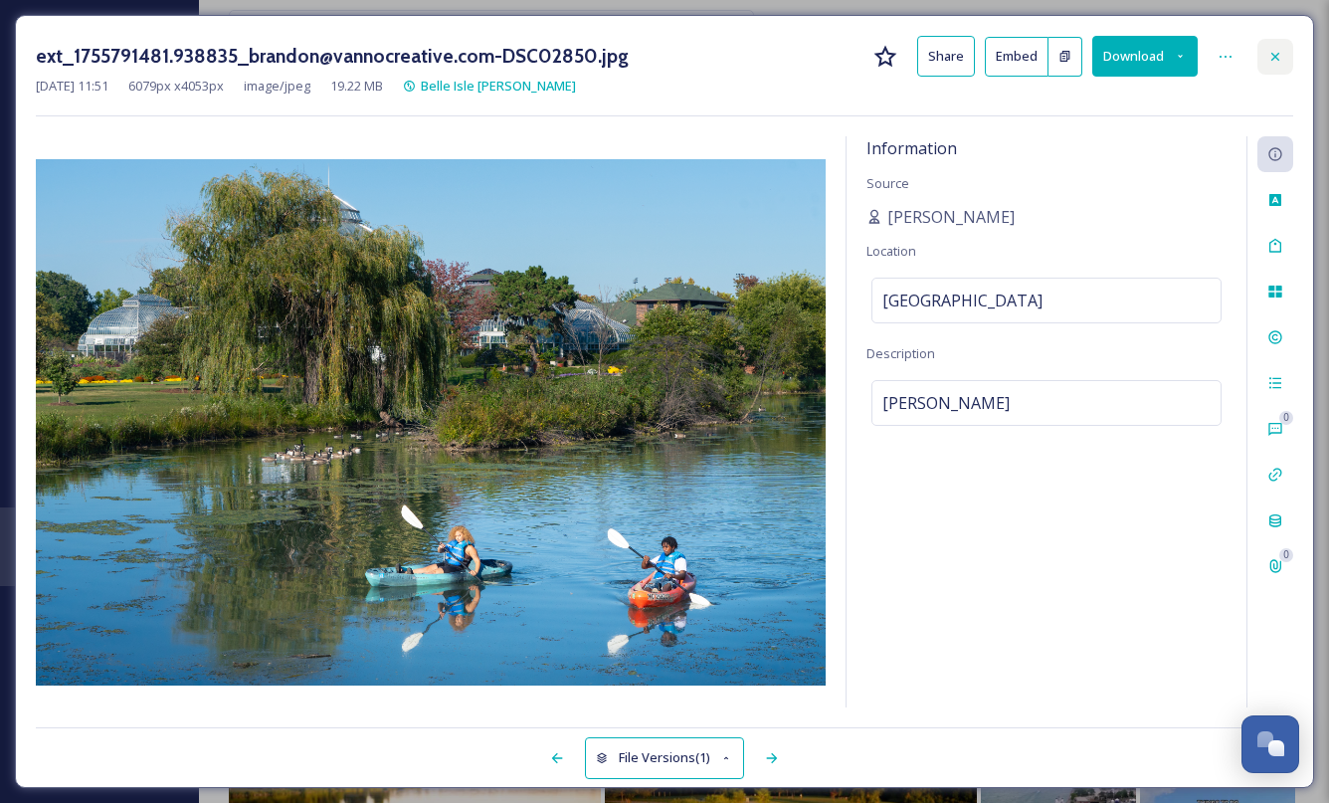
click at [1278, 55] on icon at bounding box center [1275, 57] width 16 height 16
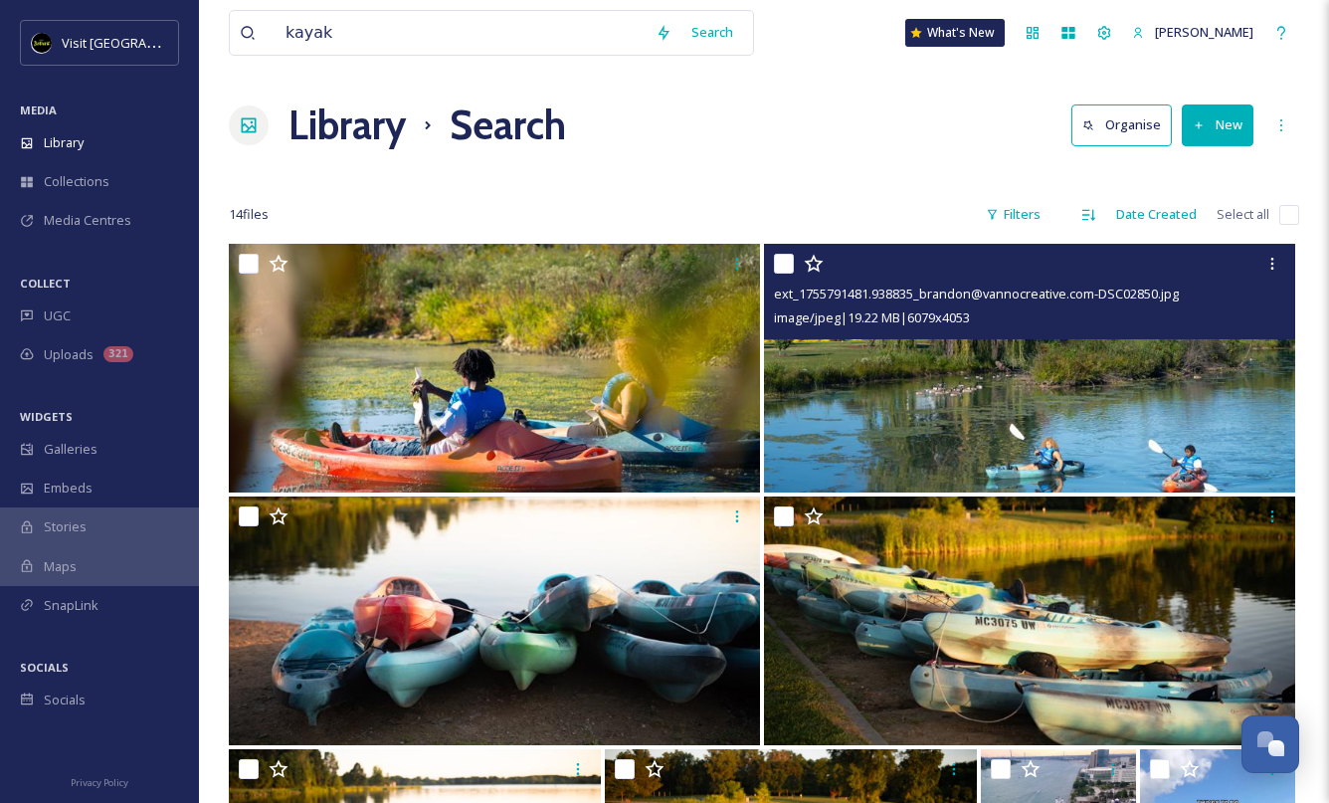
click at [784, 269] on input "checkbox" at bounding box center [784, 264] width 20 height 20
checkbox input "true"
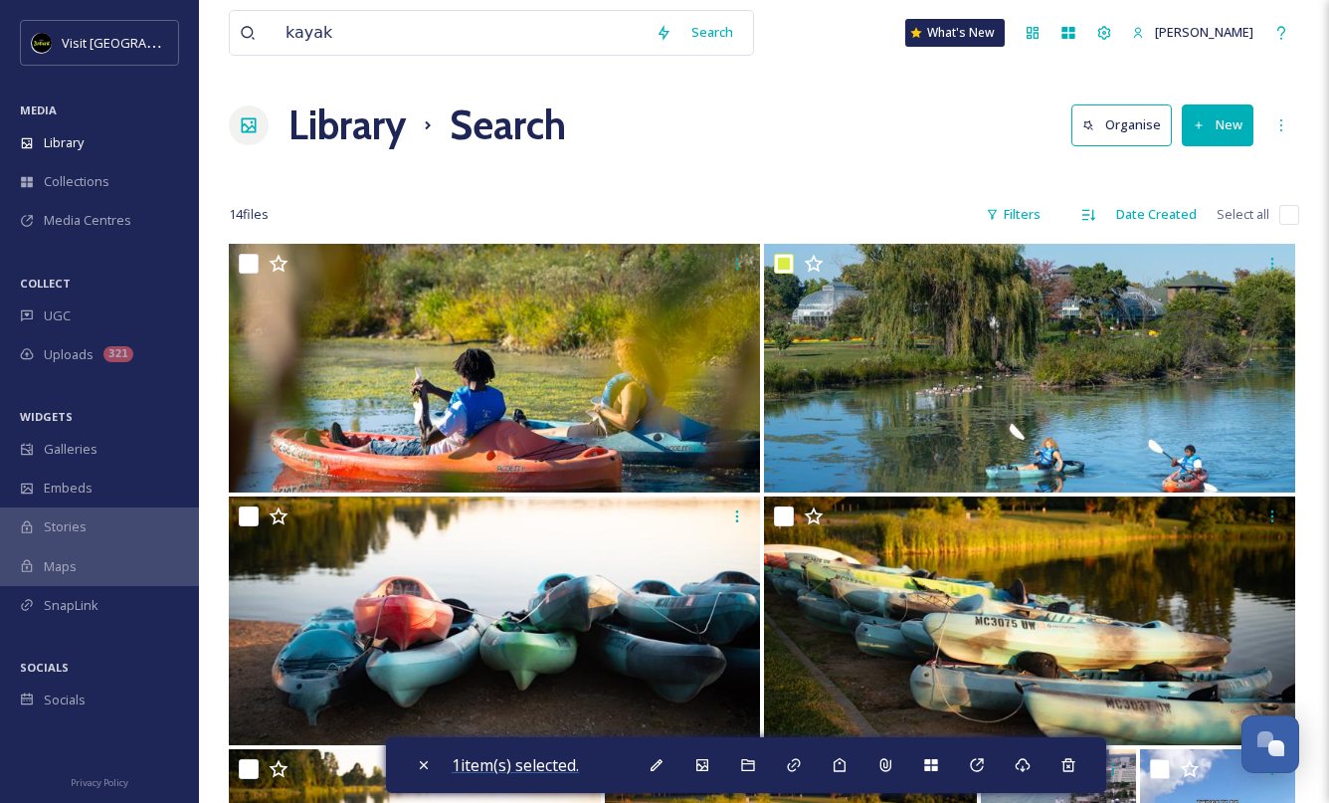
click at [547, 768] on span "1 item(s) selected." at bounding box center [514, 765] width 127 height 22
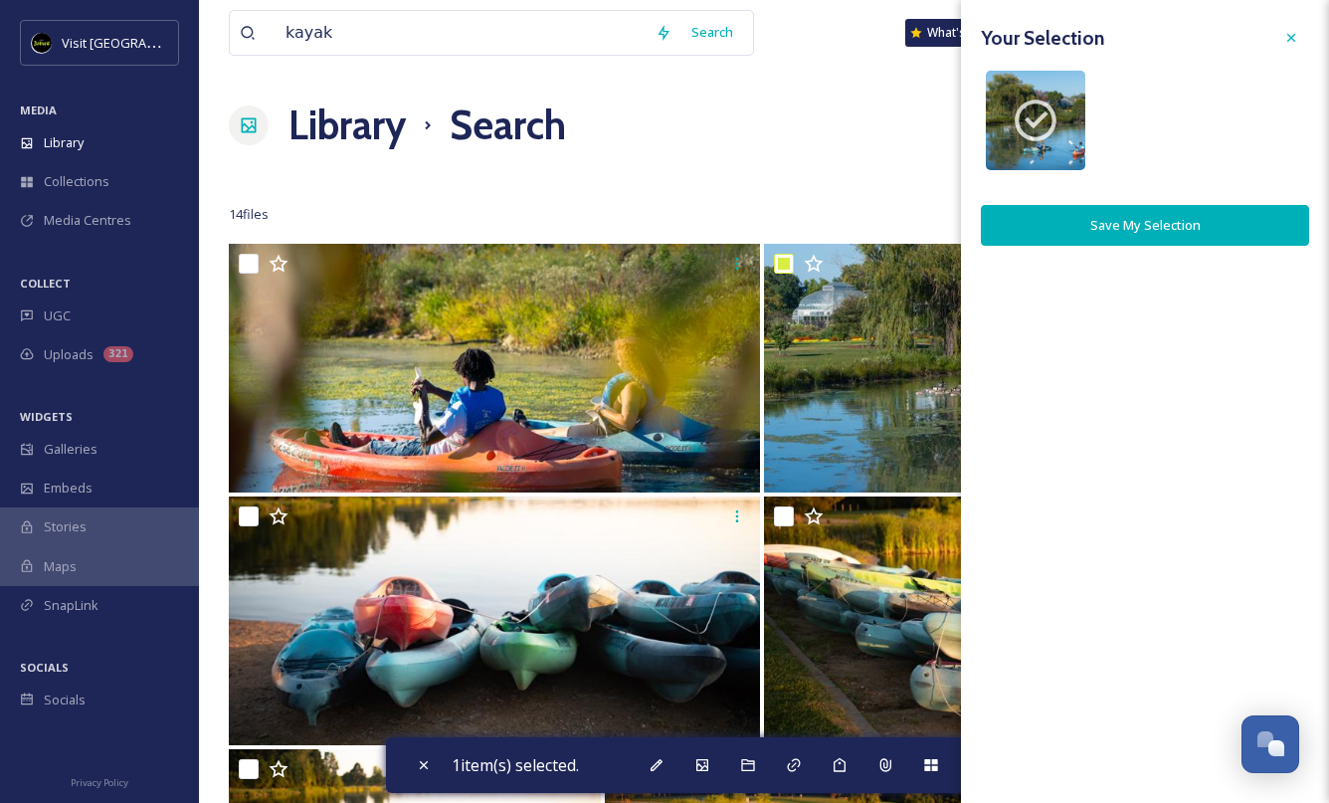
click at [1204, 238] on button "Save My Selection" at bounding box center [1145, 225] width 328 height 41
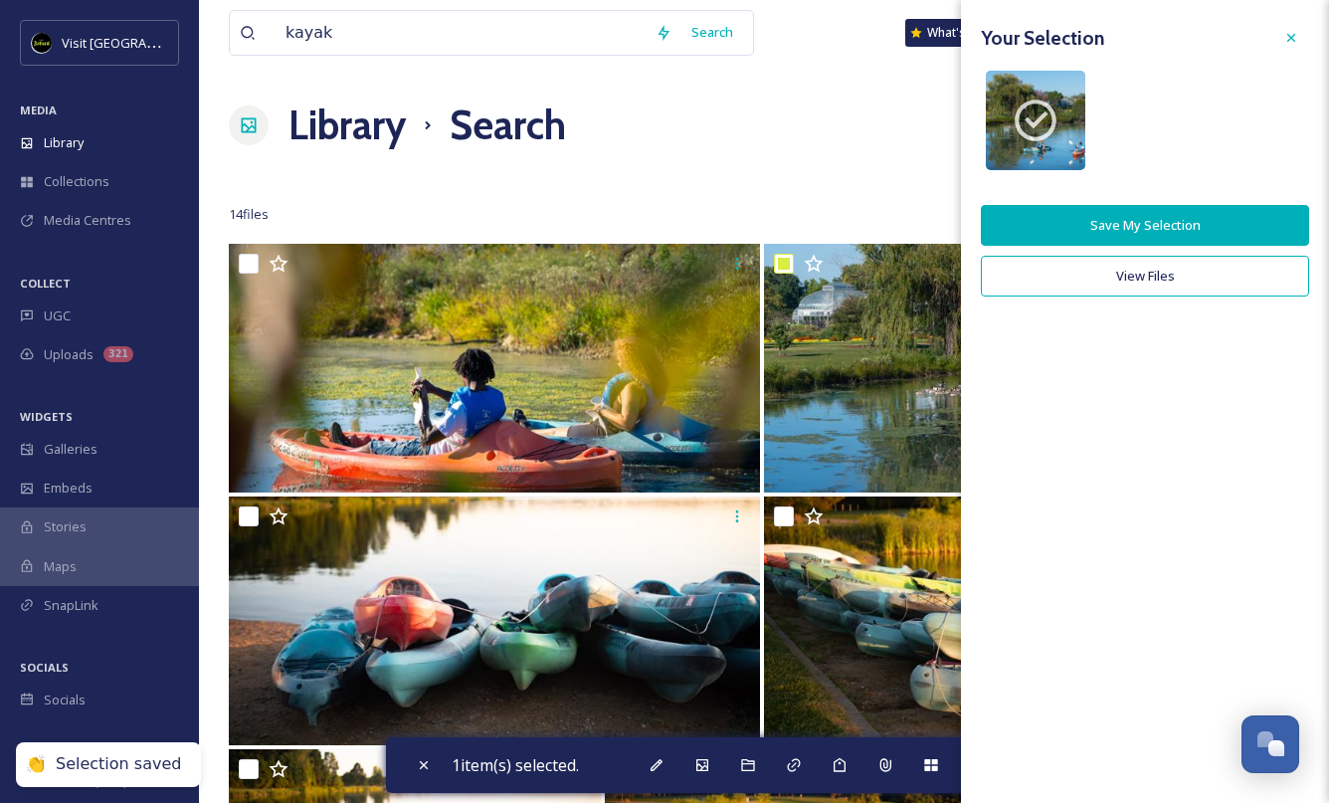
click at [1200, 283] on button "View Files" at bounding box center [1145, 276] width 328 height 41
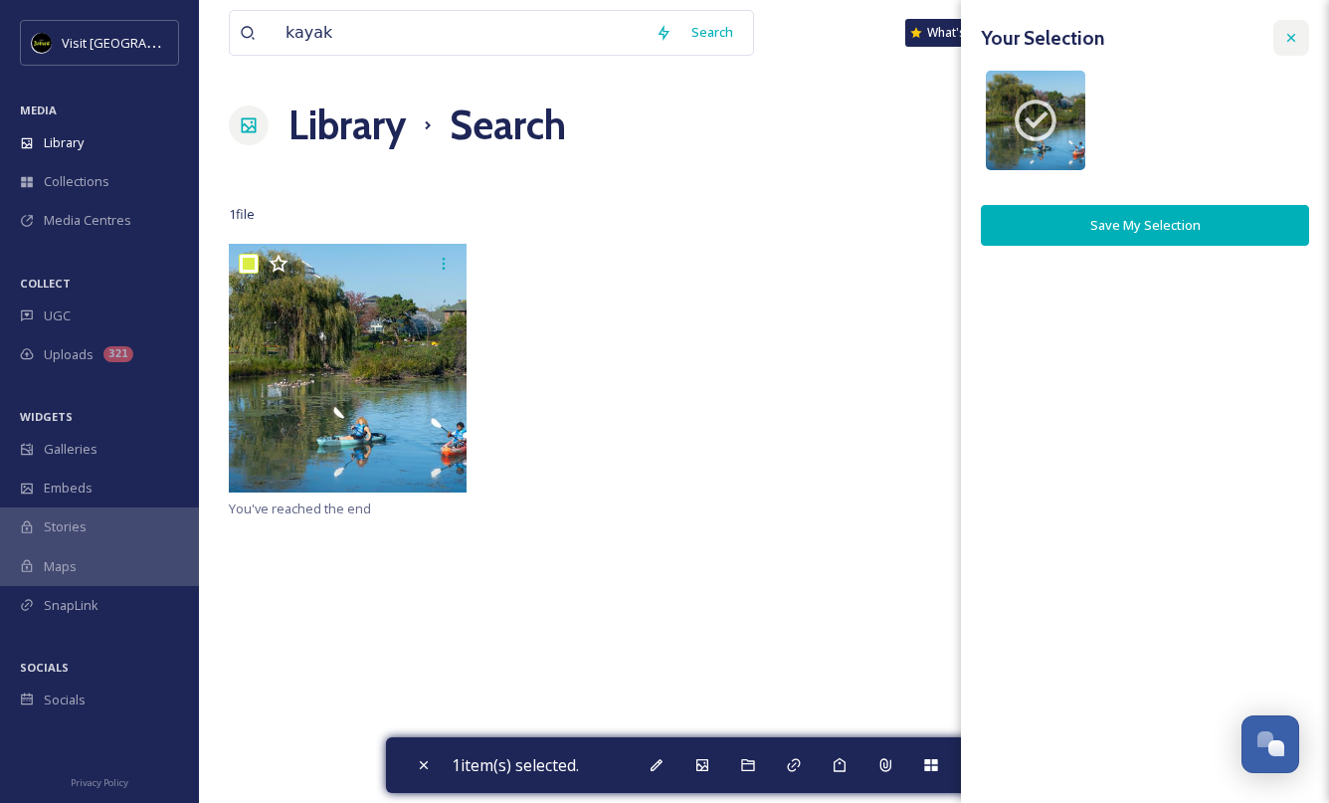
click at [1295, 36] on icon at bounding box center [1291, 38] width 16 height 16
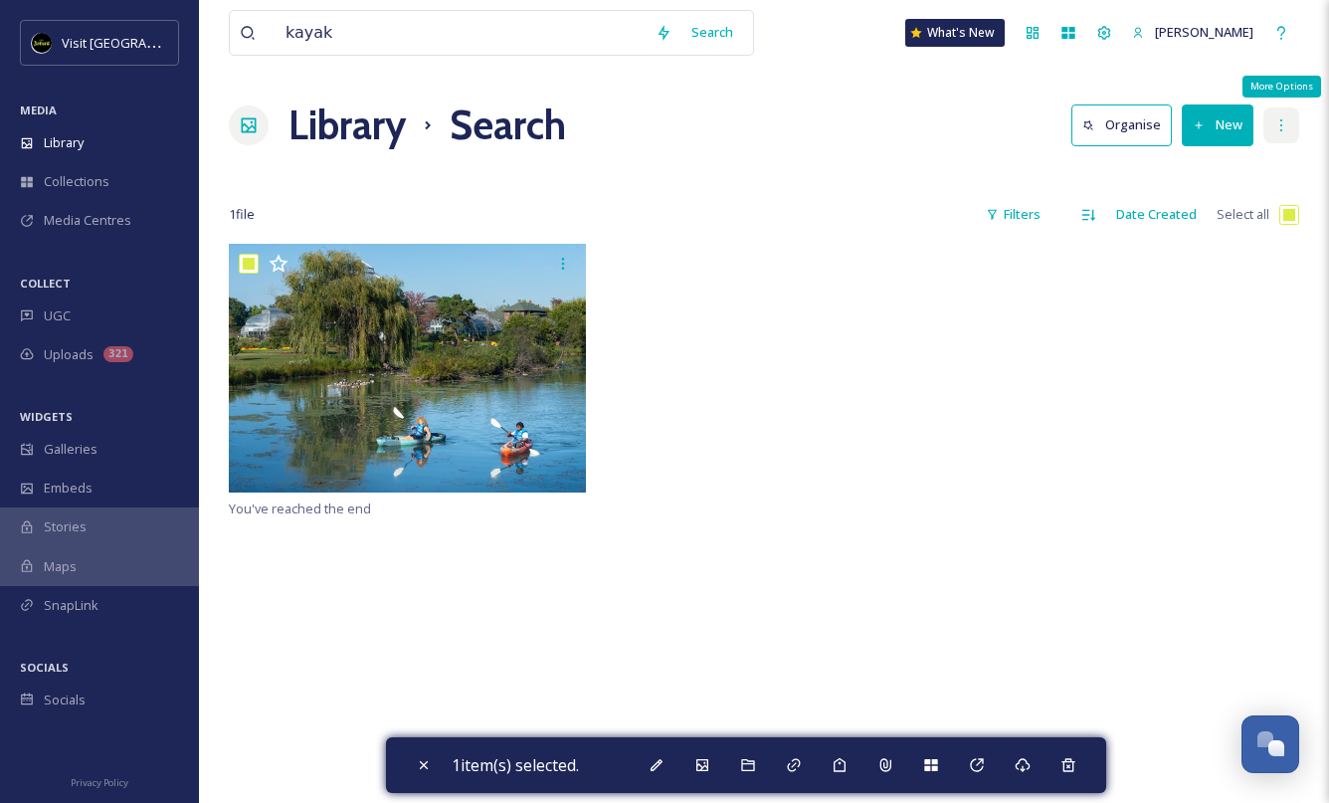
click at [1281, 124] on icon at bounding box center [1281, 125] width 16 height 16
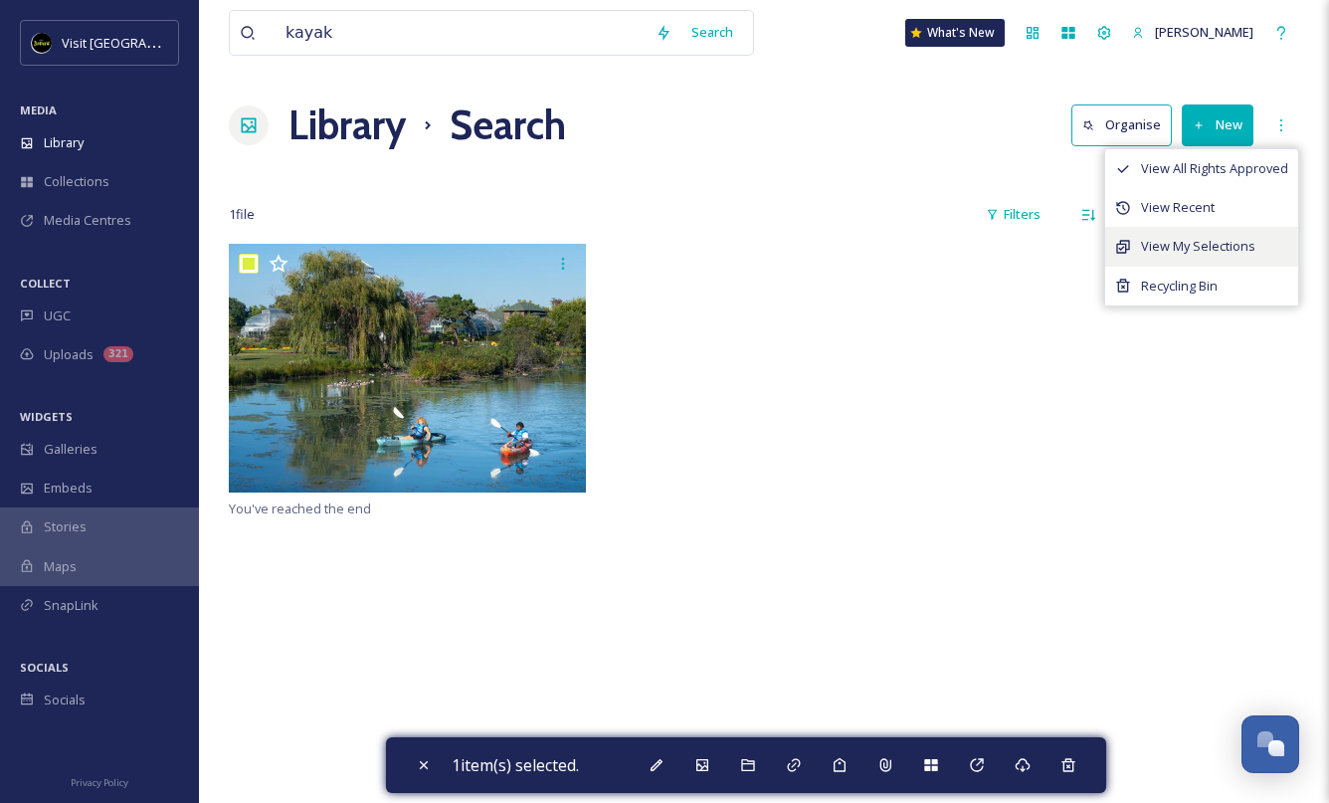
click at [1215, 261] on div "View My Selections" at bounding box center [1201, 246] width 193 height 39
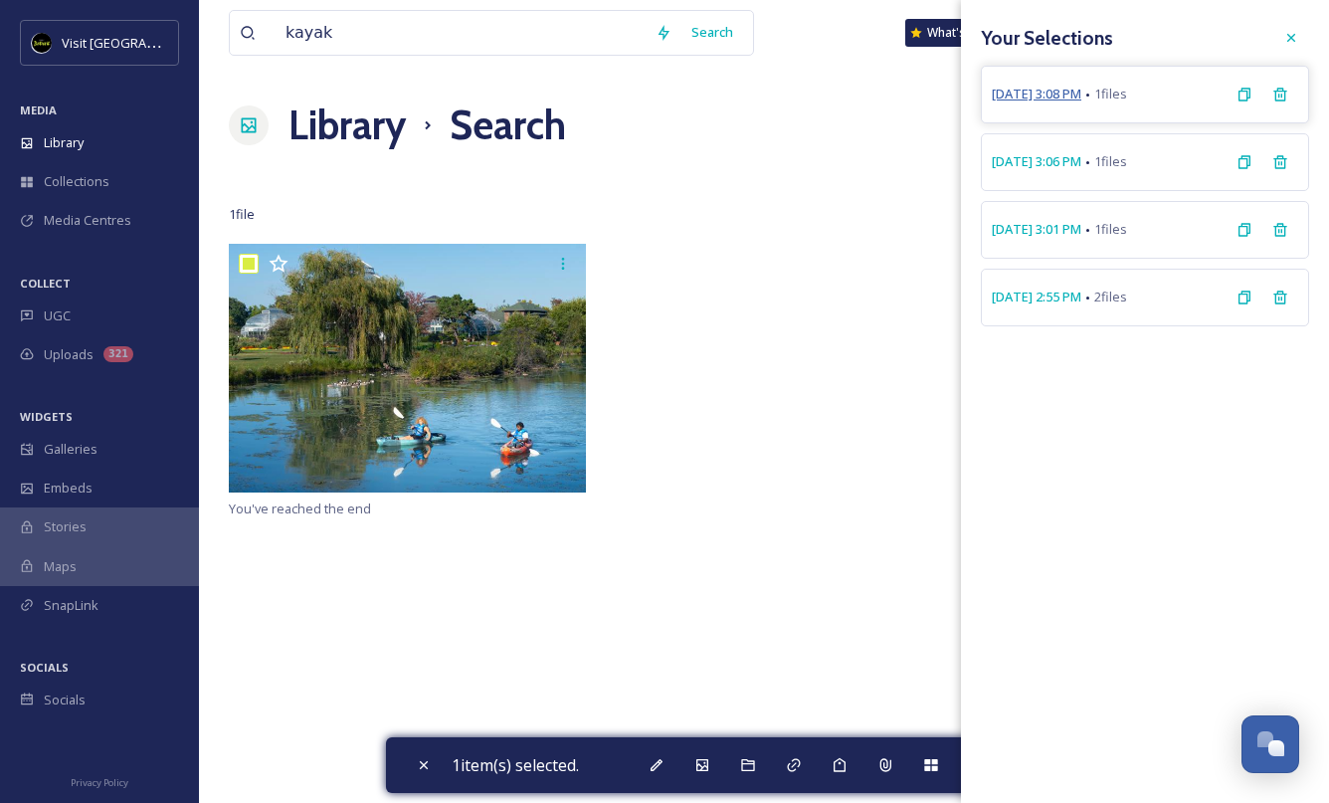
click at [1081, 92] on span "[DATE] 3:08 PM" at bounding box center [1036, 94] width 90 height 19
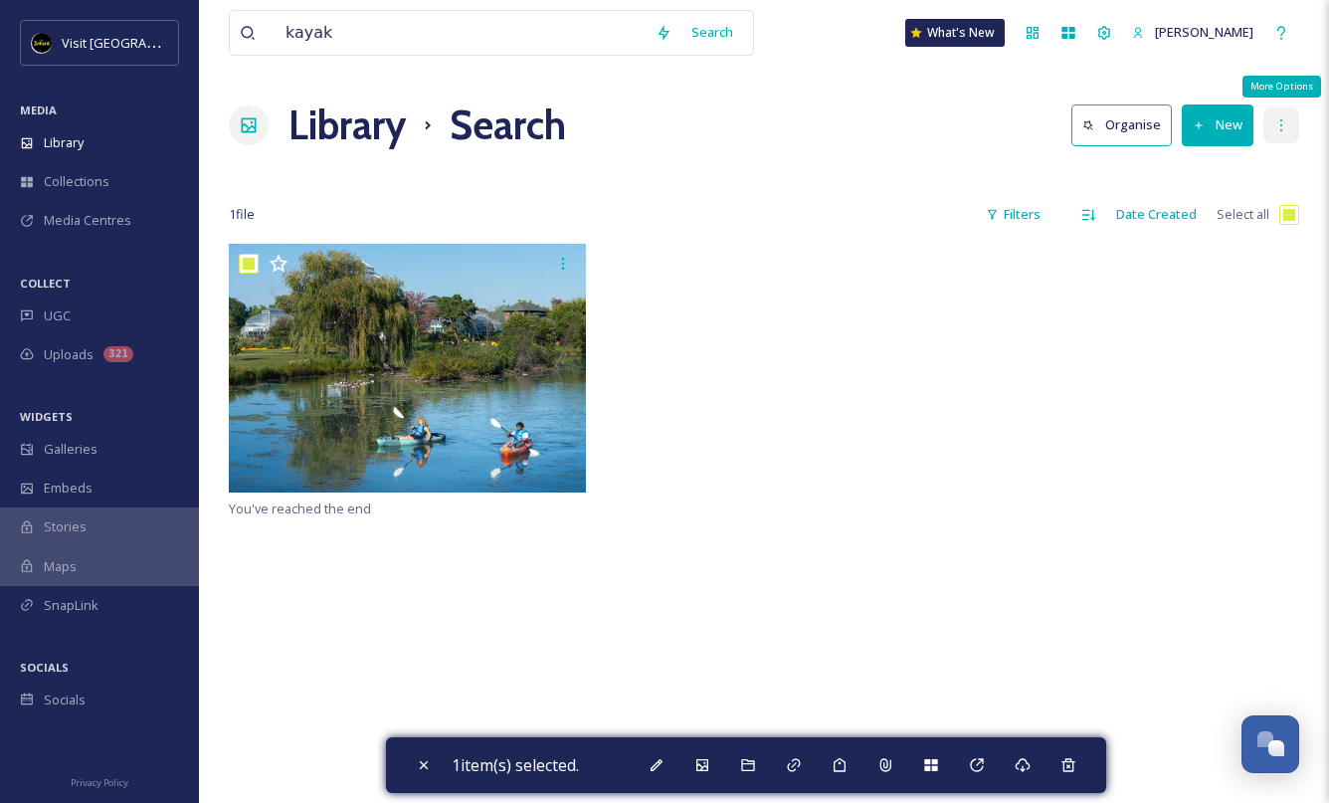
click at [1281, 134] on div "More Options" at bounding box center [1281, 125] width 36 height 36
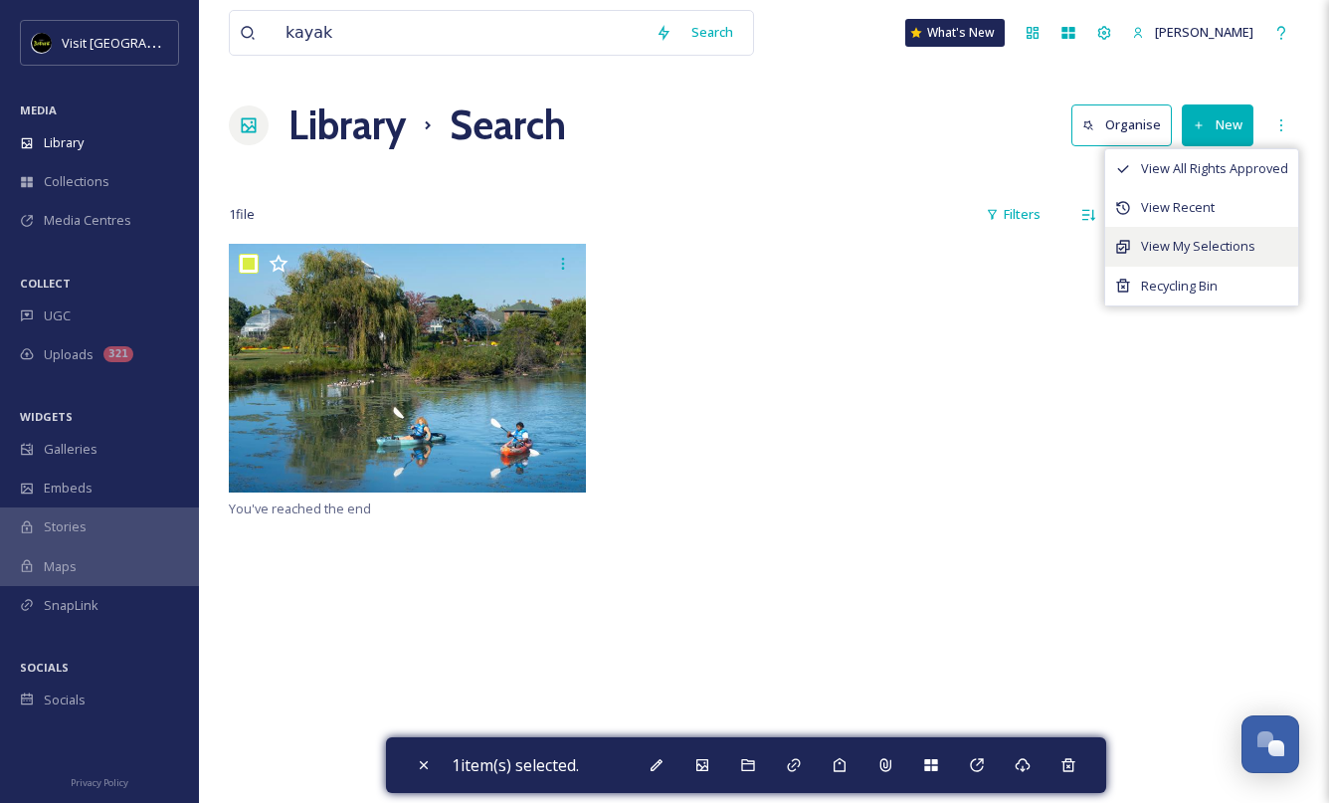
click at [1209, 252] on span "View My Selections" at bounding box center [1198, 246] width 114 height 19
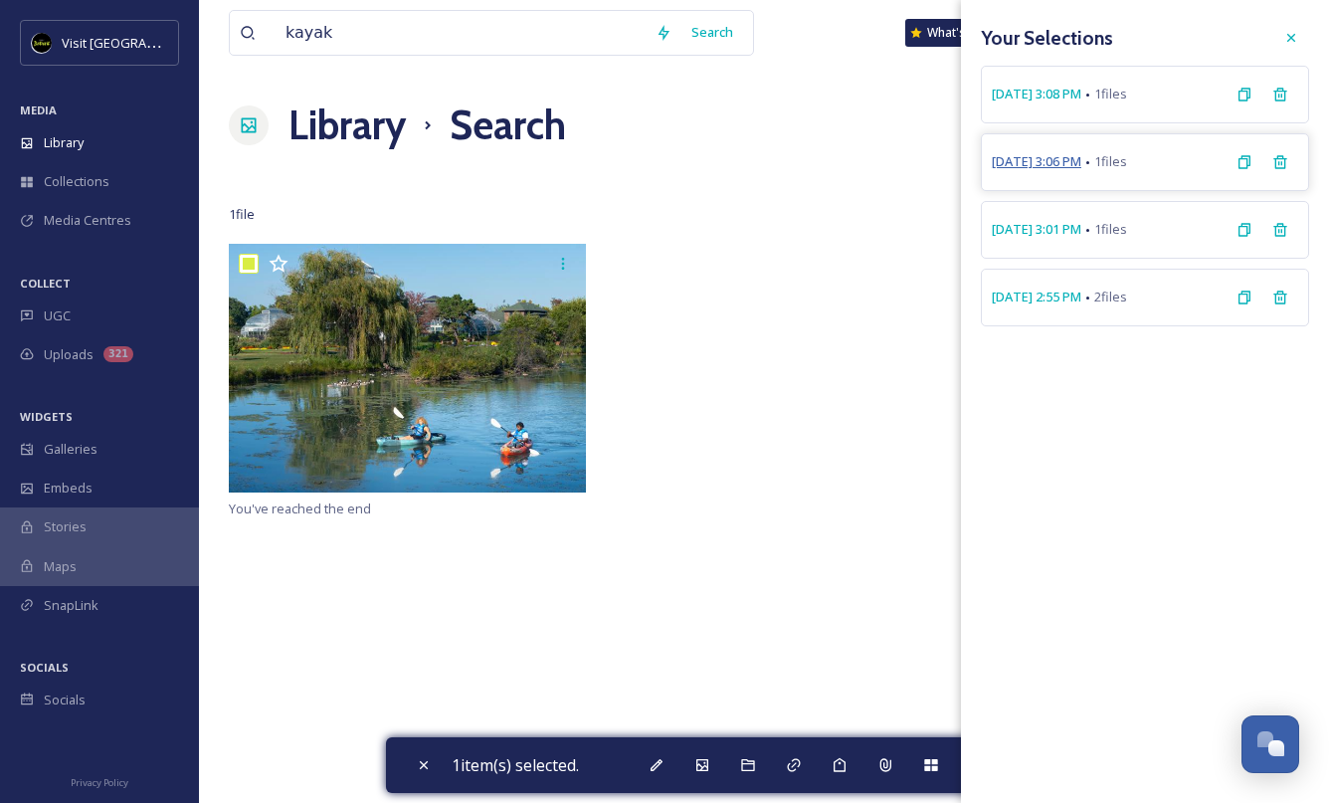
click at [1055, 161] on span "[DATE] 3:06 PM" at bounding box center [1036, 161] width 90 height 19
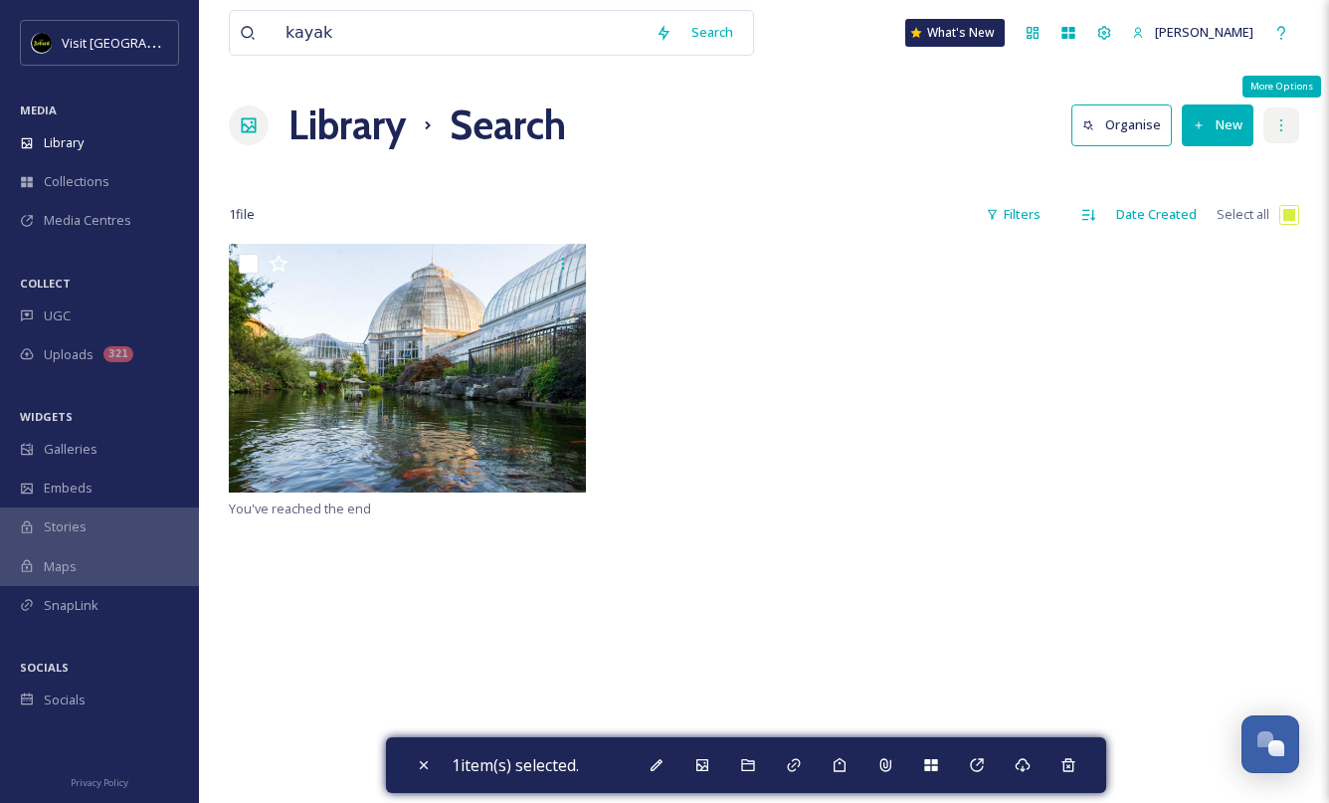
click at [1293, 125] on div "More Options" at bounding box center [1281, 125] width 36 height 36
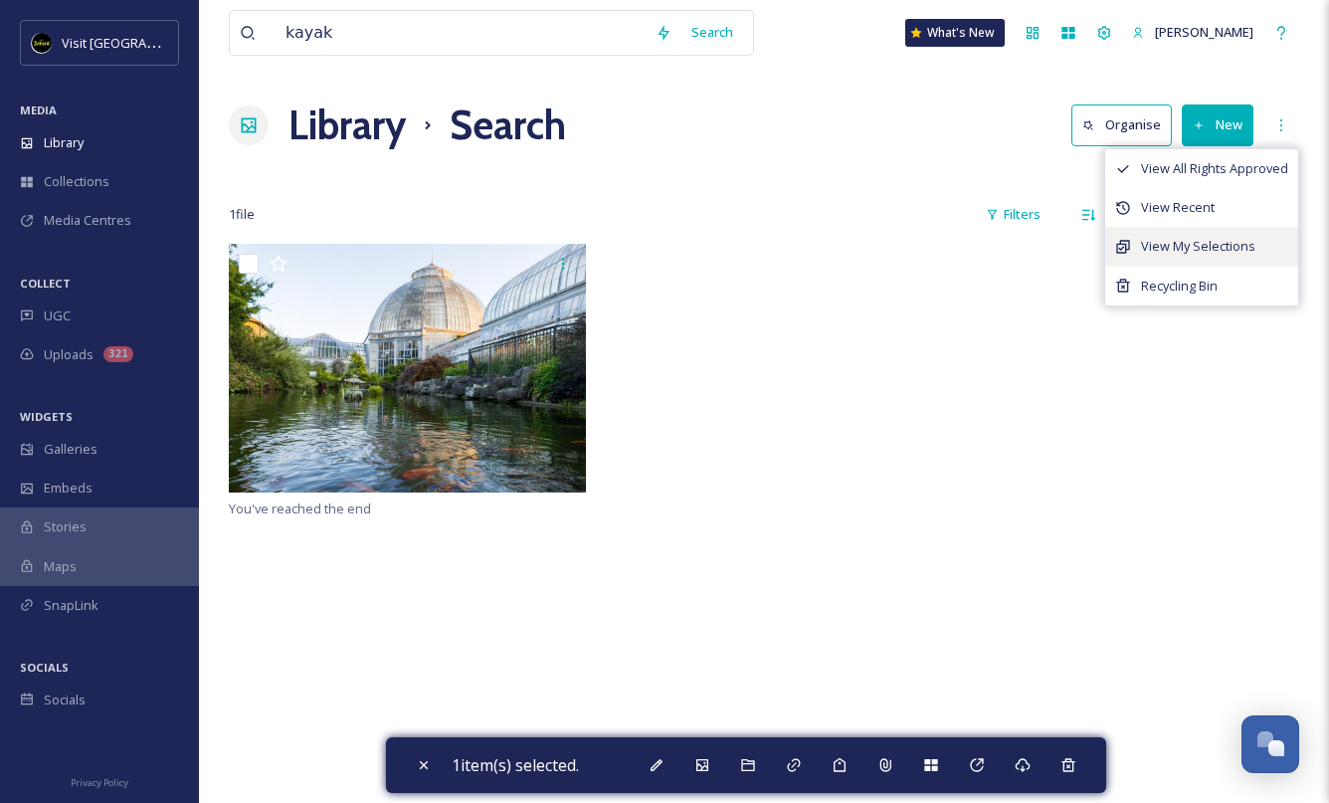
click at [1238, 249] on span "View My Selections" at bounding box center [1198, 246] width 114 height 19
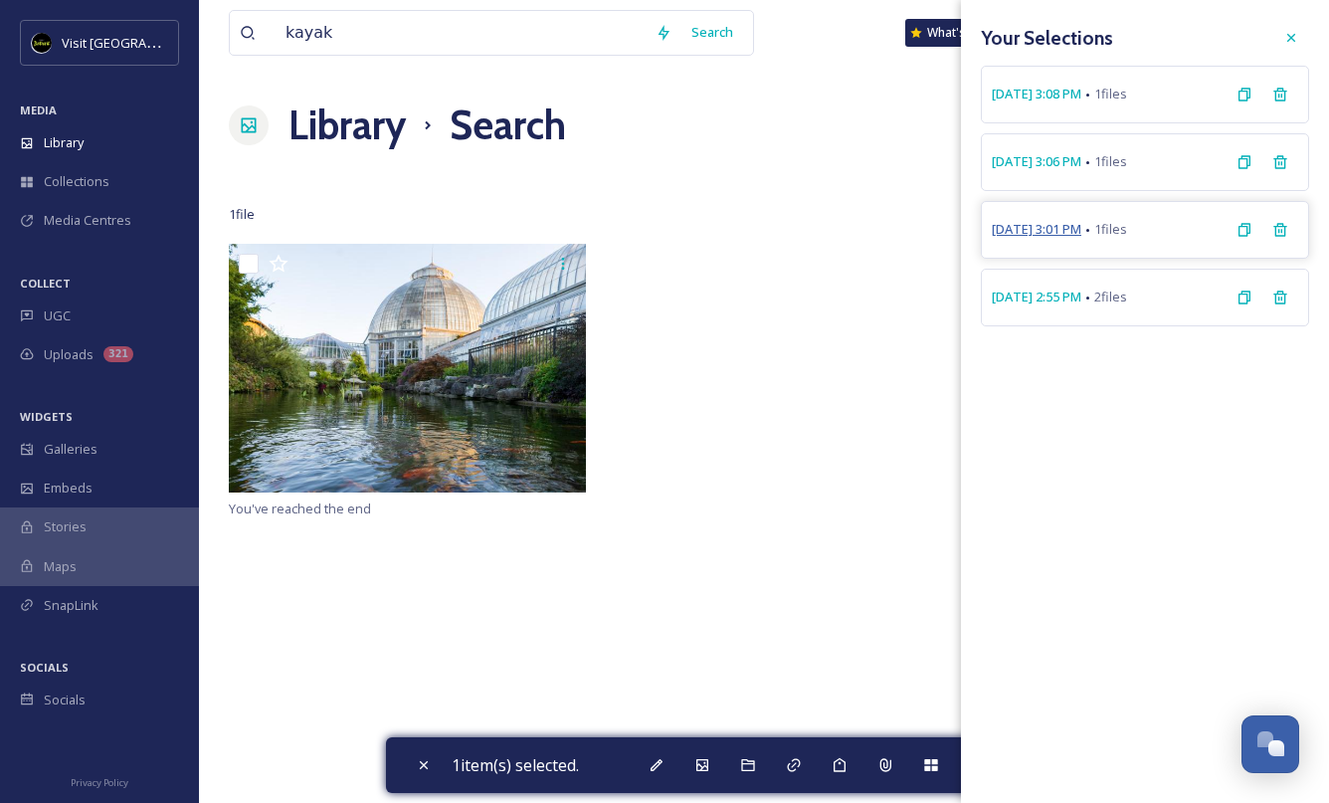
click at [1072, 233] on span "[DATE] 3:01 PM" at bounding box center [1036, 229] width 90 height 19
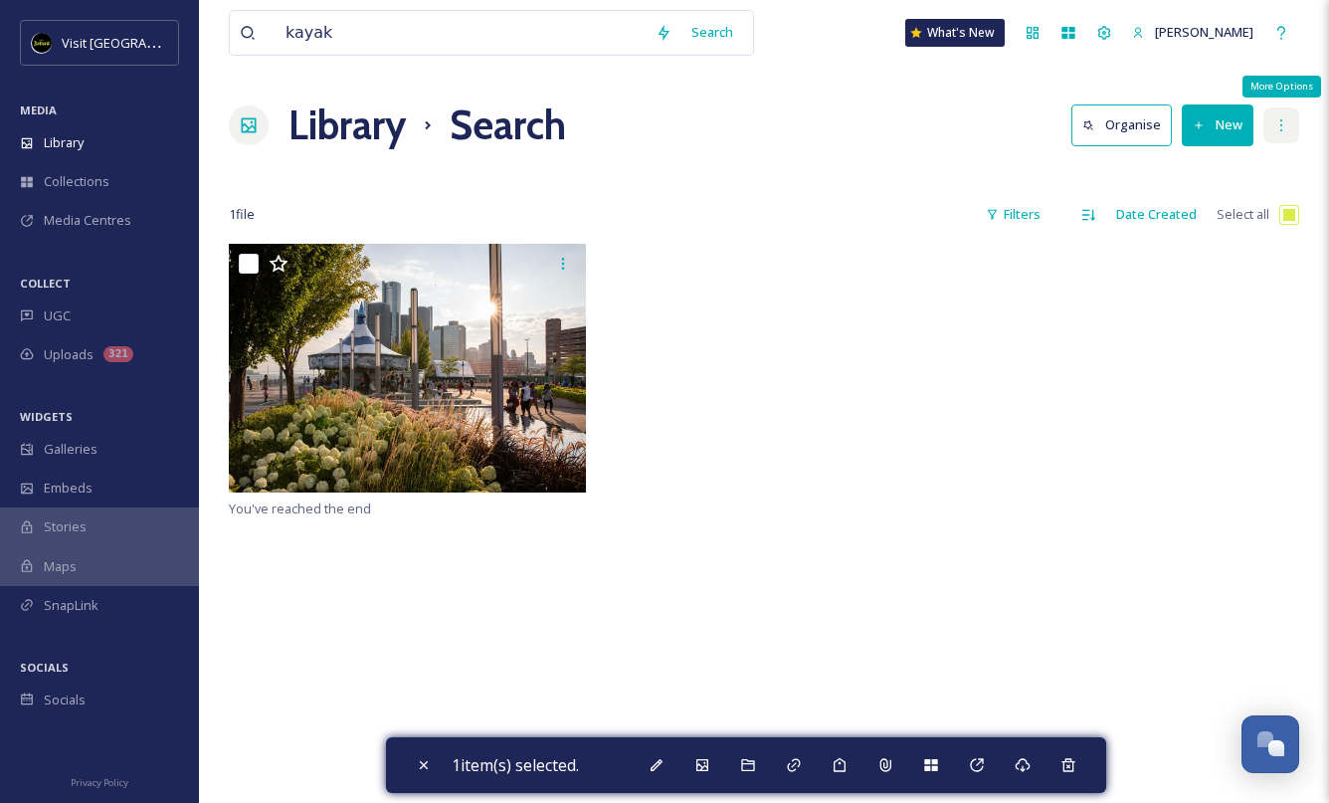
click at [1288, 132] on icon at bounding box center [1281, 125] width 16 height 16
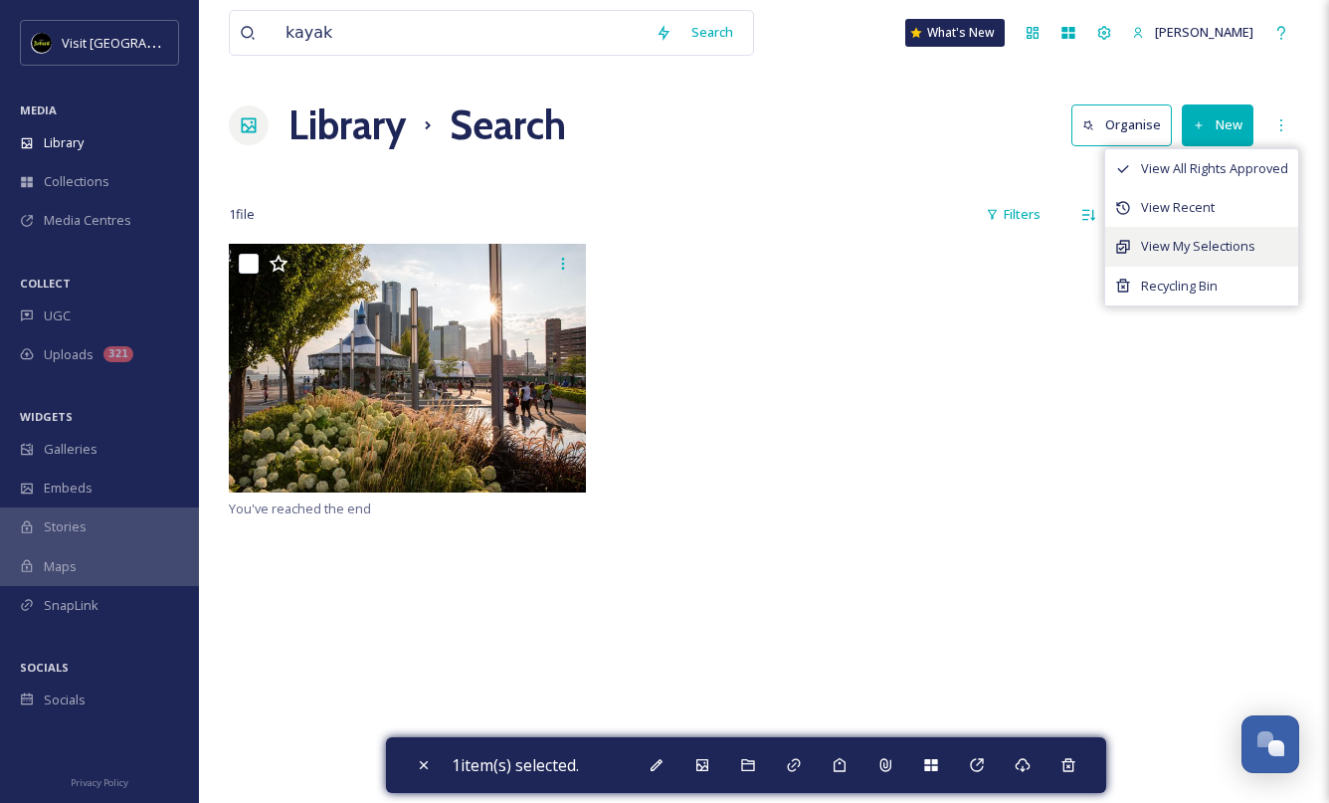
click at [1231, 249] on span "View My Selections" at bounding box center [1198, 246] width 114 height 19
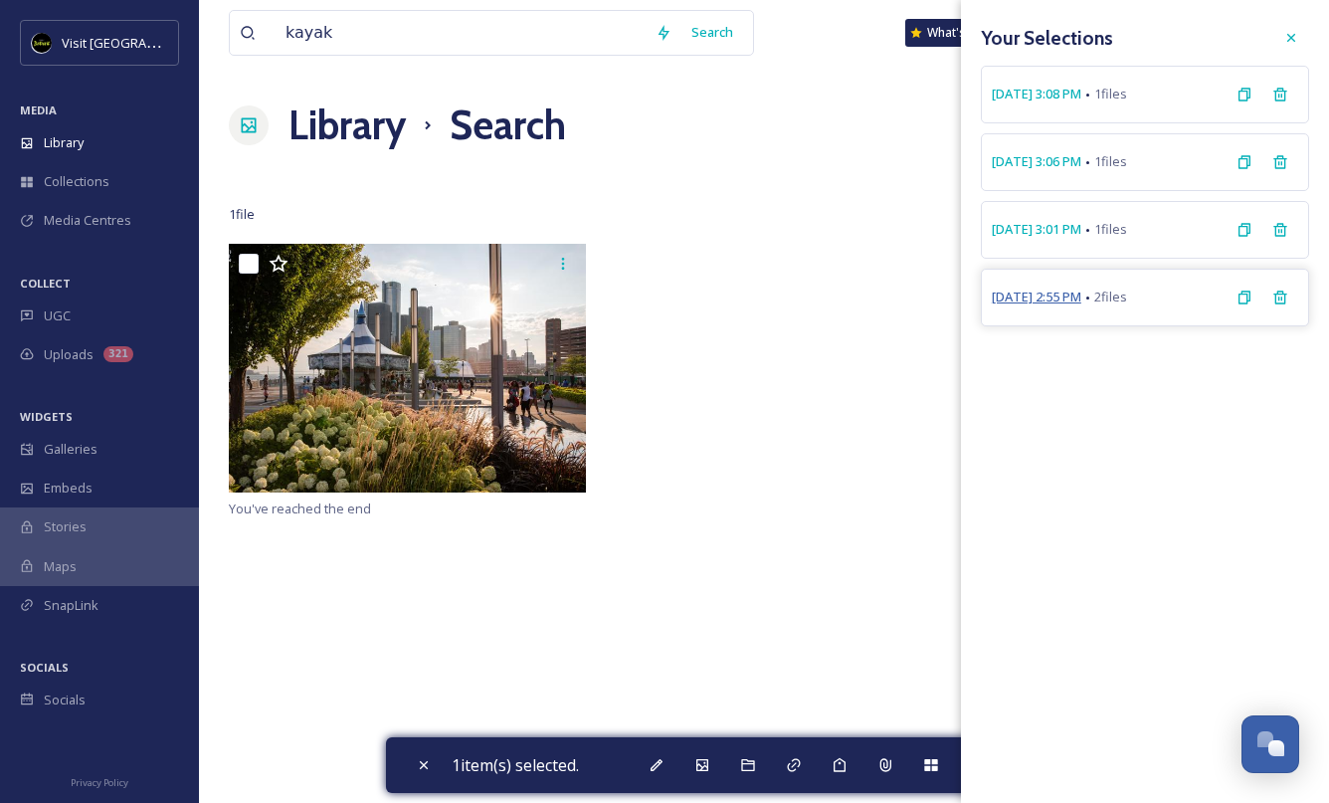
click at [1081, 298] on span "[DATE] 2:55 PM" at bounding box center [1036, 296] width 90 height 19
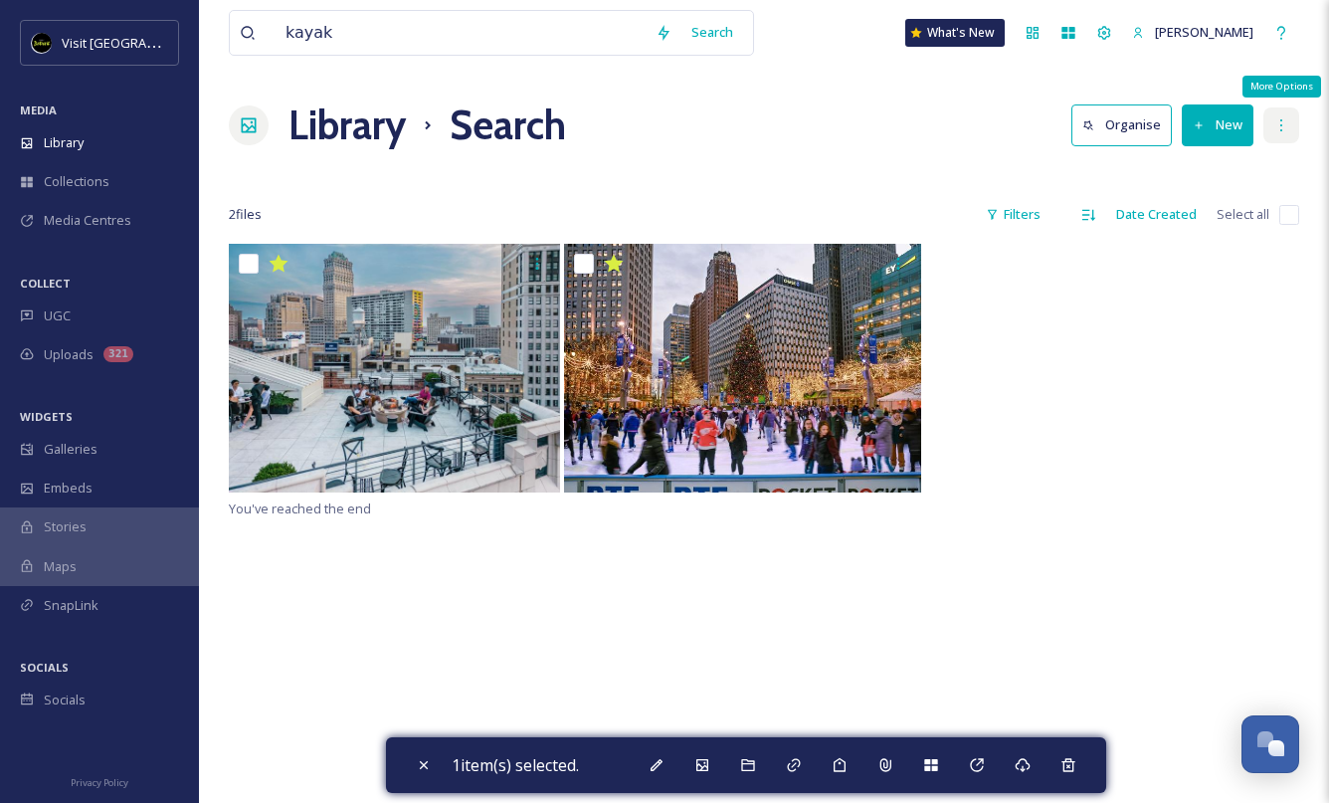
click at [1282, 119] on icon at bounding box center [1281, 125] width 16 height 16
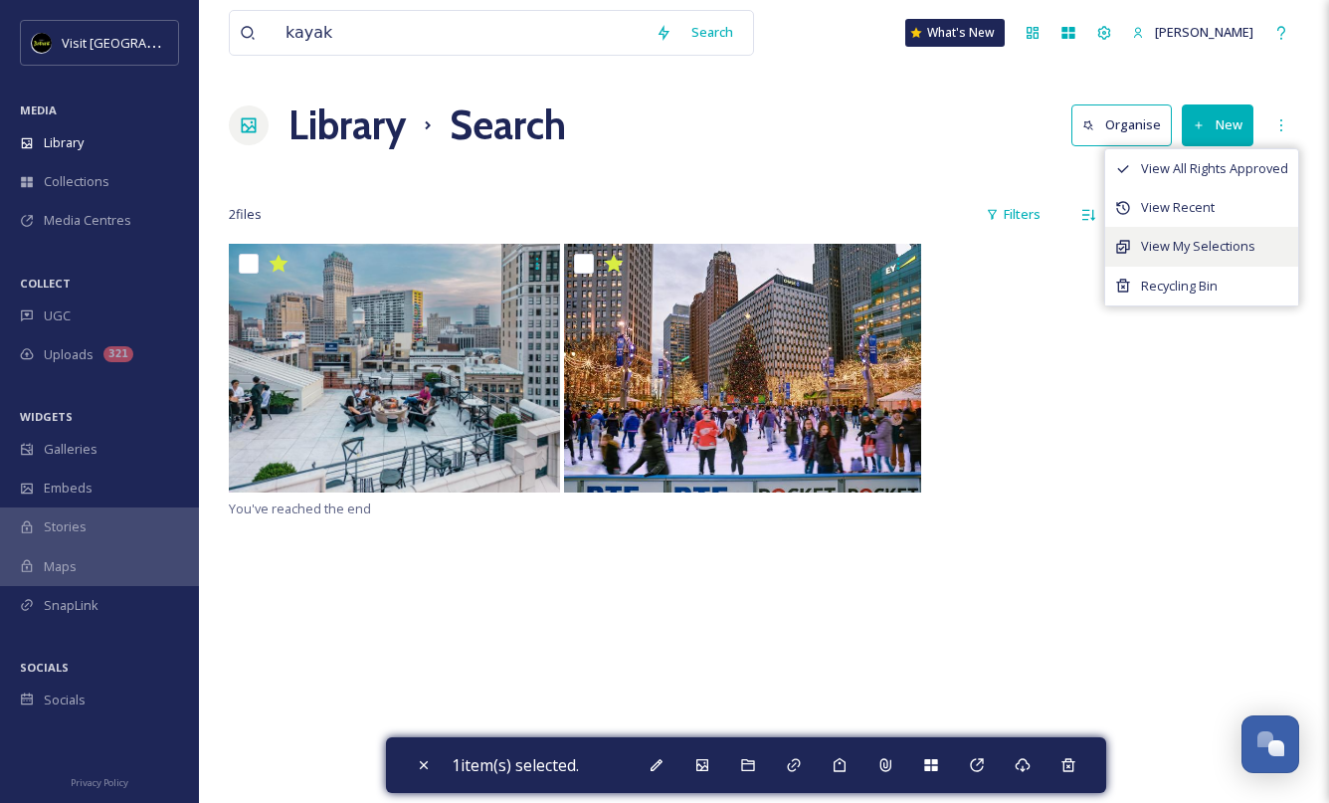
click at [1228, 251] on span "View My Selections" at bounding box center [1198, 246] width 114 height 19
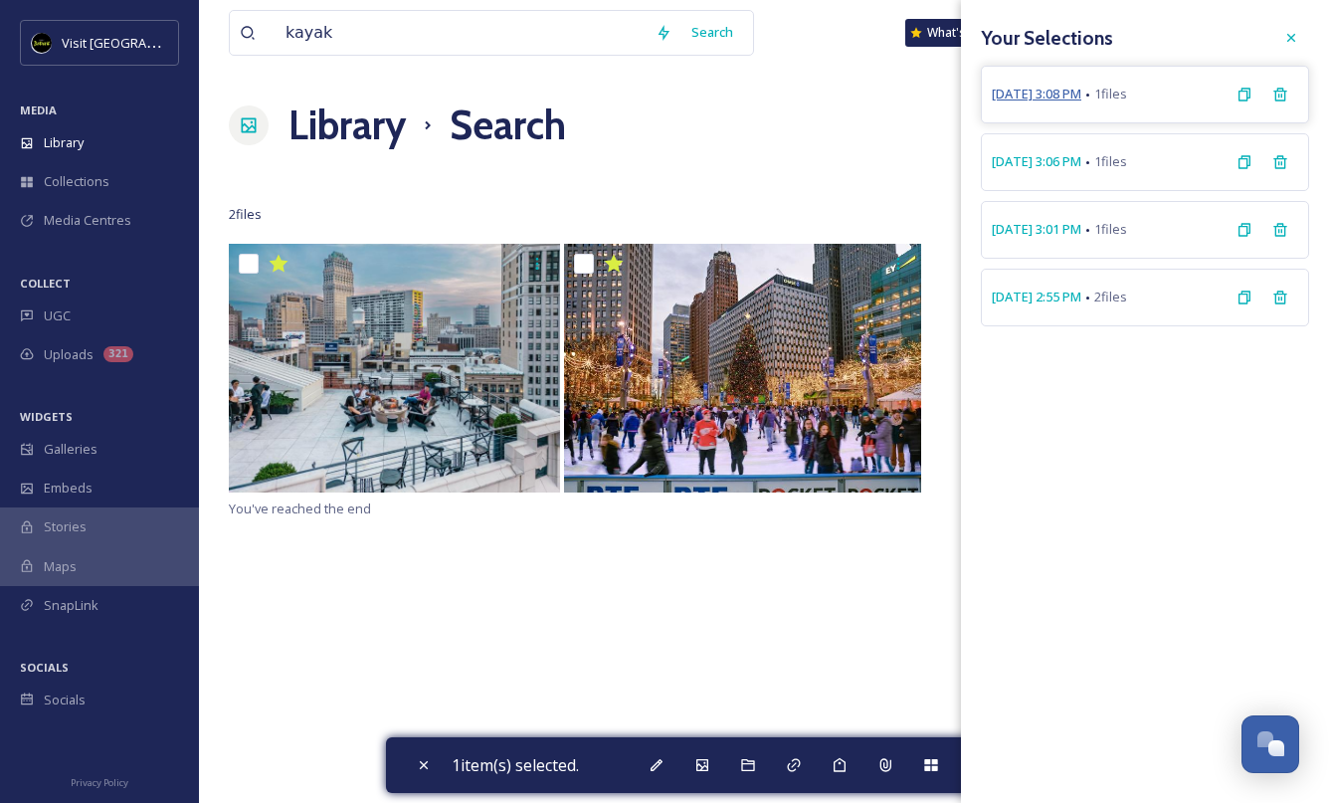
click at [1062, 95] on span "[DATE] 3:08 PM" at bounding box center [1036, 94] width 90 height 19
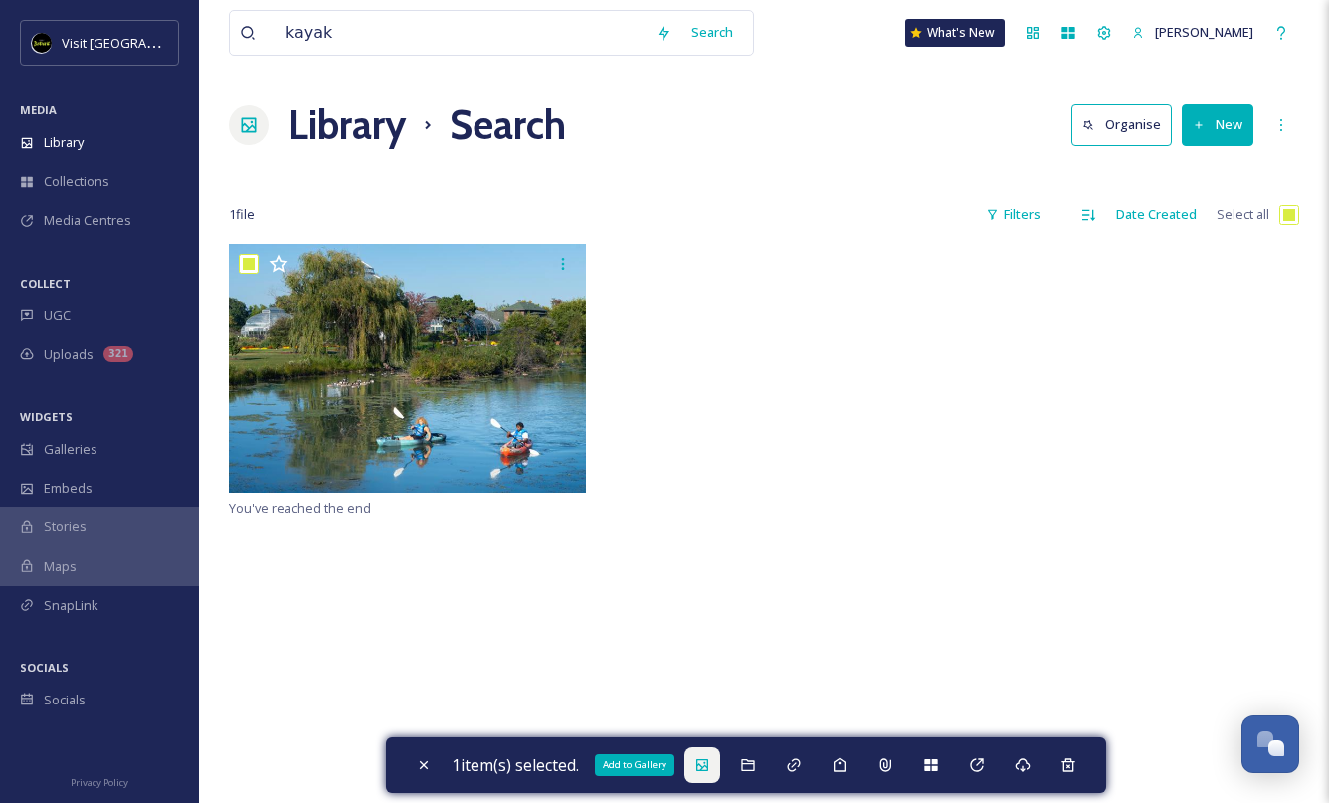
click at [710, 769] on icon at bounding box center [702, 765] width 16 height 16
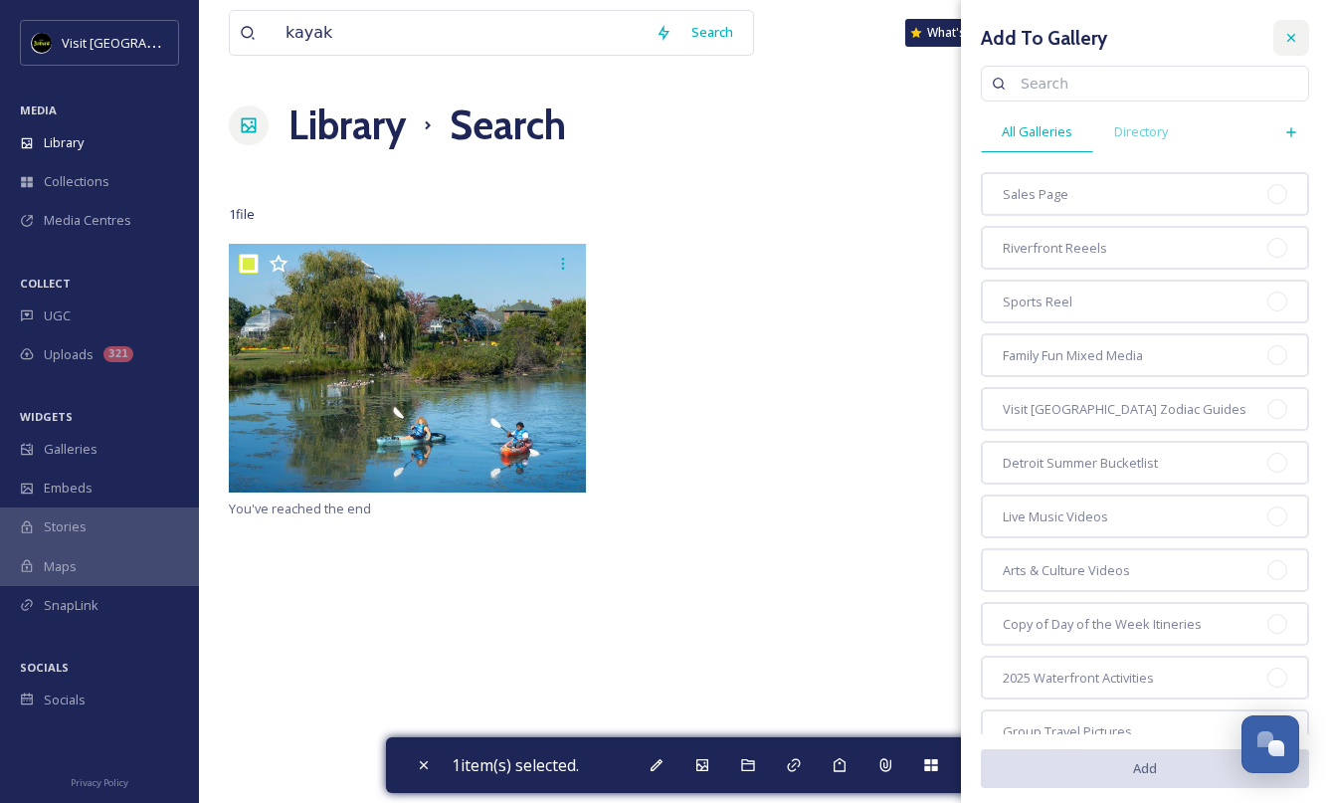
click at [1291, 37] on icon at bounding box center [1291, 38] width 8 height 8
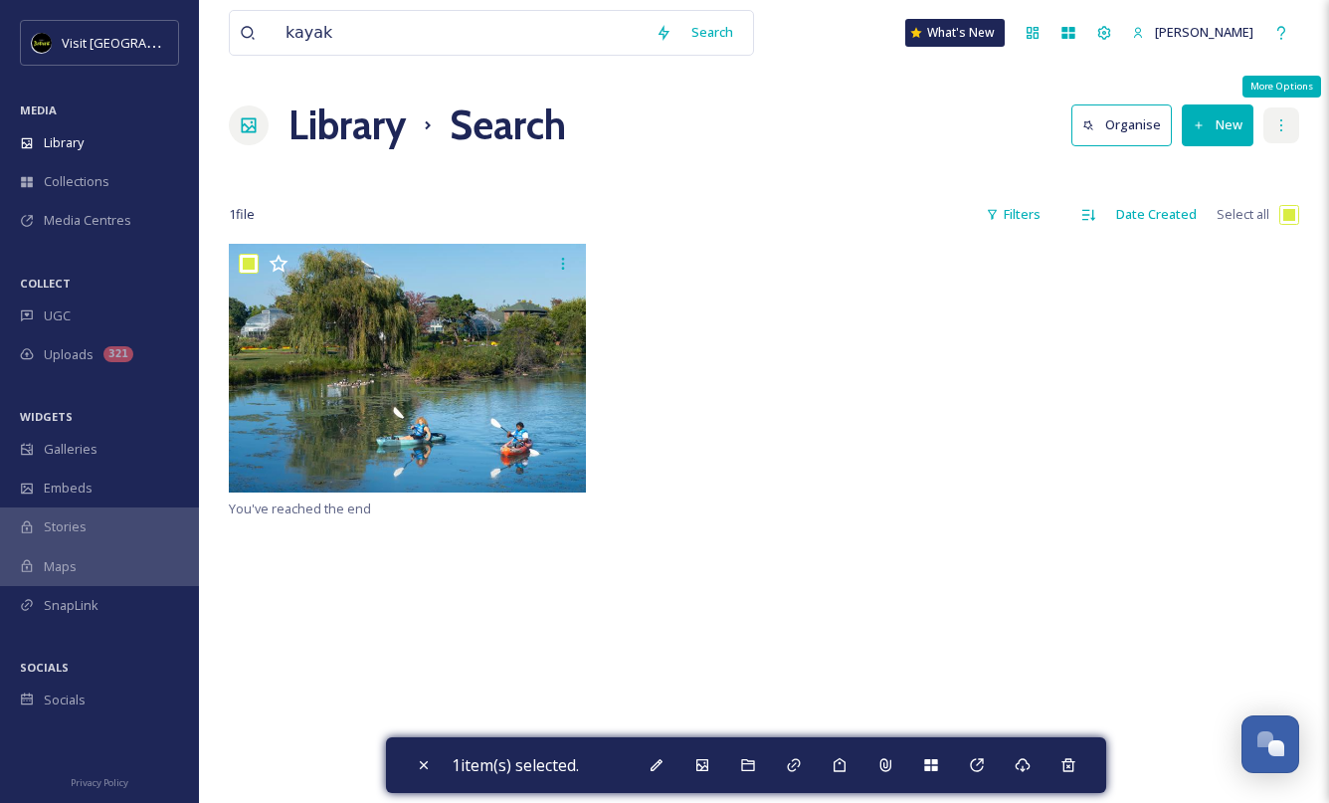
click at [1282, 131] on icon at bounding box center [1281, 125] width 16 height 16
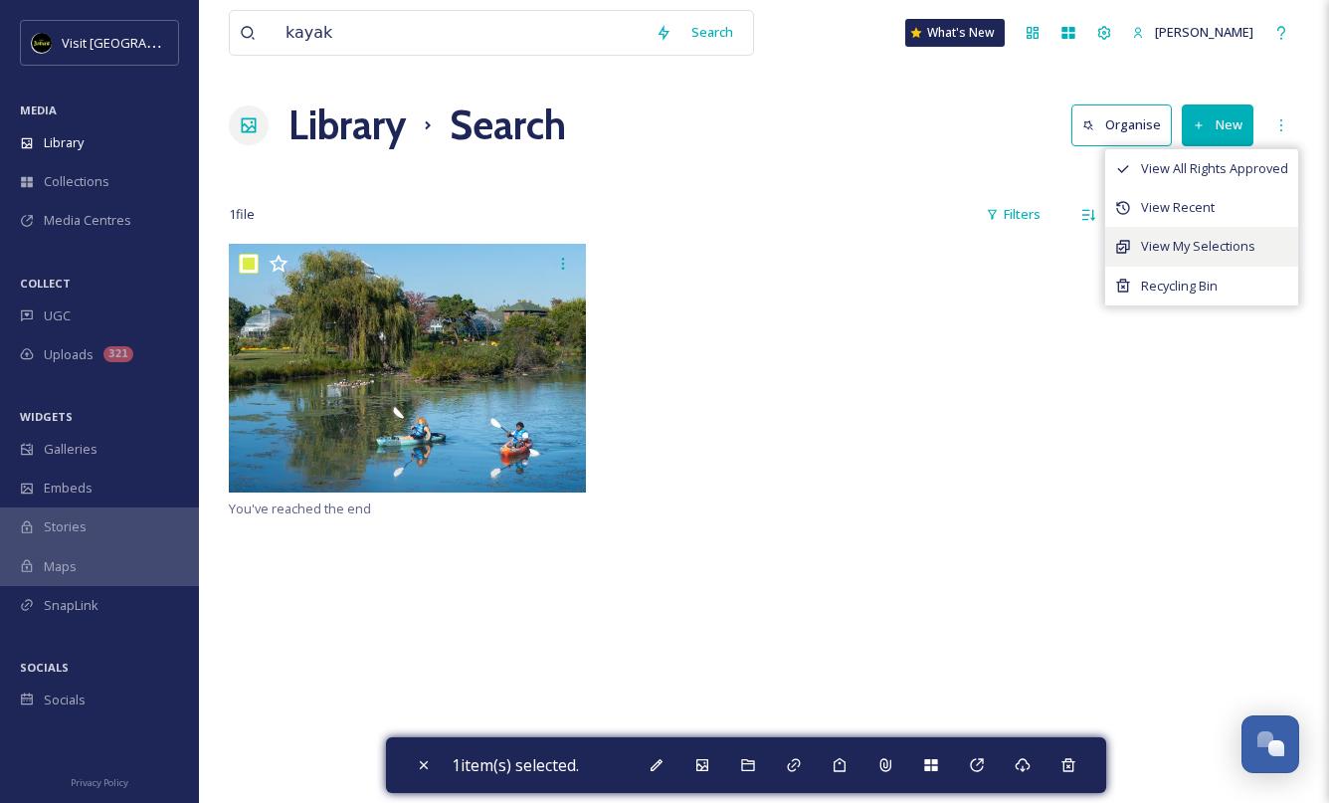
click at [1219, 248] on span "View My Selections" at bounding box center [1198, 246] width 114 height 19
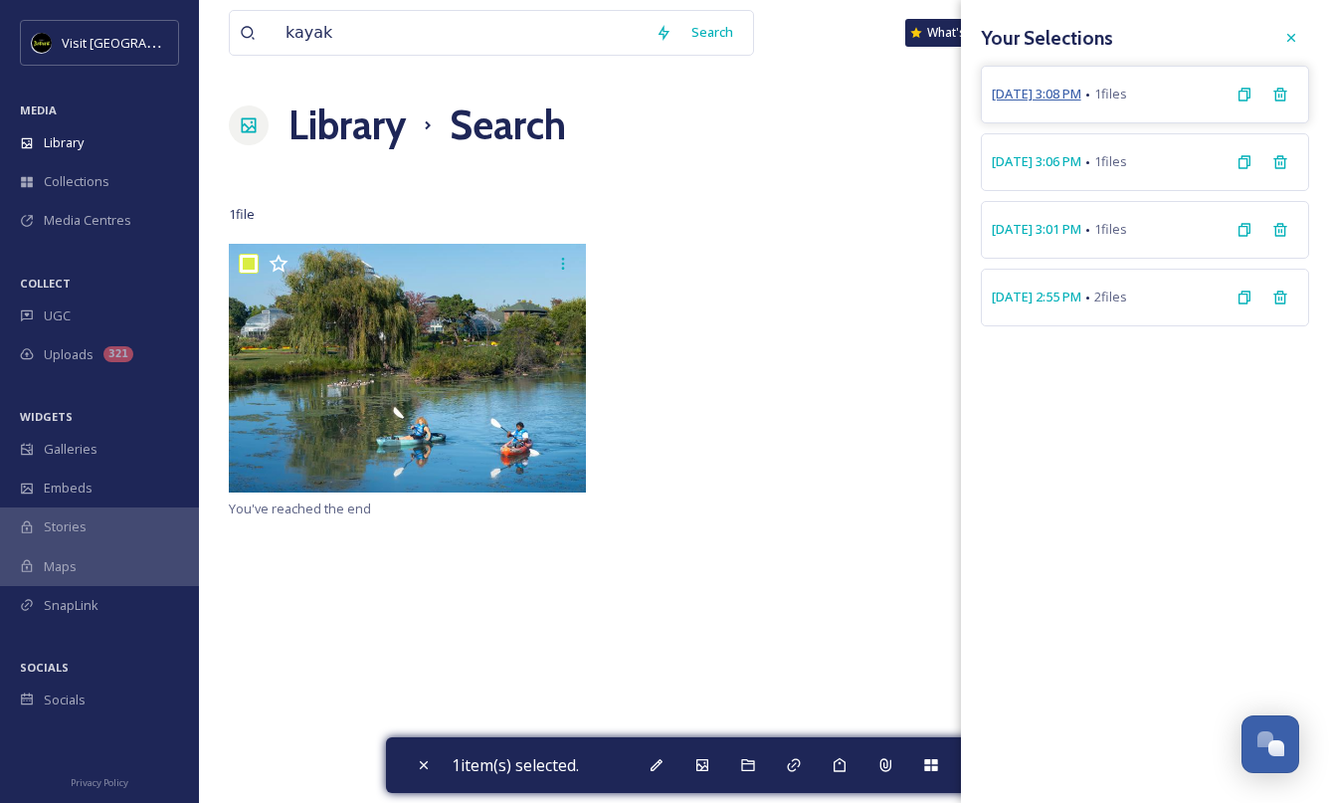
click at [1056, 91] on span "[DATE] 3:08 PM" at bounding box center [1036, 94] width 90 height 19
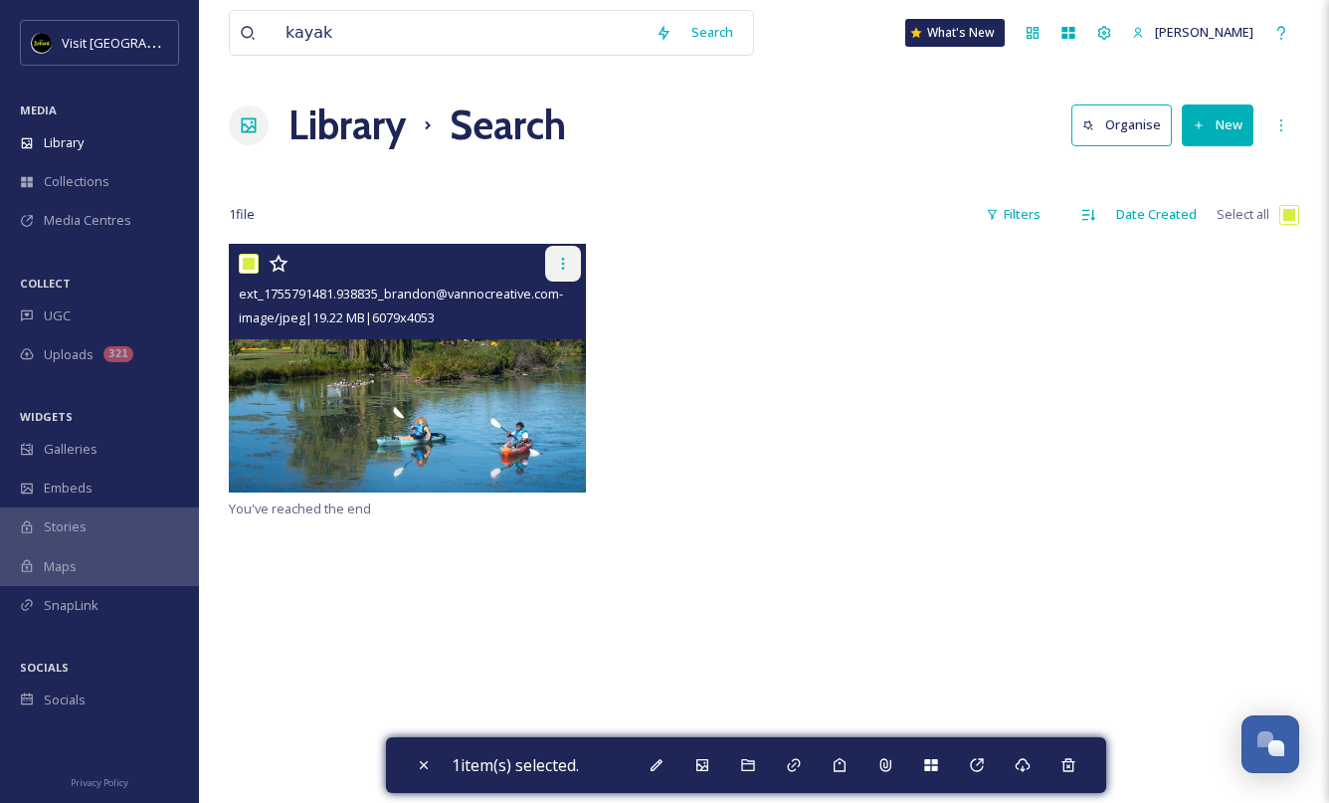
click at [563, 269] on icon at bounding box center [563, 264] width 16 height 16
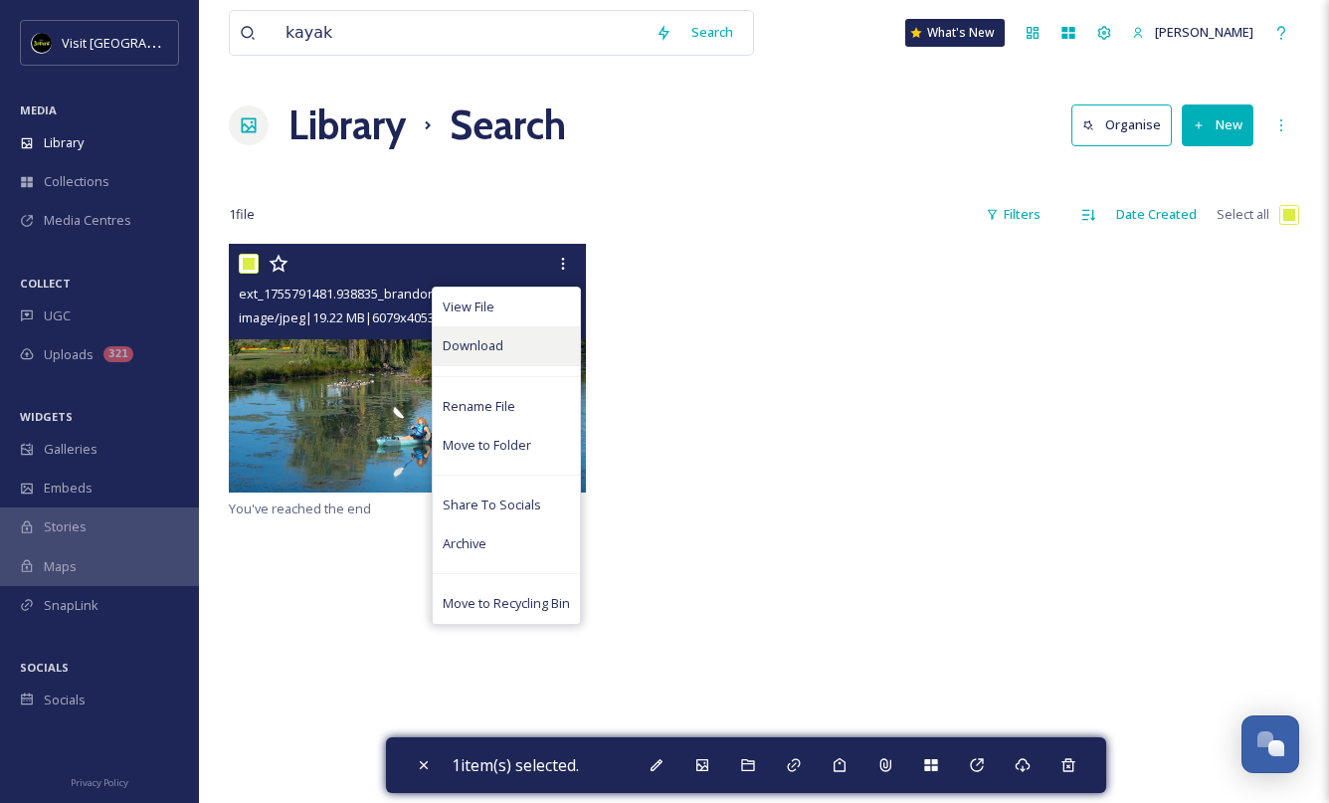
click at [538, 359] on div "Download" at bounding box center [506, 345] width 147 height 39
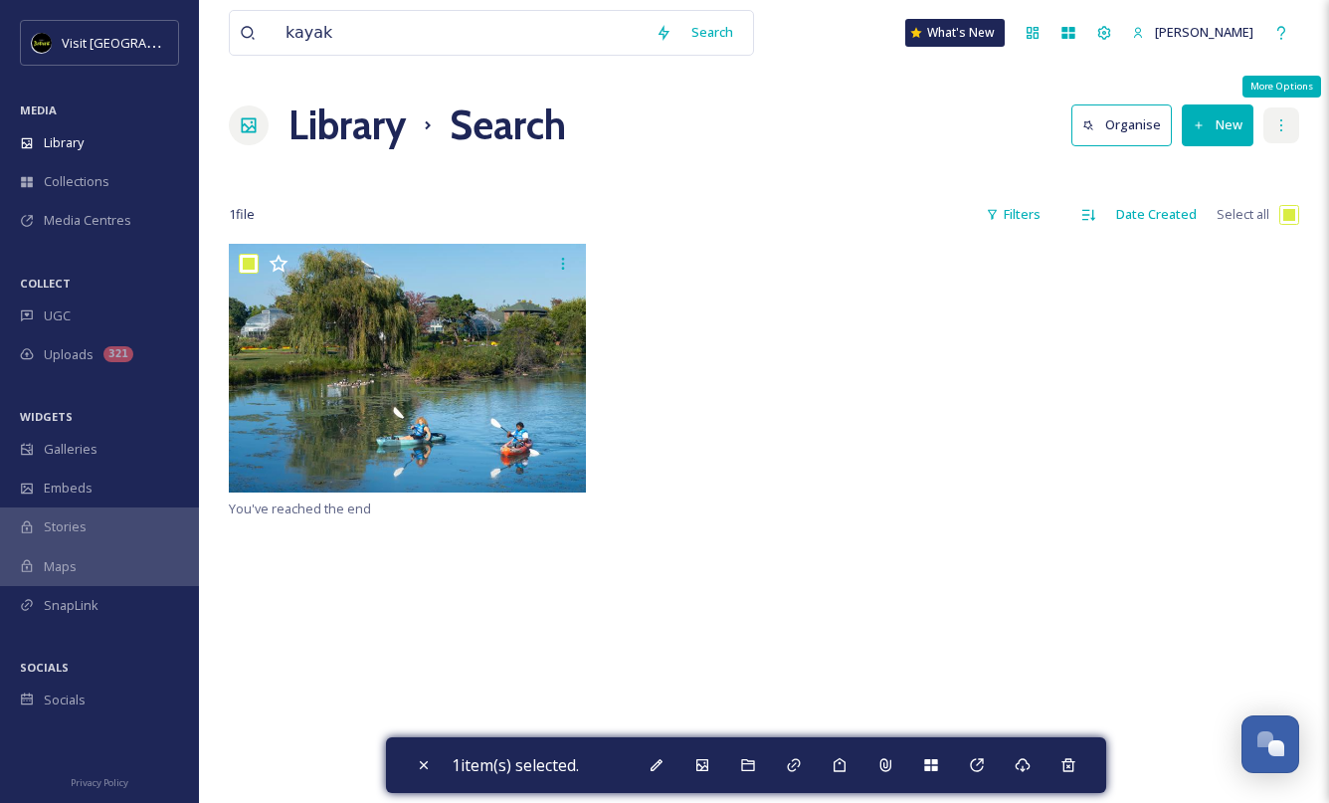
click at [1290, 128] on div "More Options" at bounding box center [1281, 125] width 36 height 36
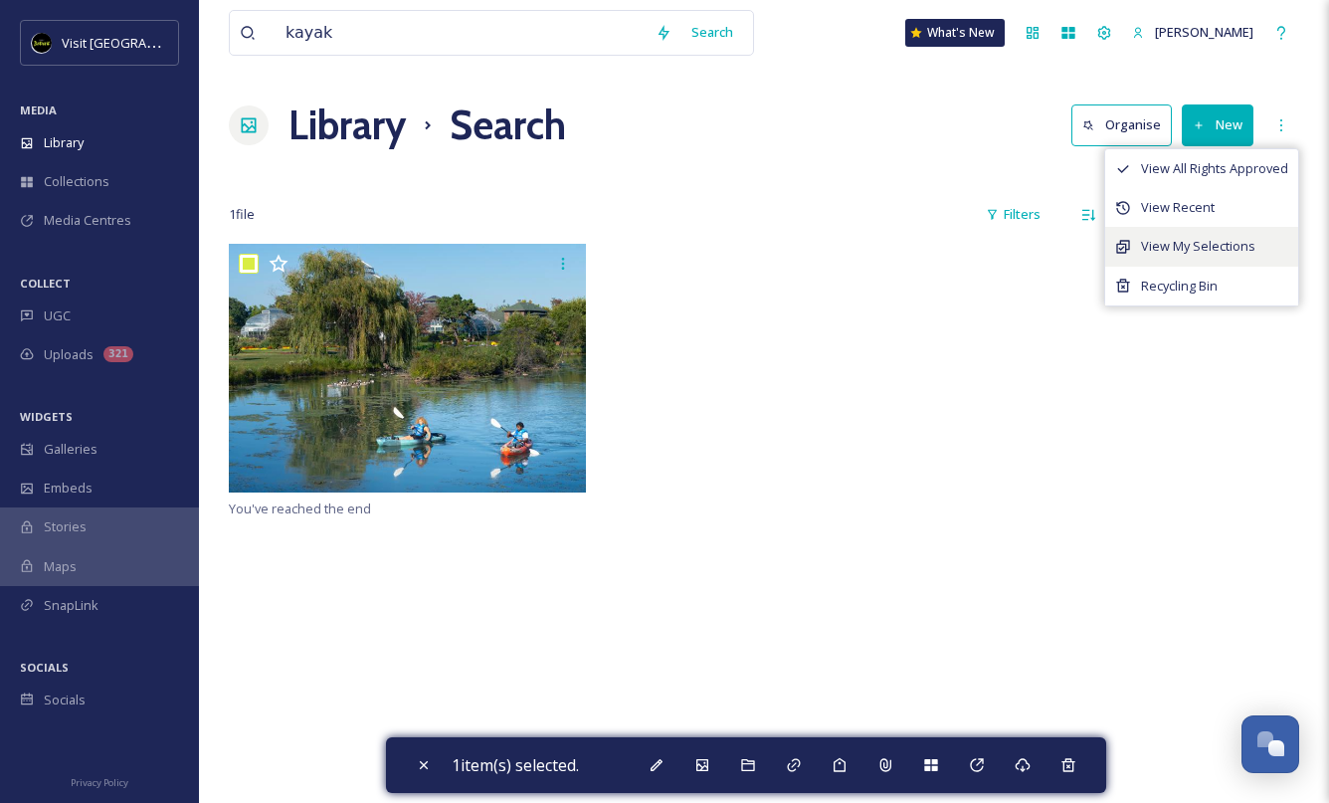
click at [1205, 260] on div "View My Selections" at bounding box center [1201, 246] width 193 height 39
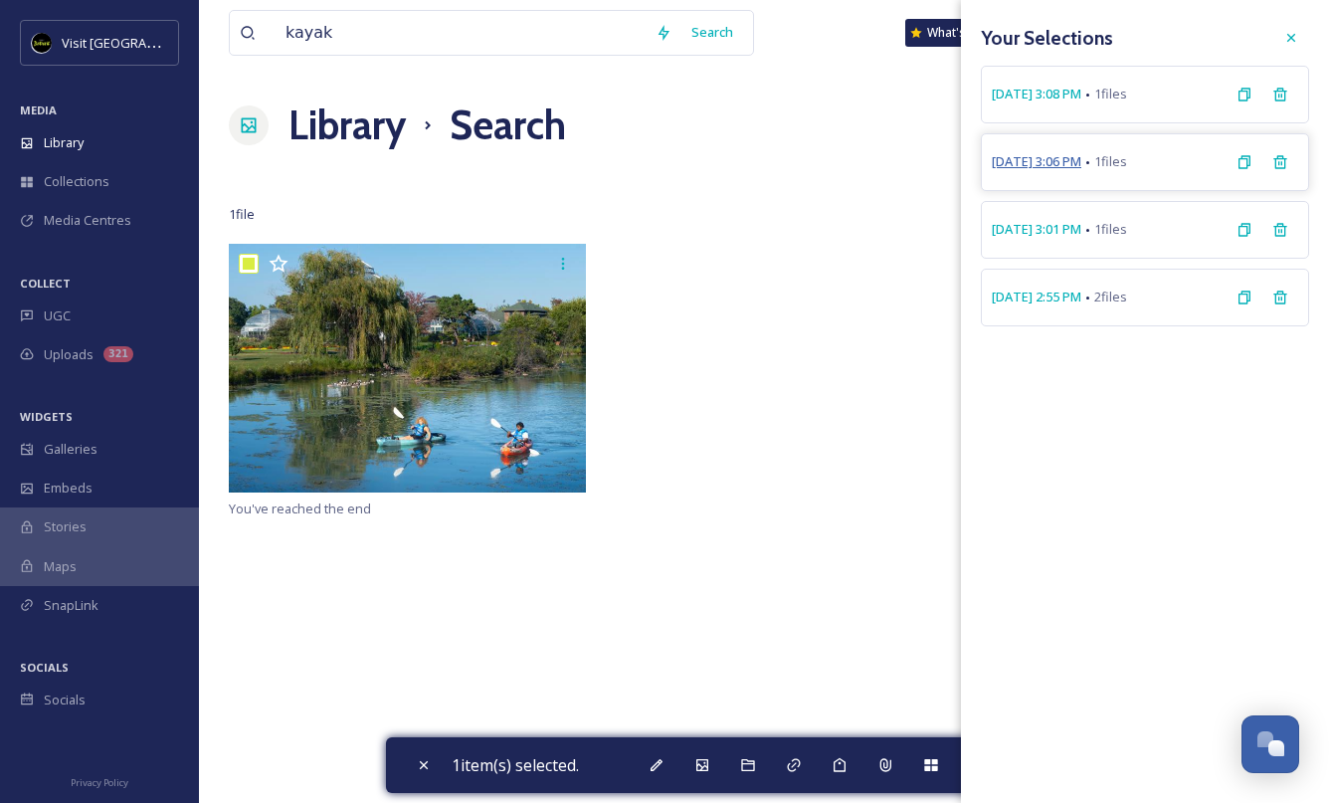
click at [1054, 165] on span "[DATE] 3:06 PM" at bounding box center [1036, 161] width 90 height 19
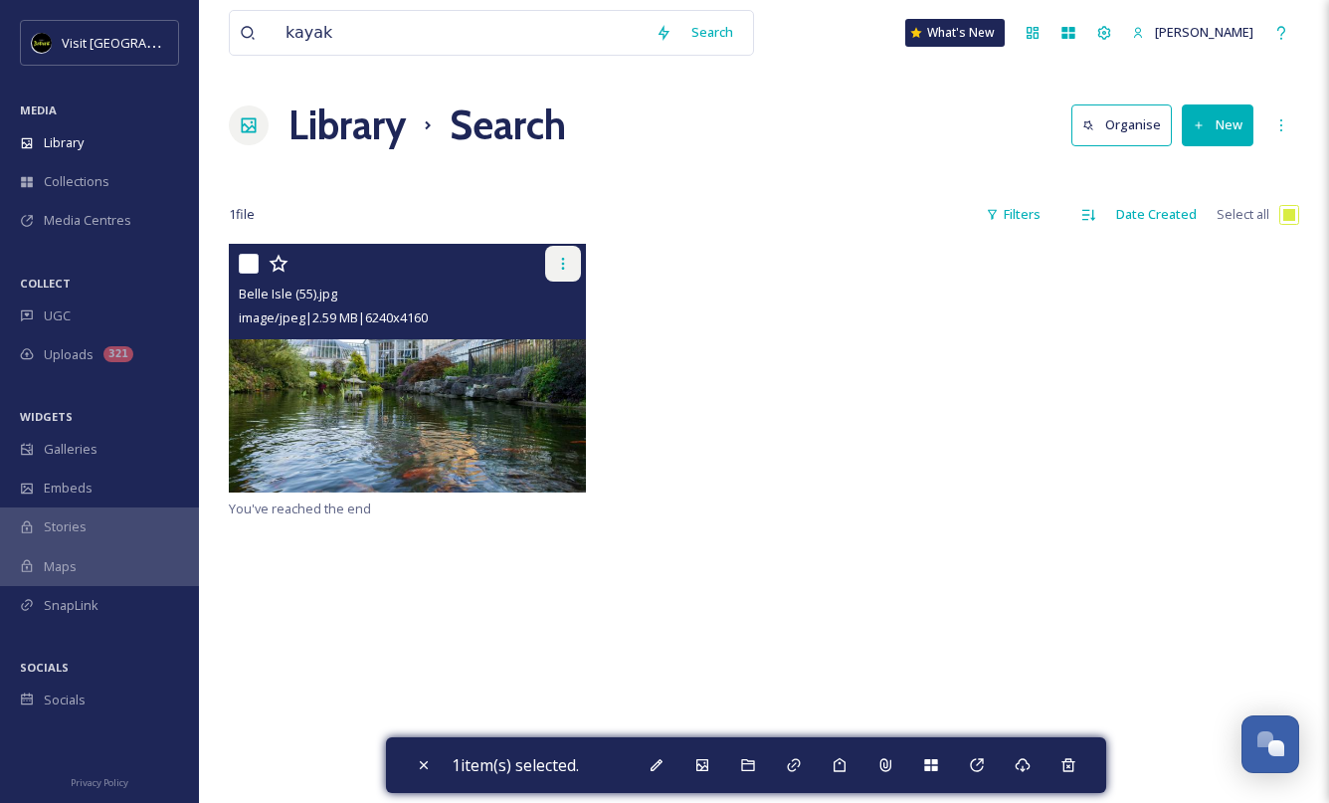
click at [564, 260] on icon at bounding box center [563, 264] width 16 height 16
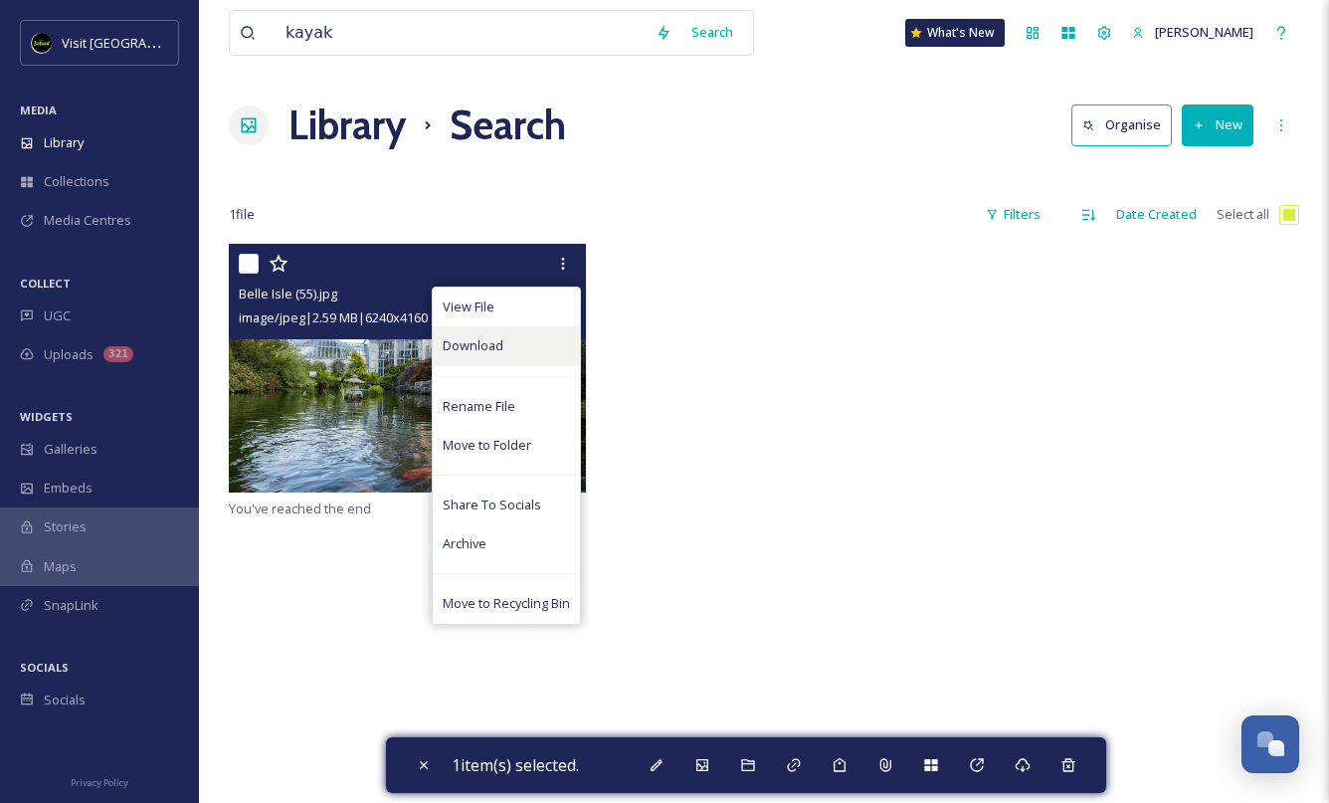
click at [529, 346] on div "Download" at bounding box center [506, 345] width 147 height 39
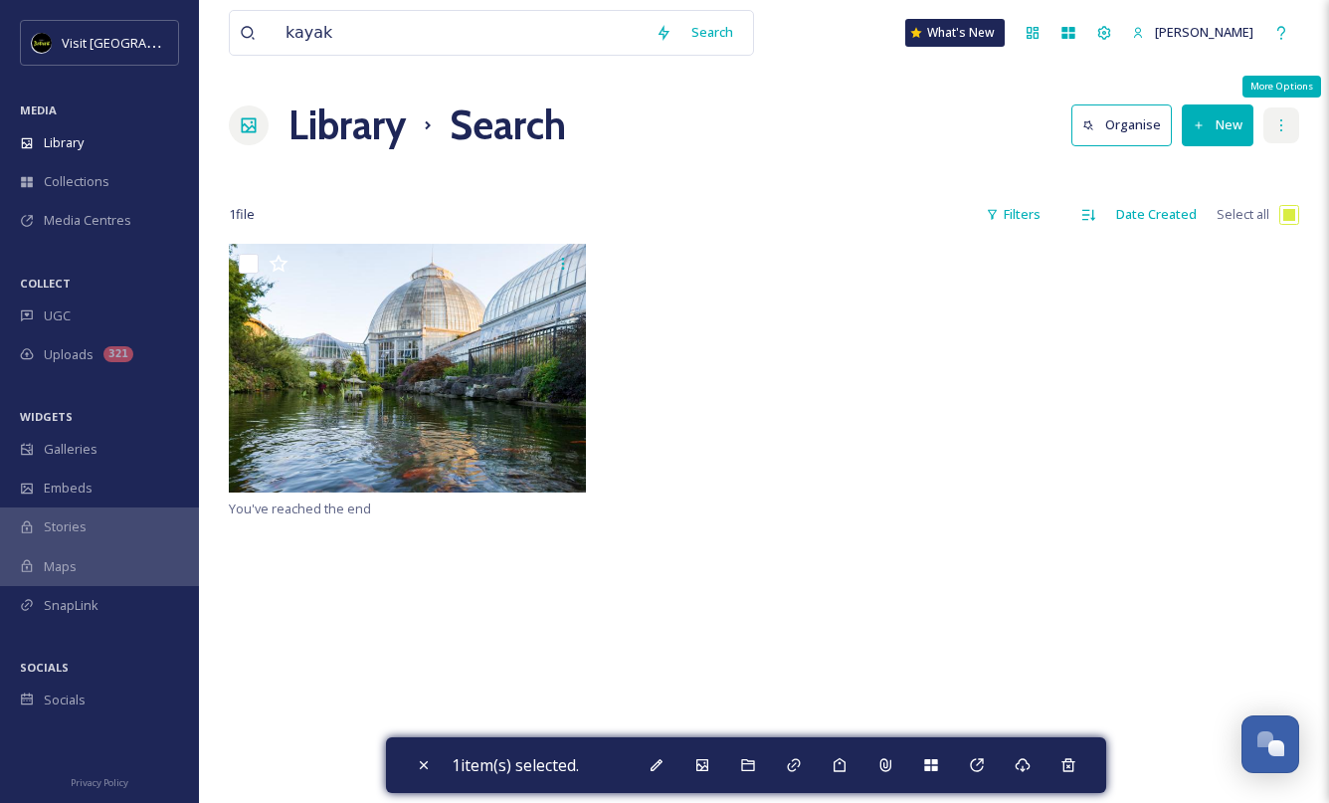
click at [1278, 129] on icon at bounding box center [1281, 125] width 16 height 16
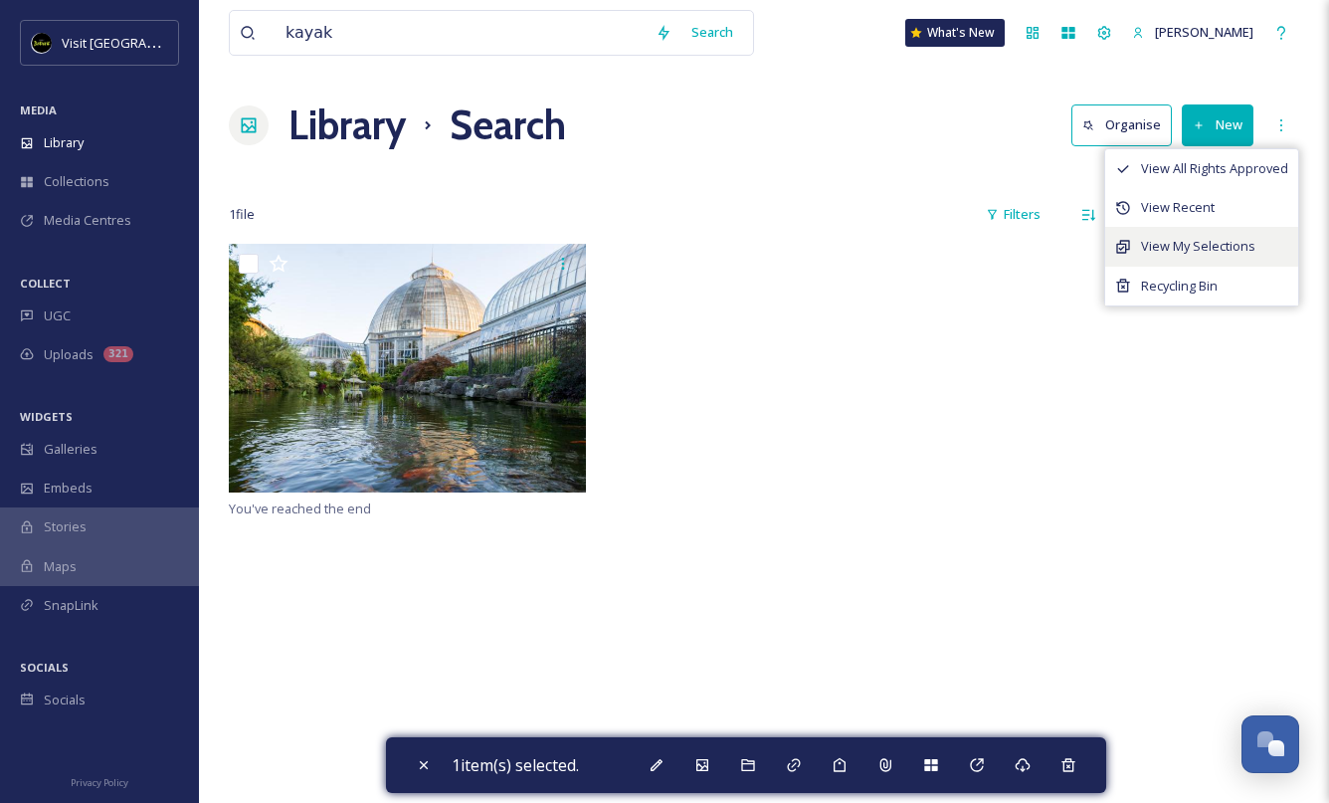
click at [1206, 246] on span "View My Selections" at bounding box center [1198, 246] width 114 height 19
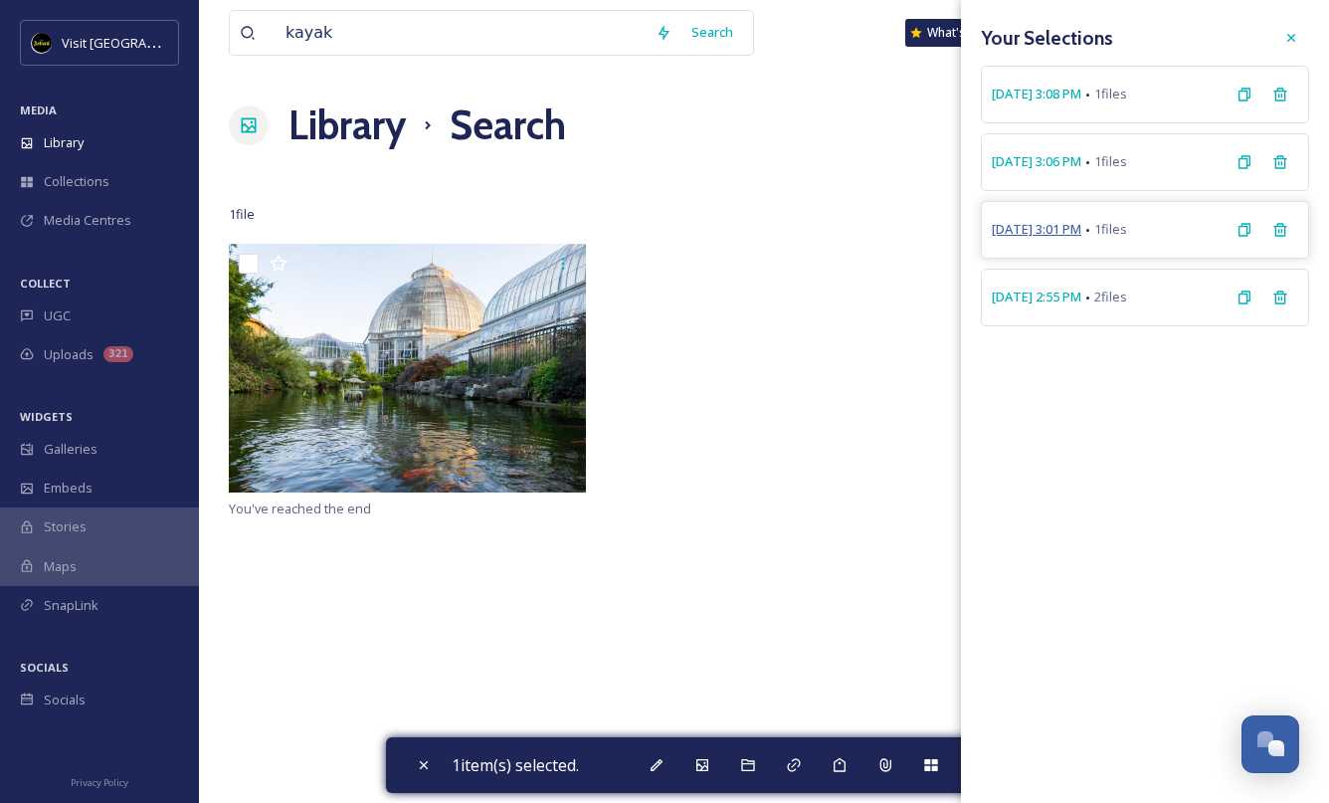
click at [1066, 231] on span "[DATE] 3:01 PM" at bounding box center [1036, 229] width 90 height 19
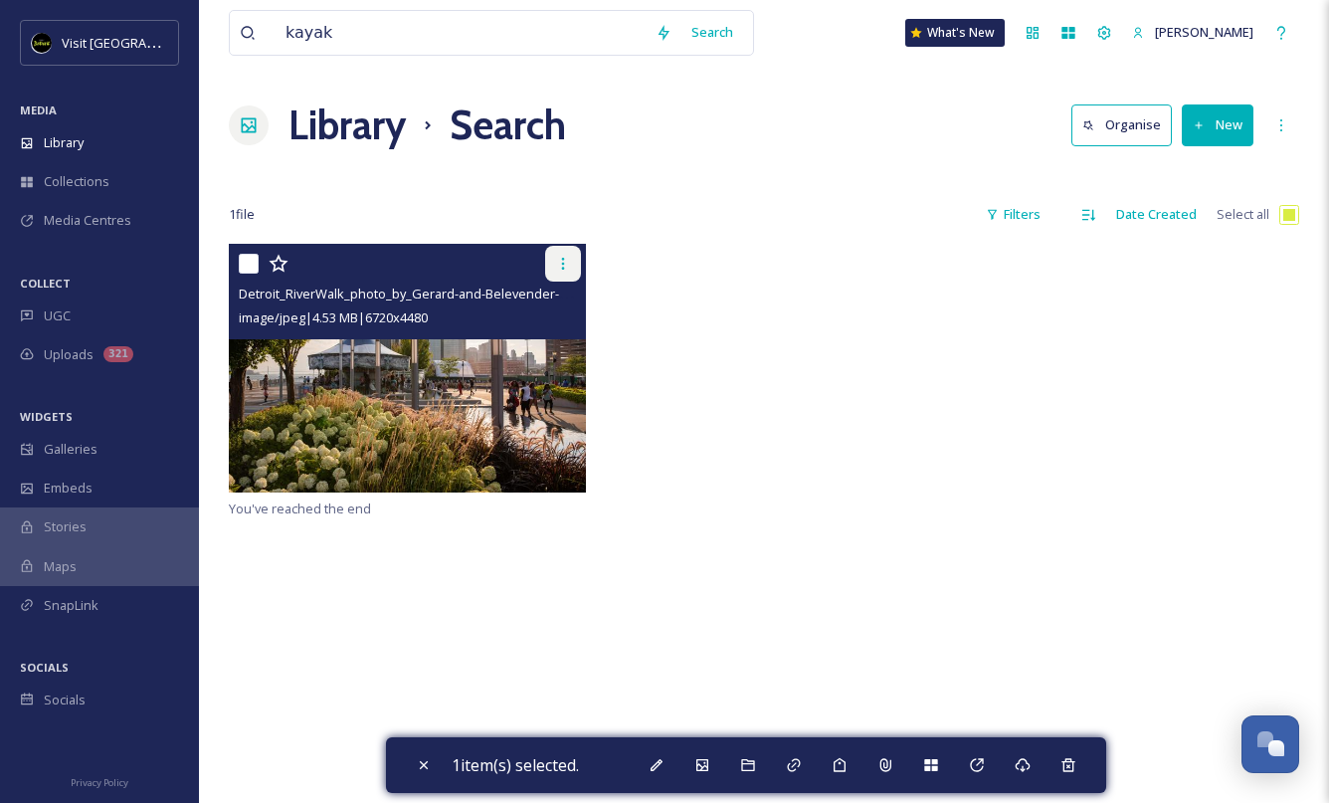
click at [567, 262] on icon at bounding box center [563, 264] width 16 height 16
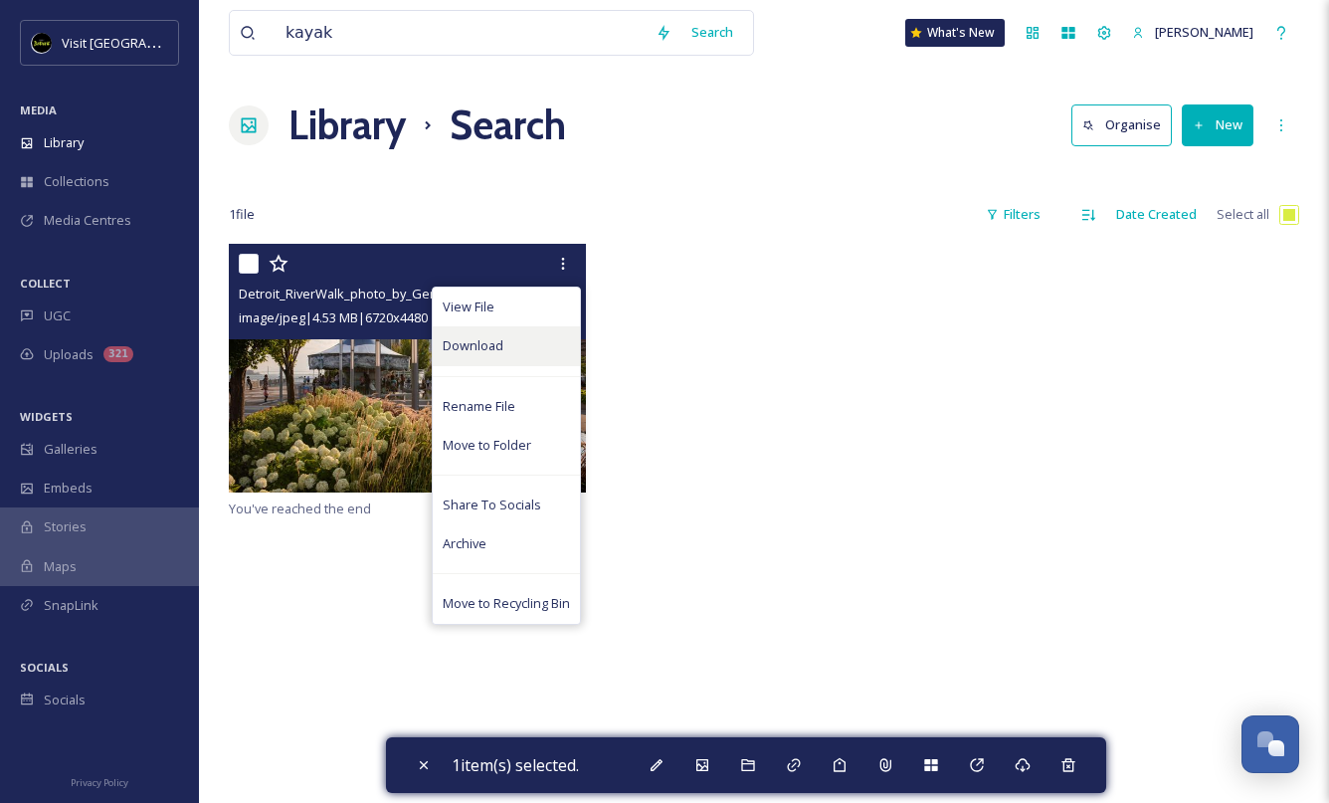
click at [516, 351] on div "Download" at bounding box center [506, 345] width 147 height 39
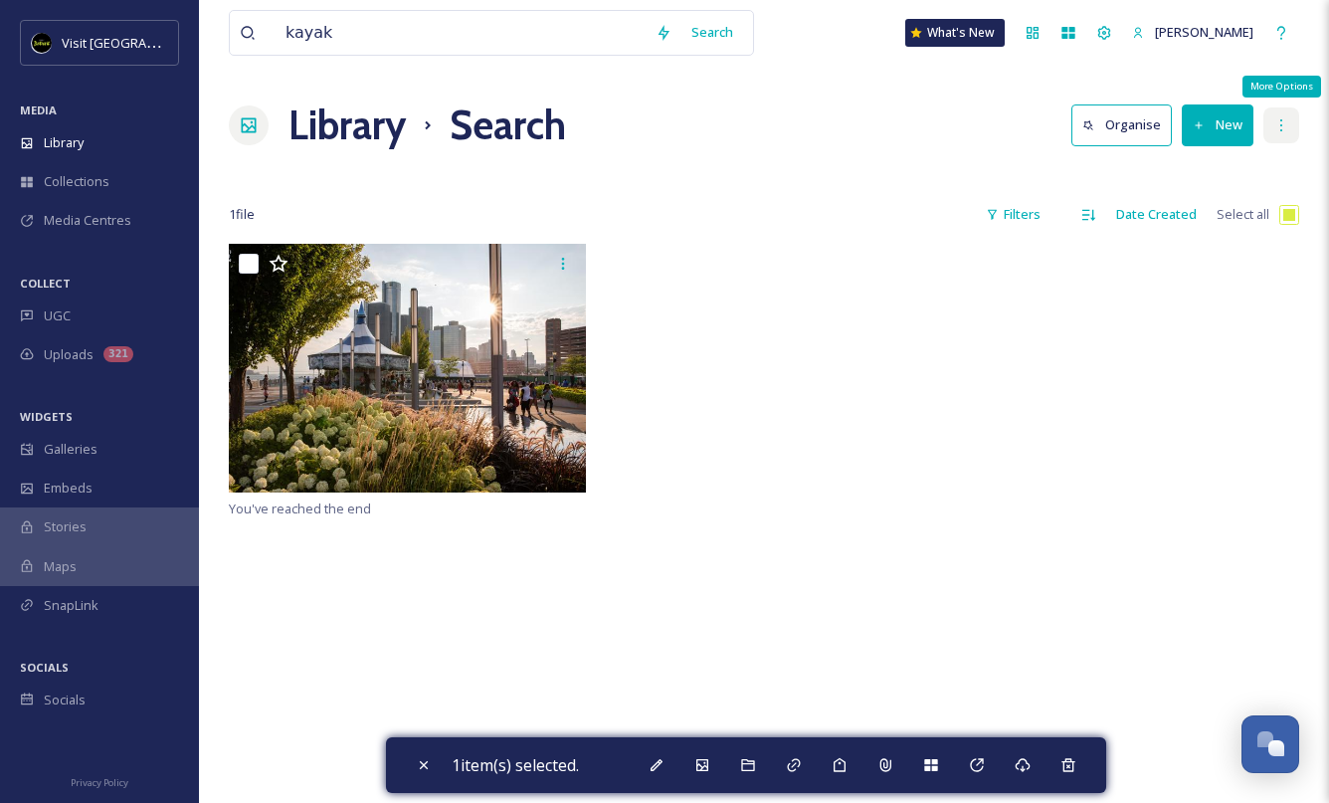
click at [1280, 123] on icon at bounding box center [1281, 125] width 16 height 16
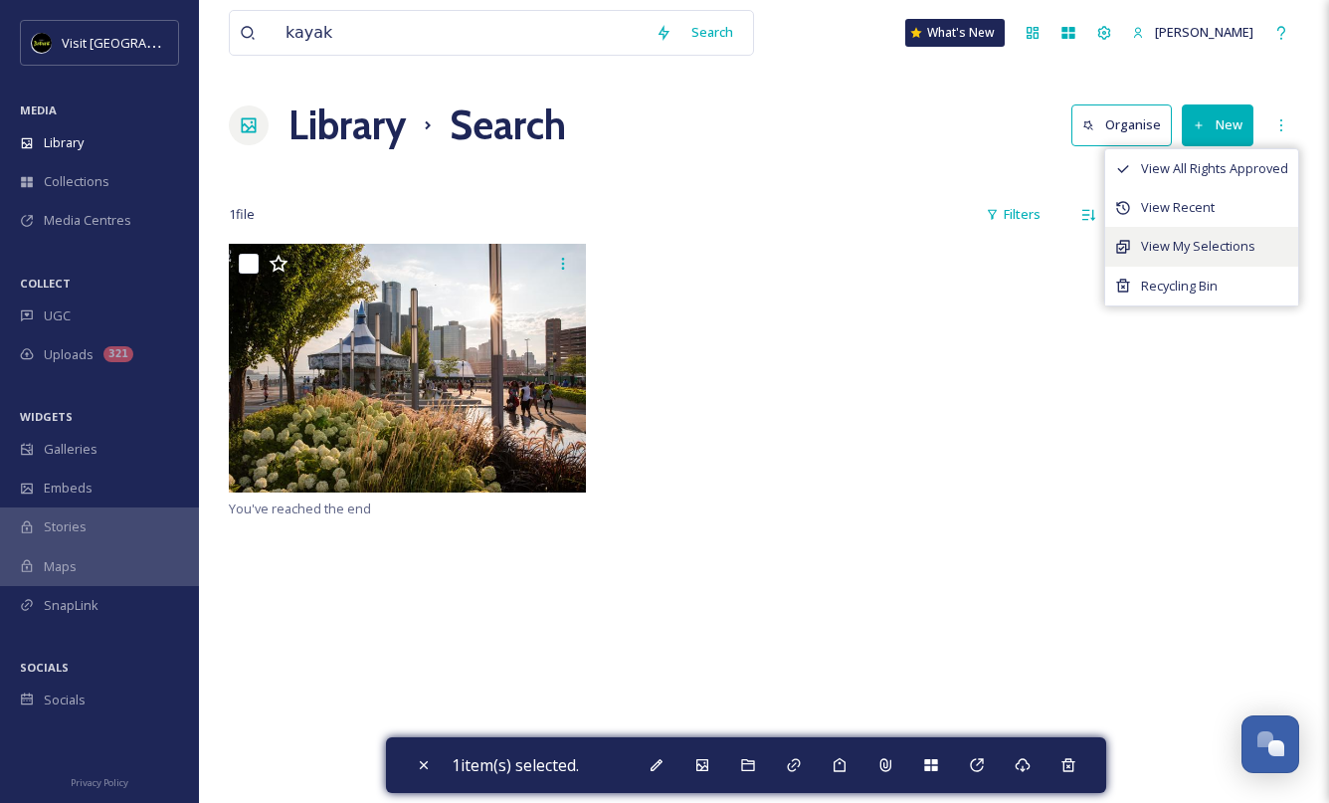
click at [1202, 247] on span "View My Selections" at bounding box center [1198, 246] width 114 height 19
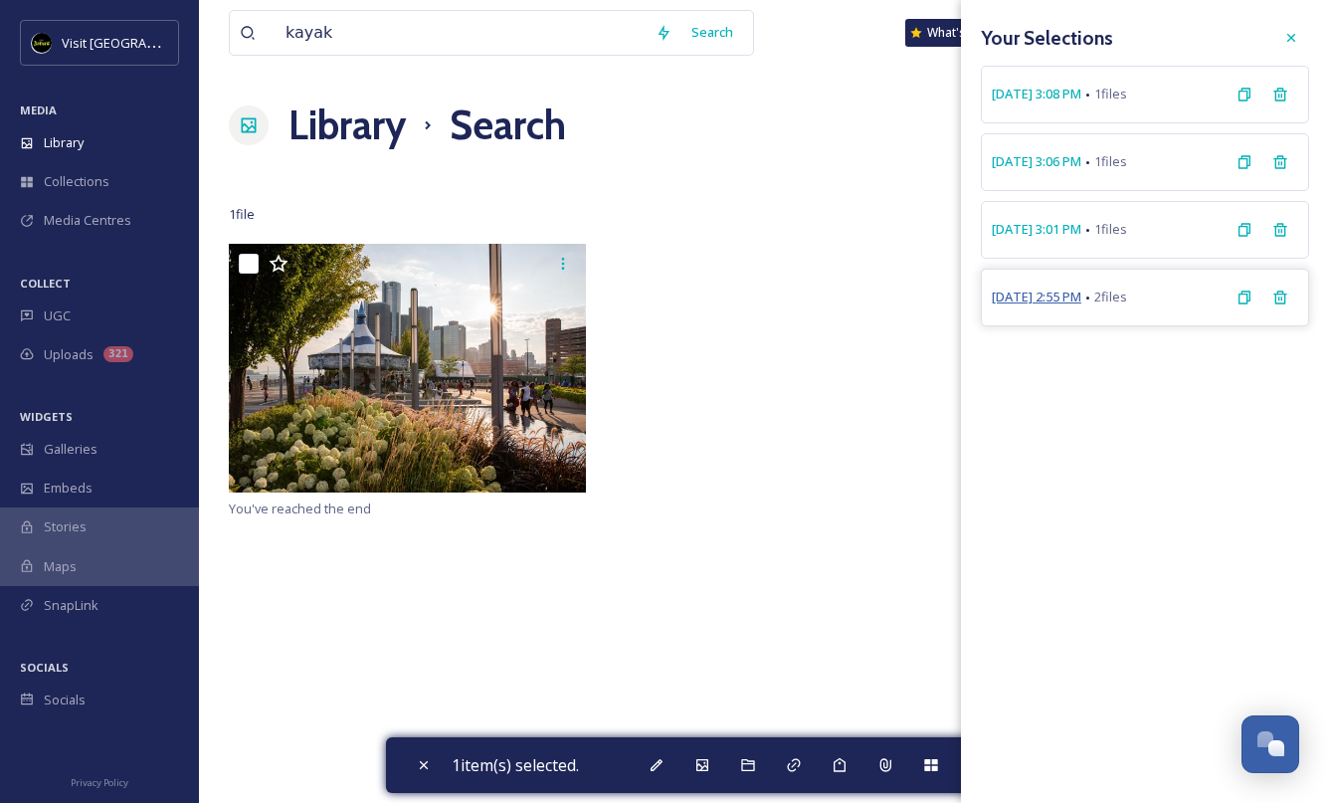
click at [1060, 296] on span "[DATE] 2:55 PM" at bounding box center [1036, 296] width 90 height 19
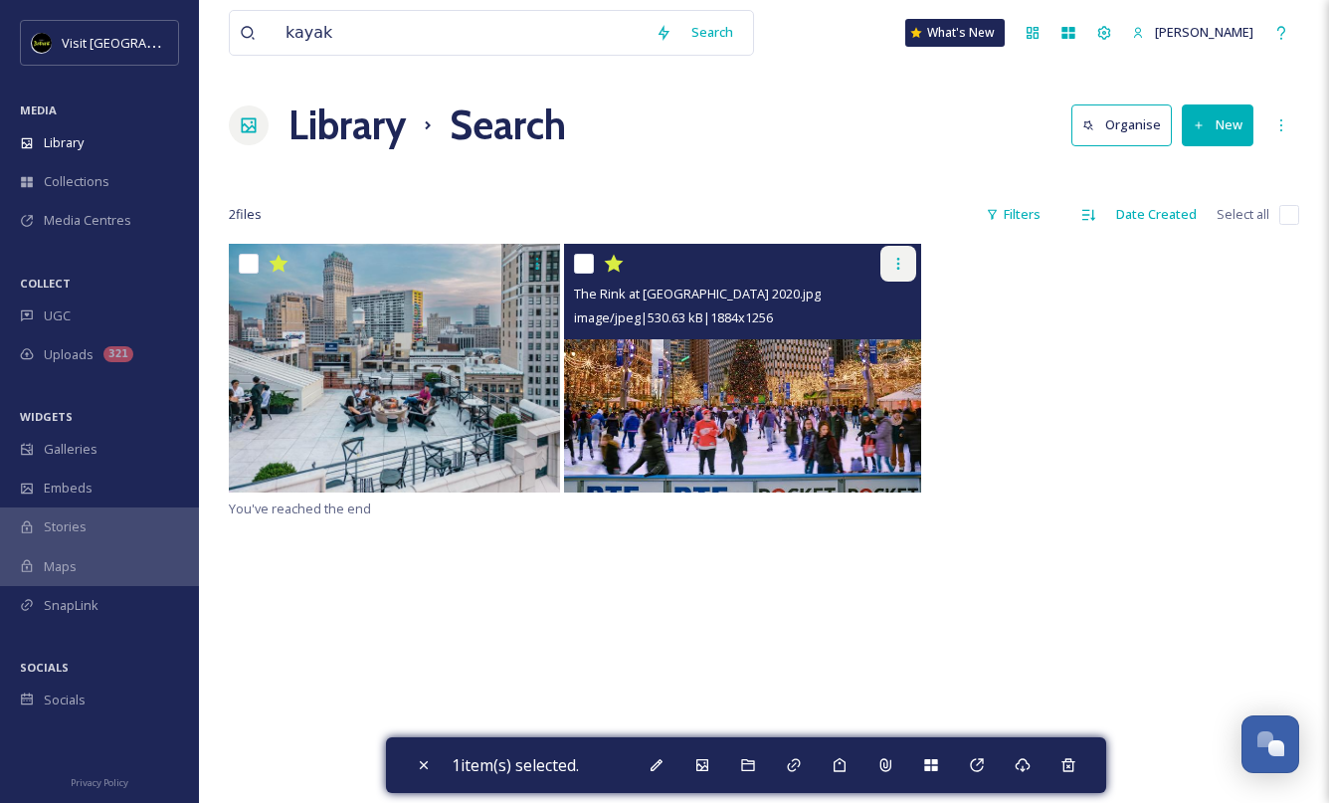
click at [899, 257] on icon at bounding box center [898, 264] width 16 height 16
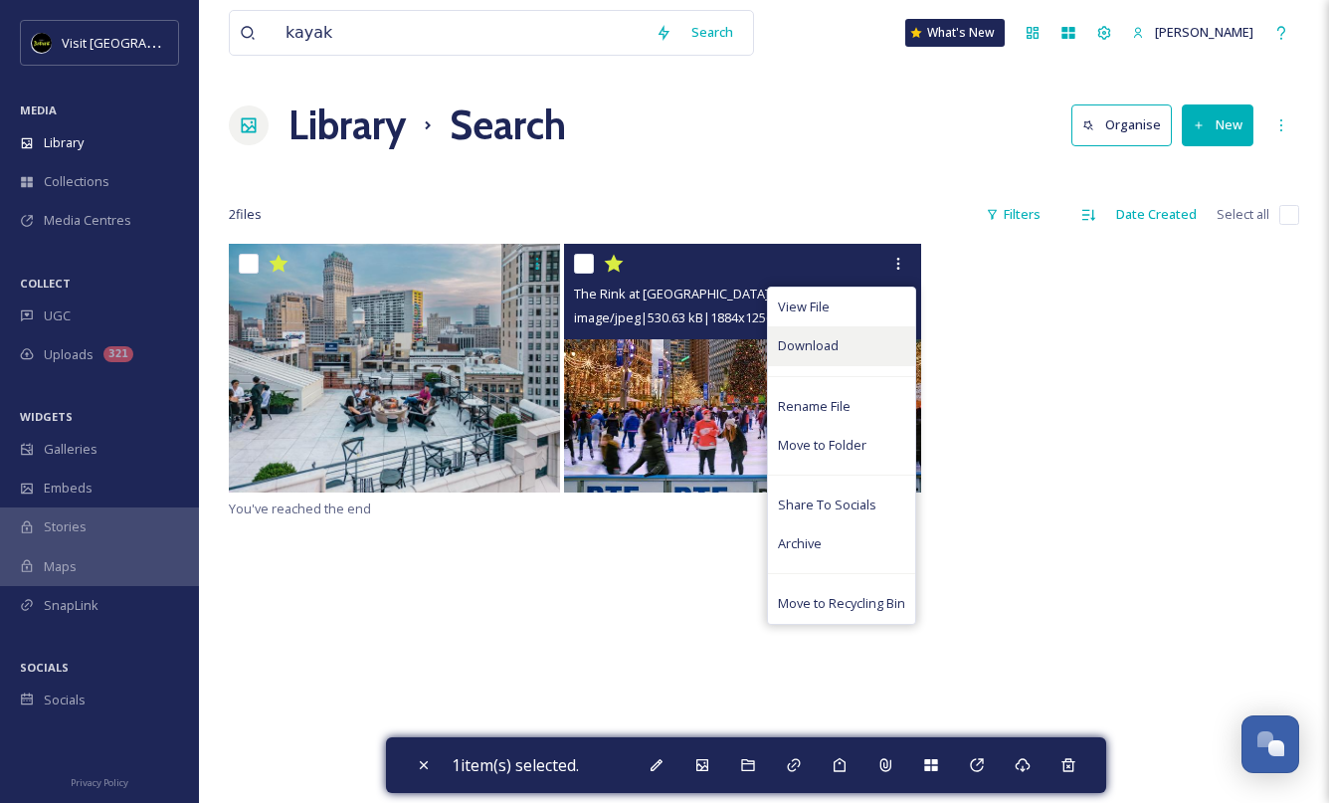
click at [861, 350] on div "Download" at bounding box center [841, 345] width 147 height 39
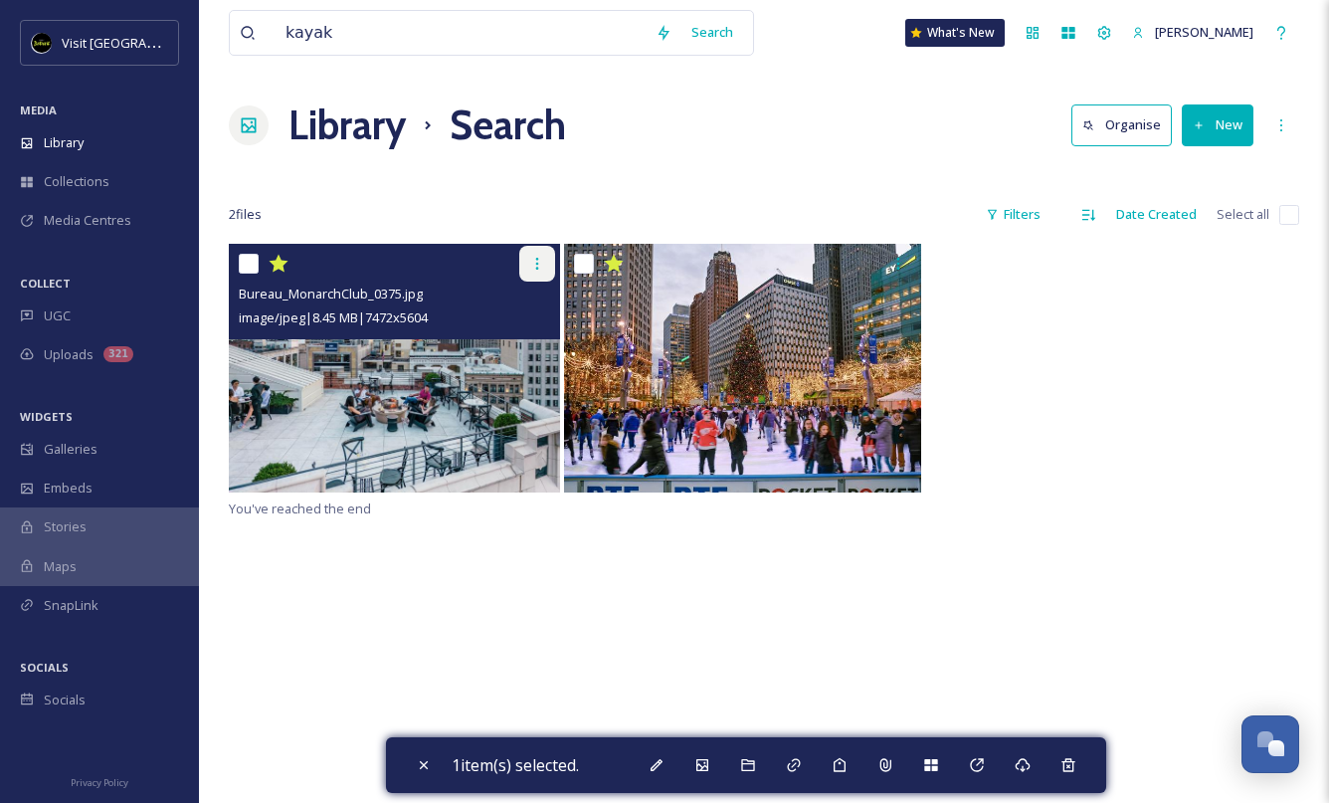
click at [535, 268] on icon at bounding box center [537, 264] width 16 height 16
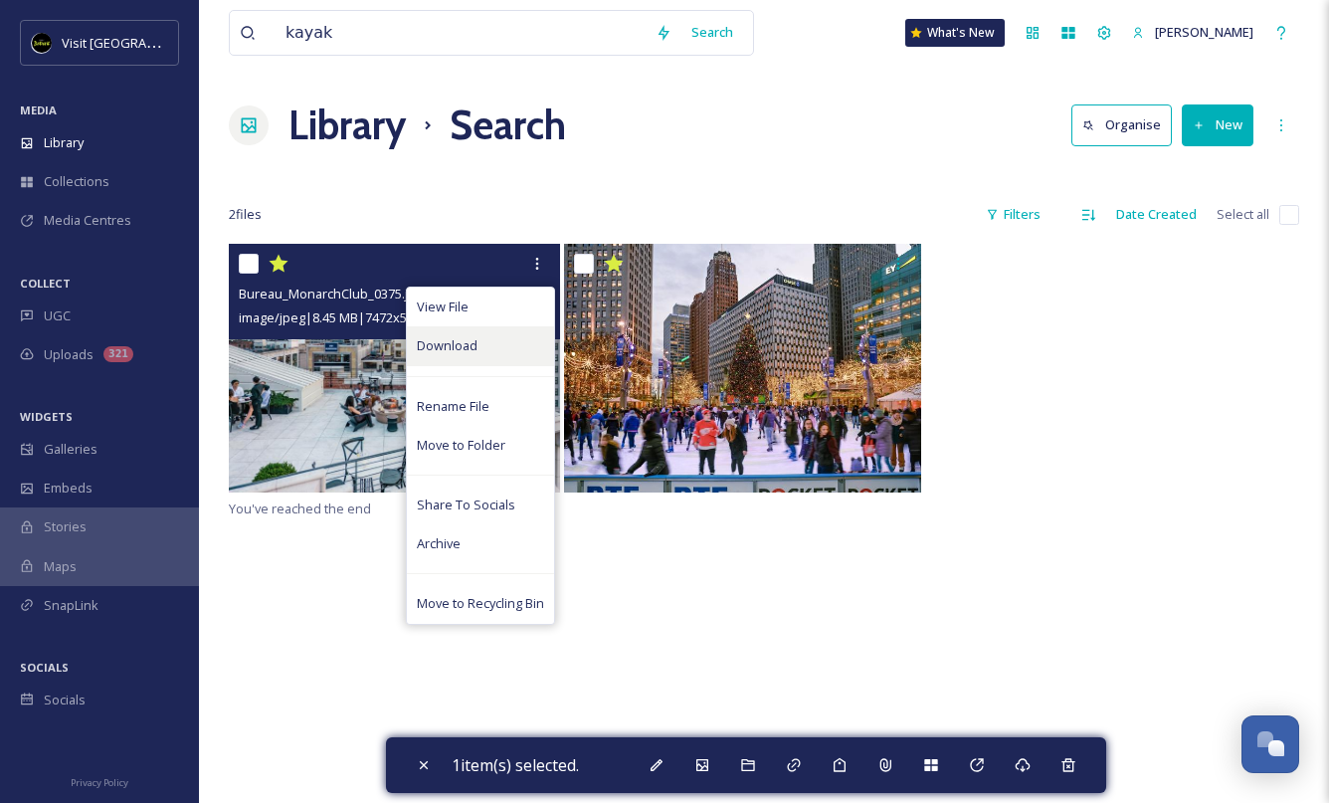
click at [524, 334] on div "Download" at bounding box center [480, 345] width 147 height 39
